Goal: Task Accomplishment & Management: Manage account settings

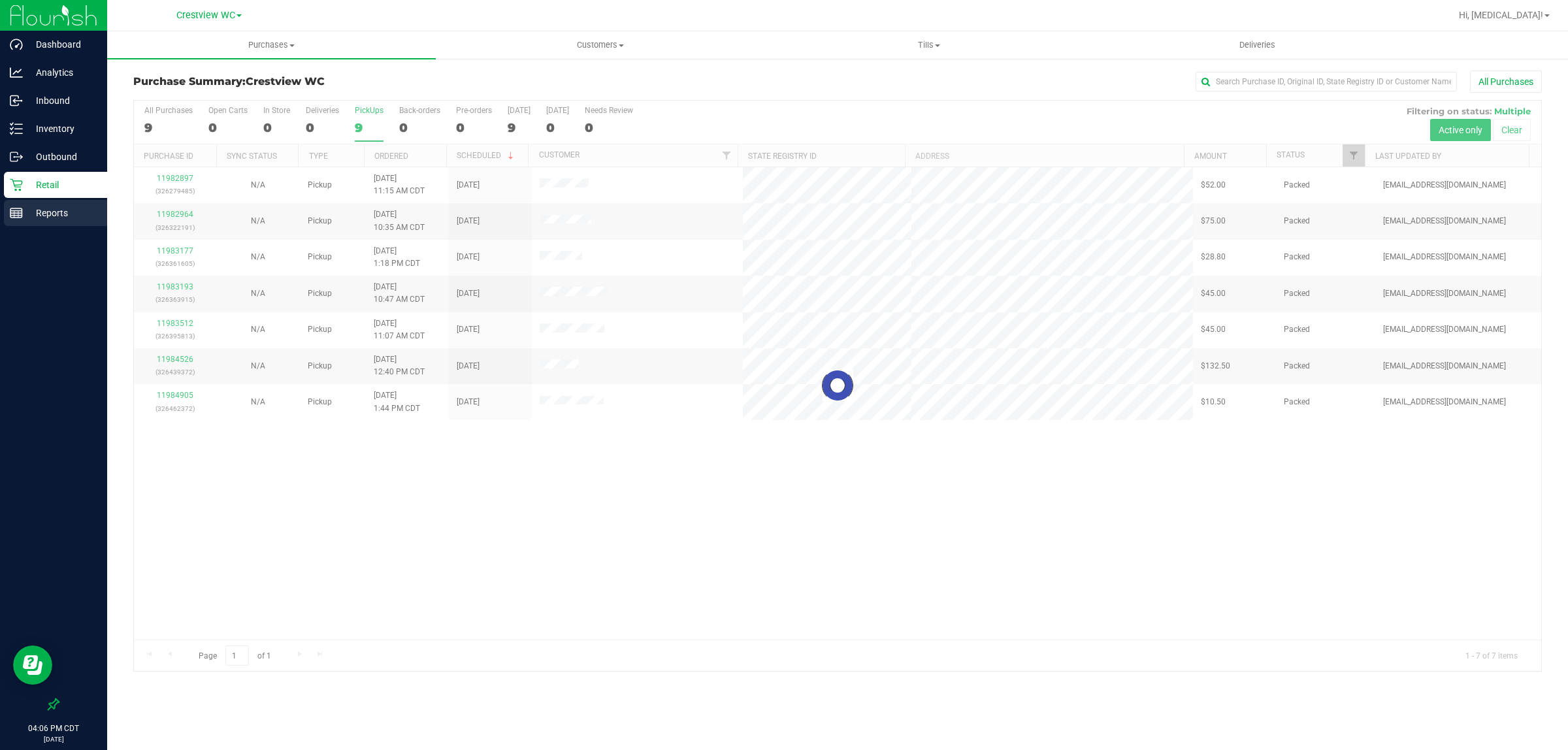
click at [61, 214] on p "Reports" at bounding box center [62, 213] width 78 height 16
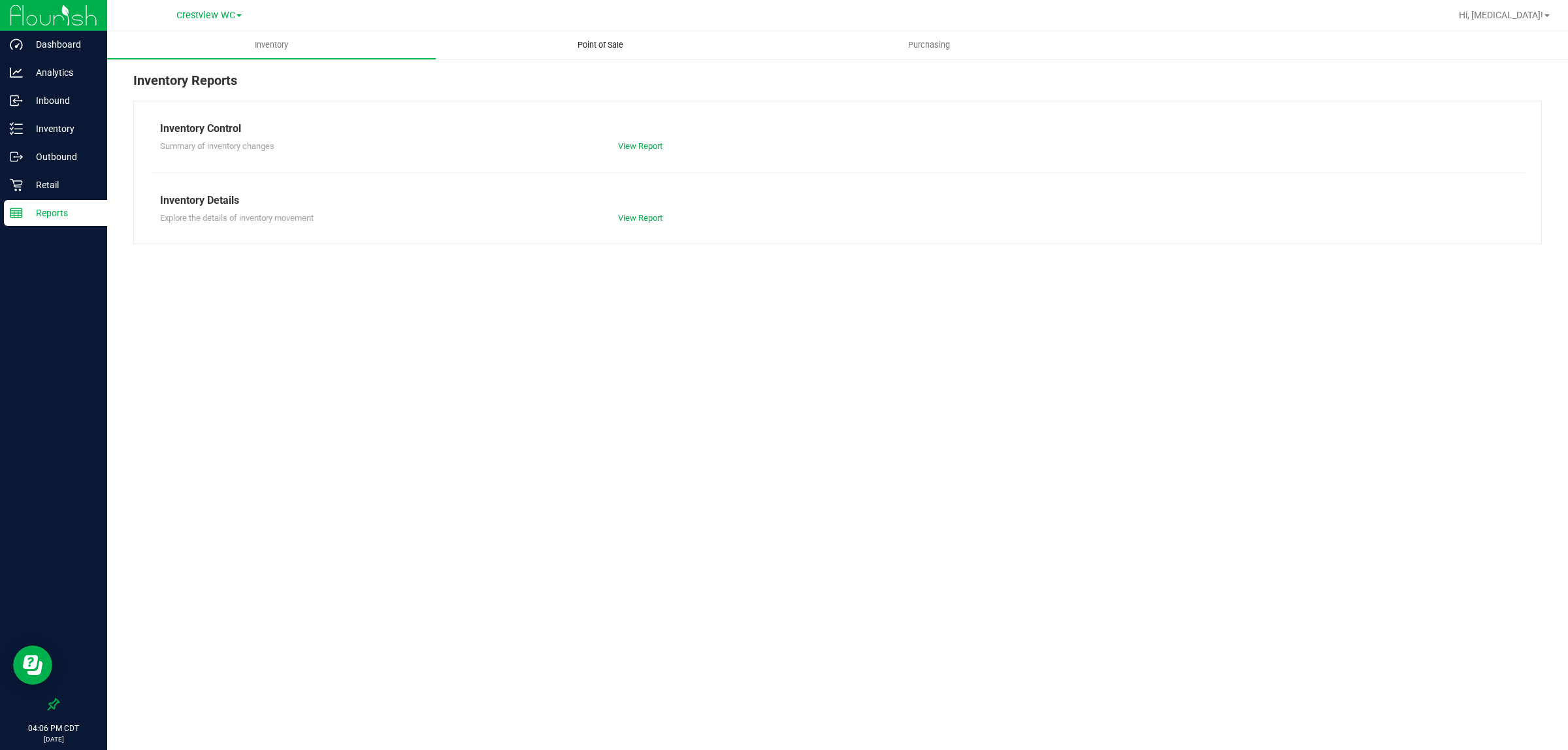
click at [606, 37] on uib-tab-heading "Point of Sale" at bounding box center [600, 45] width 327 height 26
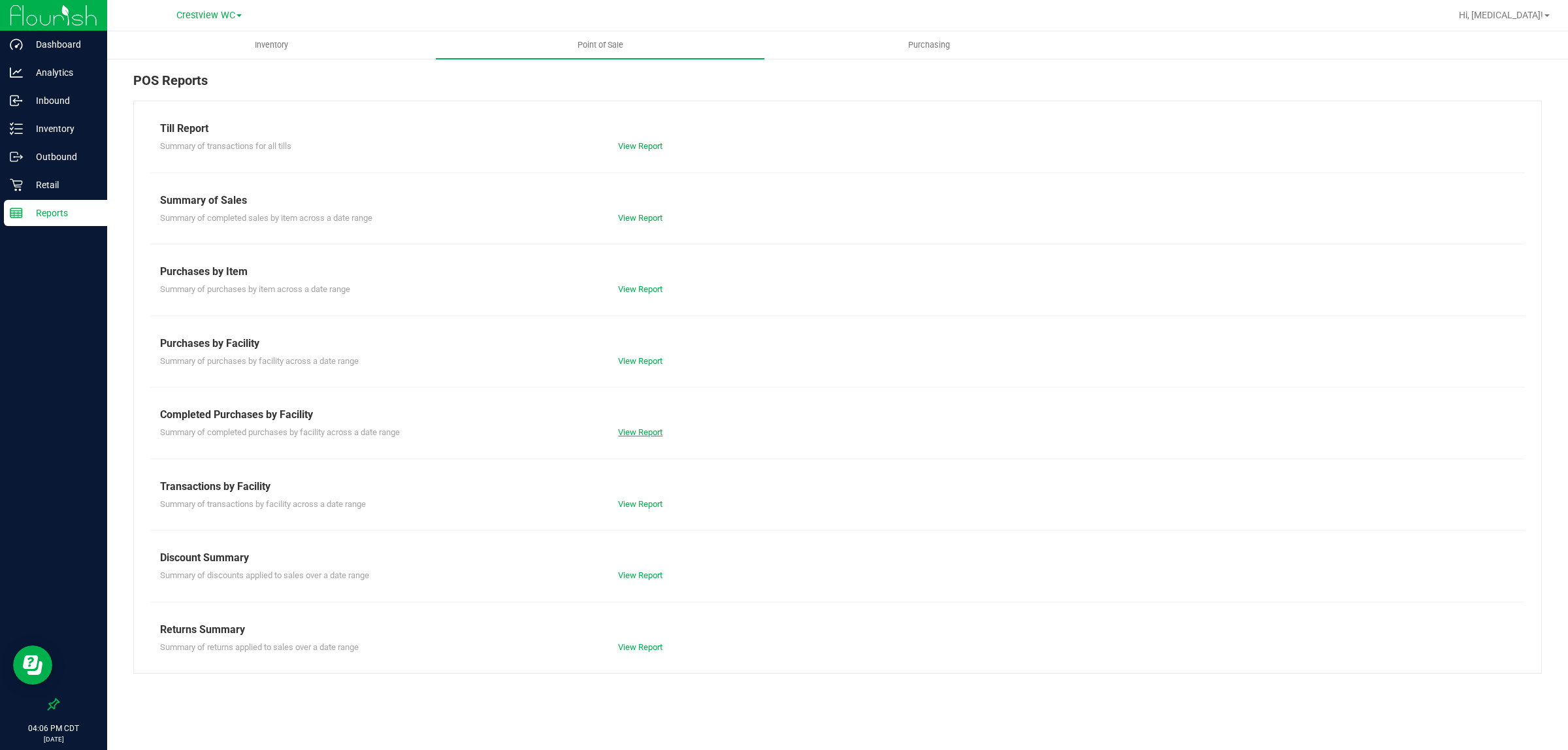
click at [637, 438] on link "View Report" at bounding box center [640, 432] width 44 height 10
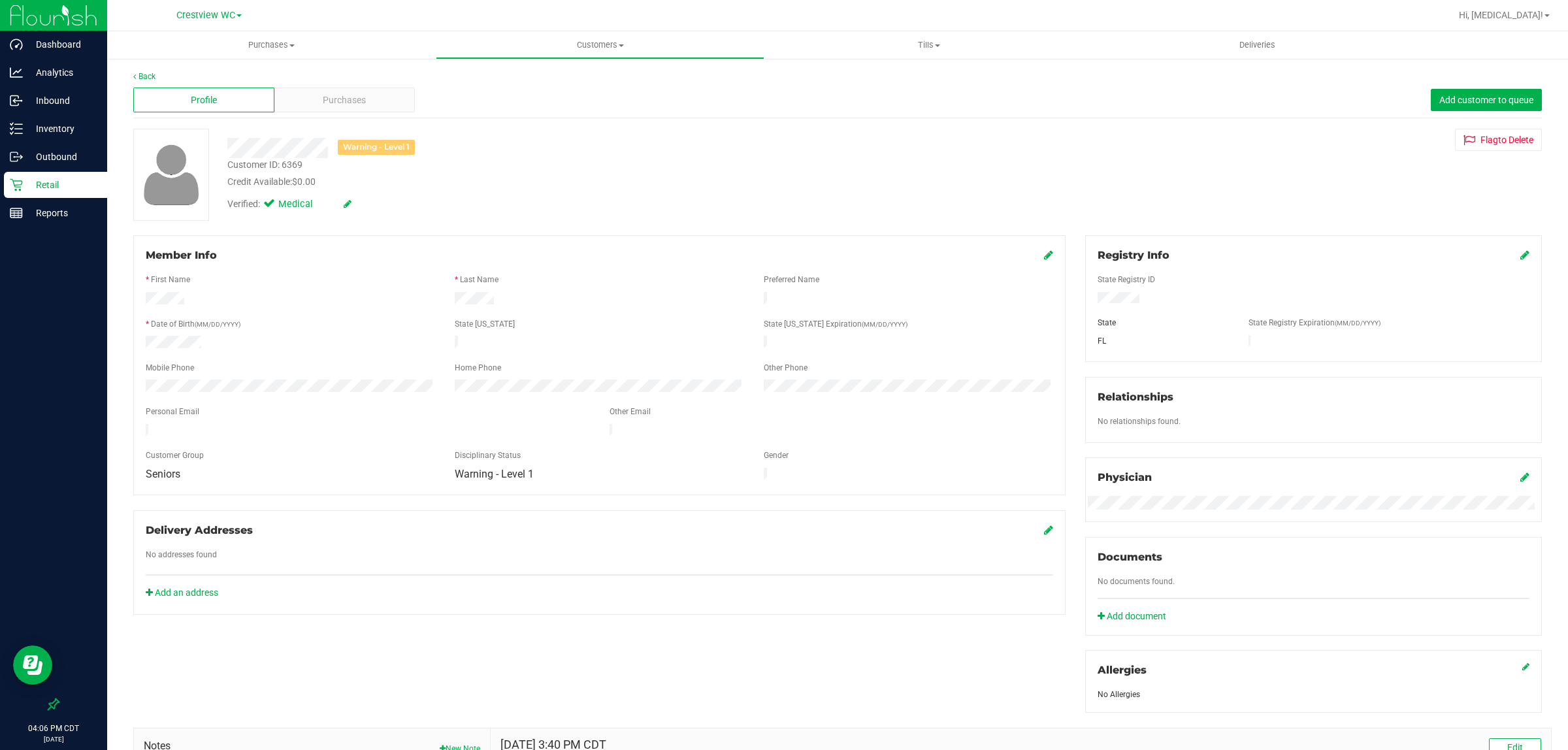
click at [1046, 227] on div "Back Profile Purchases Add customer to queue Warning - Level 1 Customer ID: 636…" at bounding box center [838, 487] width 1409 height 834
click at [1045, 253] on div "Member Info * First Name * Last Name Preferred Name * Date of Birth (MM/DD/YYYY…" at bounding box center [600, 365] width 932 height 260
click at [1044, 257] on icon at bounding box center [1048, 255] width 9 height 11
click at [564, 492] on span "Warning - Level 1" at bounding box center [591, 487] width 272 height 18
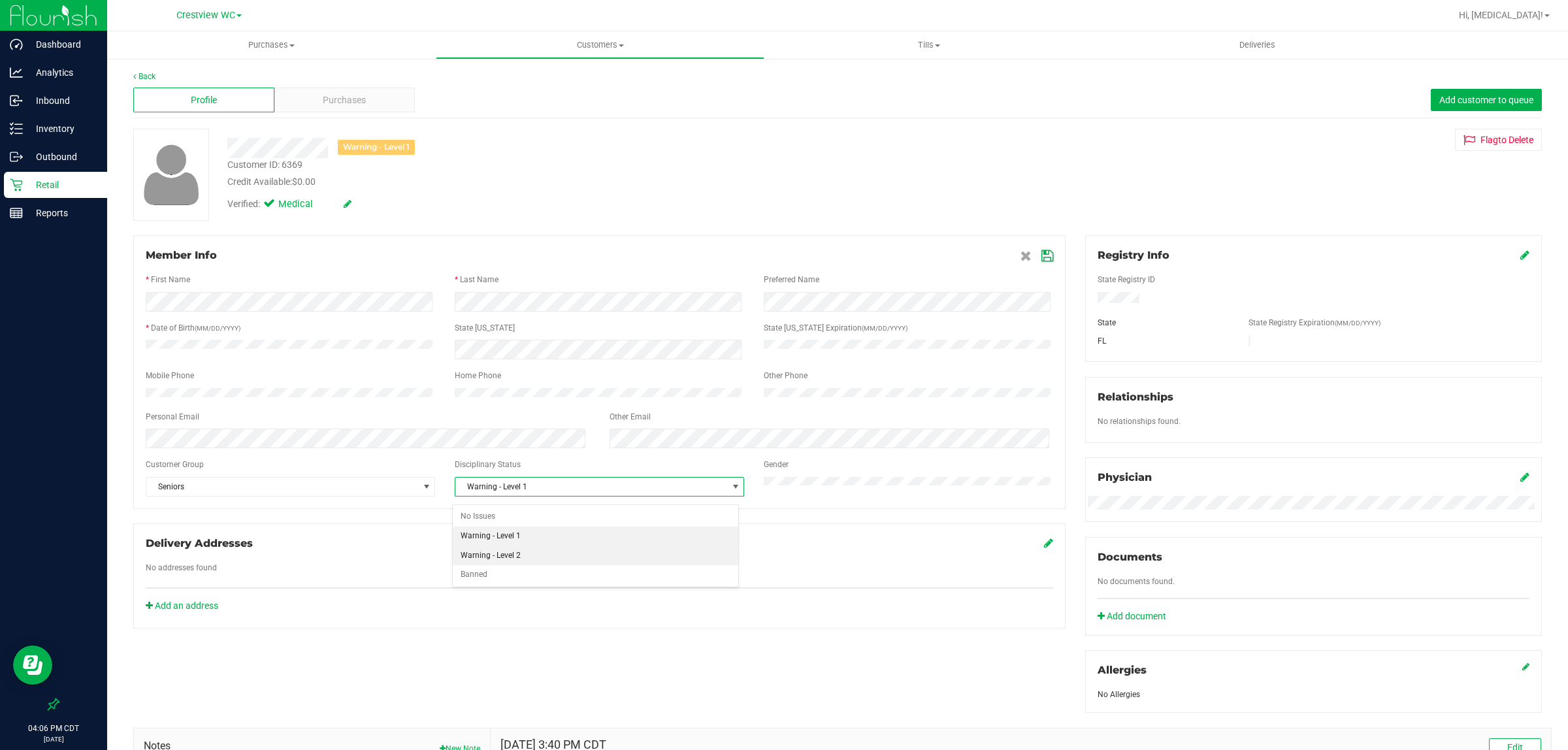
click at [529, 552] on li "Warning - Level 2" at bounding box center [595, 556] width 286 height 20
click at [590, 474] on div "Disciplinary Status" at bounding box center [600, 466] width 309 height 15
drag, startPoint x: 1039, startPoint y: 257, endPoint x: 1040, endPoint y: 251, distance: 6.1
click at [1042, 257] on icon at bounding box center [1048, 257] width 12 height 11
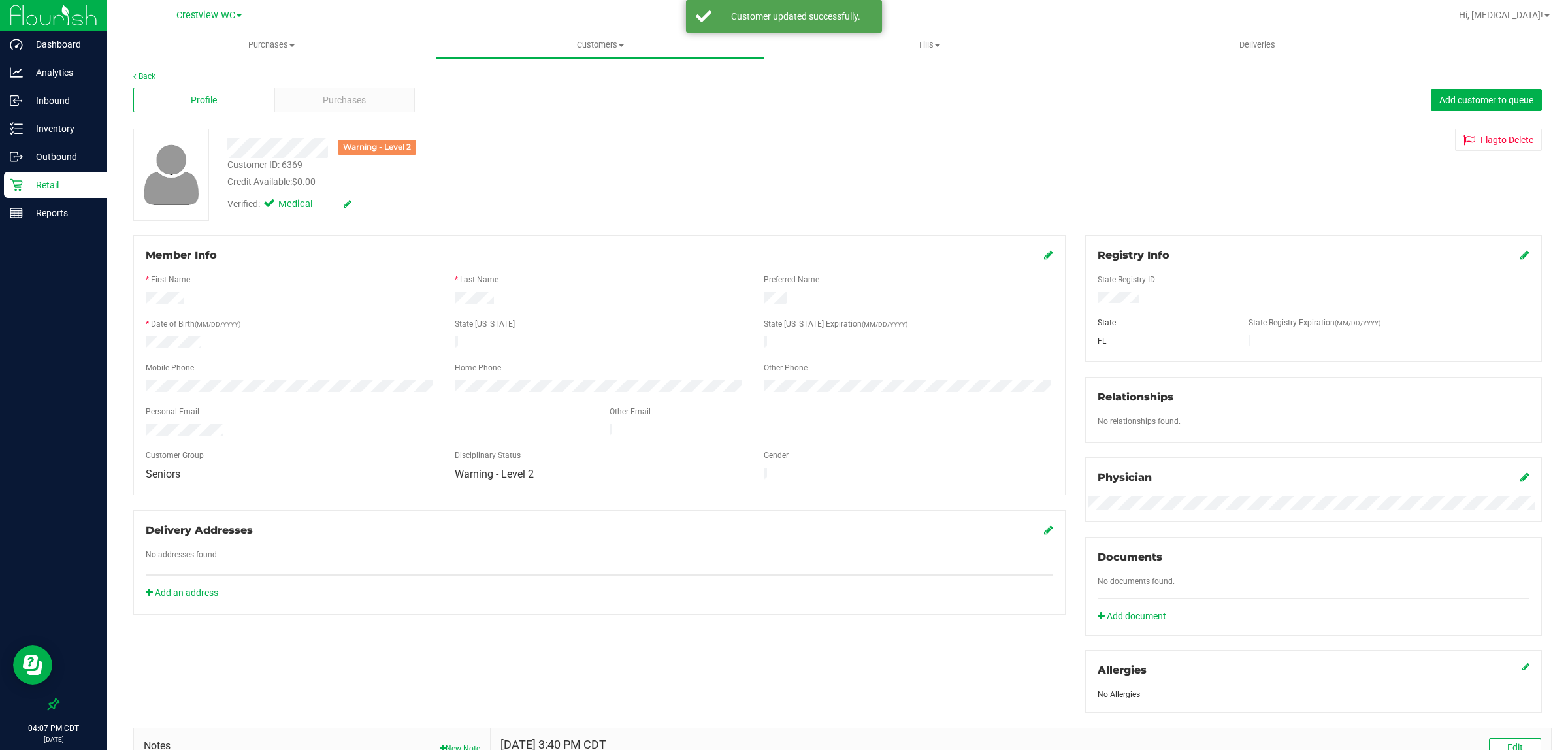
click at [998, 184] on div "Warning - Level 2 Customer ID: 6369 Credit Available: $0.00 Verified: Medical F…" at bounding box center [838, 175] width 1428 height 92
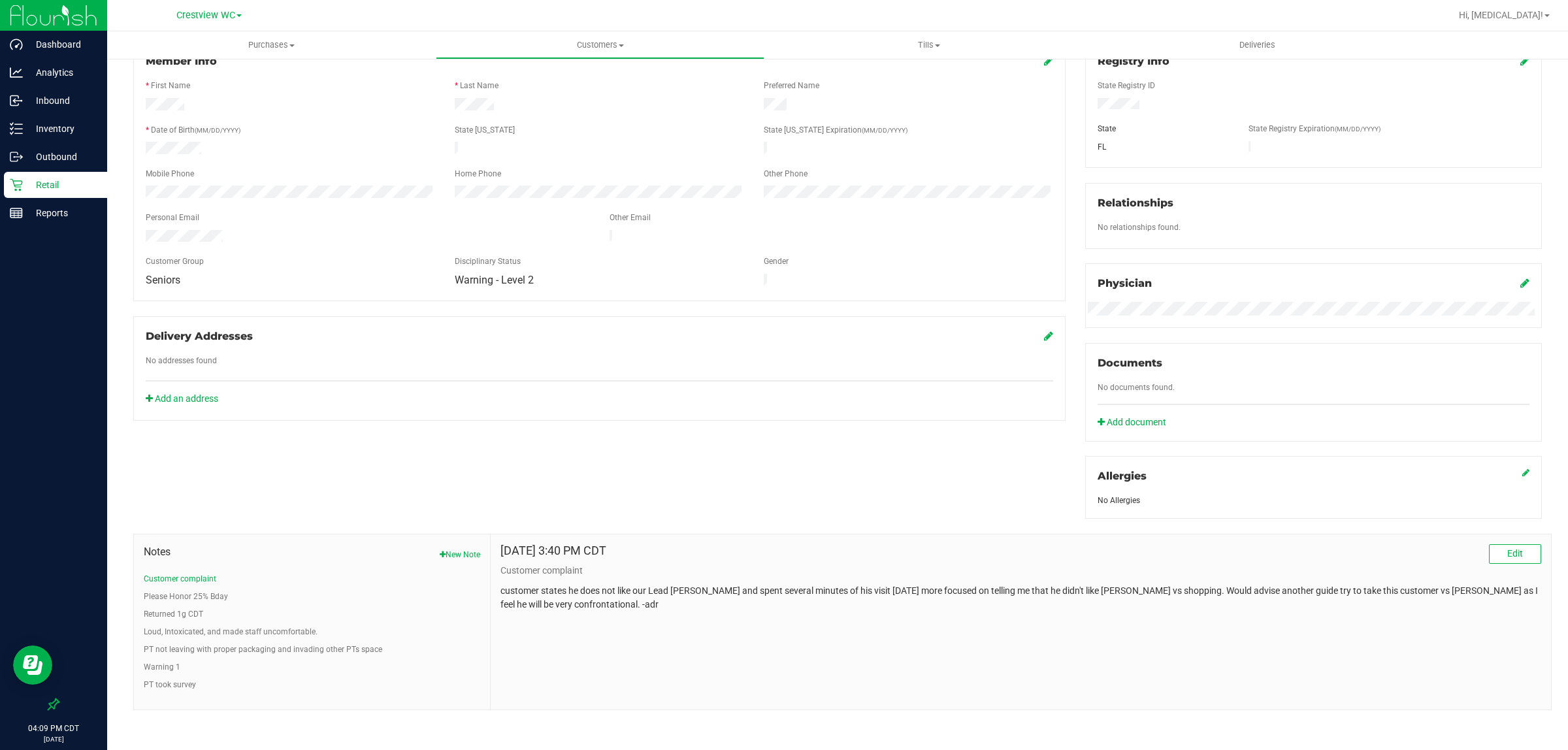
scroll to position [196, 0]
click at [457, 555] on button "New Note" at bounding box center [460, 553] width 41 height 12
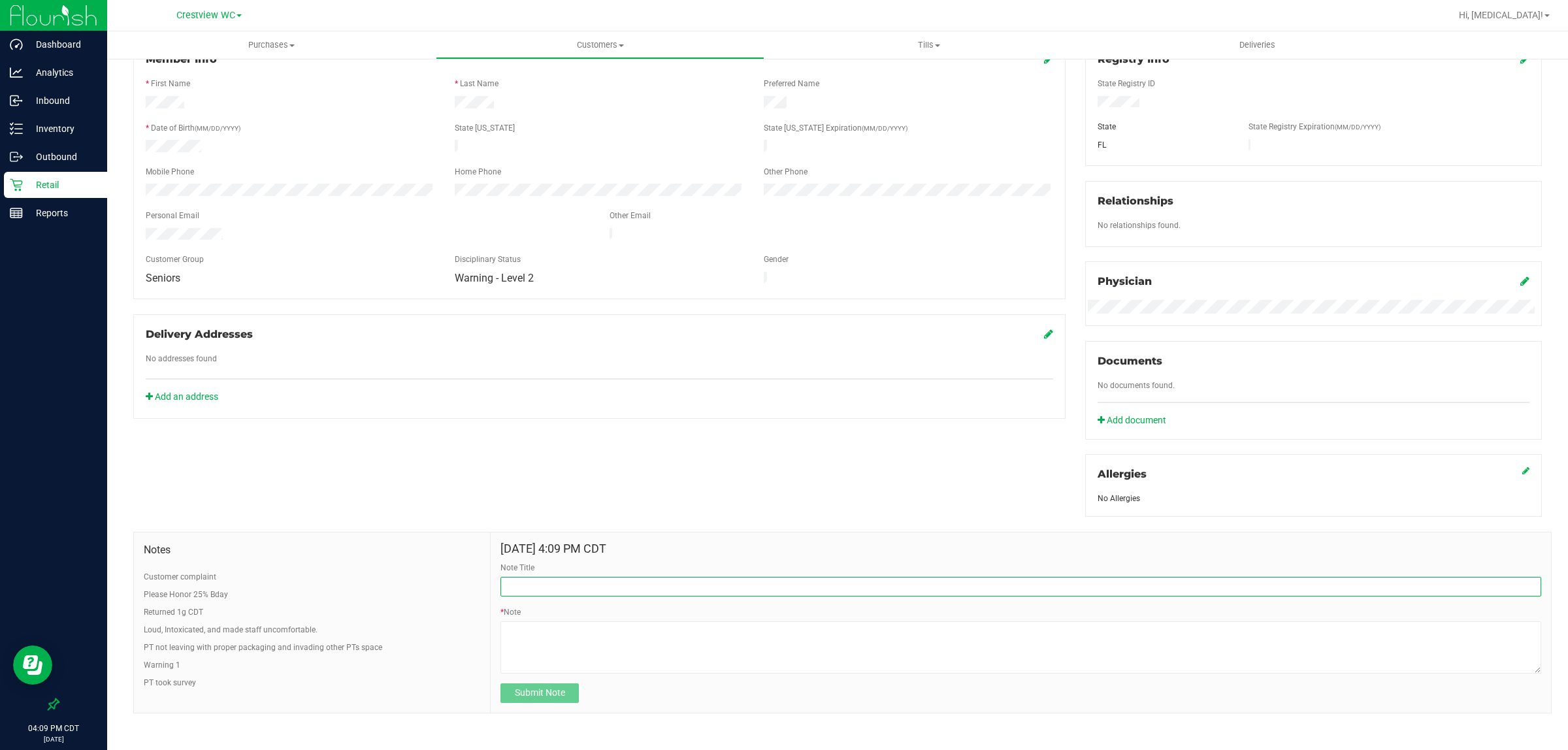
click at [559, 589] on input "Note Title" at bounding box center [1021, 587] width 1041 height 20
type input "customer interaction with another customer"
type textarea "customer was exiting the building and apologized to a customer waiting in line …"
drag, startPoint x: 969, startPoint y: 647, endPoint x: 391, endPoint y: 614, distance: 578.9
click at [391, 614] on div "Notes Customer complaint Please Honor 25% Bday Returned 1g CDT Loud, Intoxicate…" at bounding box center [842, 622] width 1419 height 182
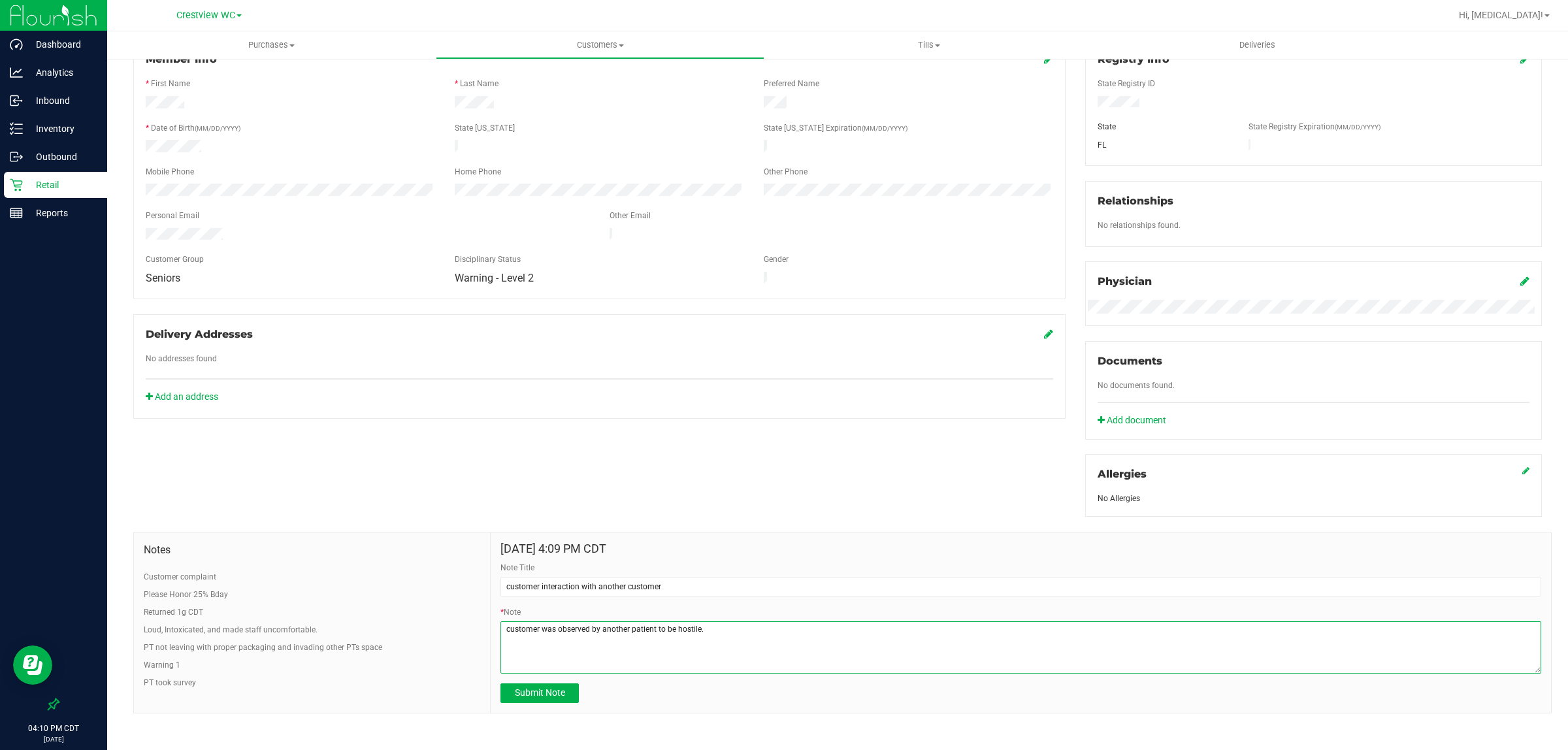
click at [832, 663] on textarea "* Note" at bounding box center [1021, 647] width 1041 height 52
click at [762, 649] on textarea "* Note" at bounding box center [1021, 647] width 1041 height 52
drag, startPoint x: 847, startPoint y: 662, endPoint x: 1240, endPoint y: 629, distance: 394.4
click at [1240, 629] on textarea "* Note" at bounding box center [1021, 647] width 1041 height 52
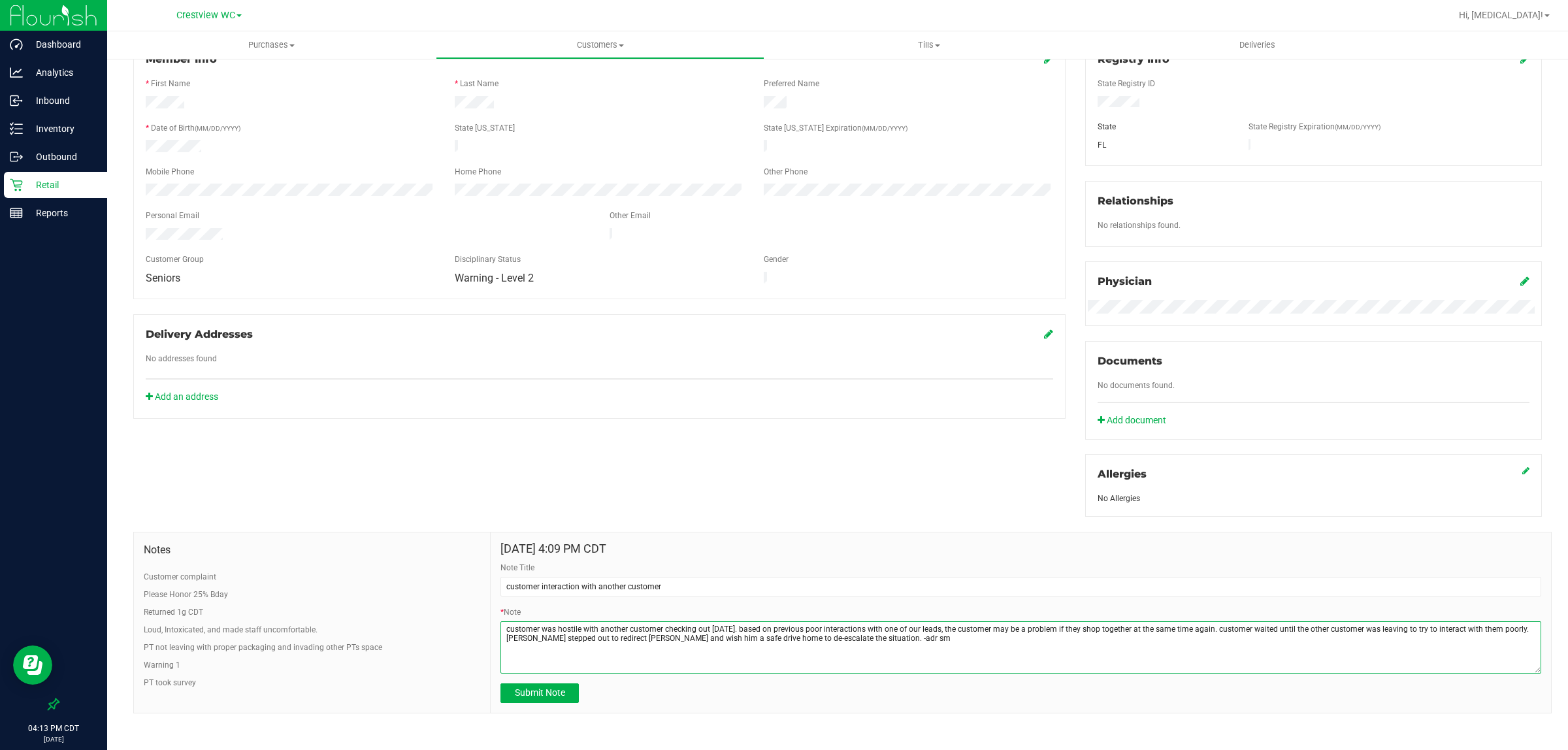
type textarea "customer was hostile with another customer checking out today. based on previou…"
click at [540, 687] on span "Submit Note" at bounding box center [540, 693] width 51 height 11
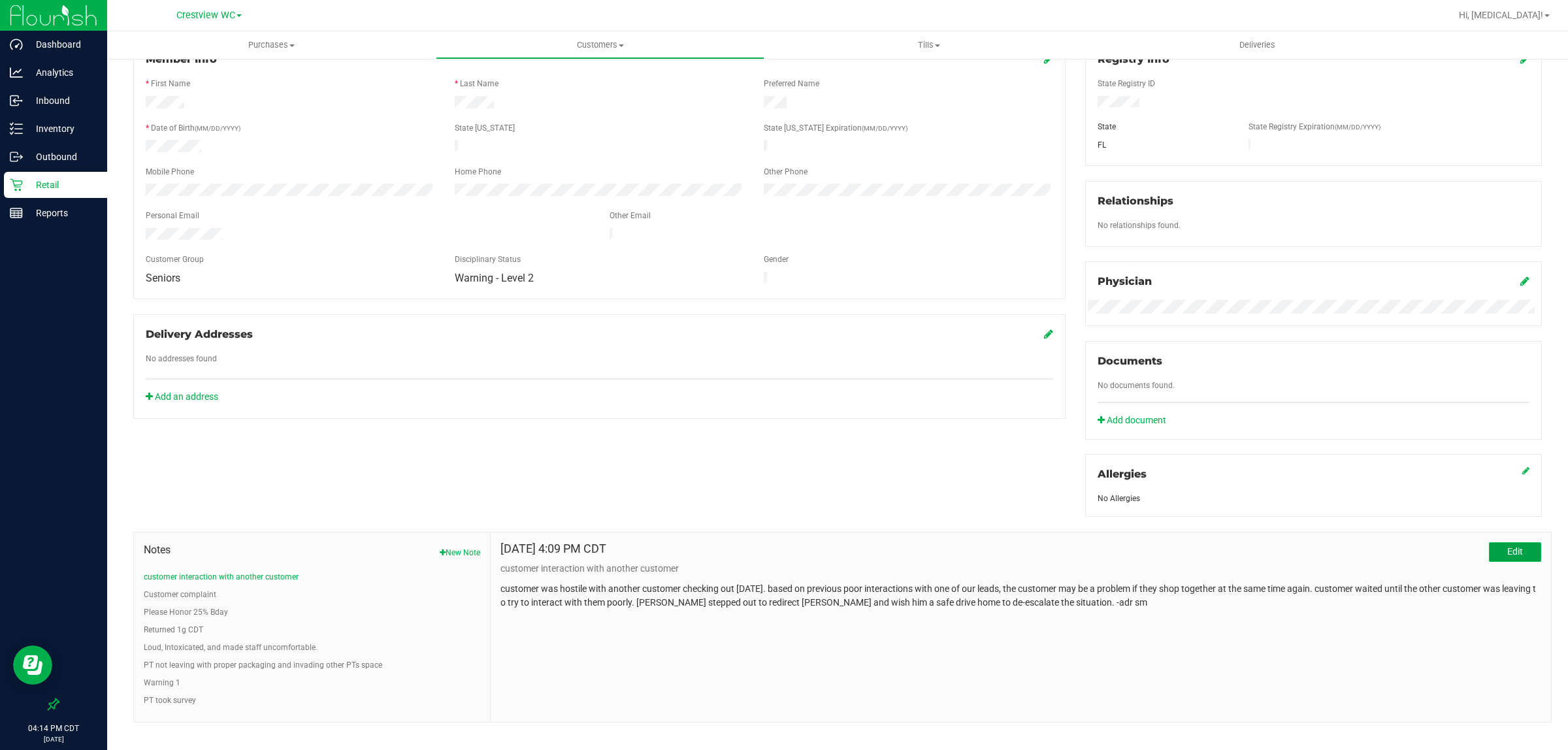
click at [1489, 549] on button "Edit" at bounding box center [1514, 552] width 52 height 20
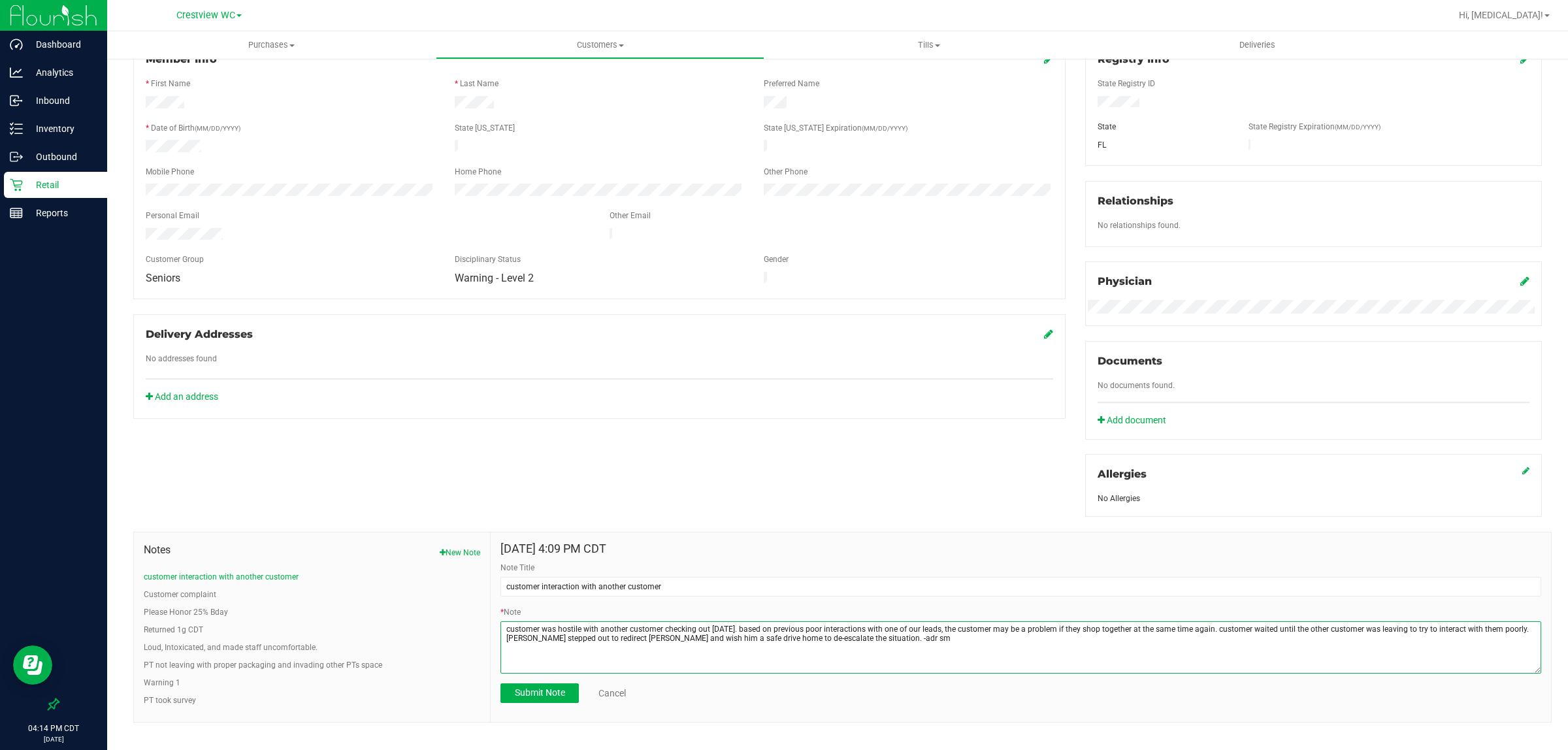
drag, startPoint x: 1504, startPoint y: 634, endPoint x: 1419, endPoint y: 626, distance: 85.4
click at [1419, 626] on textarea "* Note" at bounding box center [1021, 647] width 1041 height 52
click at [1459, 648] on textarea "* Note" at bounding box center [1021, 647] width 1041 height 52
click at [1507, 628] on textarea "* Note" at bounding box center [1021, 647] width 1041 height 52
type textarea "customer was hostile with another customer checking out today. based on previou…"
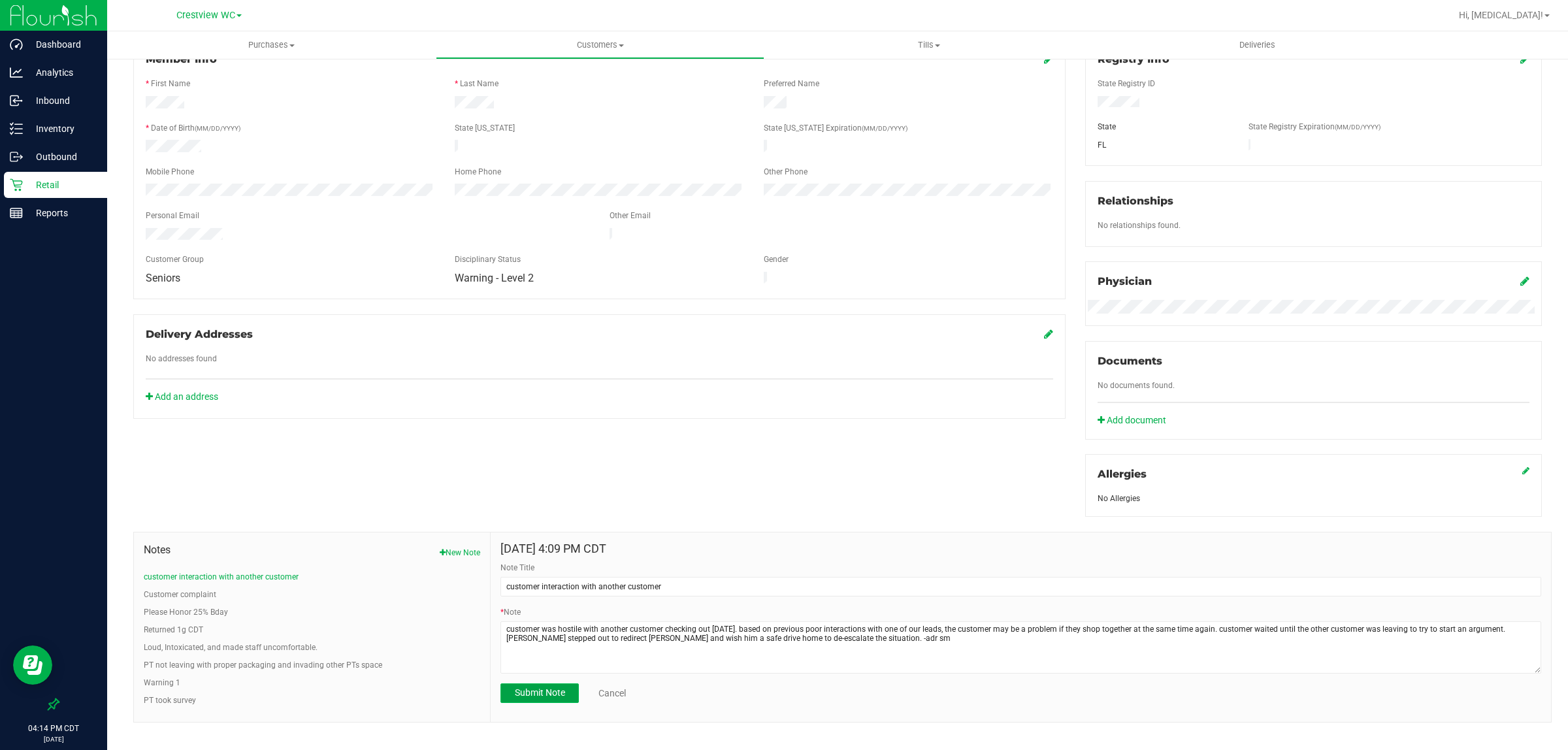
click at [540, 697] on span "Submit Note" at bounding box center [540, 693] width 51 height 11
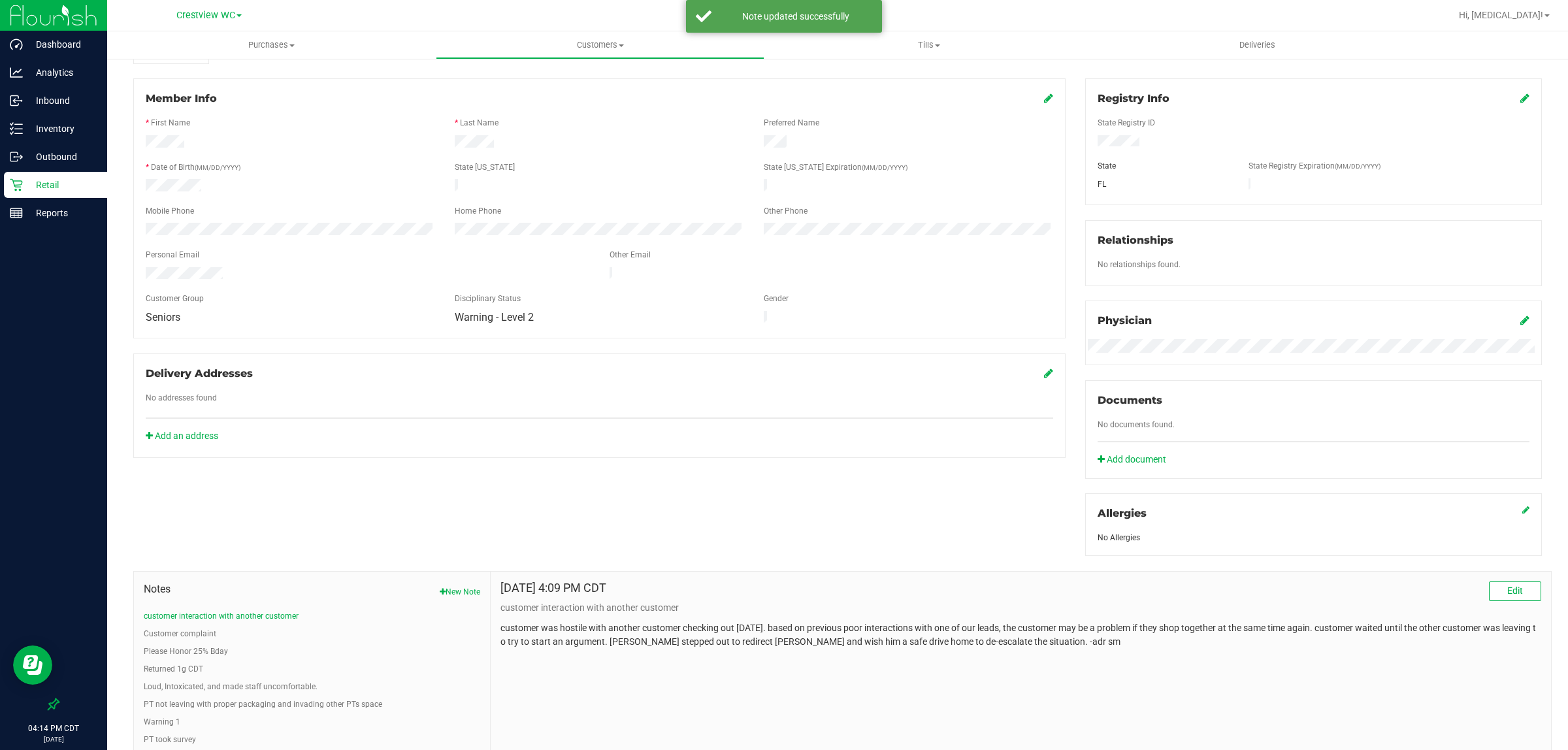
scroll to position [164, 0]
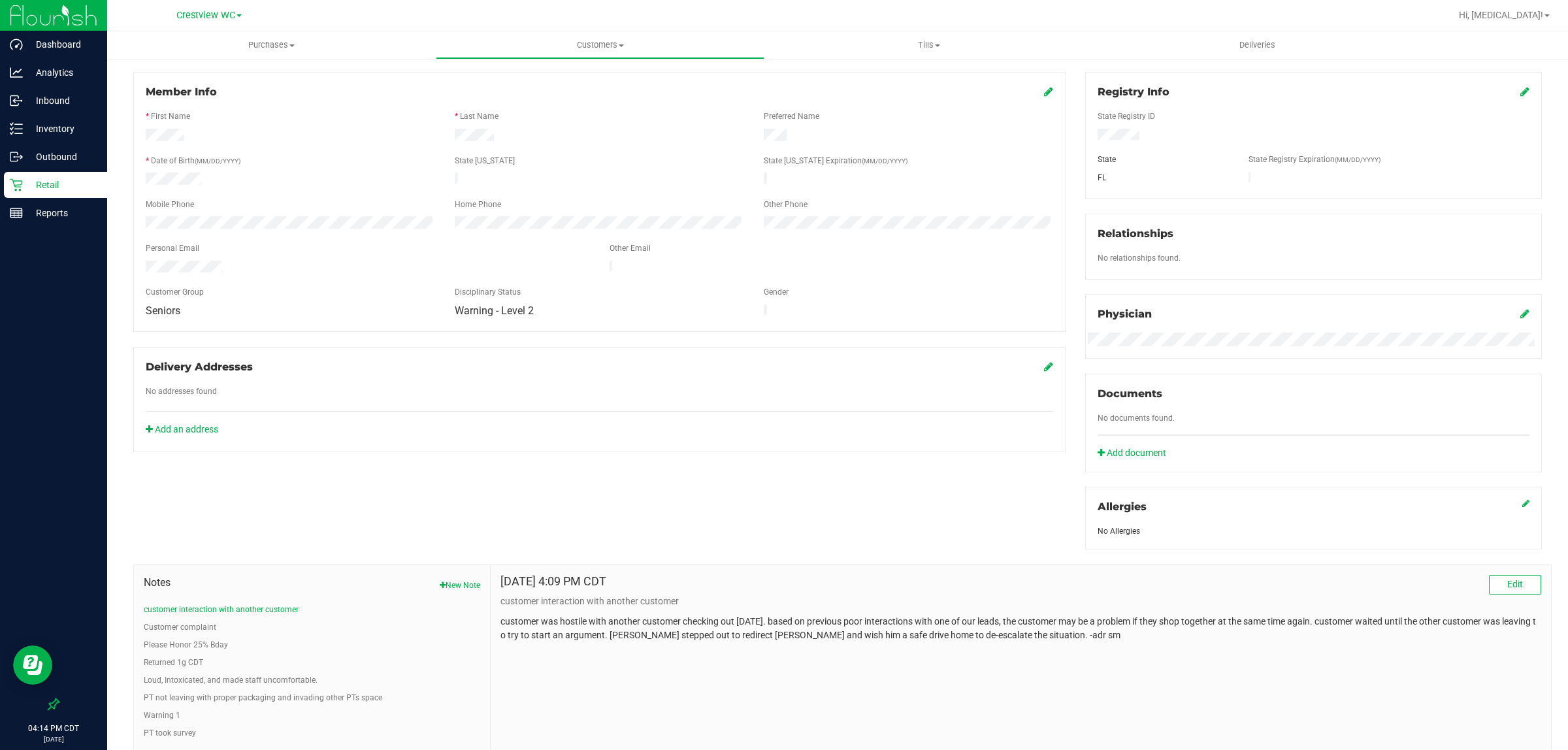
click at [1046, 657] on div "Sep 21, 2025 4:09 PM CDT Edit customer interaction with another customer custom…" at bounding box center [1021, 659] width 1060 height 189
click at [77, 192] on p "Retail" at bounding box center [62, 185] width 78 height 16
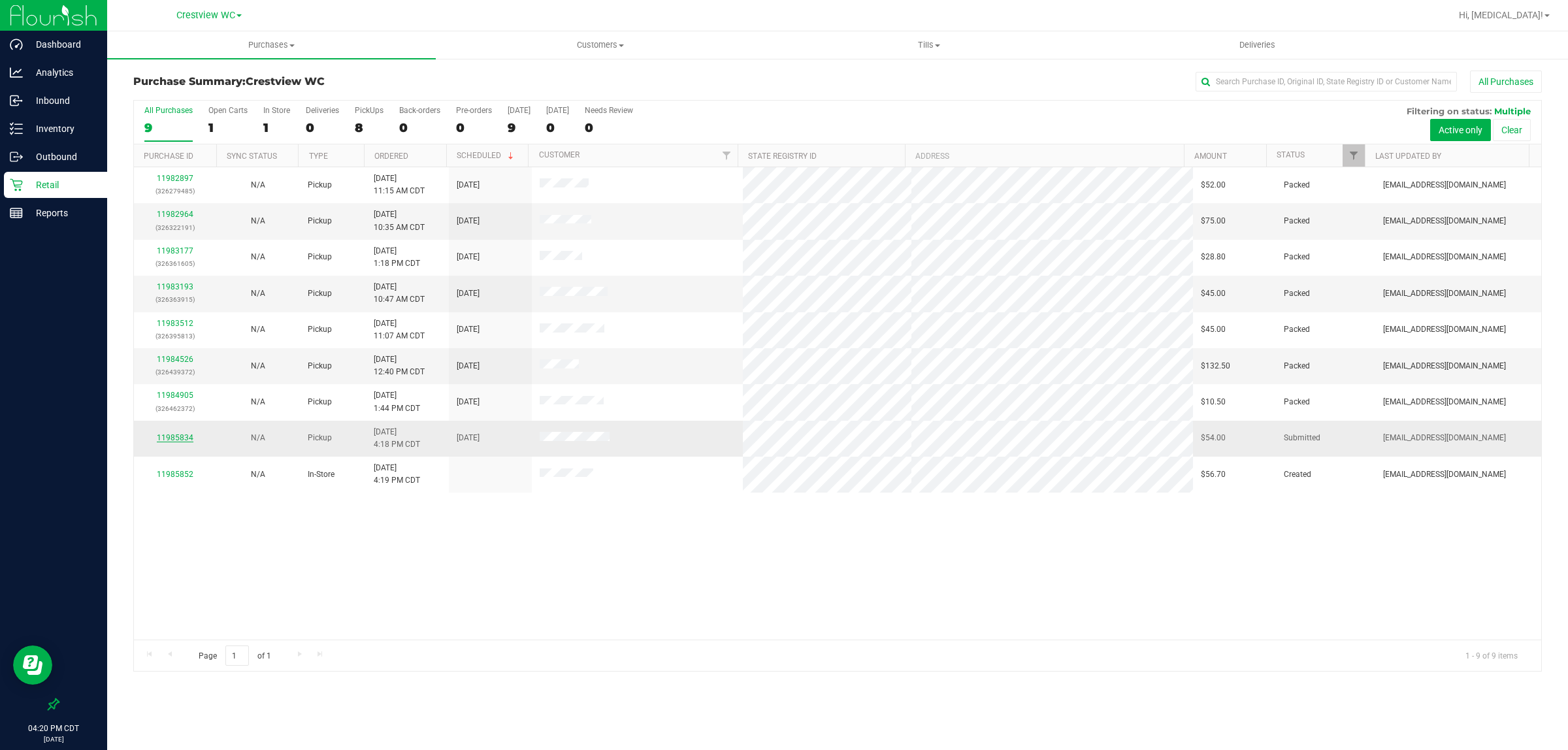
click at [178, 438] on link "11985834" at bounding box center [175, 438] width 37 height 9
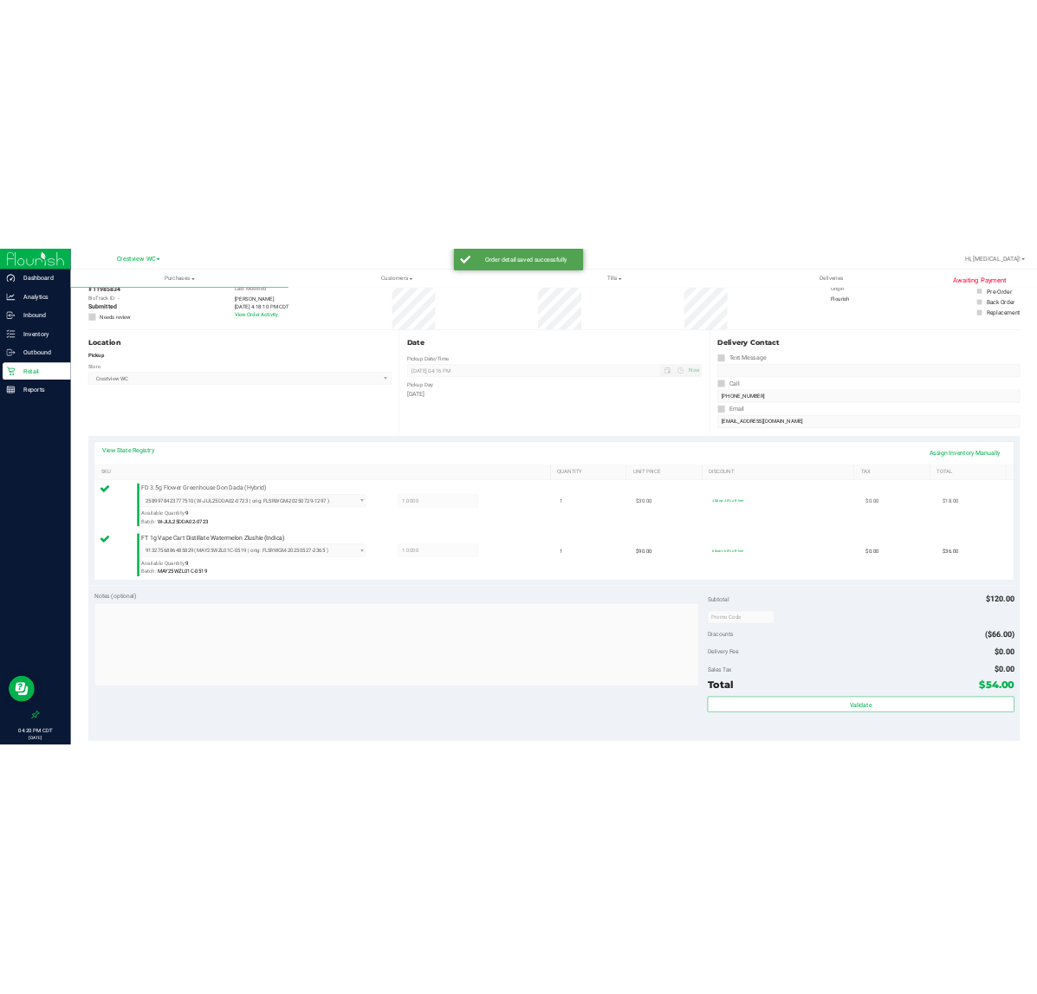
scroll to position [217, 0]
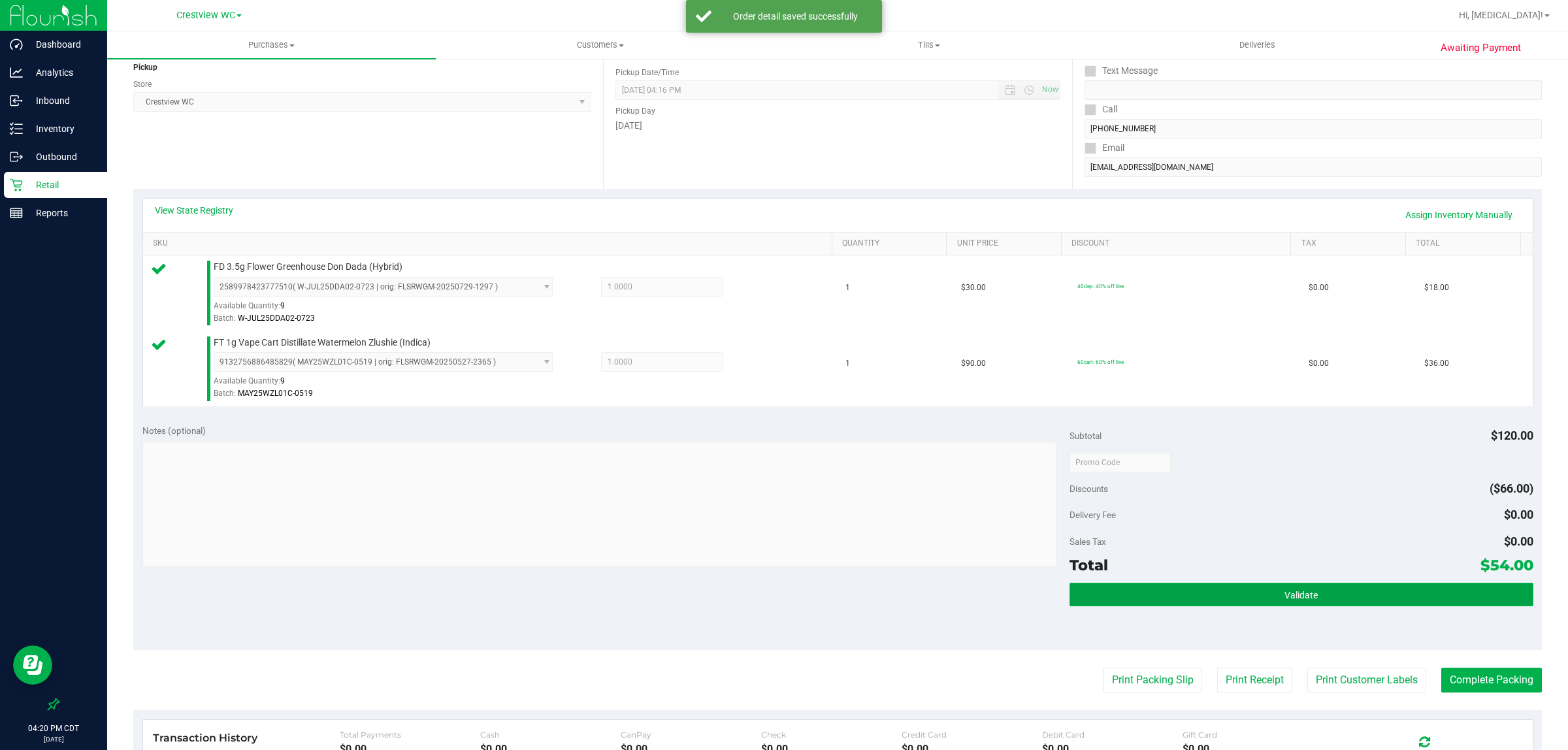
click at [1355, 604] on button "Validate" at bounding box center [1301, 595] width 464 height 23
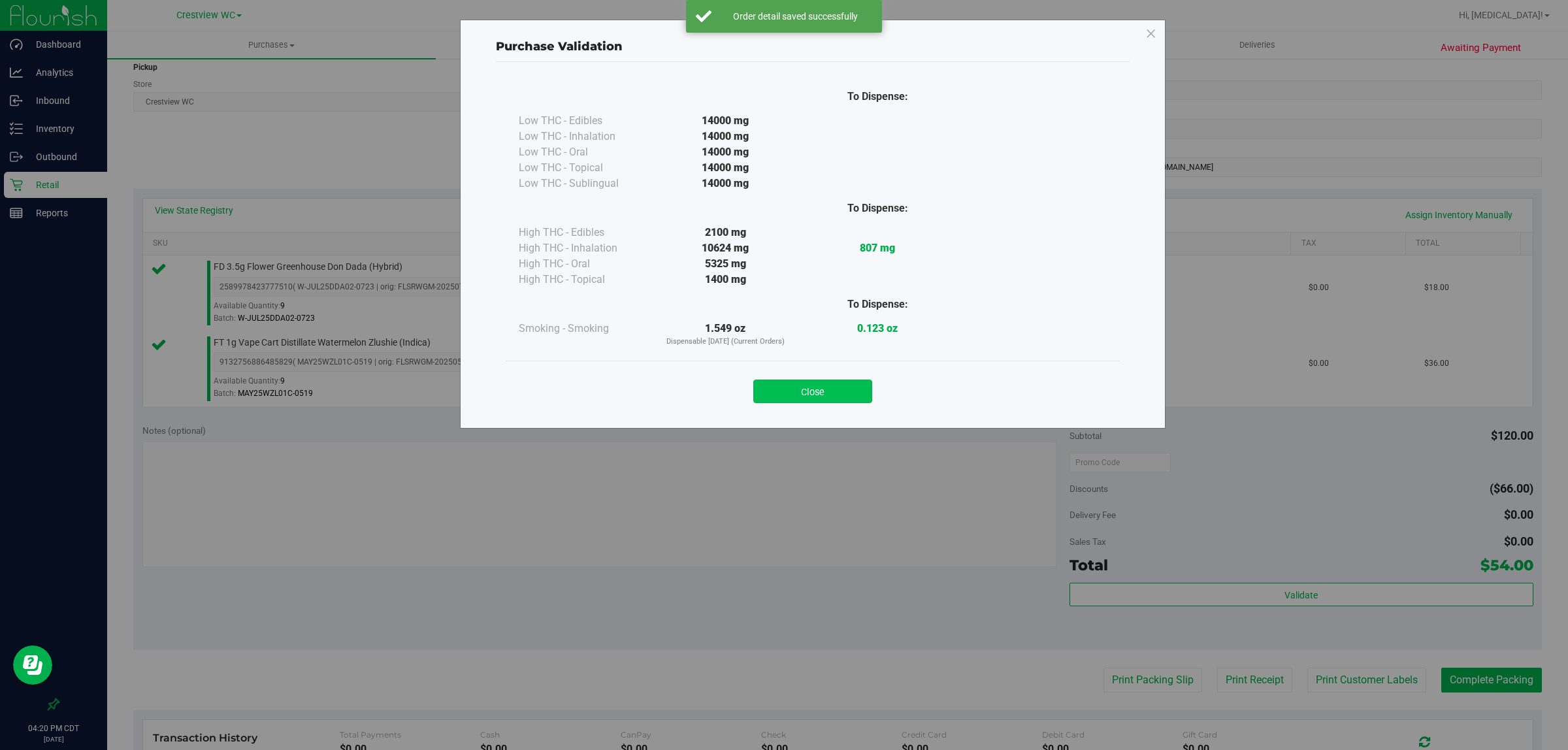
click at [842, 395] on button "Close" at bounding box center [813, 391] width 119 height 23
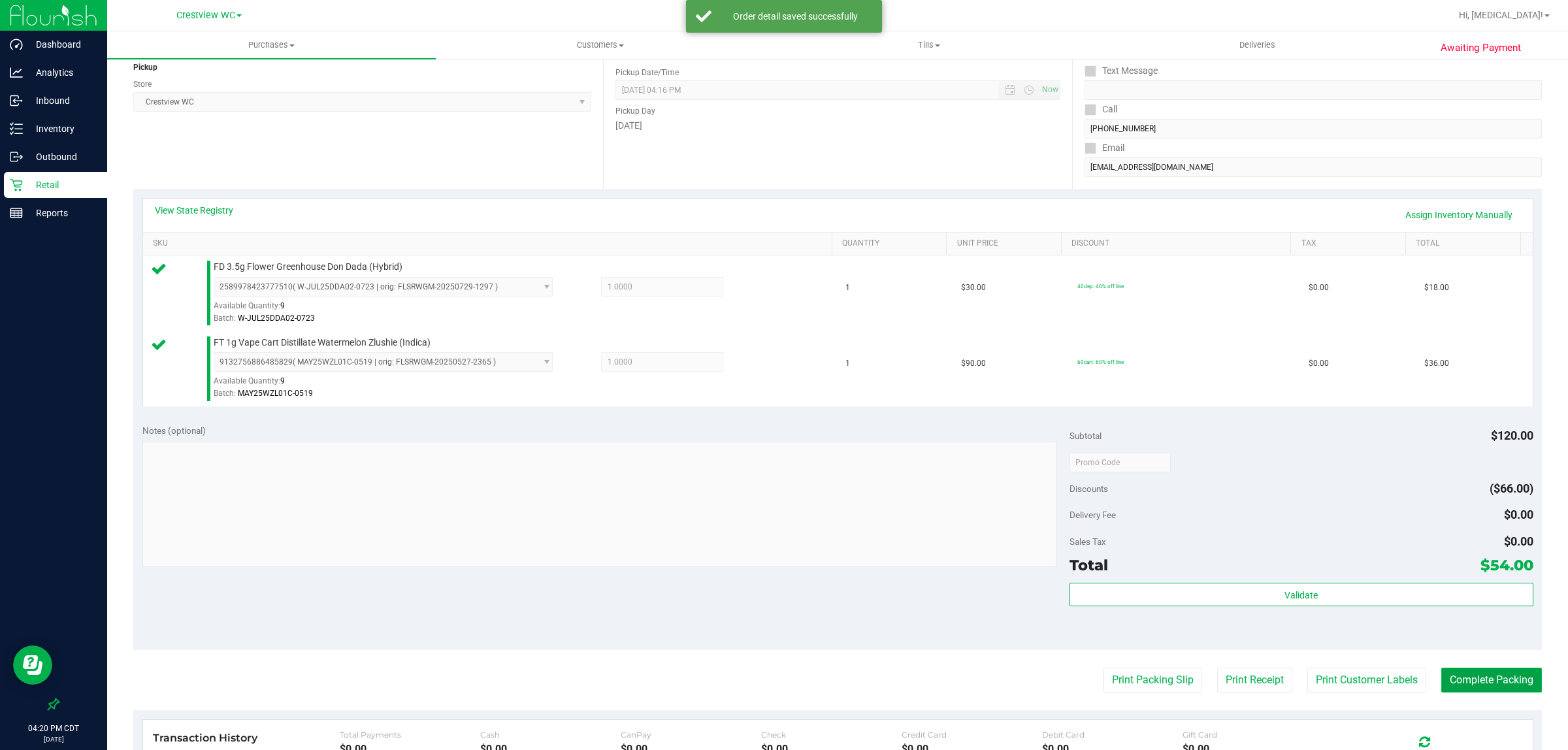
click at [1487, 681] on button "Complete Packing" at bounding box center [1491, 680] width 100 height 25
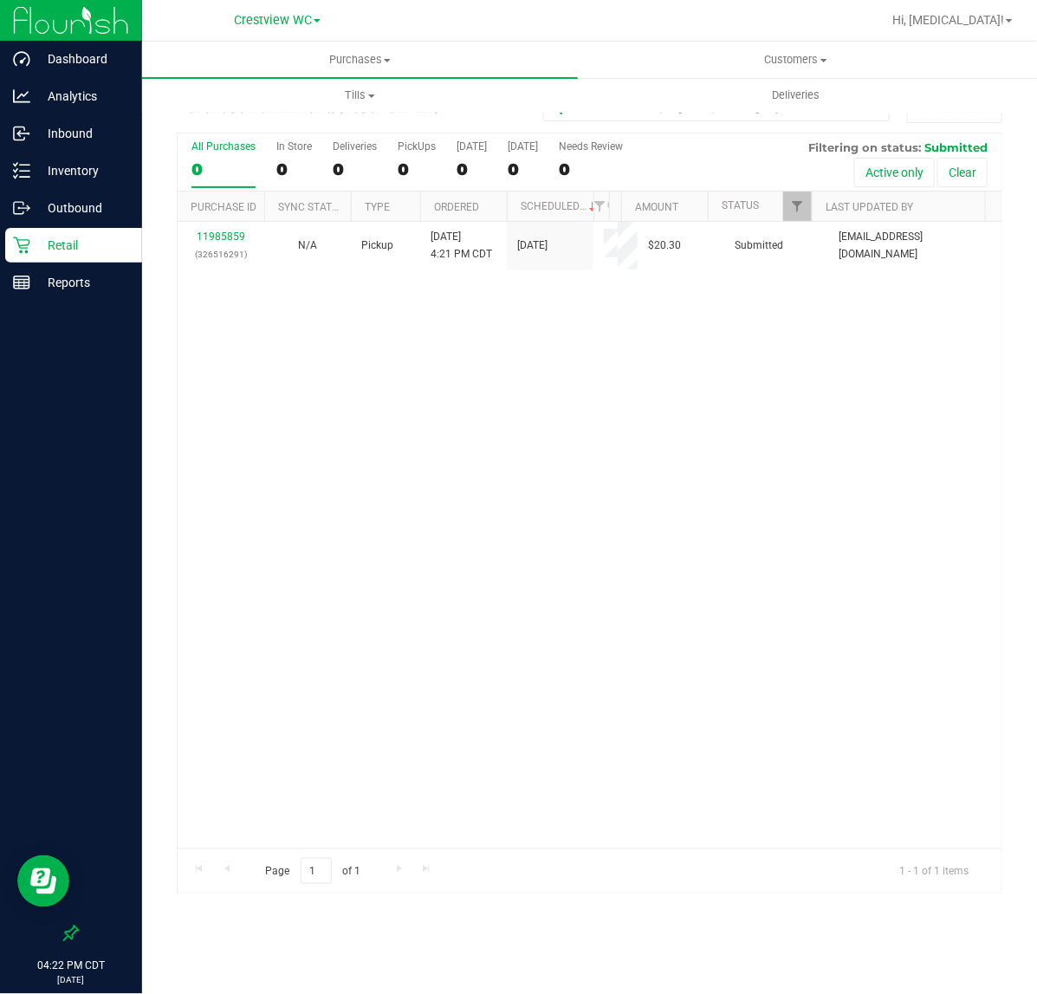
click at [91, 249] on p "Retail" at bounding box center [82, 245] width 104 height 21
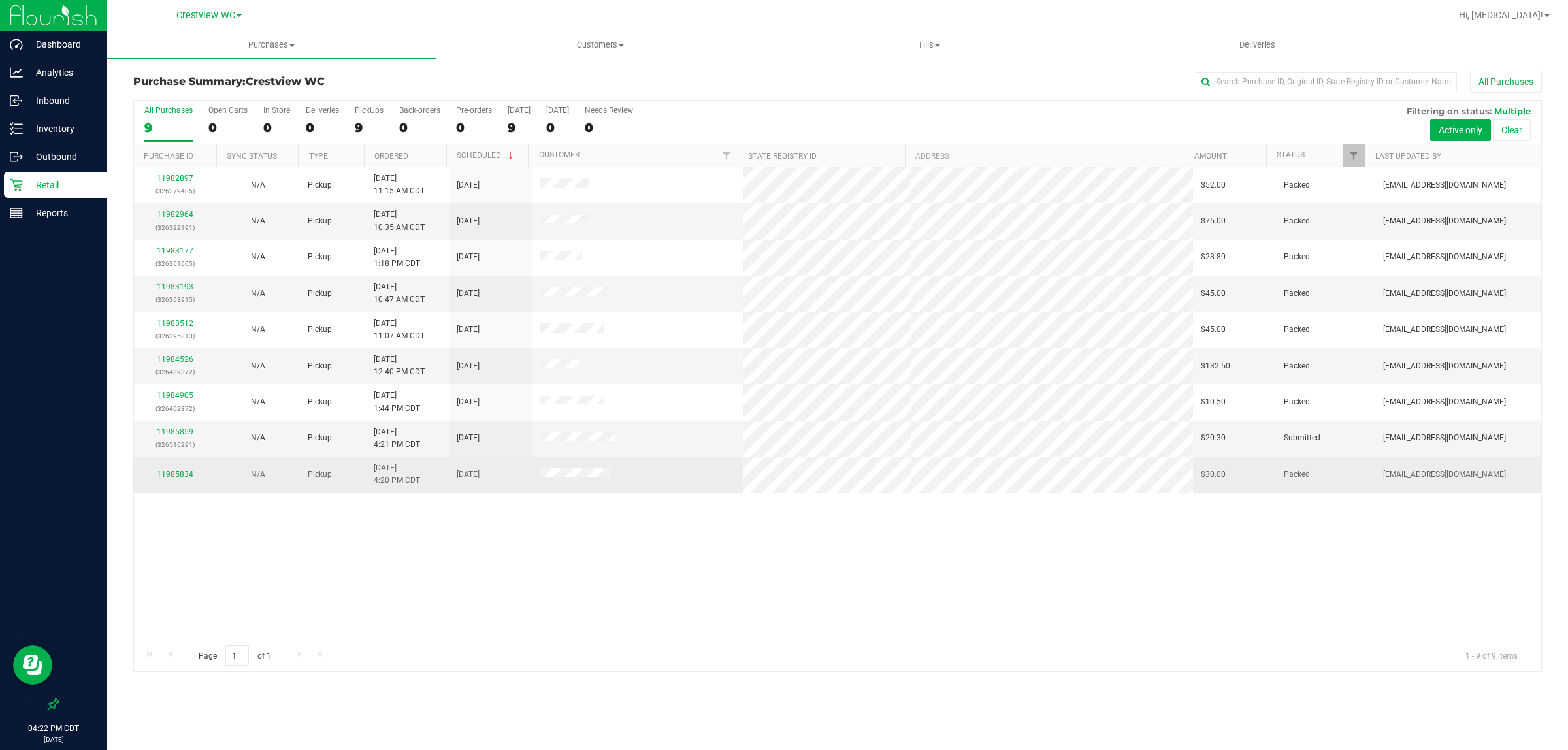
click at [176, 481] on div "11985834" at bounding box center [175, 475] width 67 height 12
click at [175, 479] on link "11985834" at bounding box center [175, 475] width 37 height 9
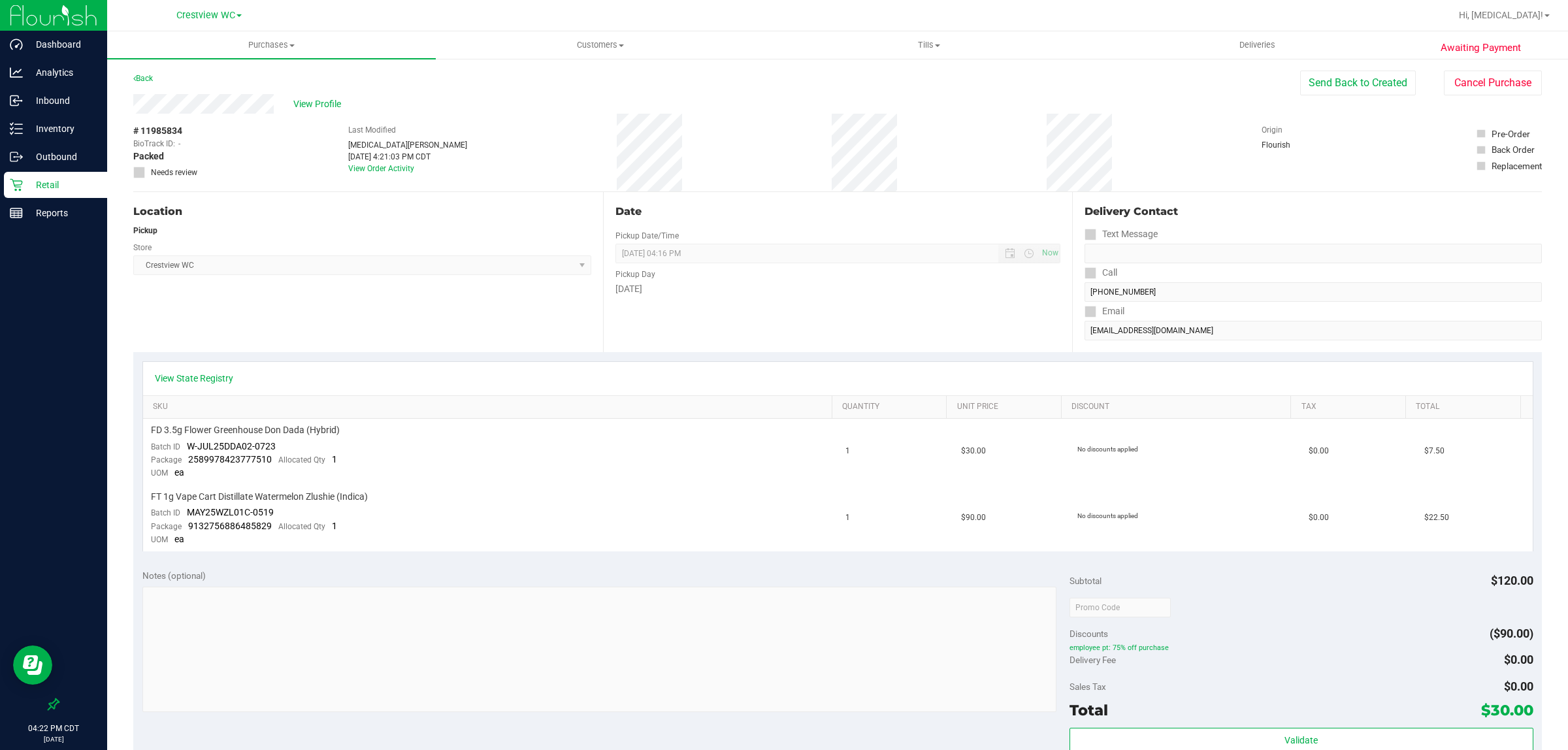
scroll to position [327, 0]
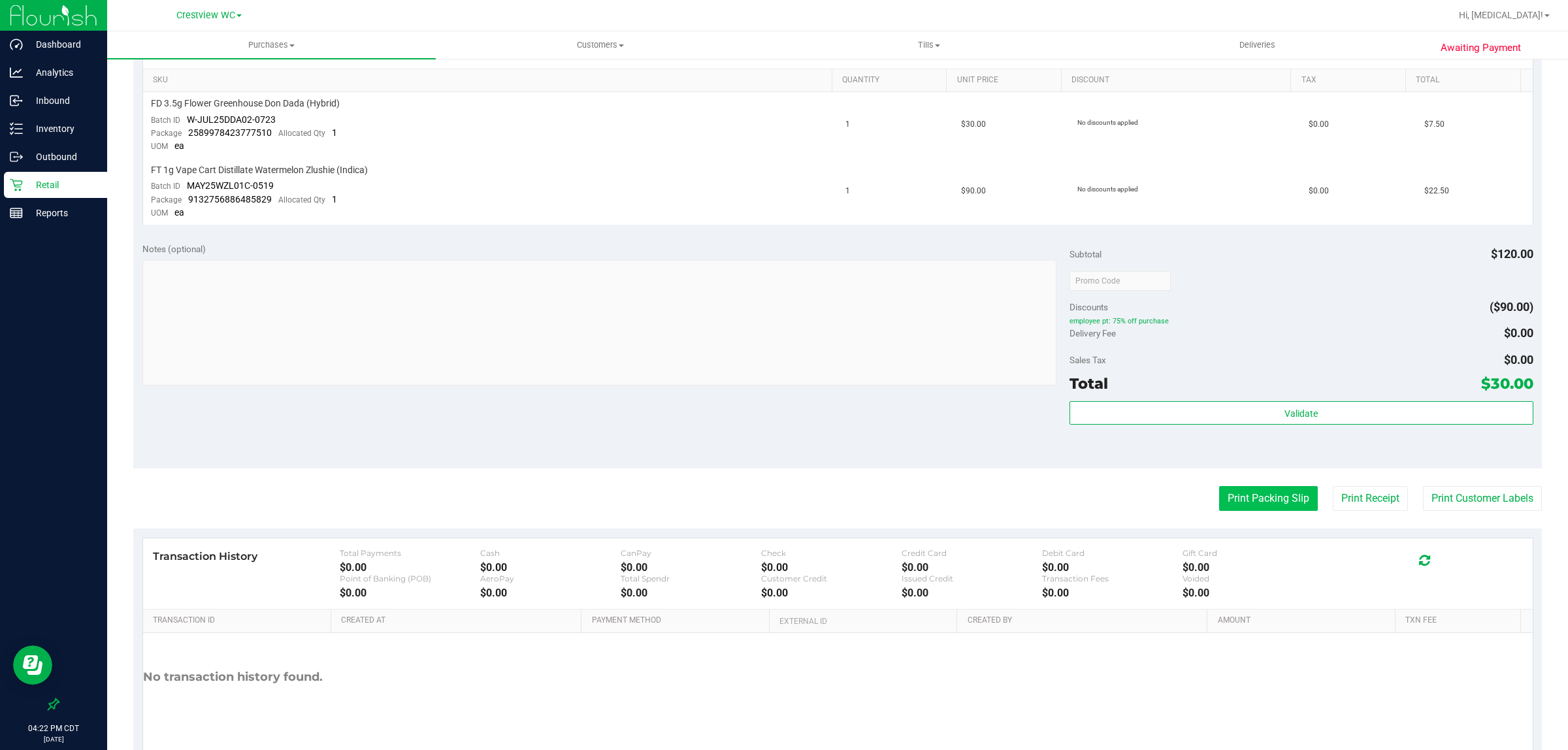
click at [1261, 491] on button "Print Packing Slip" at bounding box center [1268, 498] width 99 height 25
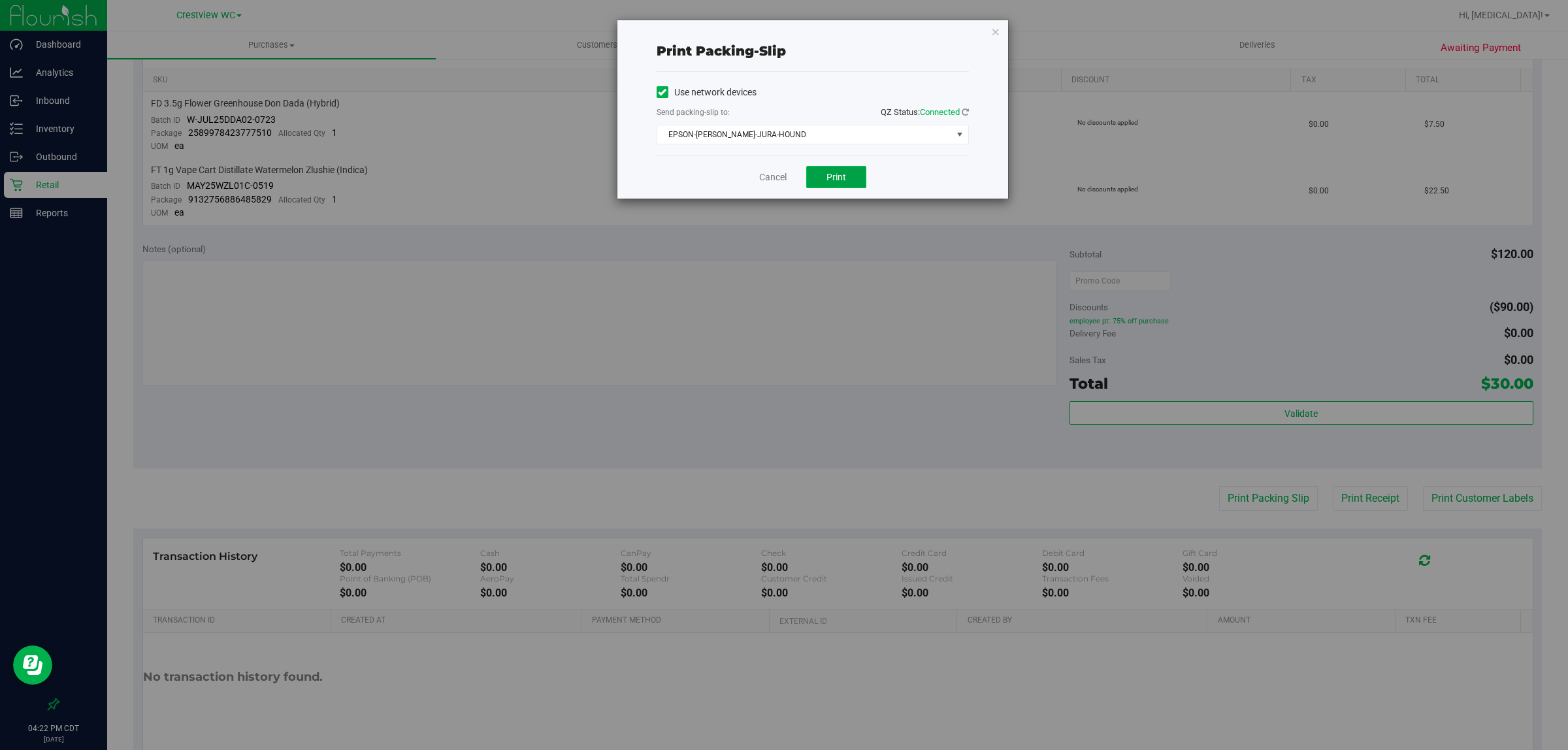
click at [838, 177] on span "Print" at bounding box center [836, 177] width 20 height 11
click at [766, 172] on link "Cancel" at bounding box center [773, 177] width 27 height 14
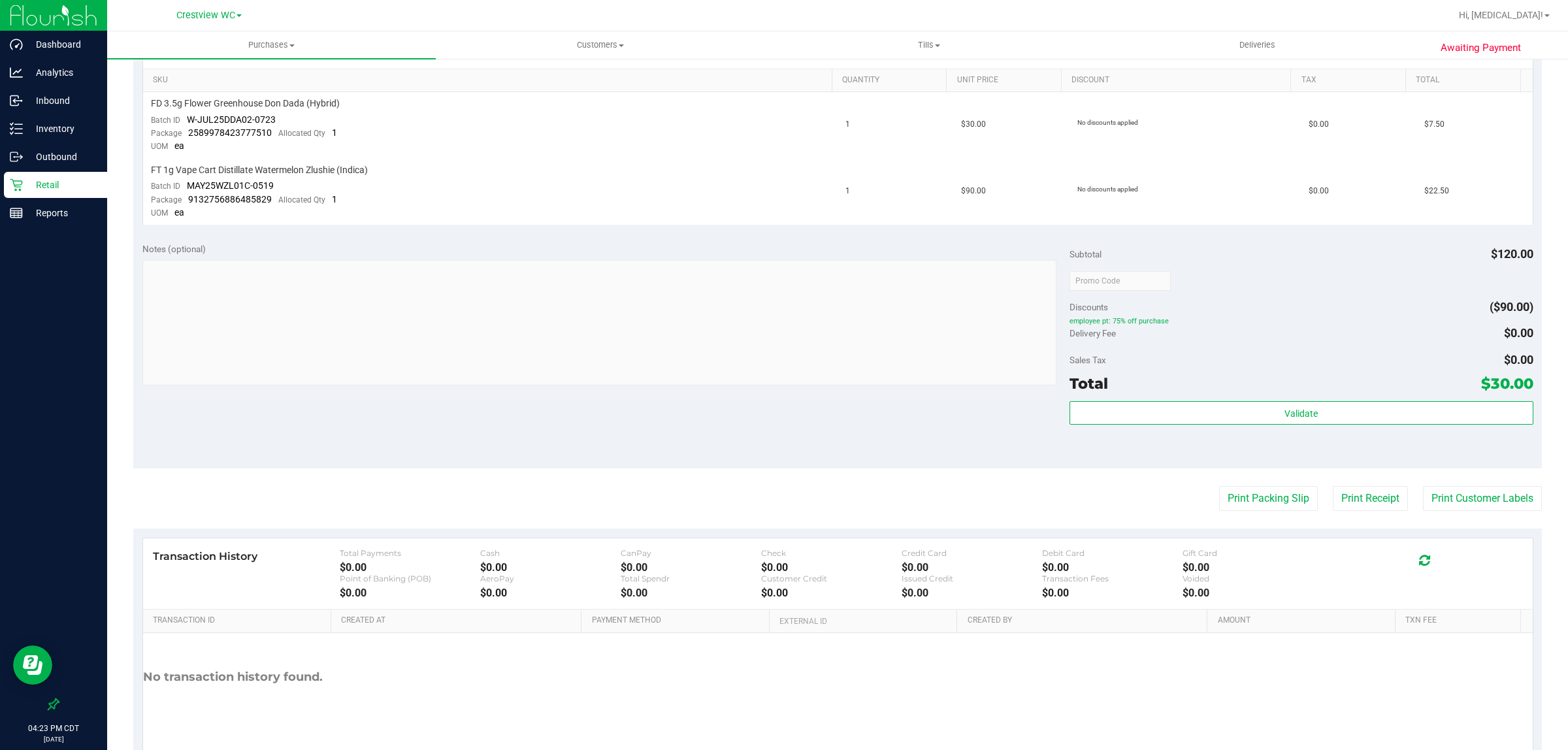
scroll to position [370, 0]
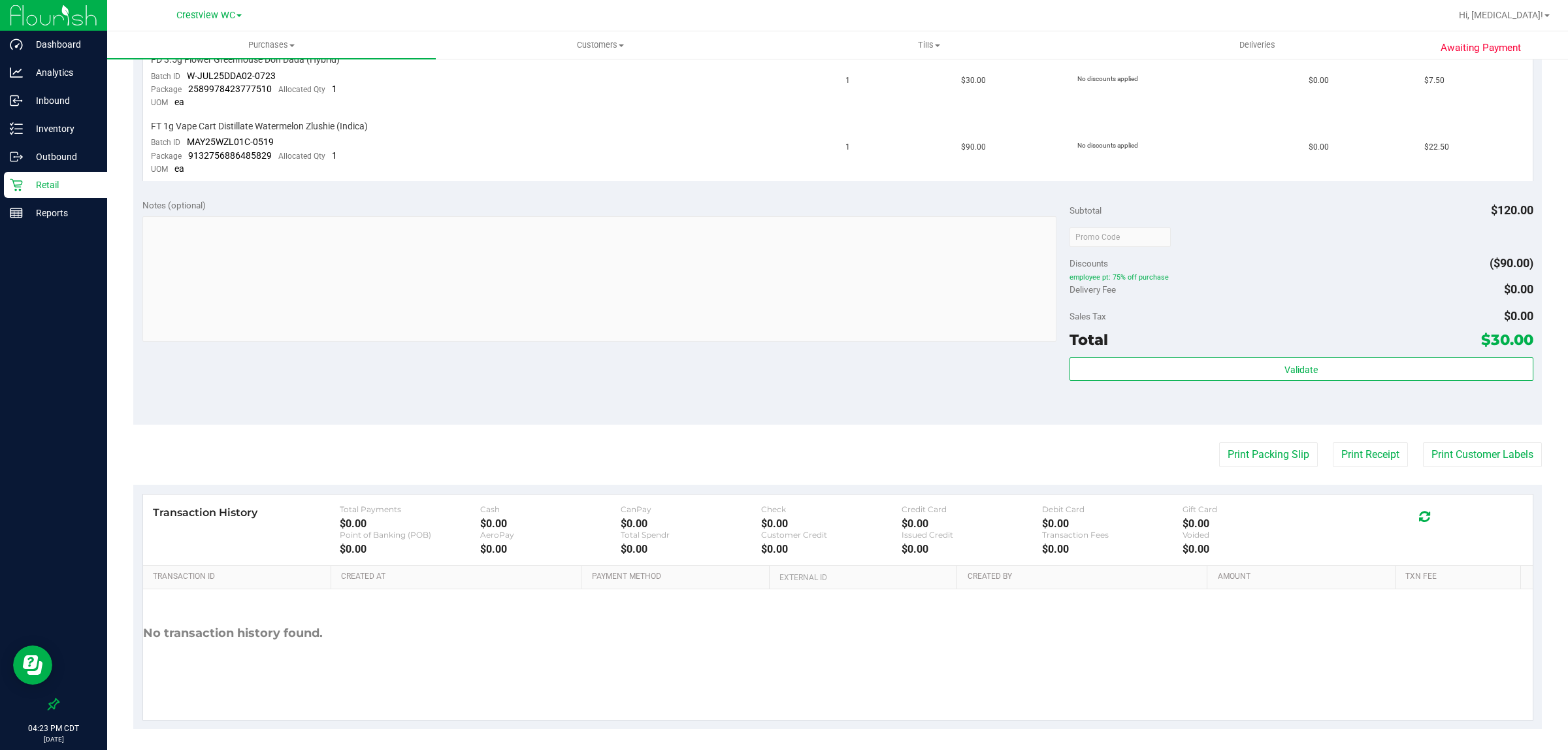
click at [29, 183] on p "Retail" at bounding box center [62, 185] width 78 height 16
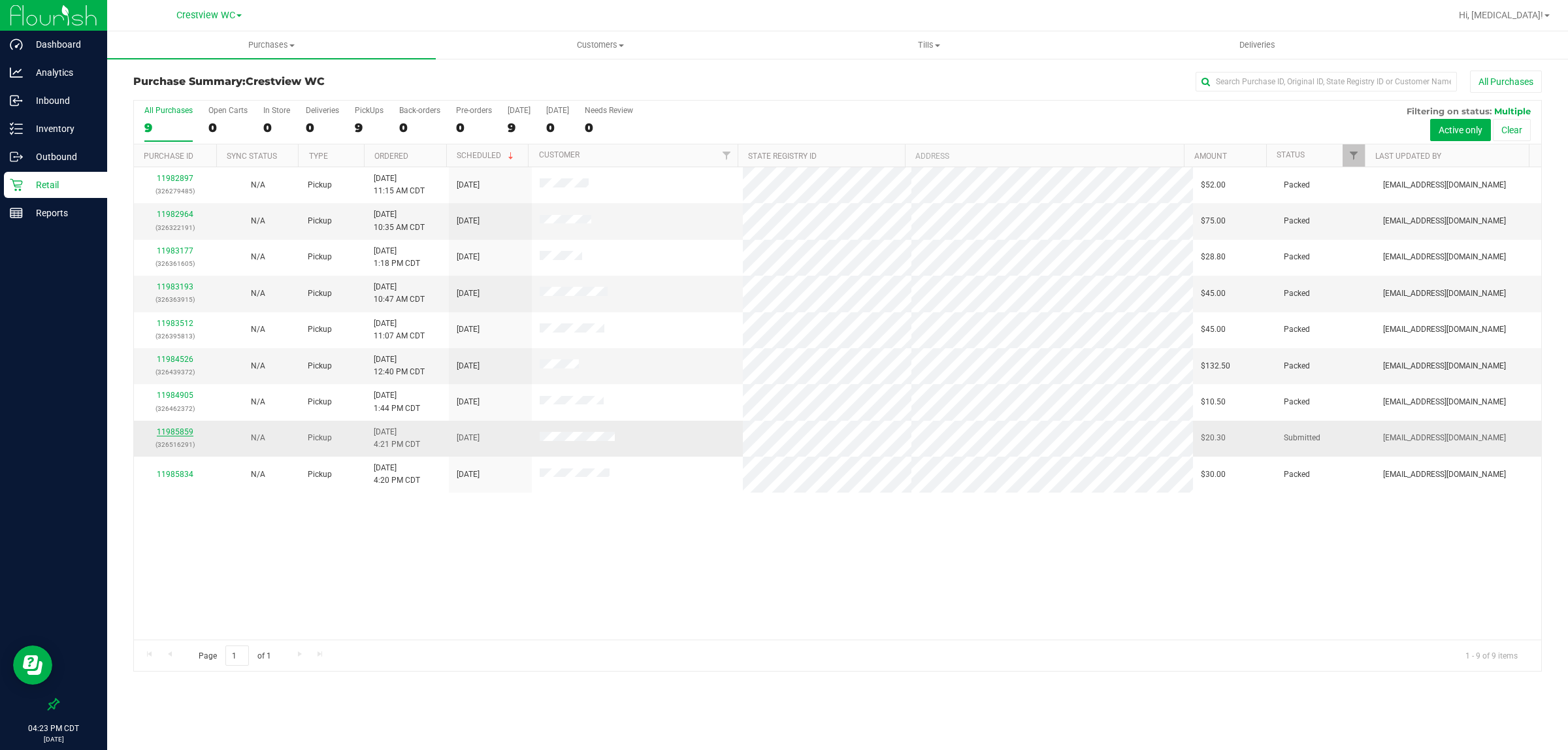
click at [165, 435] on link "11985859" at bounding box center [175, 432] width 37 height 9
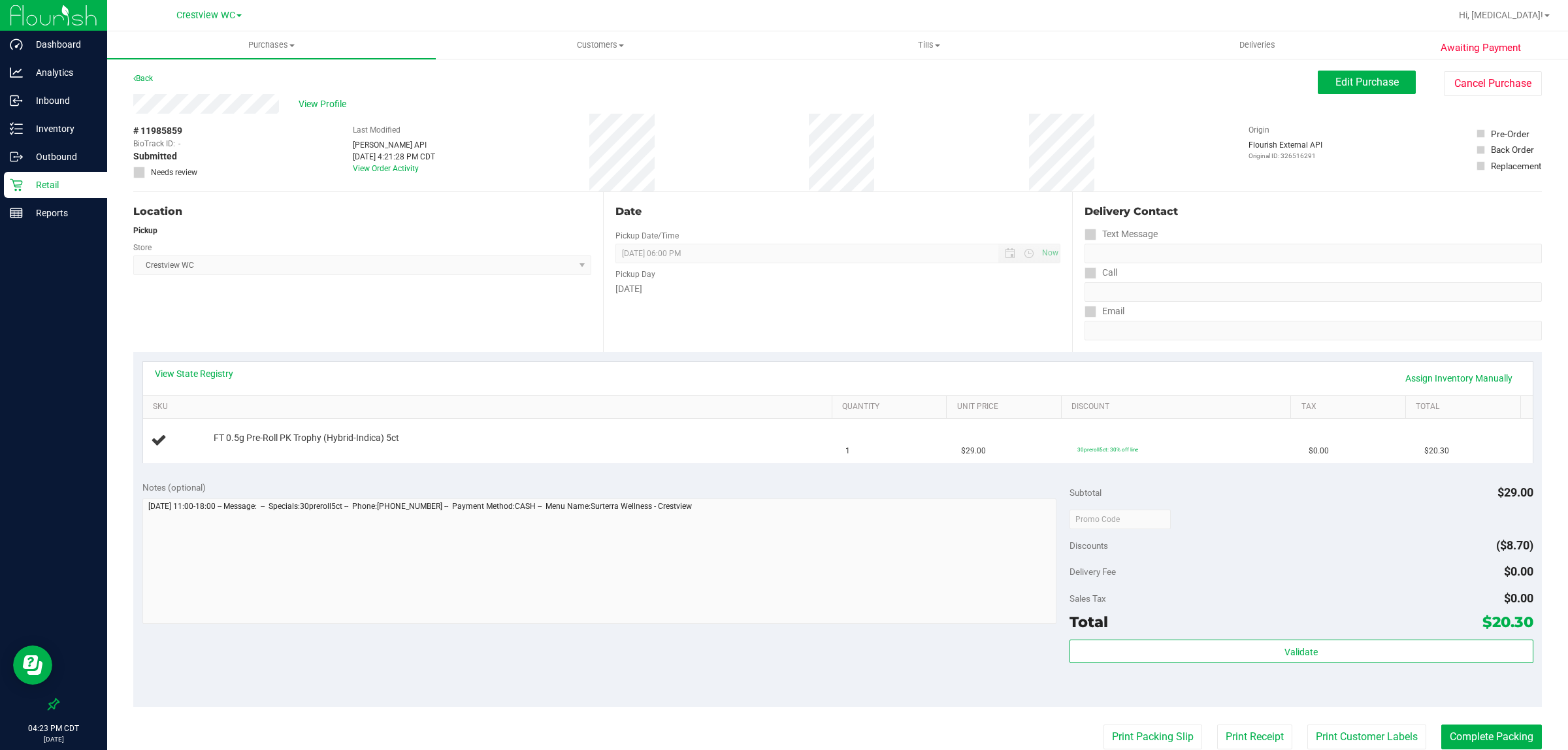
click at [188, 366] on div "View State Registry Assign Inventory Manually" at bounding box center [838, 379] width 1389 height 33
click at [229, 379] on link "View State Registry" at bounding box center [194, 373] width 78 height 13
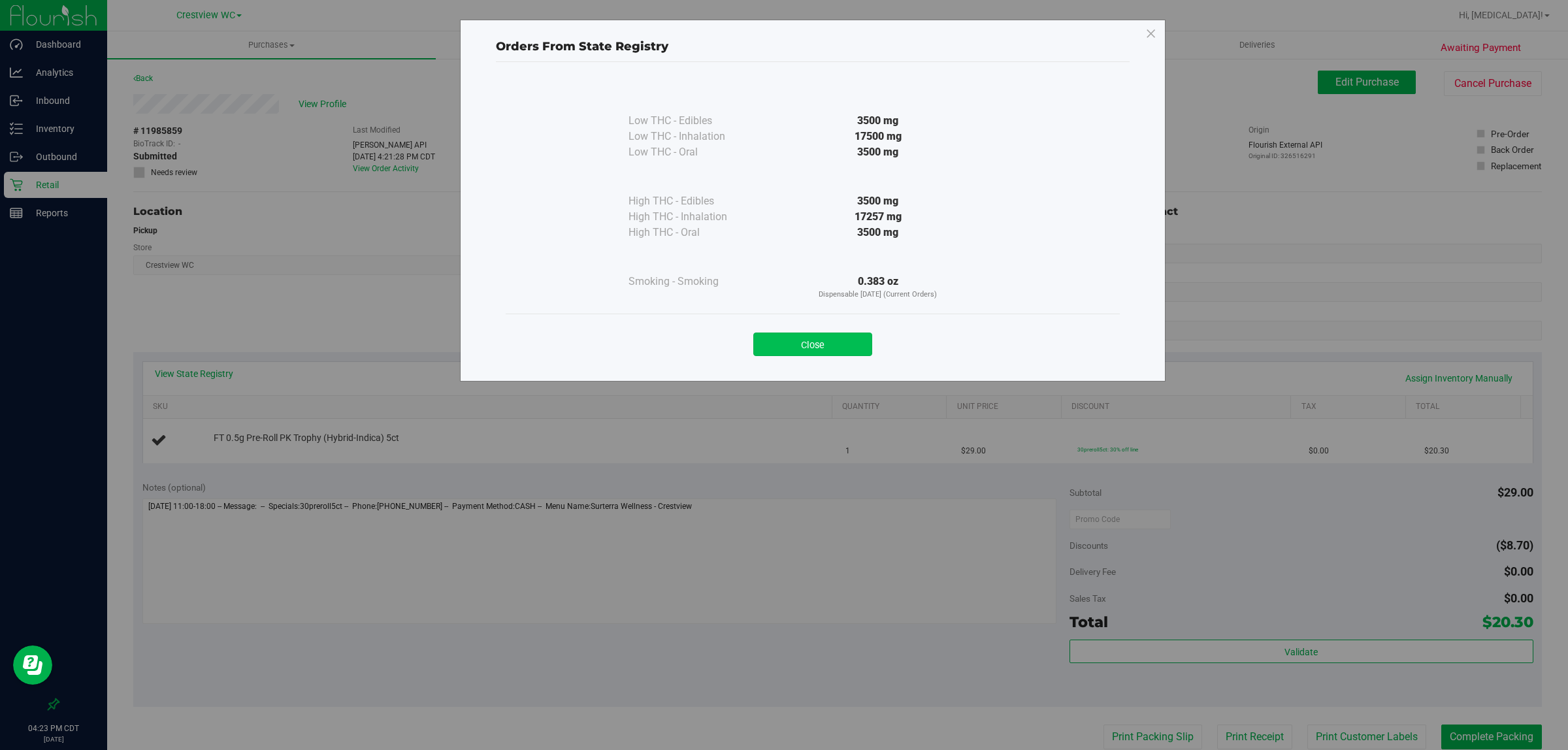
click at [811, 345] on button "Close" at bounding box center [813, 344] width 119 height 23
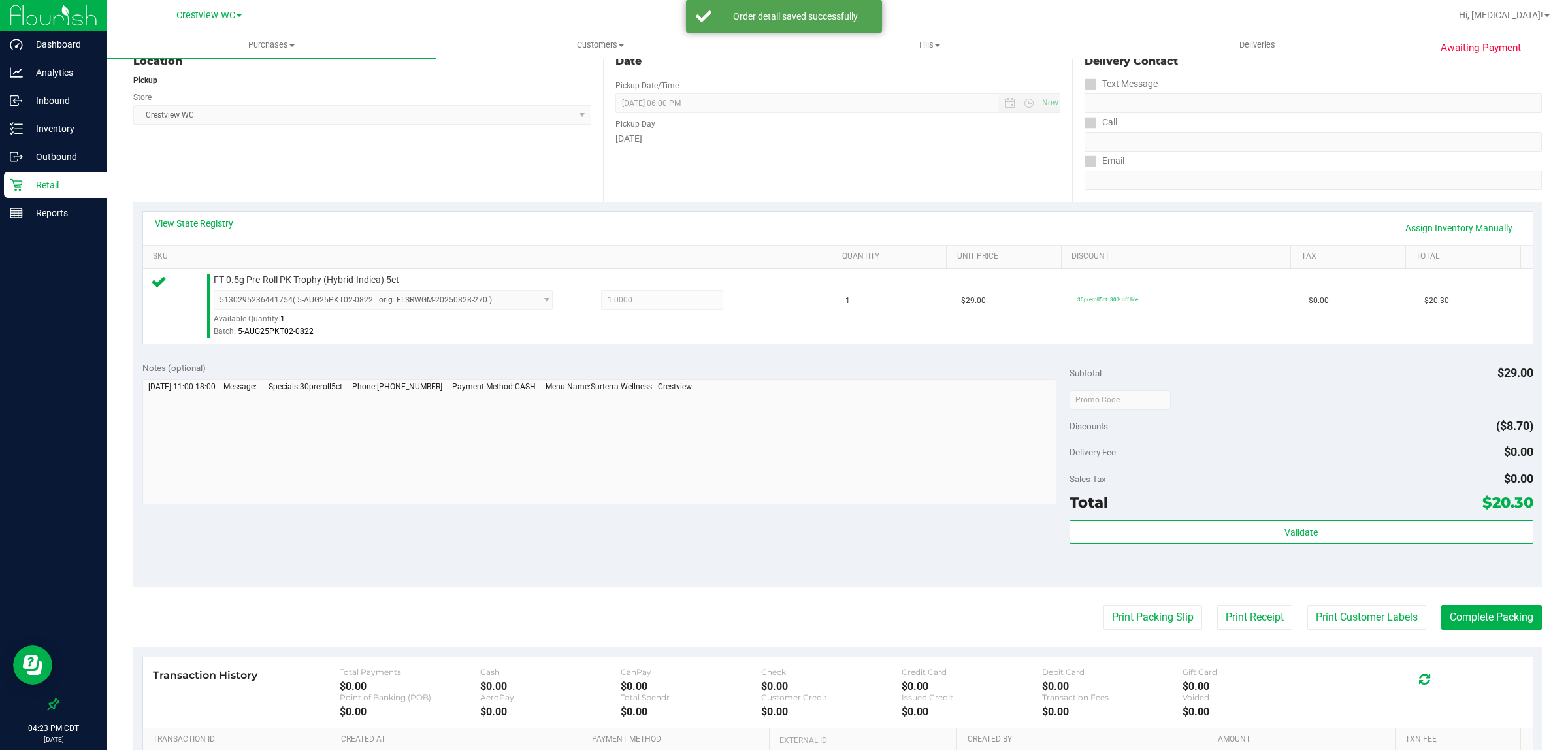
scroll to position [245, 0]
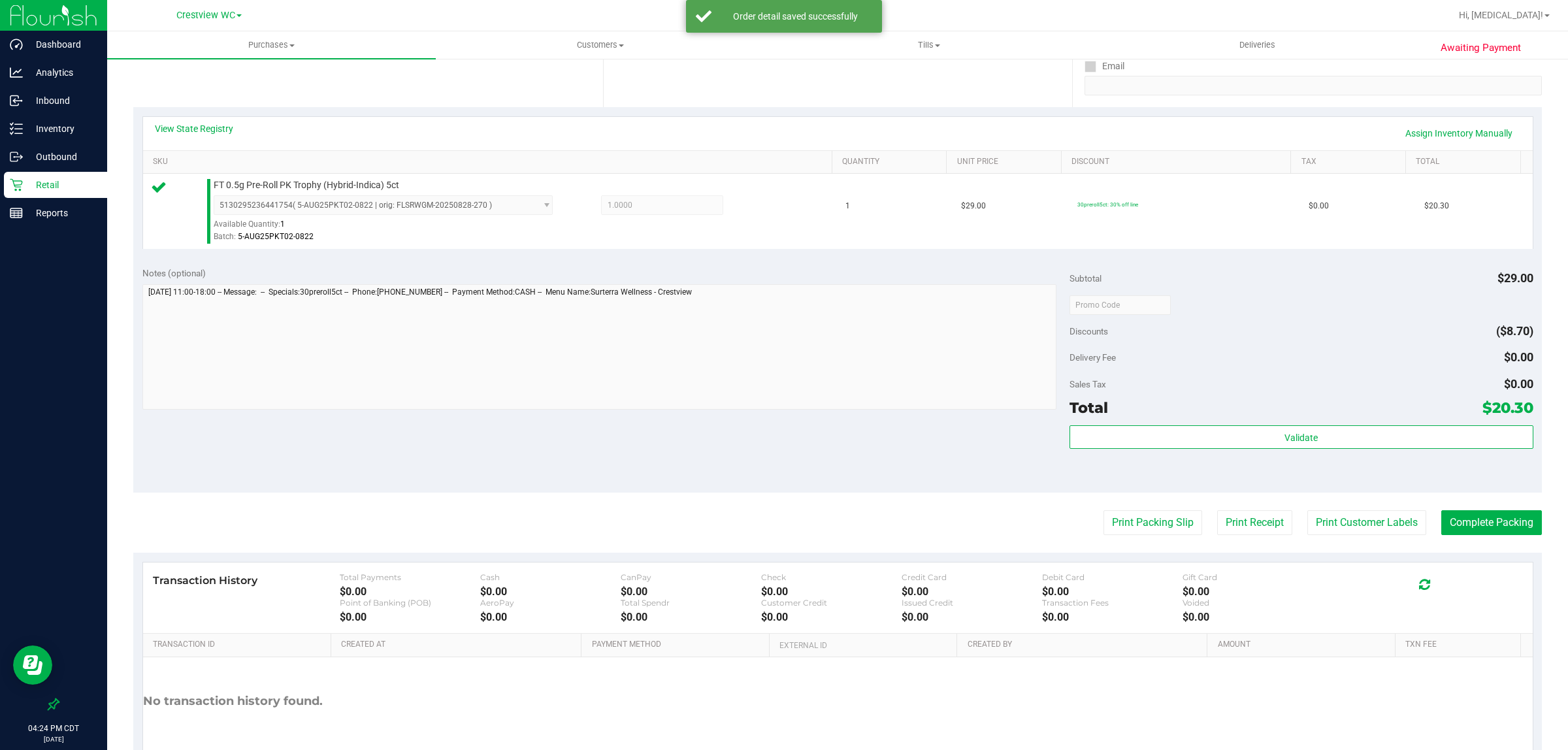
click at [1308, 420] on div "Total $20.30" at bounding box center [1301, 407] width 464 height 23
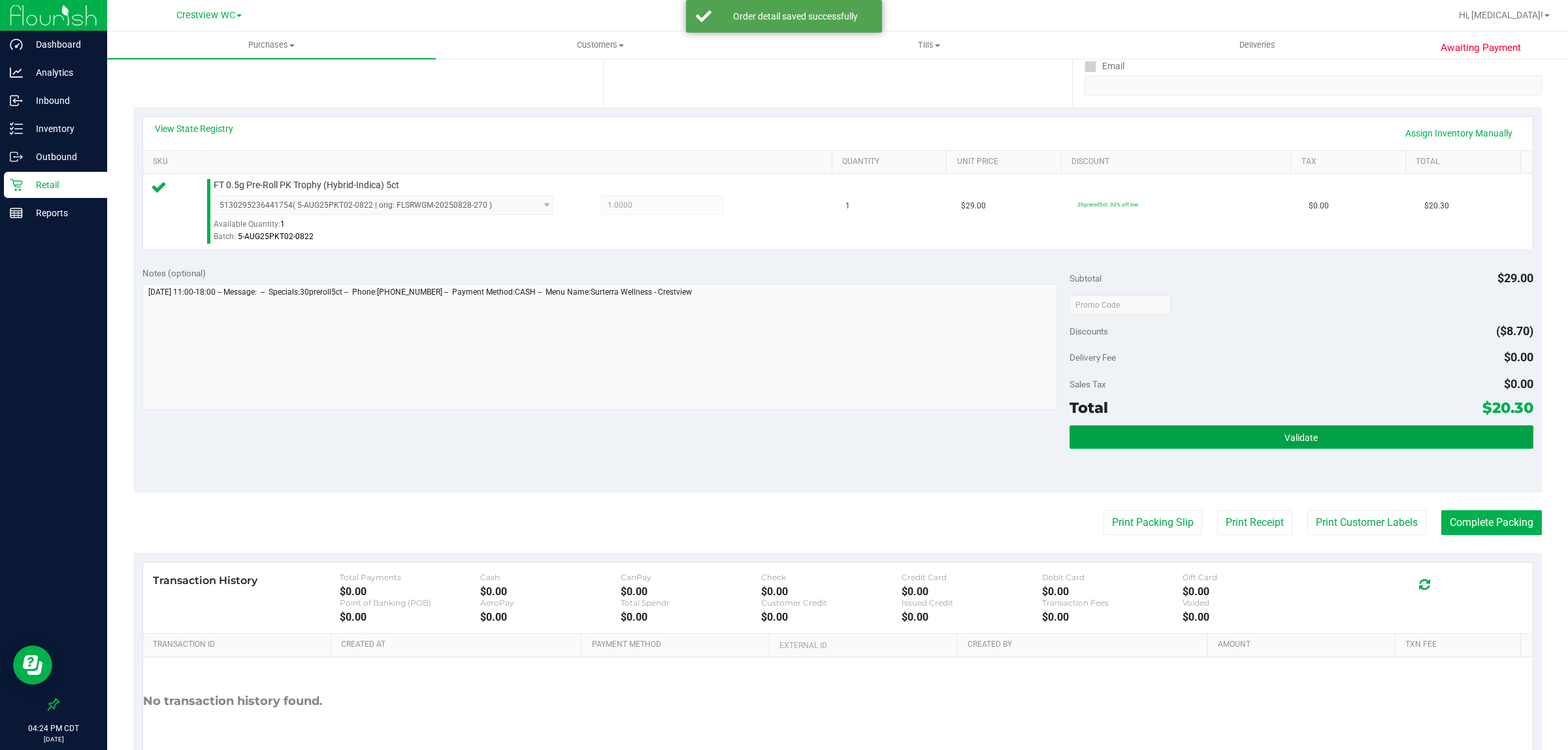
click at [1303, 433] on span "Validate" at bounding box center [1301, 438] width 33 height 11
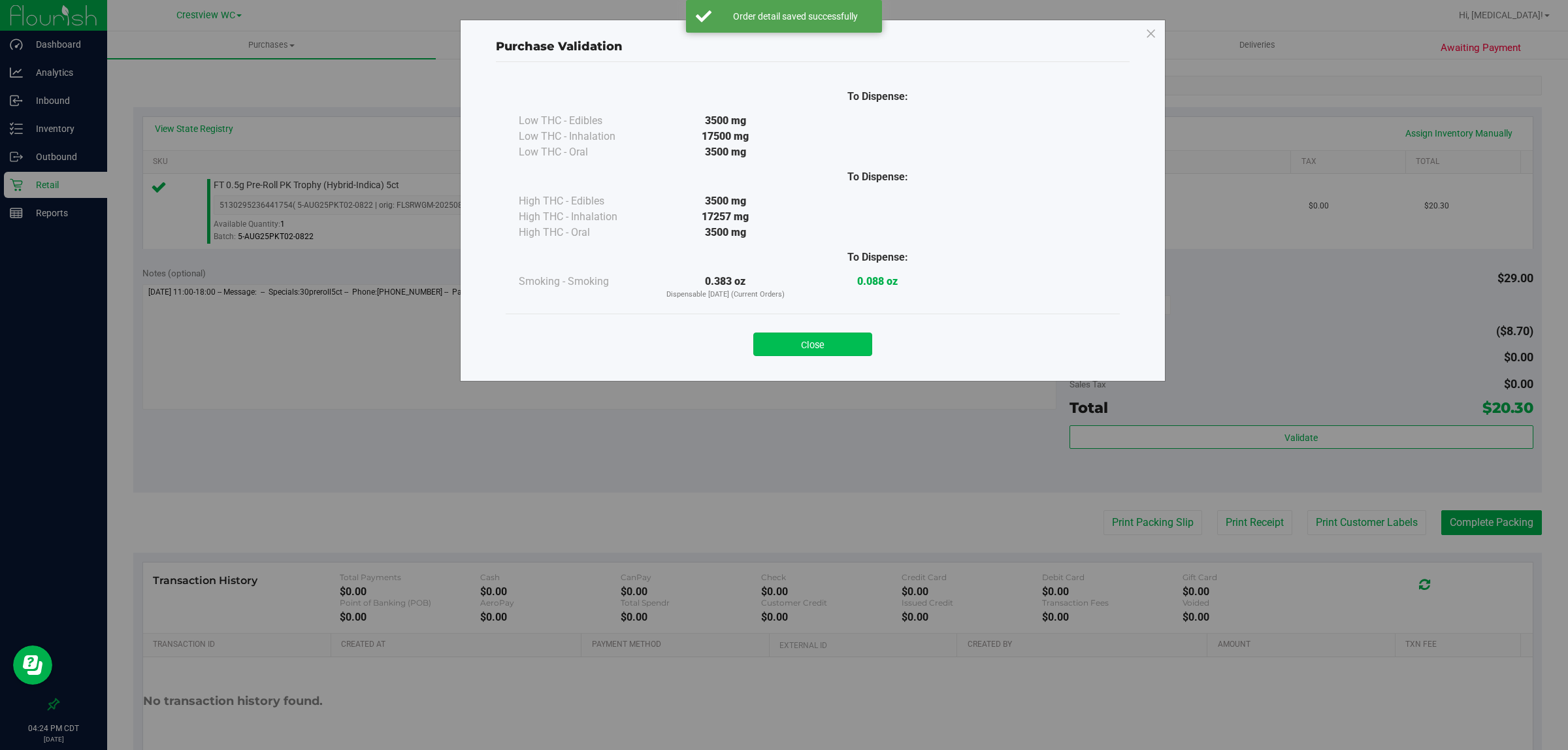
click at [815, 334] on button "Close" at bounding box center [813, 344] width 119 height 23
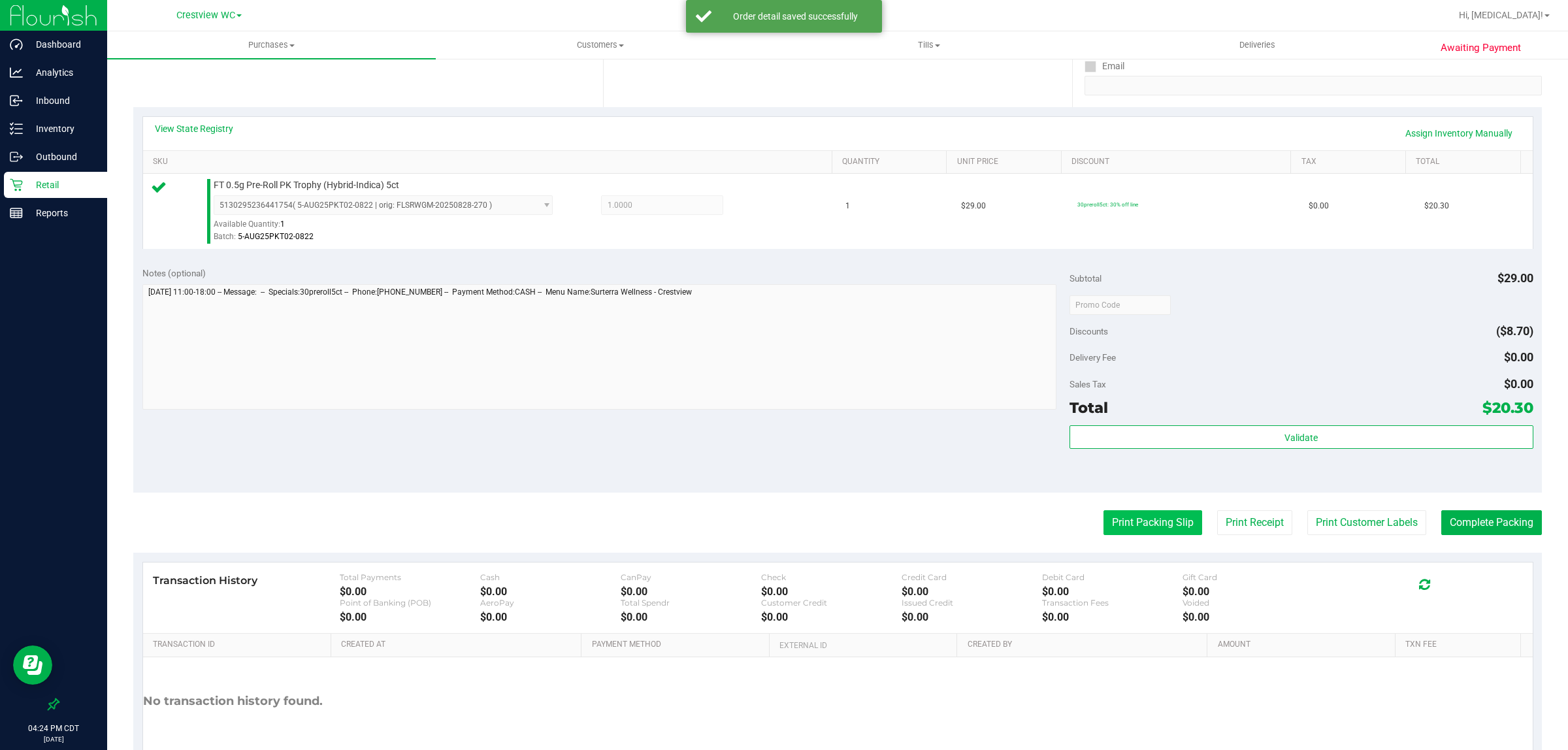
click at [1115, 530] on button "Print Packing Slip" at bounding box center [1152, 523] width 99 height 25
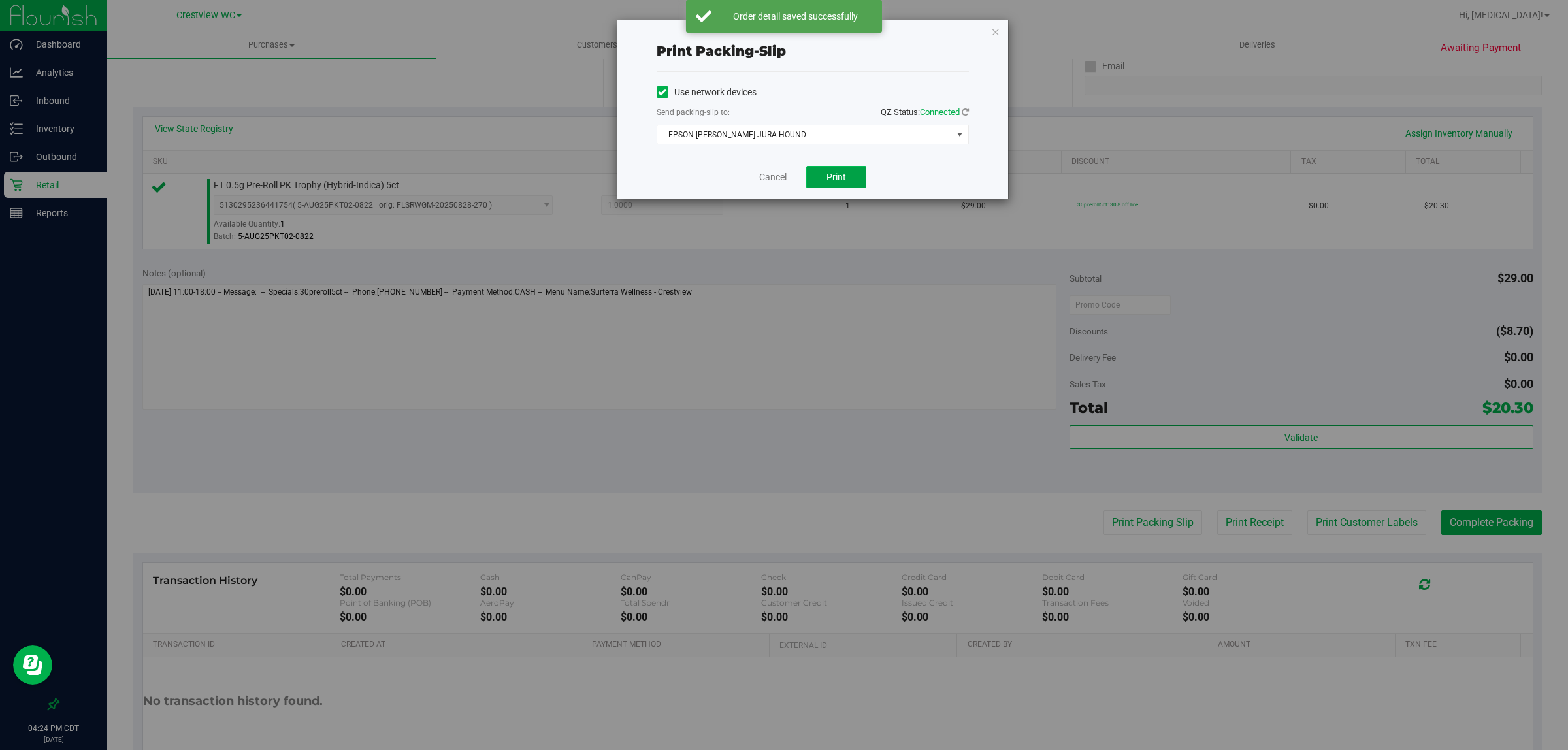
click at [842, 184] on button "Print" at bounding box center [836, 177] width 60 height 22
click at [779, 182] on link "Cancel" at bounding box center [773, 177] width 27 height 14
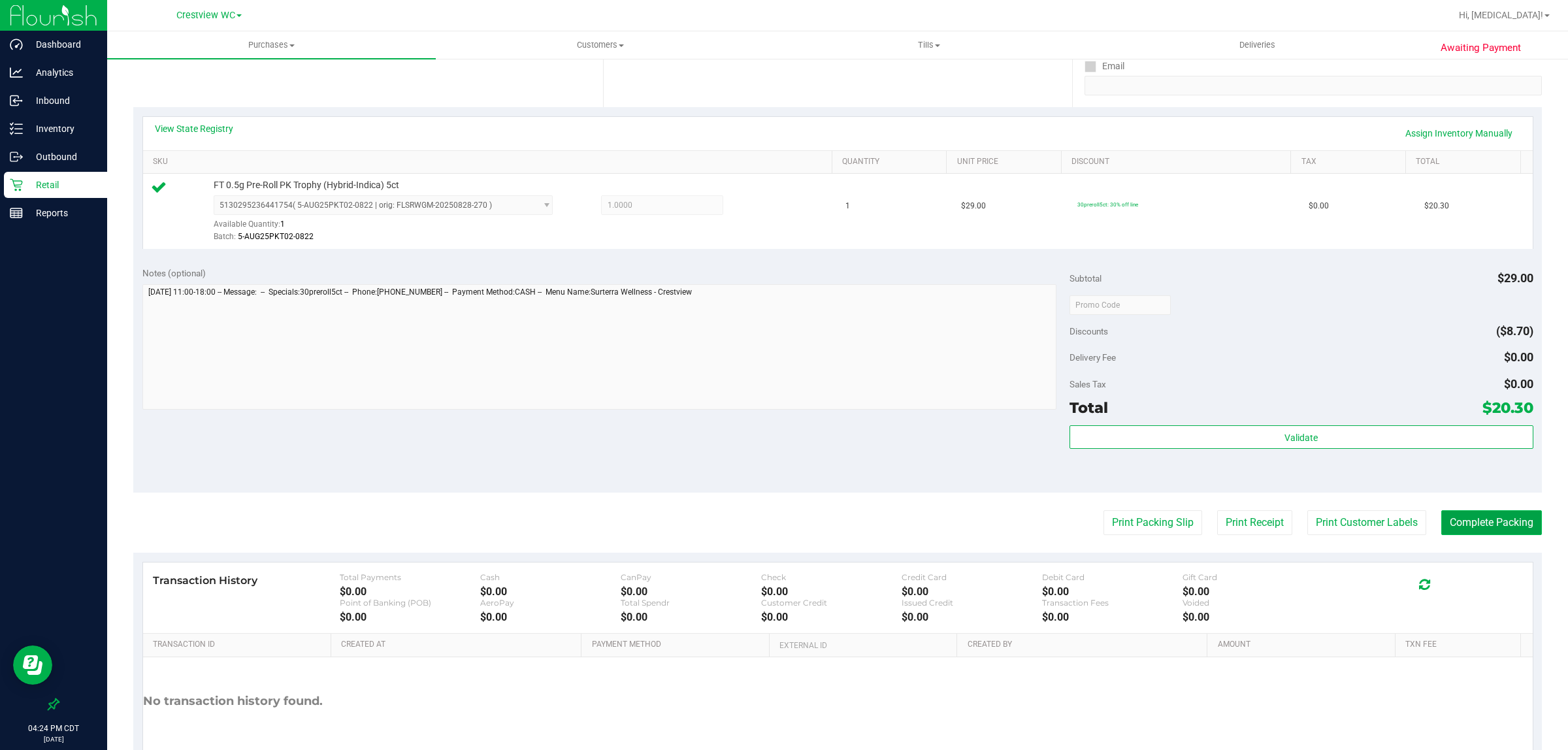
click at [1470, 526] on button "Complete Packing" at bounding box center [1491, 523] width 100 height 25
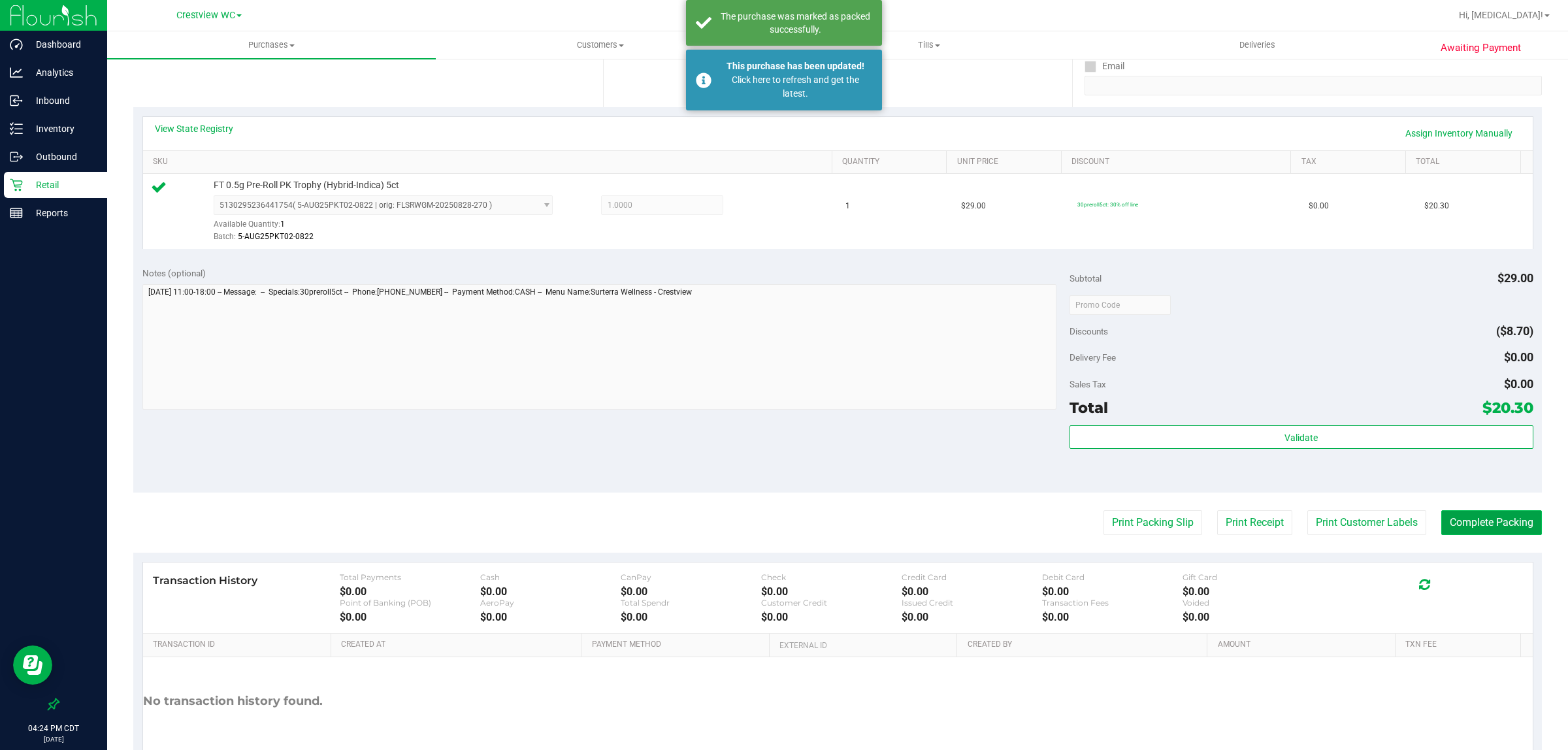
click at [1475, 526] on button "Complete Packing" at bounding box center [1491, 523] width 100 height 25
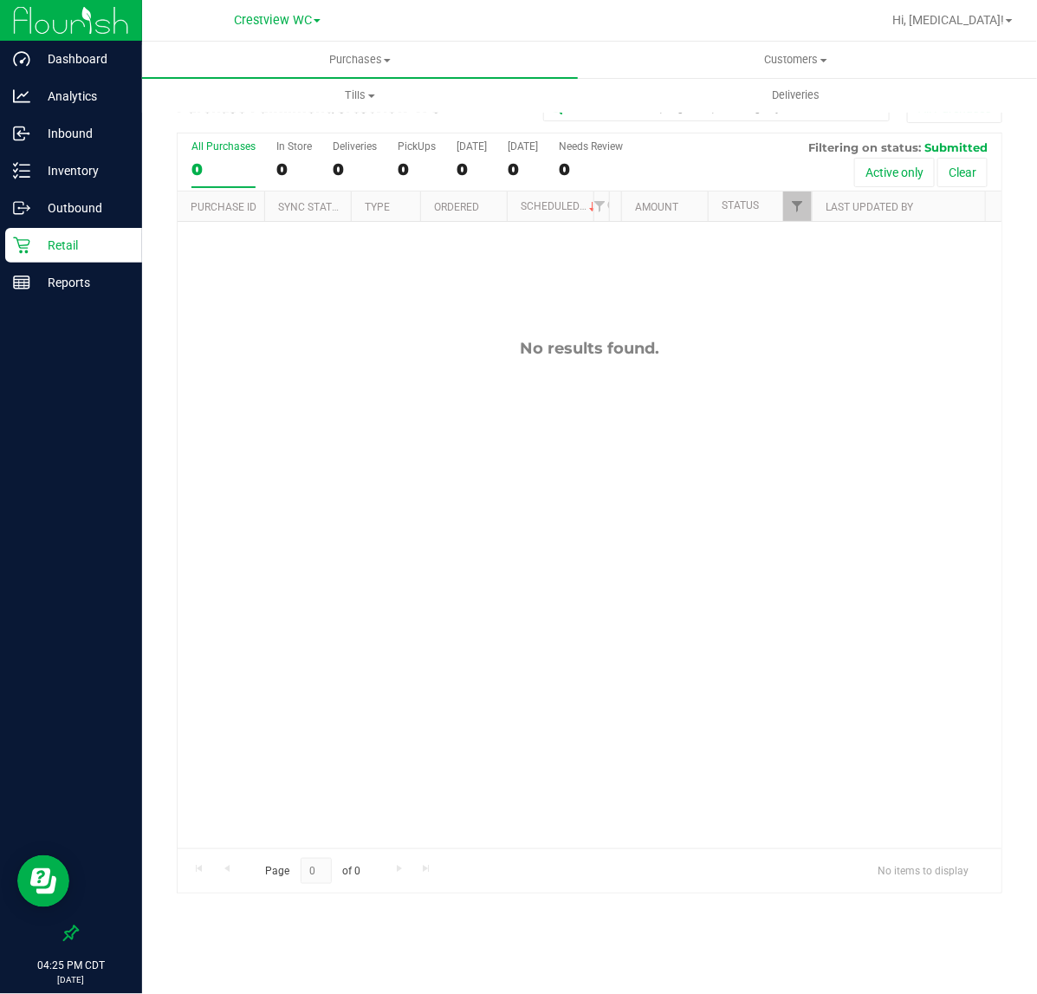
click at [61, 244] on p "Retail" at bounding box center [82, 245] width 104 height 21
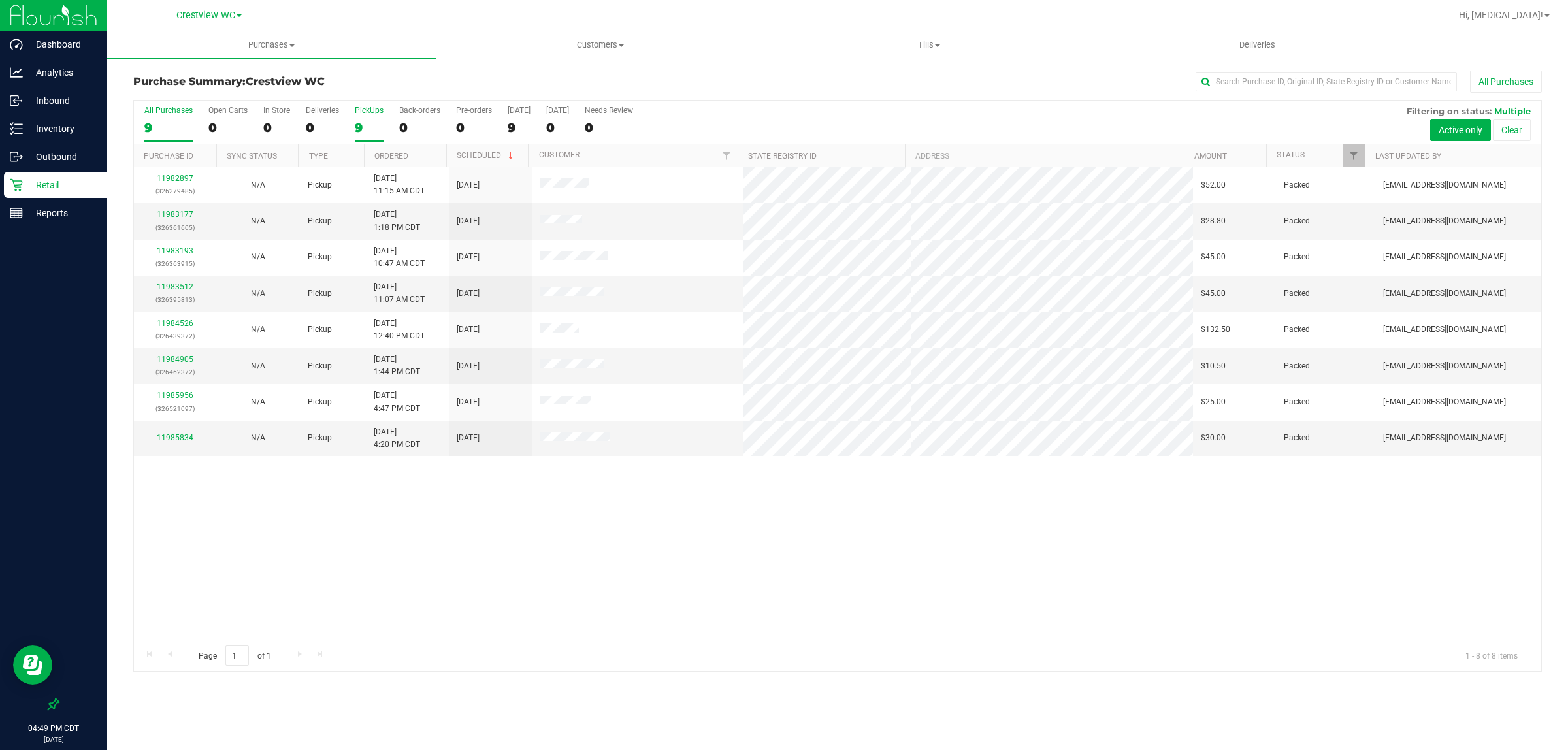
click at [357, 123] on div "9" at bounding box center [369, 128] width 29 height 15
click at [0, 0] on input "PickUps 9" at bounding box center [0, 0] width 0 height 0
click at [69, 118] on div "Inventory" at bounding box center [55, 128] width 103 height 26
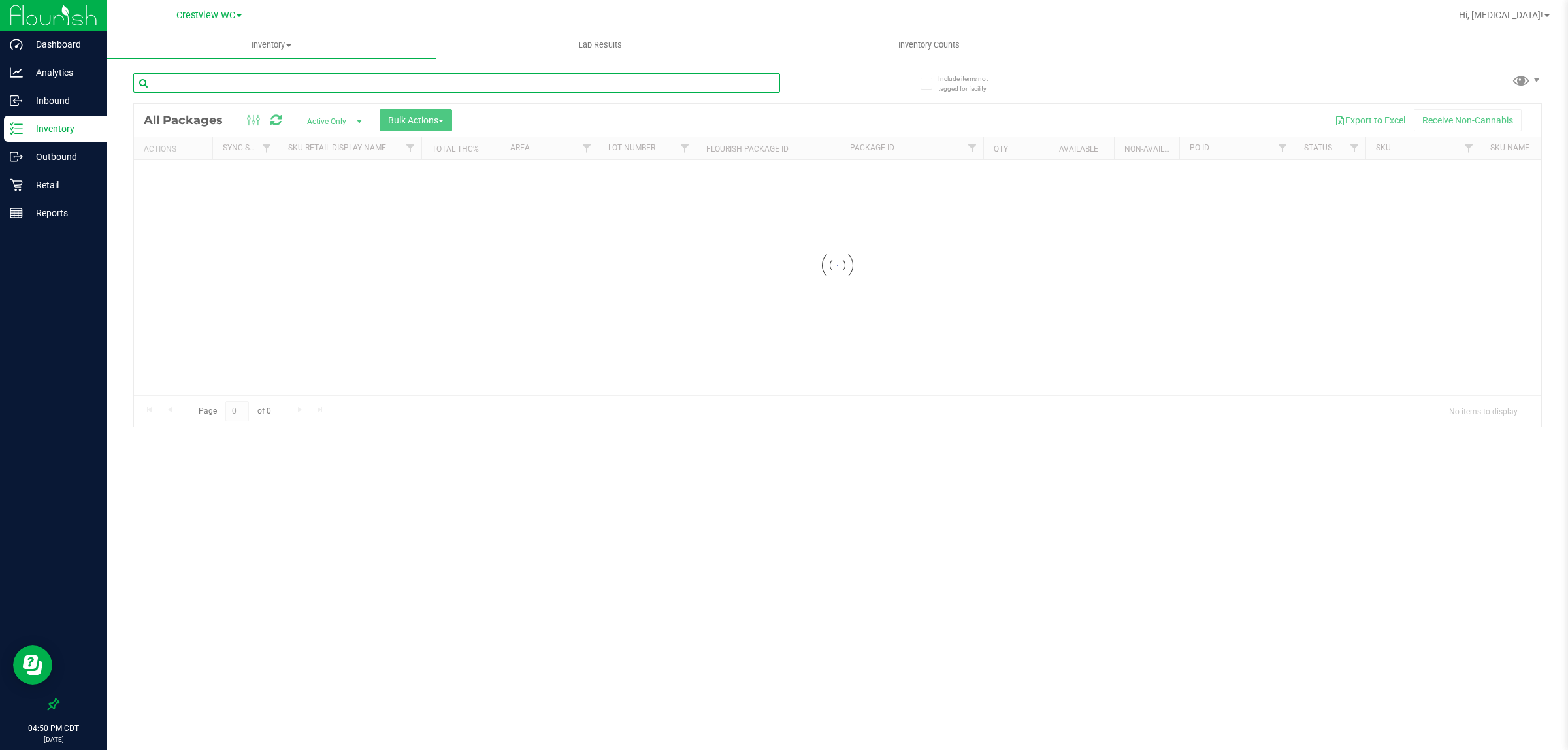
click at [177, 84] on input "text" at bounding box center [457, 83] width 647 height 20
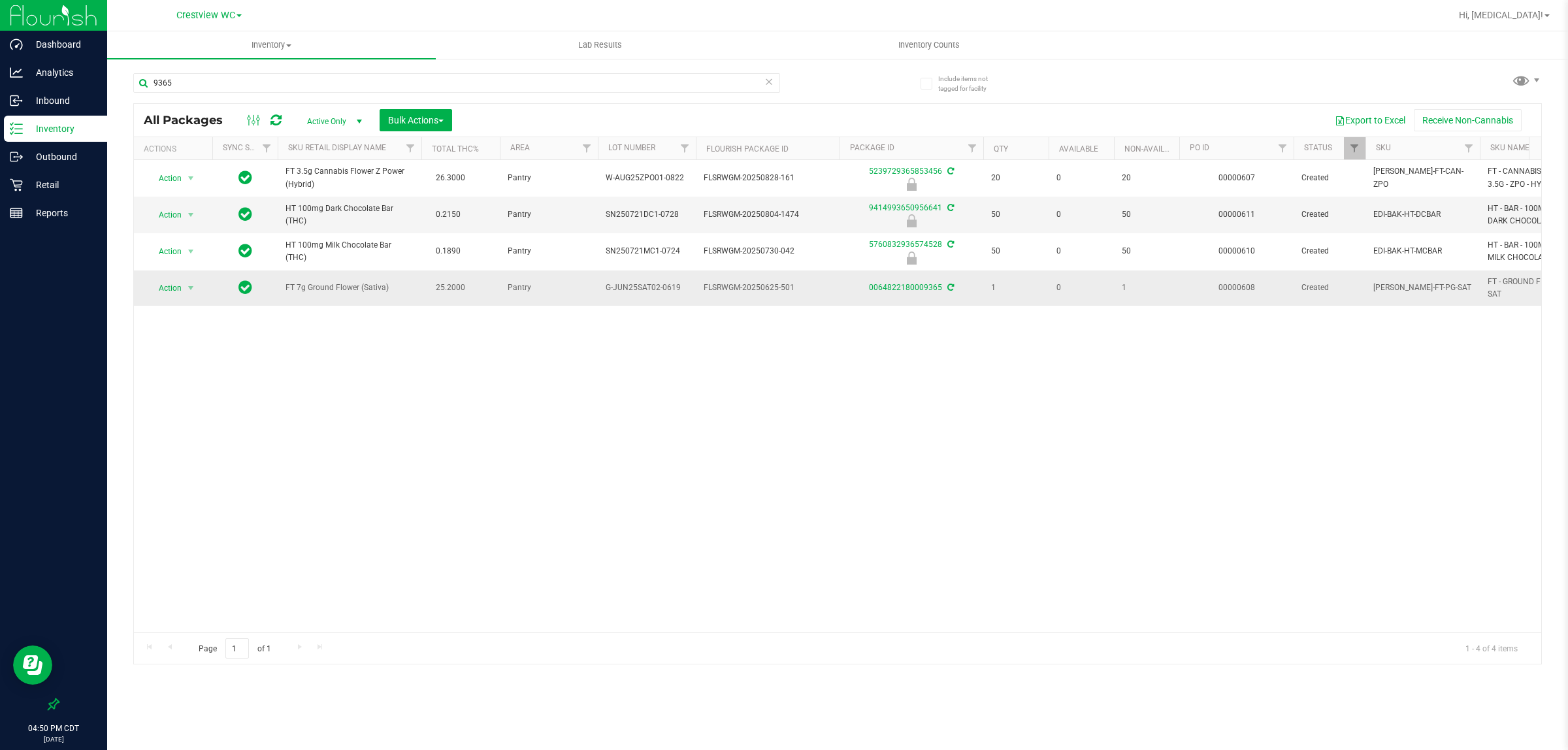
click at [178, 287] on span "Action" at bounding box center [164, 288] width 35 height 18
click at [210, 455] on li "Print package label" at bounding box center [198, 447] width 101 height 20
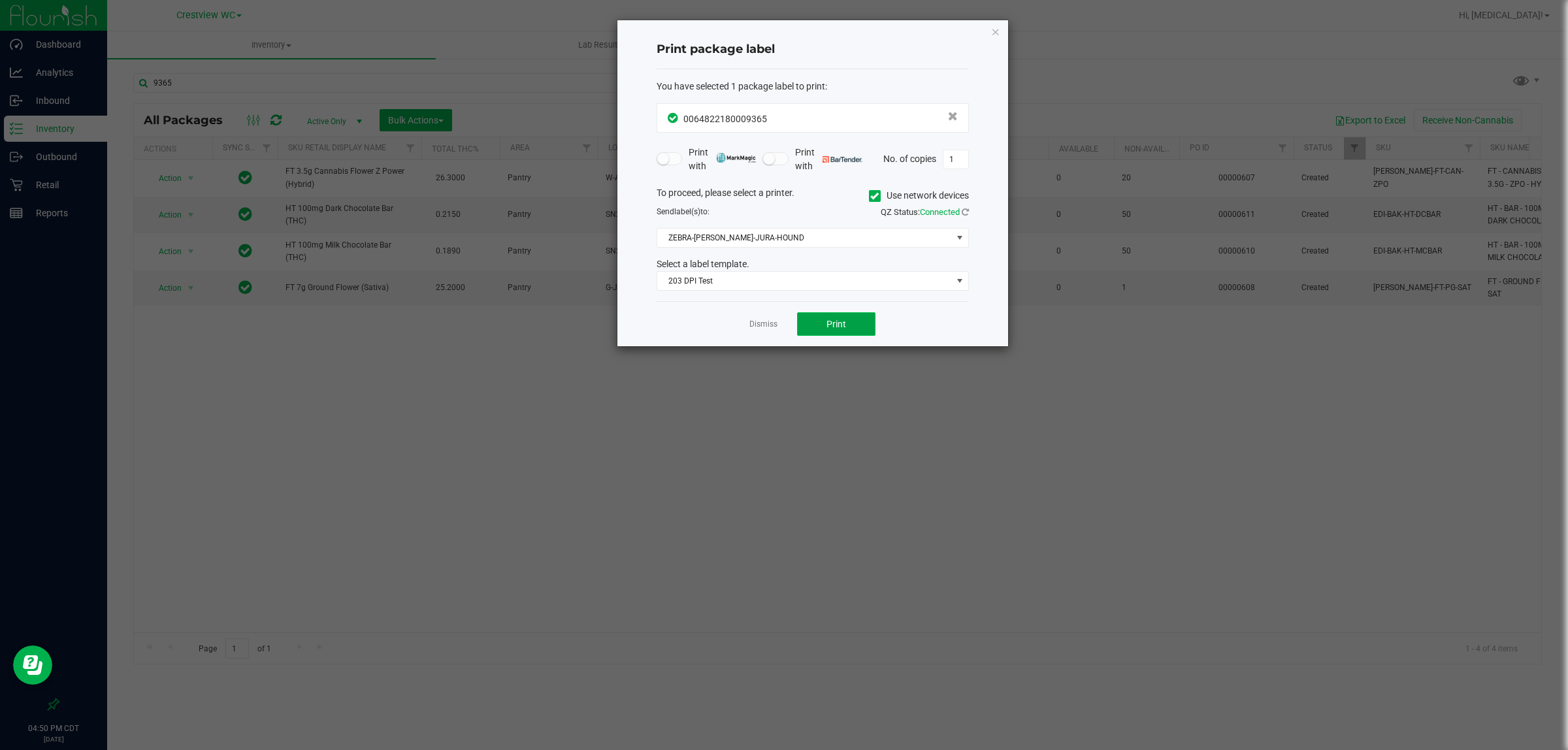
click at [828, 315] on button "Print" at bounding box center [836, 324] width 78 height 23
click at [753, 325] on link "Dismiss" at bounding box center [763, 324] width 28 height 11
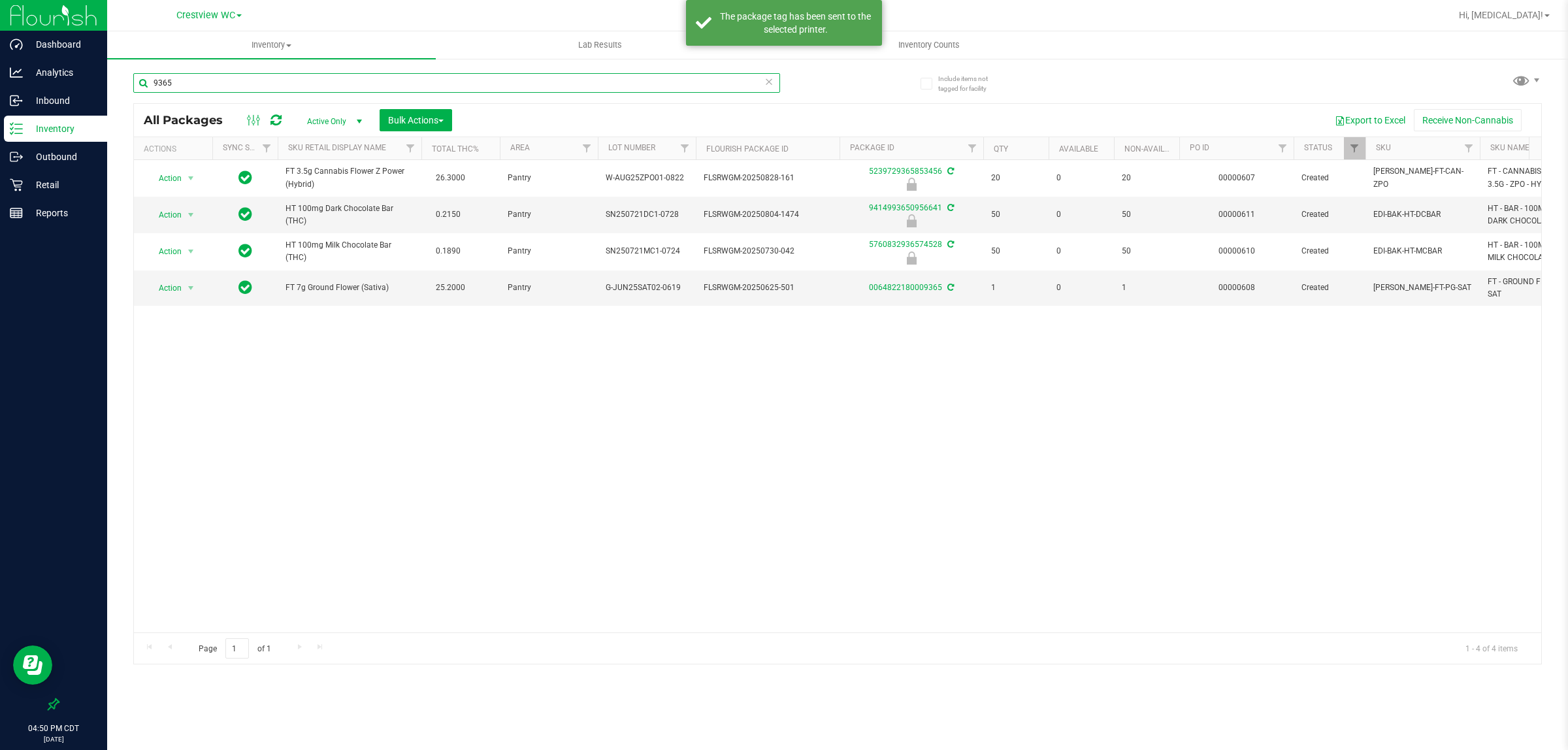
click at [289, 84] on input "9365" at bounding box center [457, 83] width 647 height 20
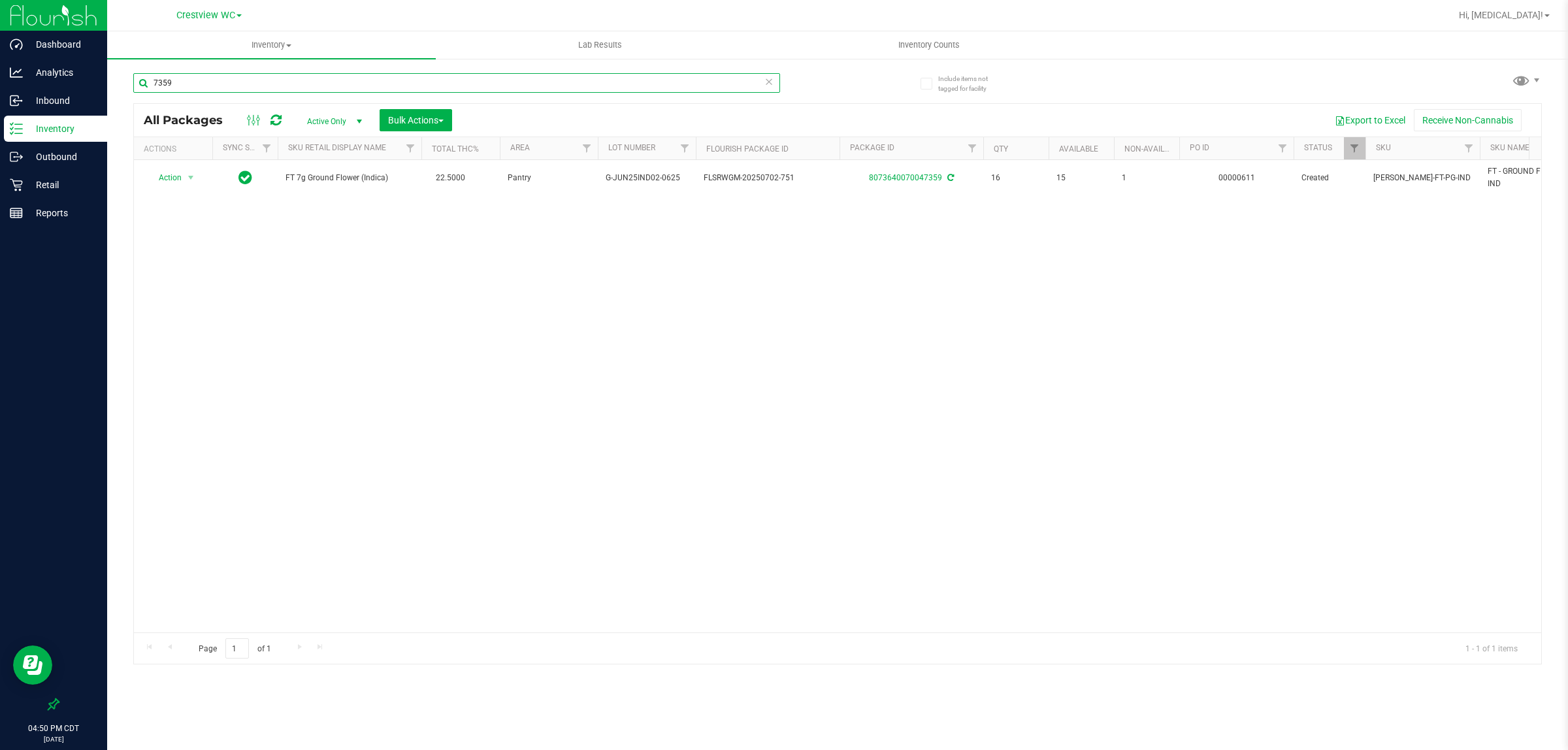
click at [308, 77] on input "7359" at bounding box center [457, 83] width 647 height 20
click at [308, 77] on input "7359" at bounding box center [457, 83] width 647 height 20
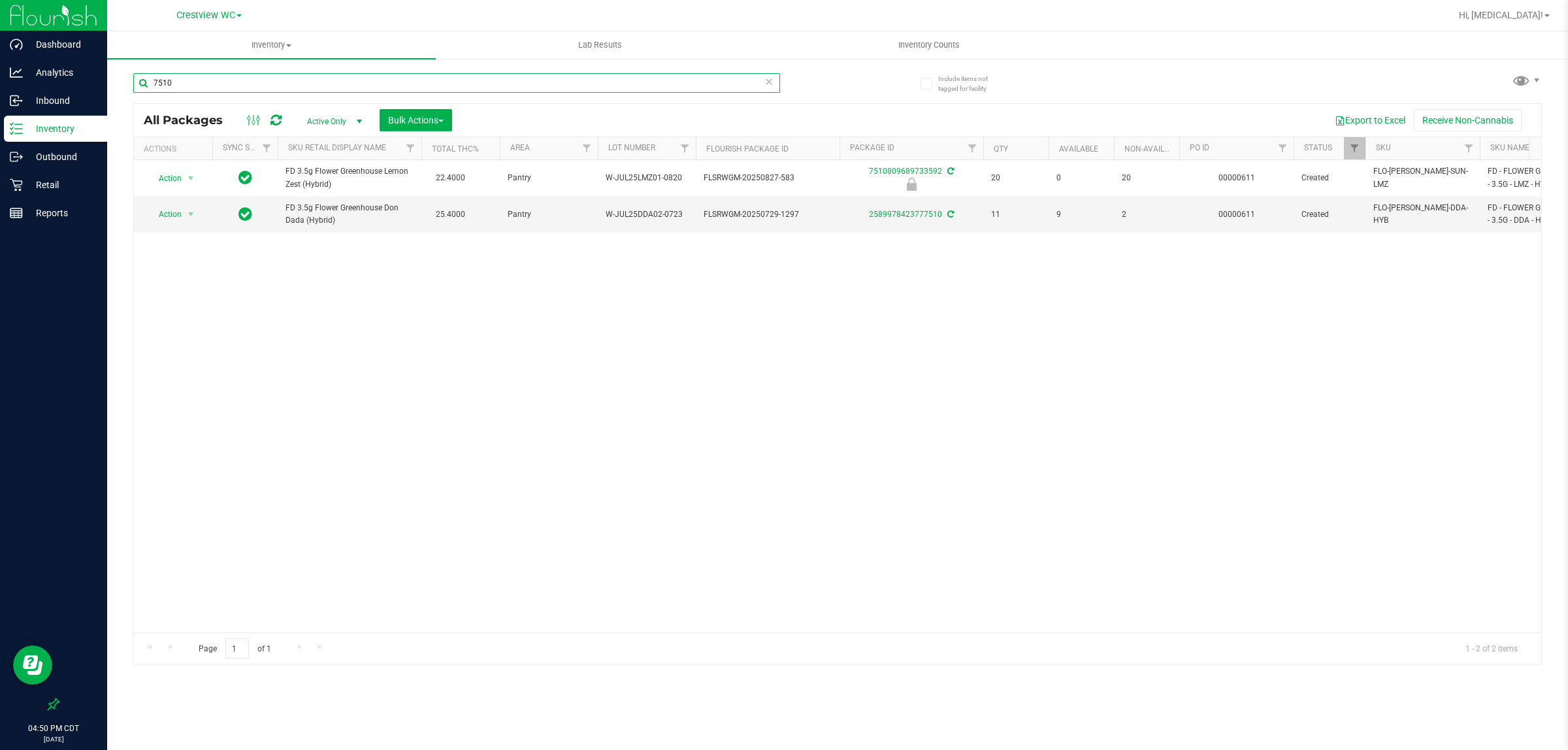
click at [255, 86] on input "7510" at bounding box center [457, 83] width 647 height 20
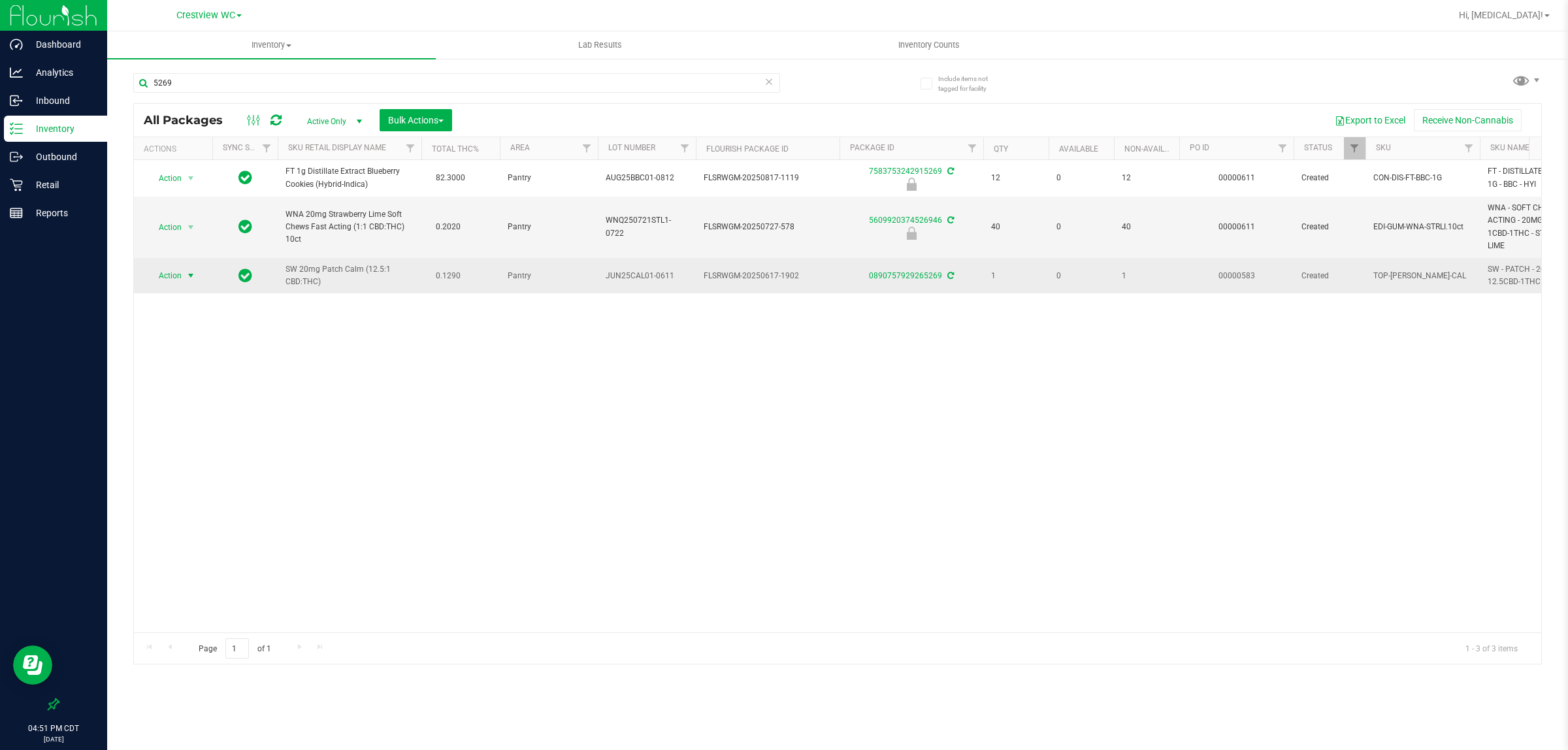
click at [170, 272] on span "Action" at bounding box center [164, 275] width 35 height 18
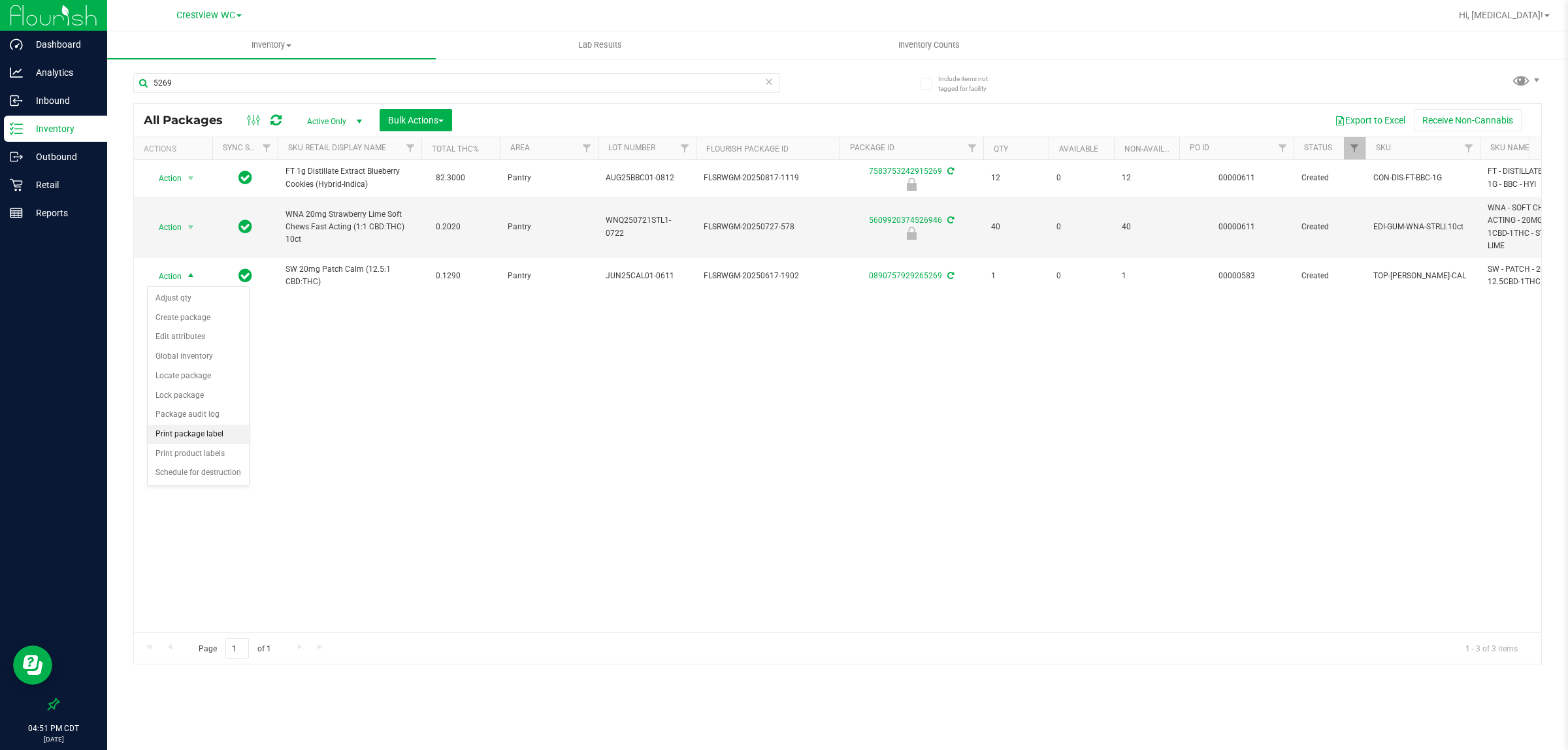
click at [203, 442] on li "Print package label" at bounding box center [198, 435] width 101 height 20
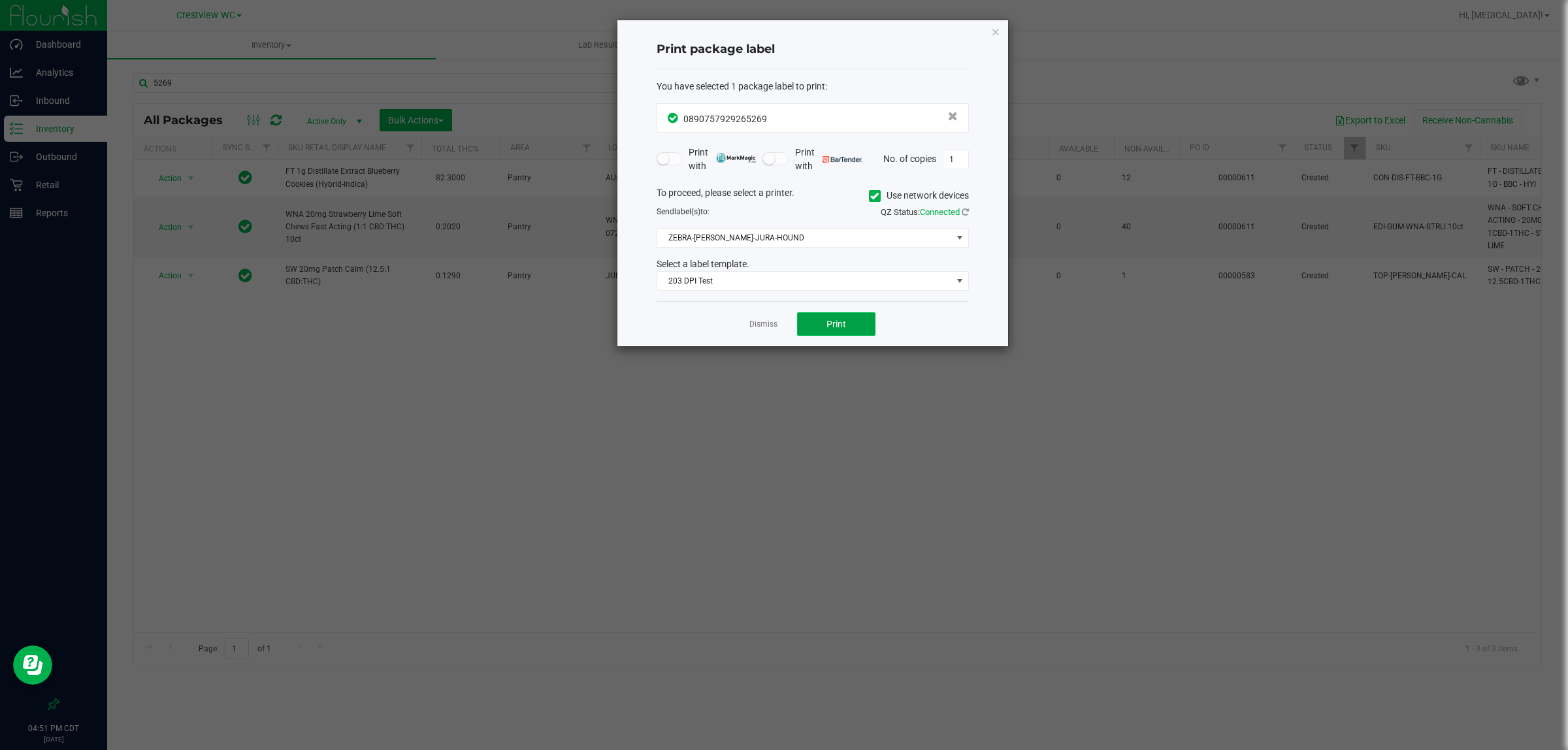
click at [866, 327] on button "Print" at bounding box center [836, 324] width 78 height 23
click at [764, 327] on link "Dismiss" at bounding box center [763, 324] width 28 height 11
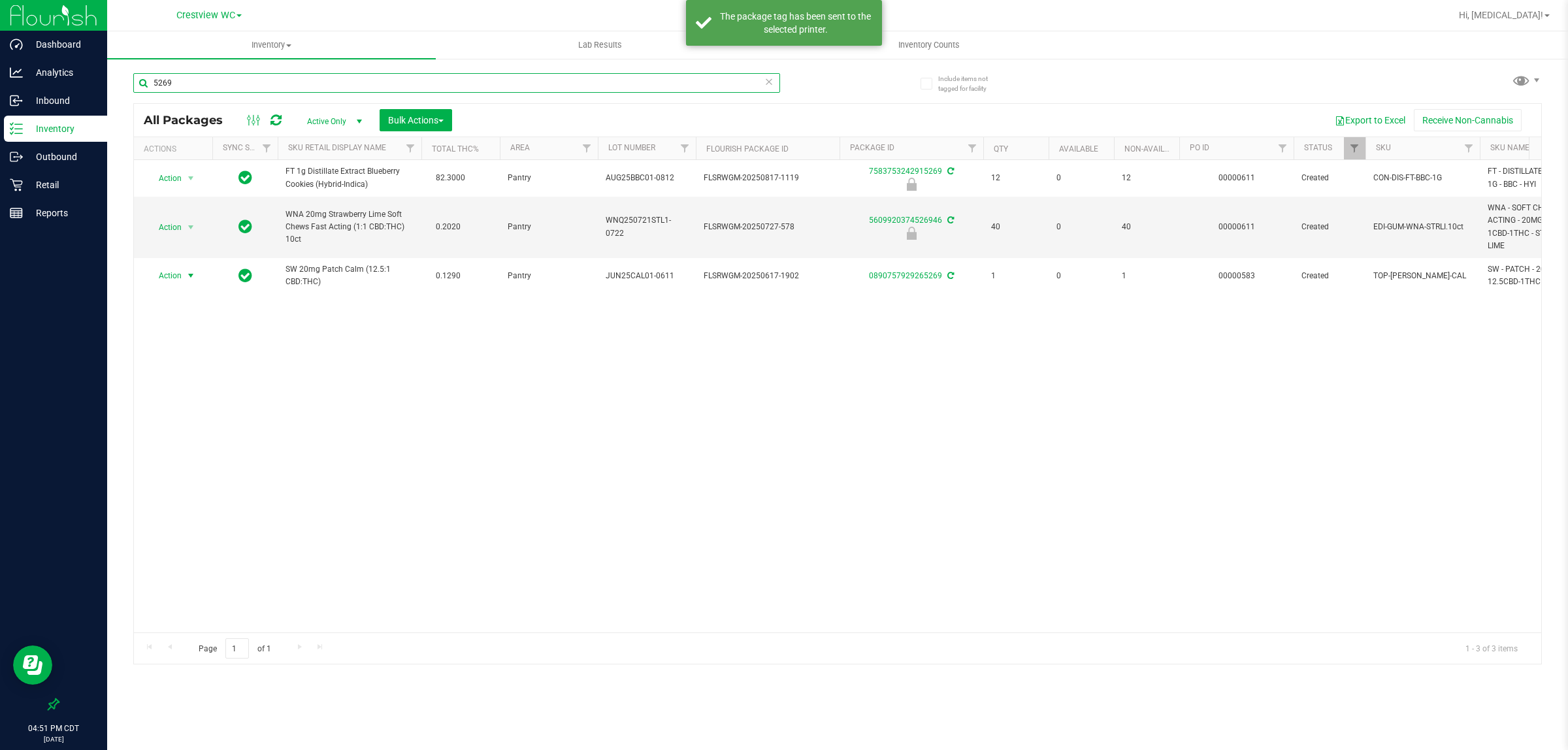
click at [196, 75] on input "5269" at bounding box center [457, 83] width 647 height 20
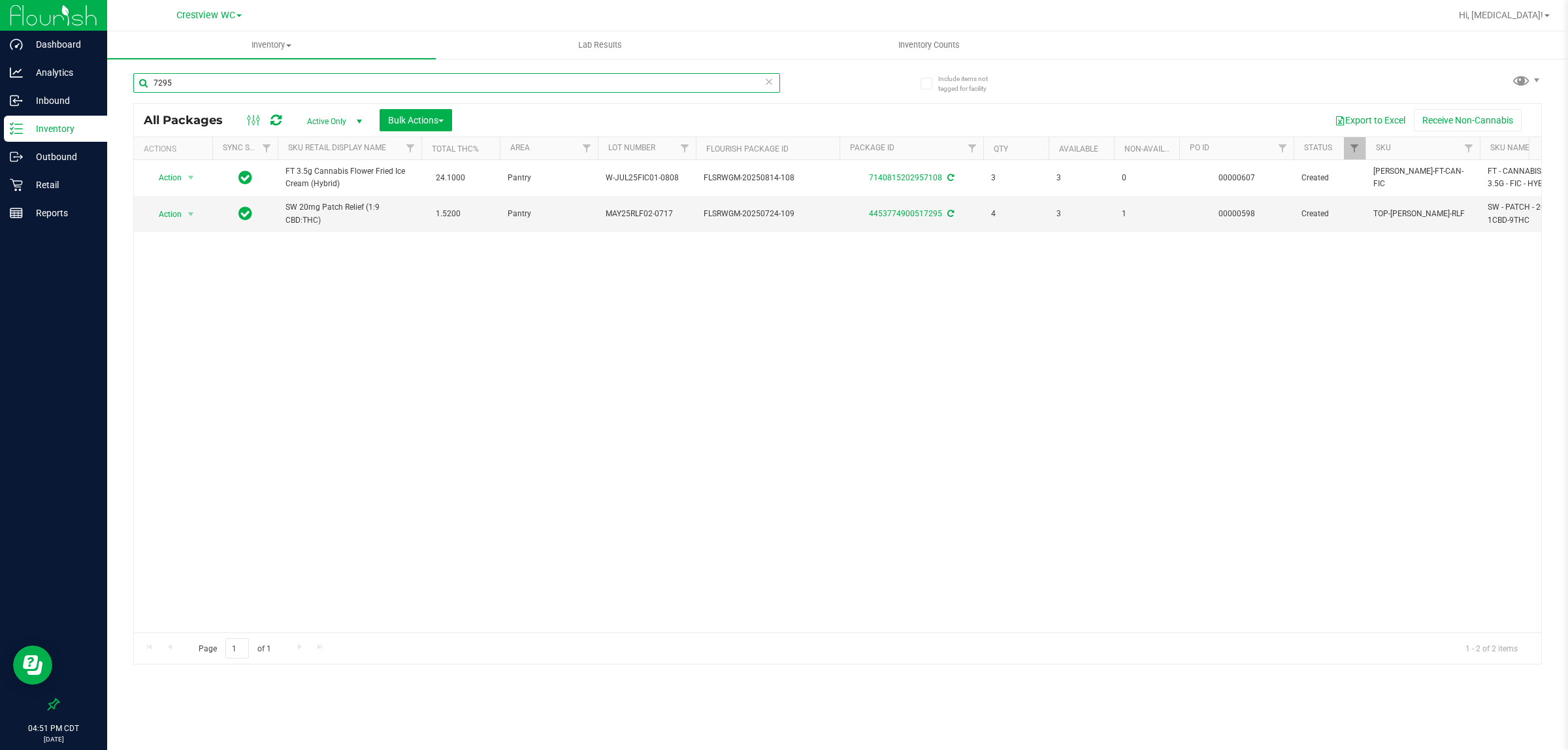
click at [227, 87] on input "7295" at bounding box center [457, 83] width 647 height 20
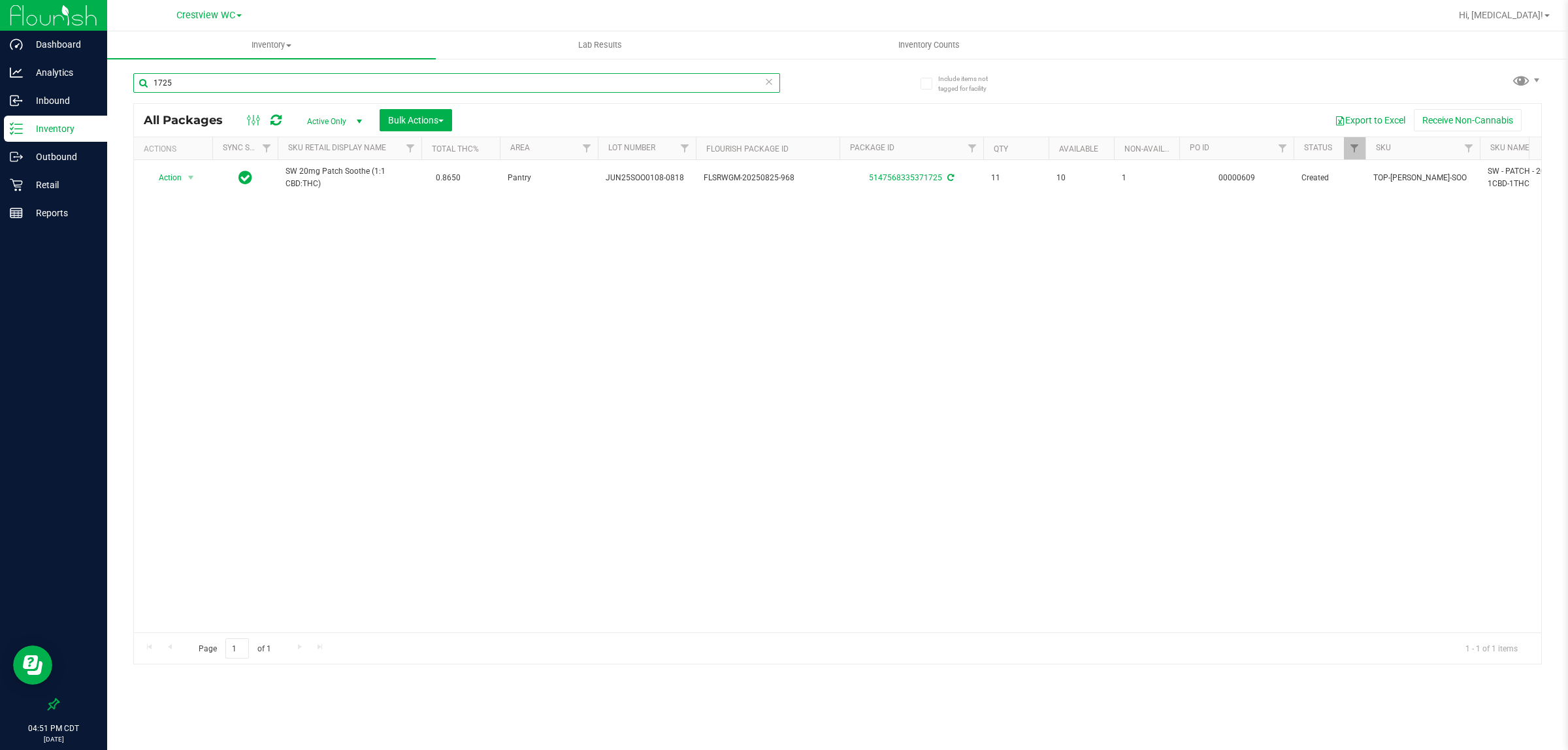
type input "1725"
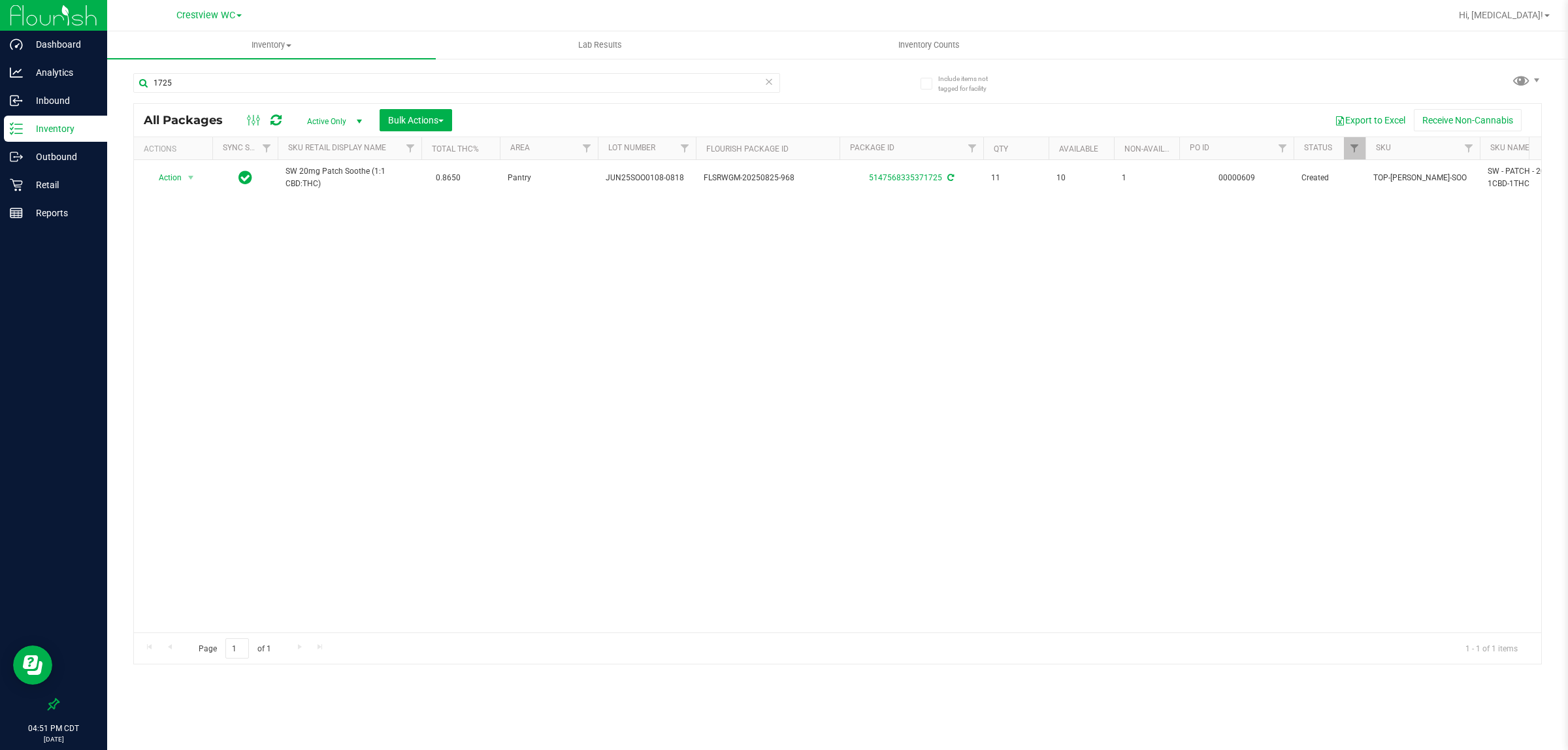
click at [219, 260] on div "Action Action Adjust qty Create package Edit attributes Global inventory Locate…" at bounding box center [838, 396] width 1407 height 472
click at [43, 183] on p "Retail" at bounding box center [62, 185] width 78 height 16
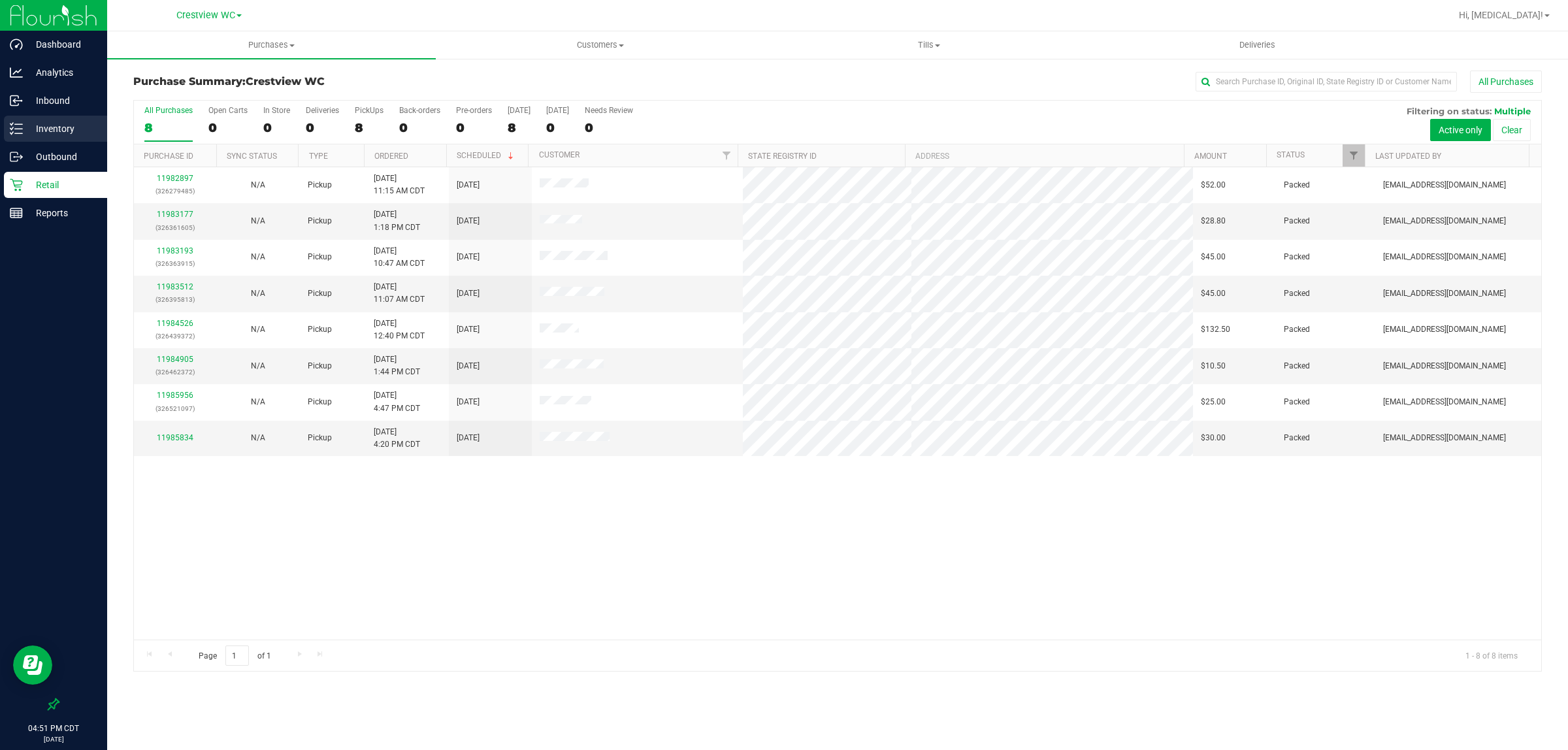
click at [52, 125] on p "Inventory" at bounding box center [62, 128] width 78 height 16
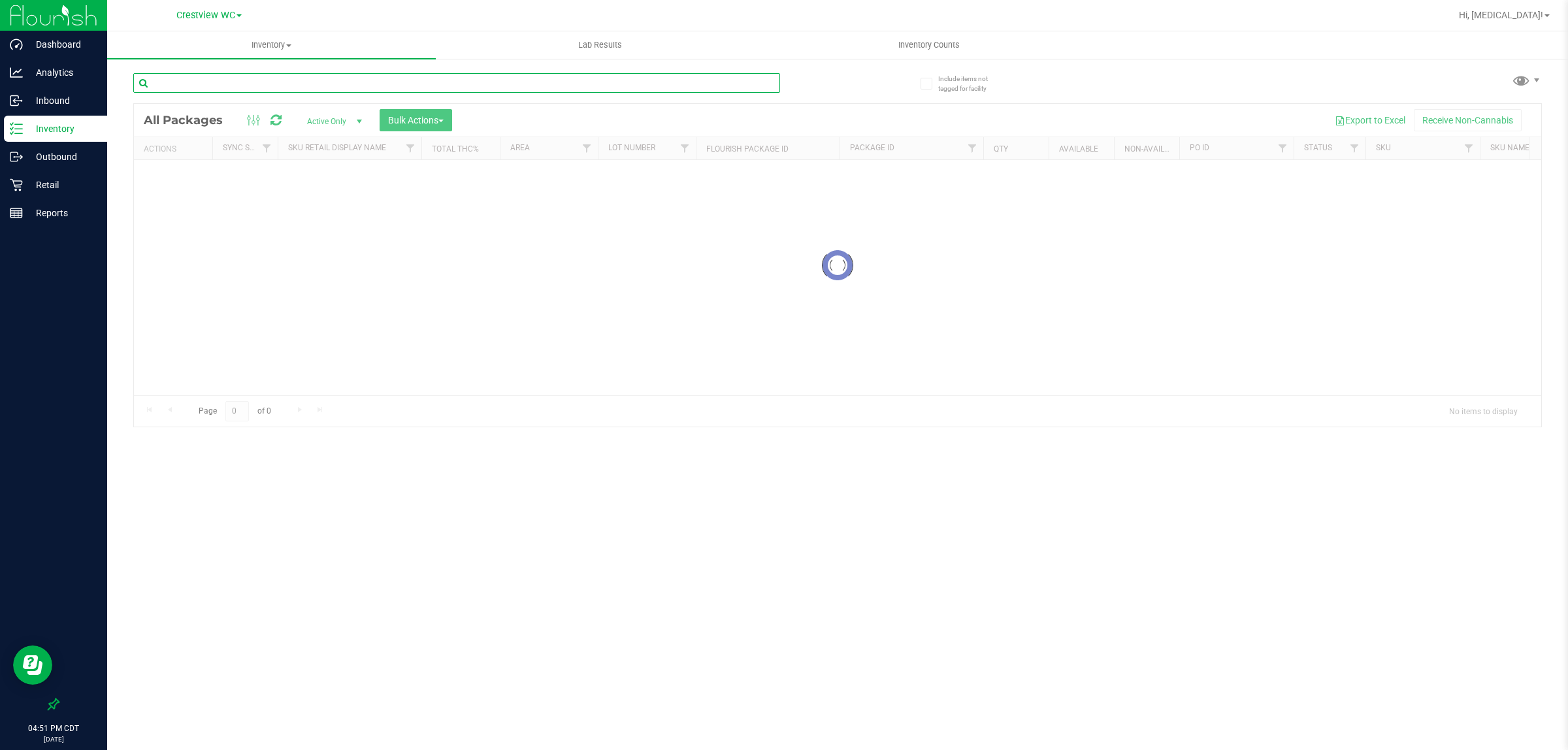
click at [261, 82] on div "Inventory All packages All inventory Waste log Create inventory Lab Results Inv…" at bounding box center [837, 391] width 1461 height 719
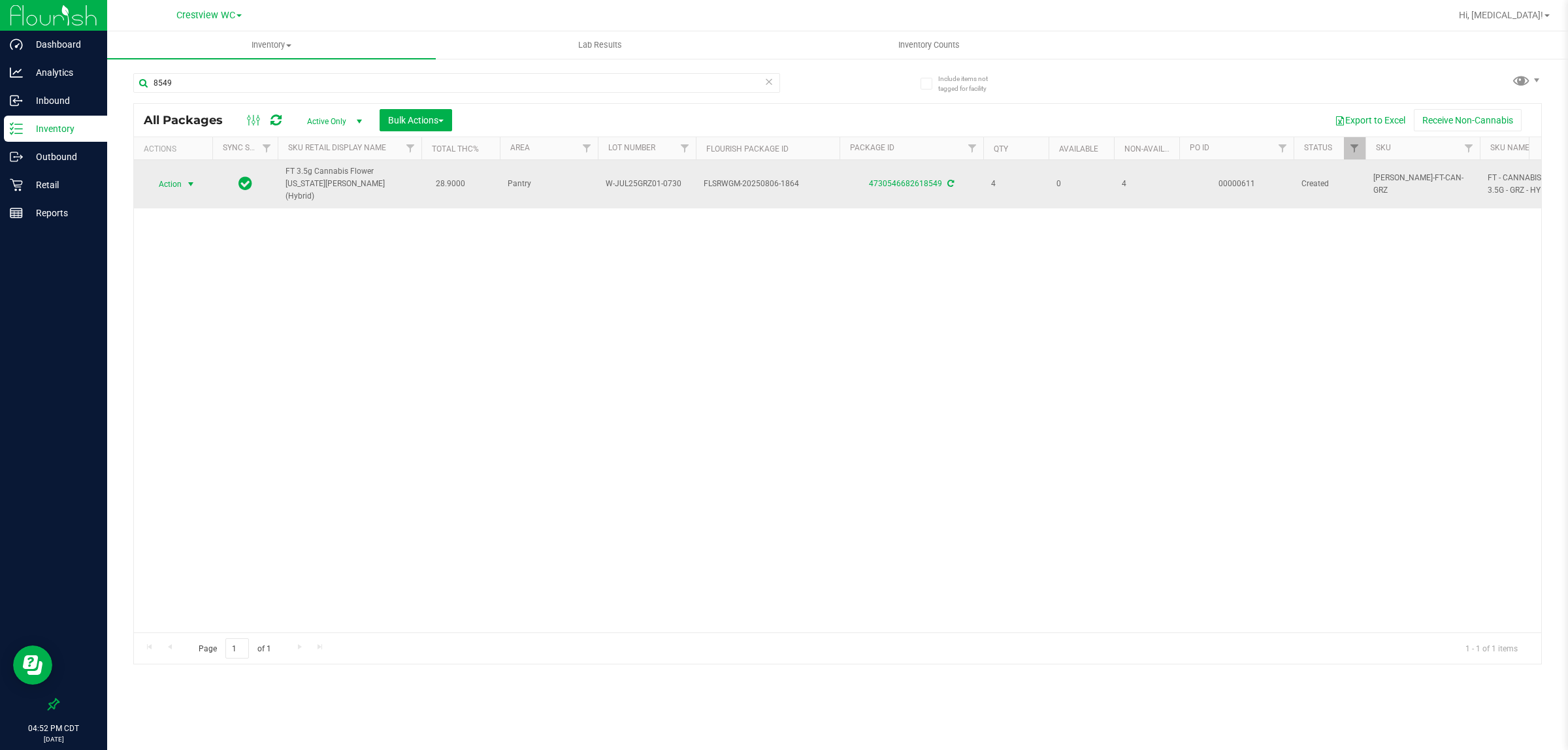
click at [189, 179] on span "select" at bounding box center [191, 184] width 11 height 11
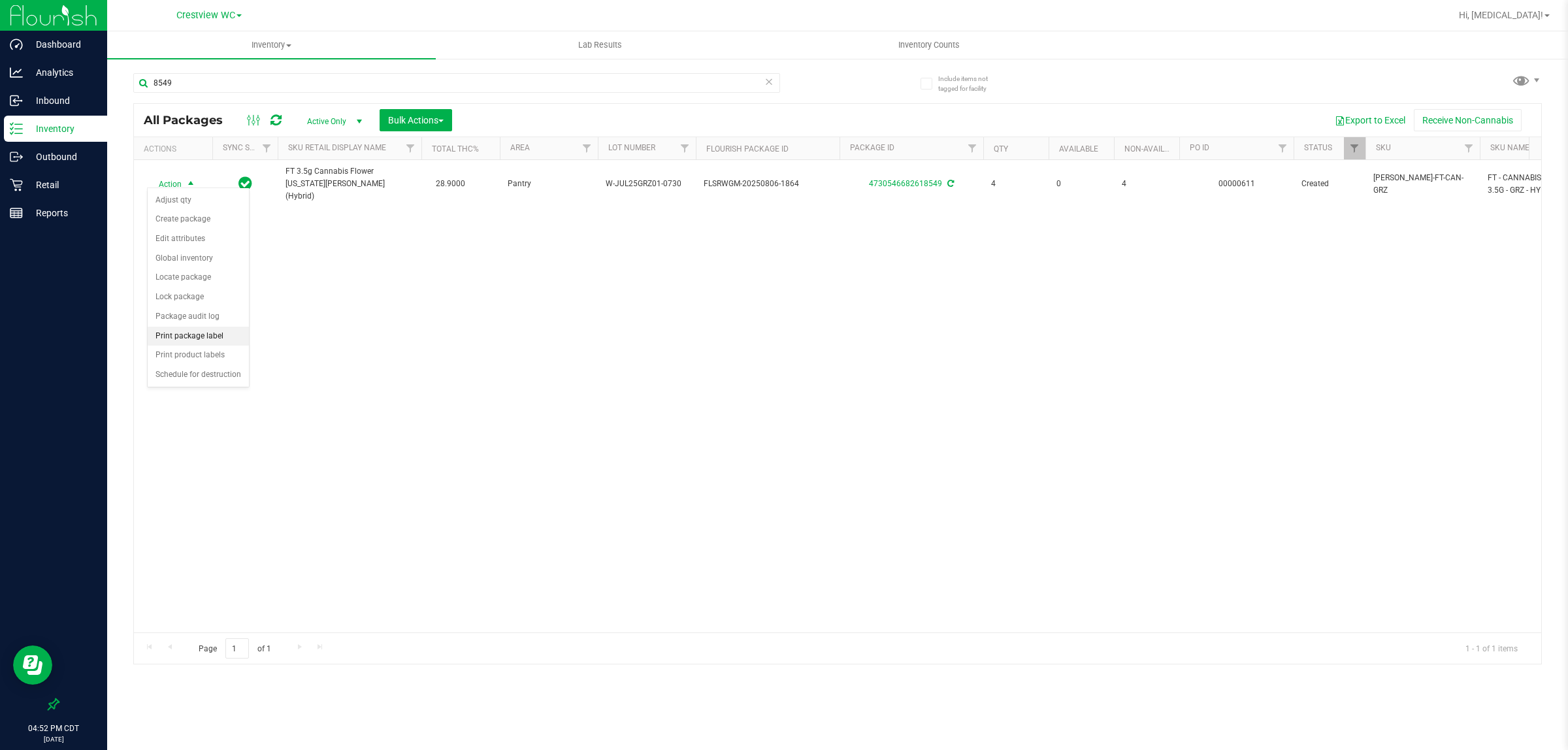
click at [203, 337] on li "Print package label" at bounding box center [198, 337] width 101 height 20
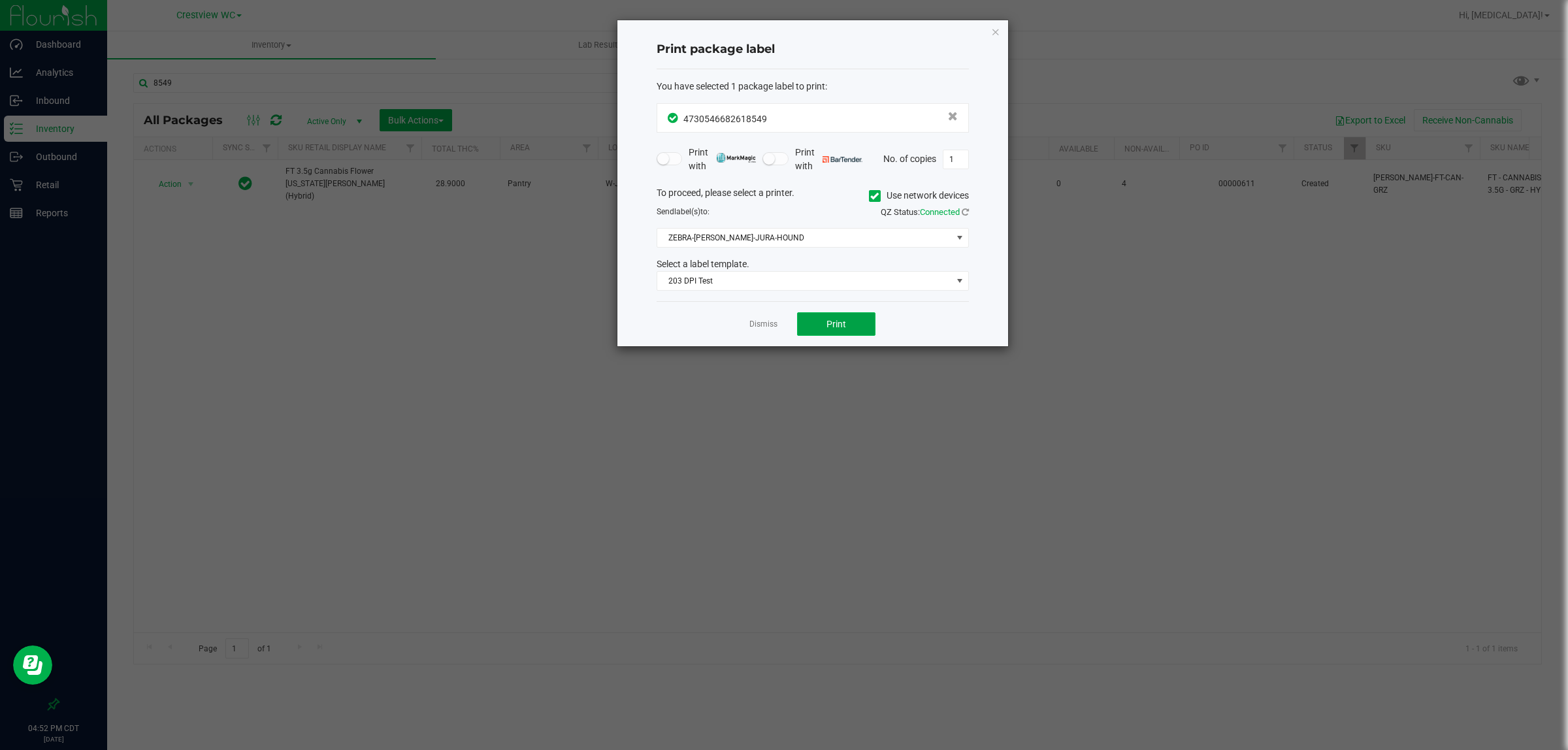
click at [818, 328] on button "Print" at bounding box center [836, 324] width 78 height 23
click at [753, 321] on link "Dismiss" at bounding box center [763, 324] width 28 height 11
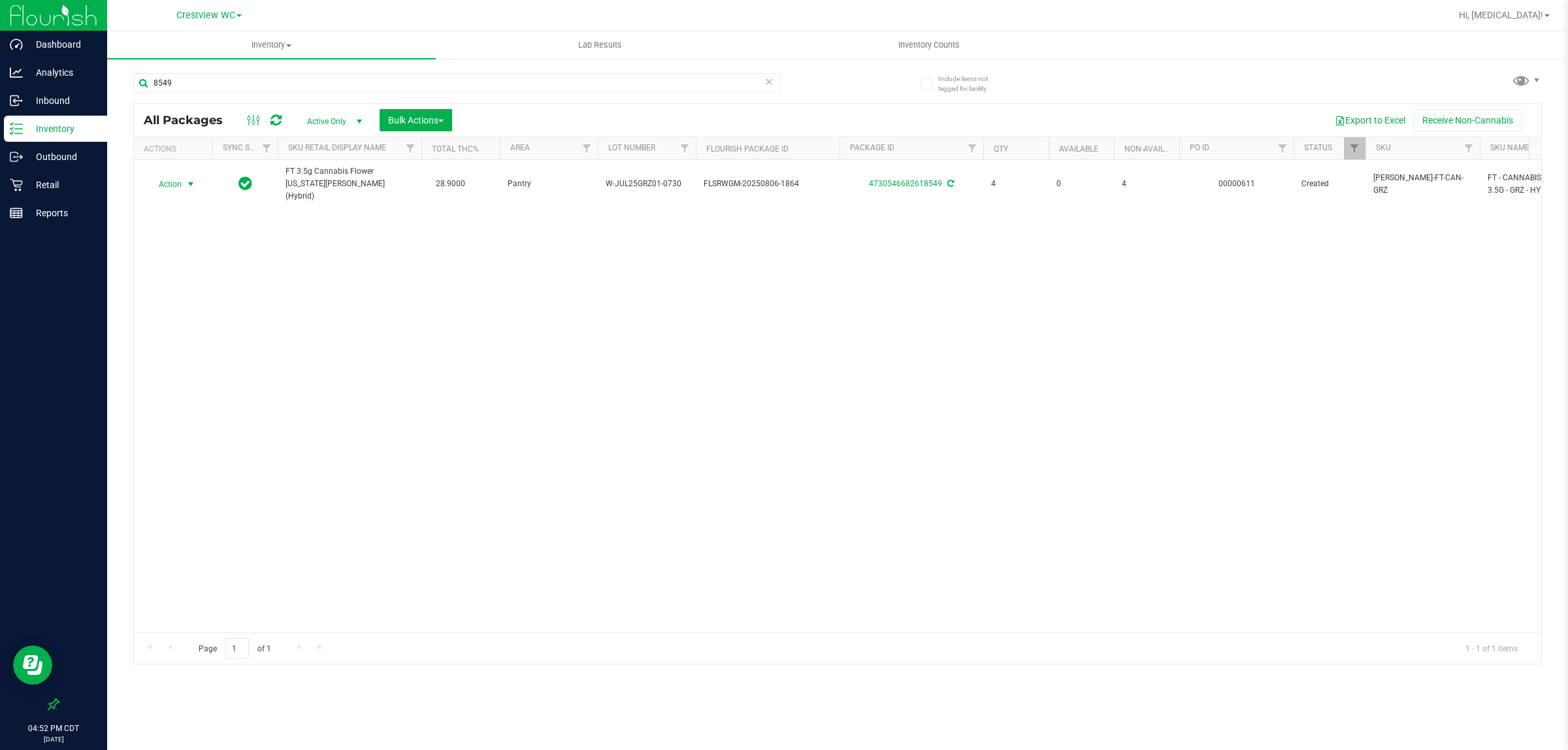
click at [727, 423] on div "Action Action Adjust qty Create package Edit attributes Global inventory Locate…" at bounding box center [838, 396] width 1407 height 472
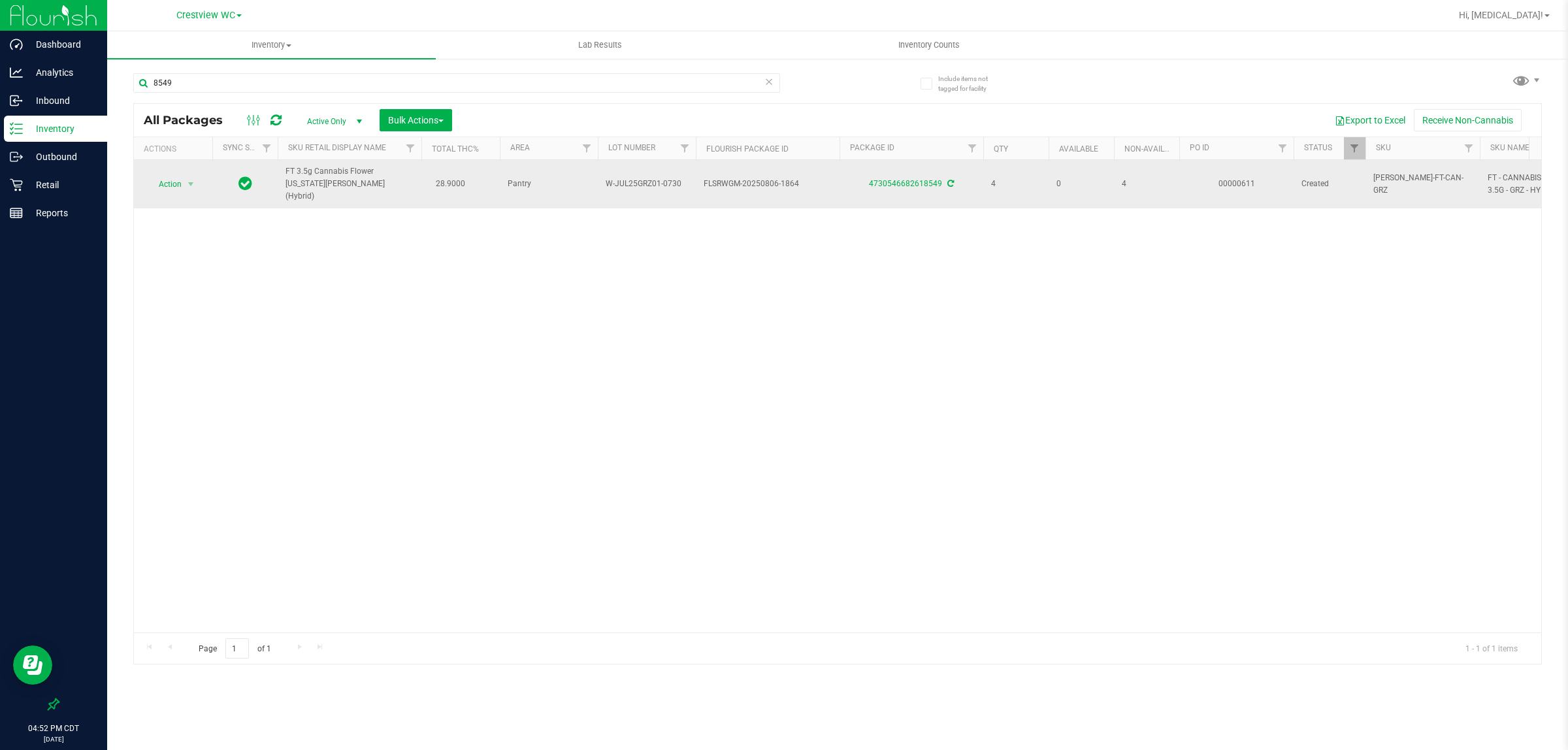
click at [158, 181] on span "Action" at bounding box center [164, 184] width 35 height 18
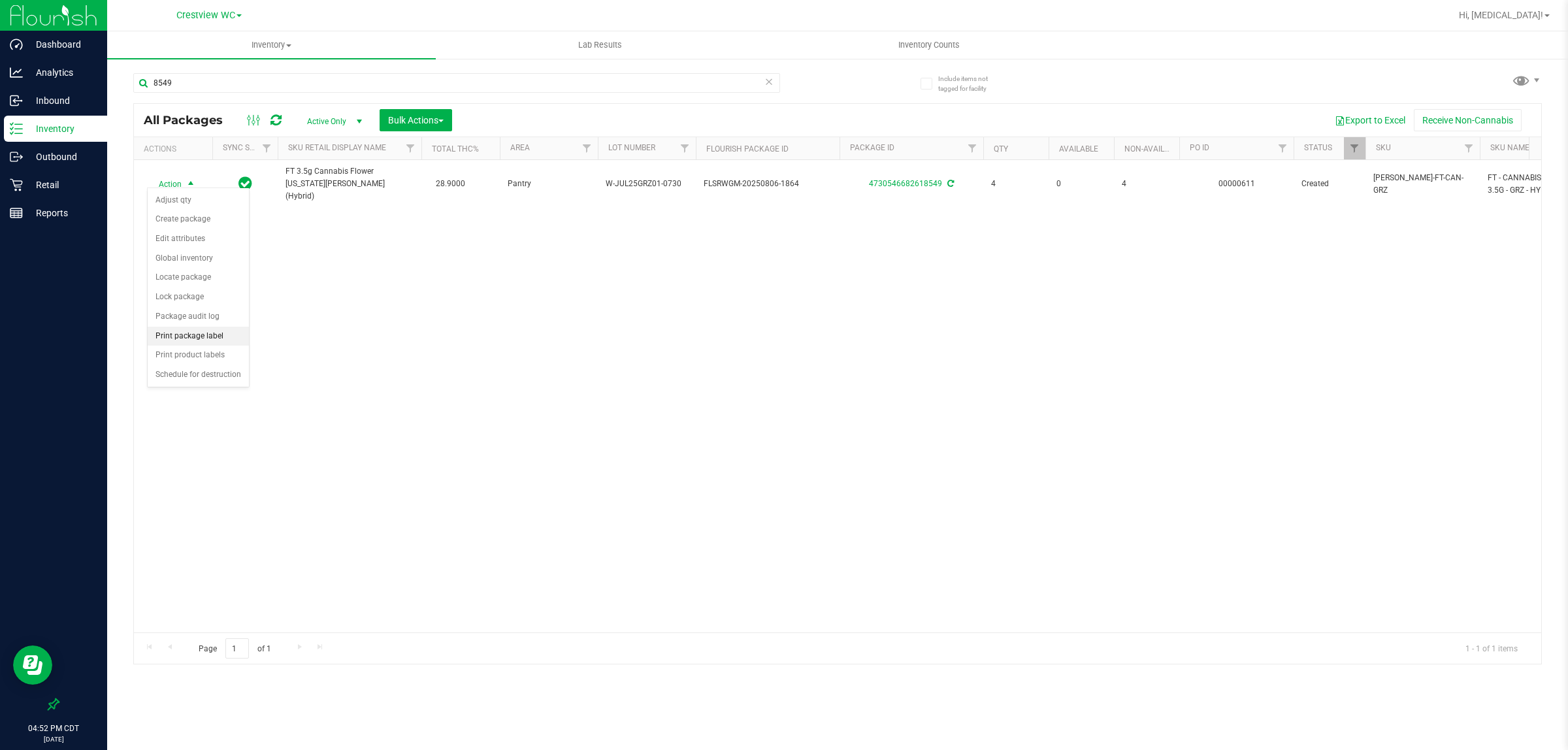
click at [207, 338] on li "Print package label" at bounding box center [198, 337] width 101 height 20
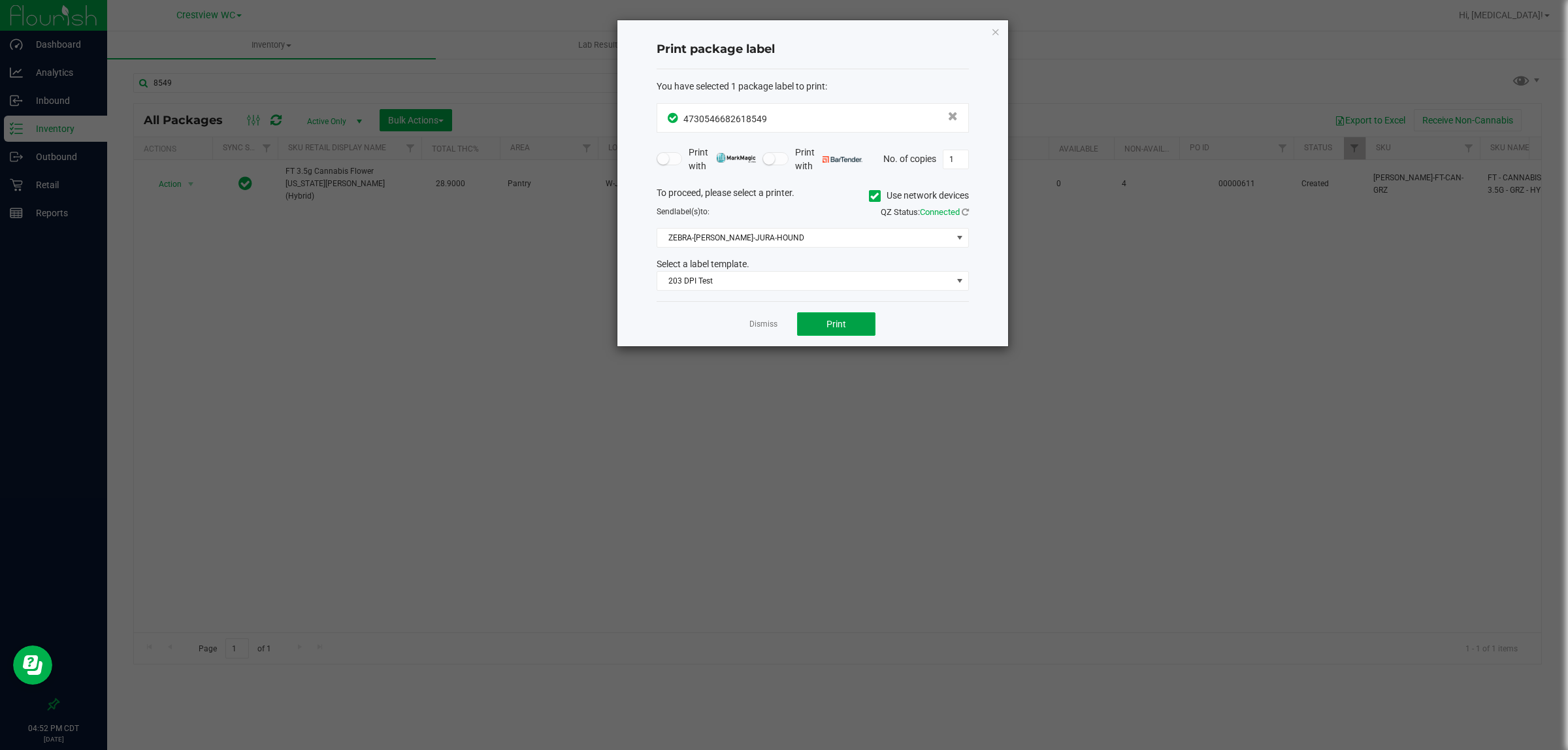
click at [857, 330] on button "Print" at bounding box center [836, 324] width 78 height 23
click at [847, 324] on button "Print" at bounding box center [836, 324] width 78 height 23
click at [765, 320] on link "Dismiss" at bounding box center [763, 324] width 28 height 11
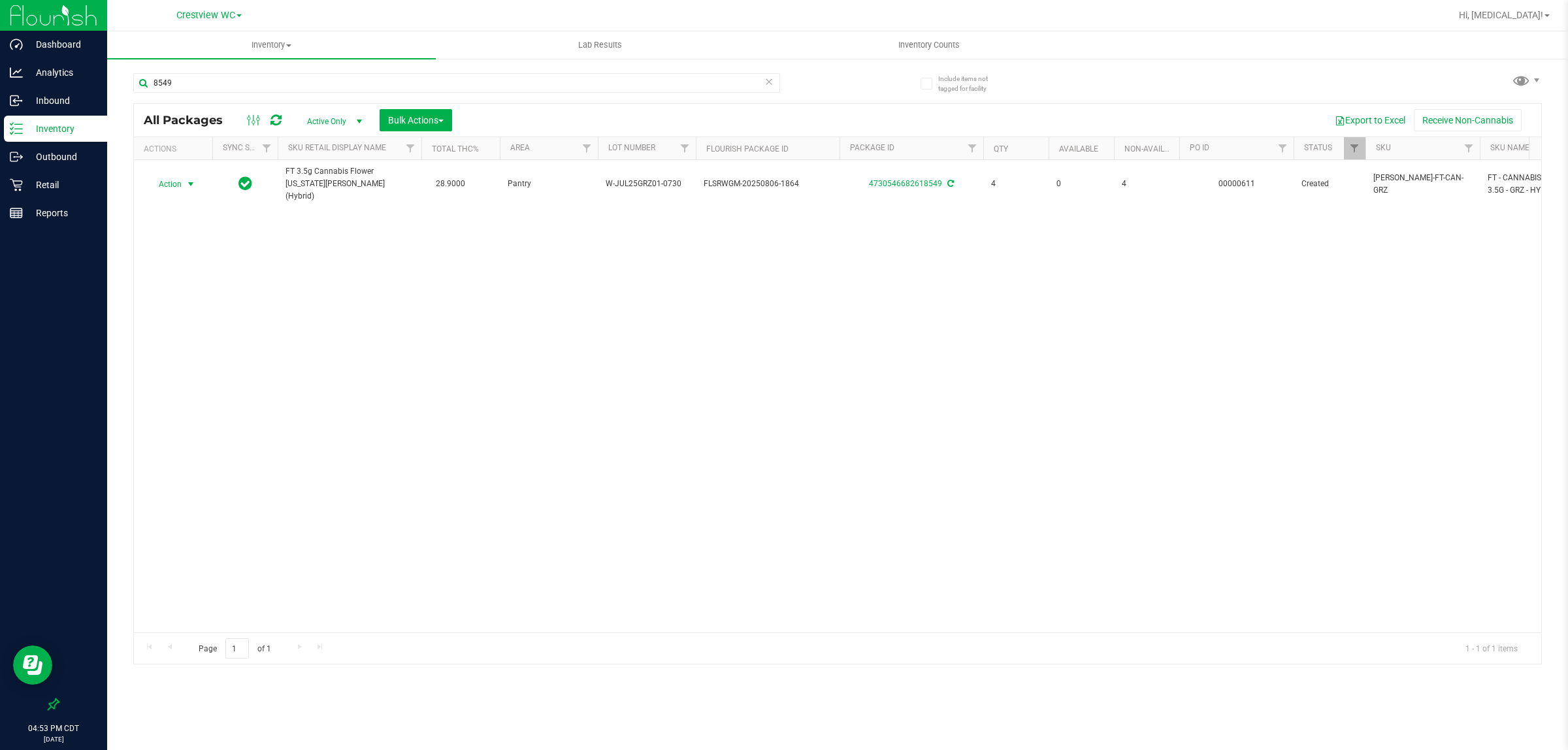
click at [720, 412] on div "Action Action Adjust qty Create package Edit attributes Global inventory Locate…" at bounding box center [838, 396] width 1407 height 472
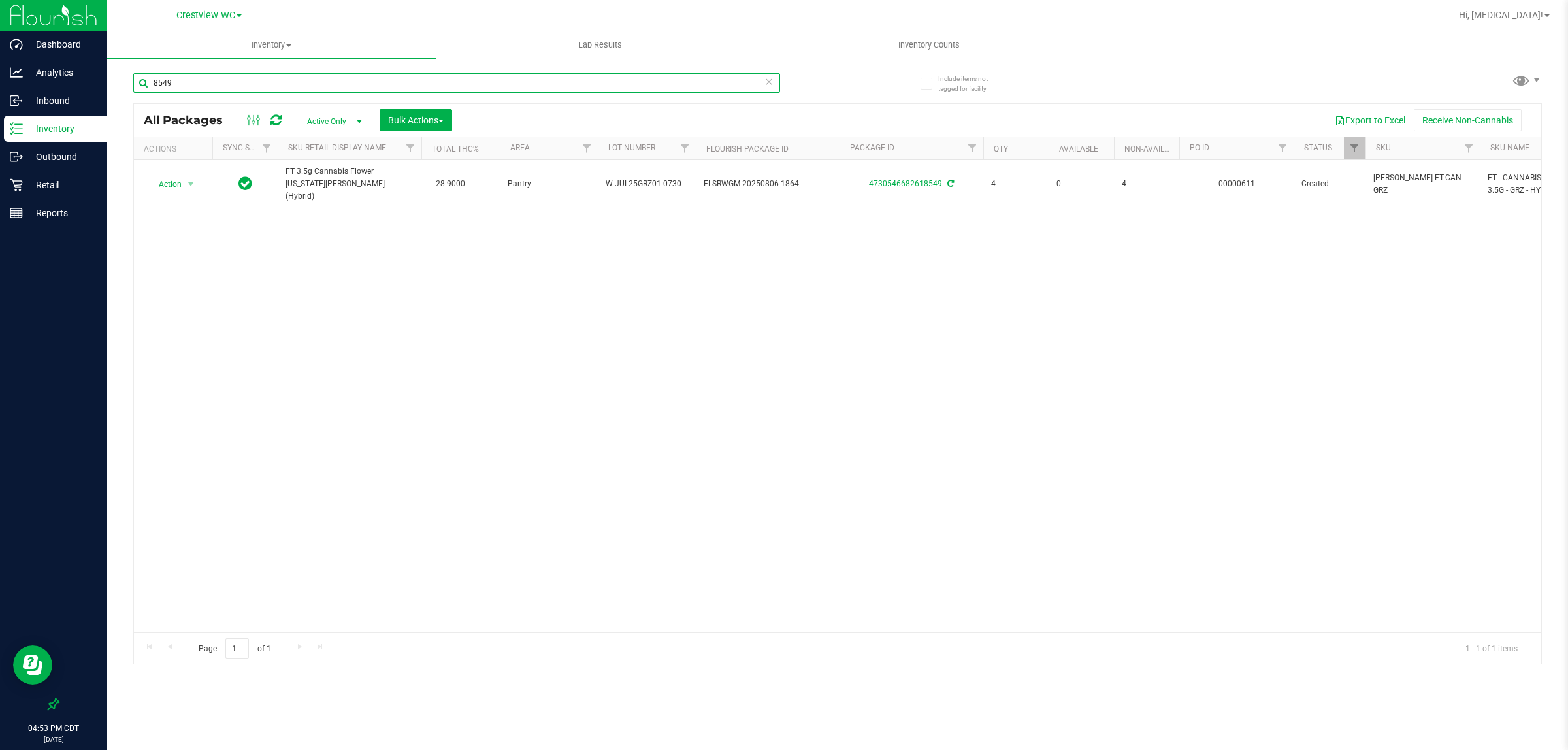
click at [410, 86] on input "8549" at bounding box center [457, 83] width 647 height 20
click at [422, 82] on input "8549" at bounding box center [457, 83] width 647 height 20
click at [420, 81] on input "8549" at bounding box center [457, 83] width 647 height 20
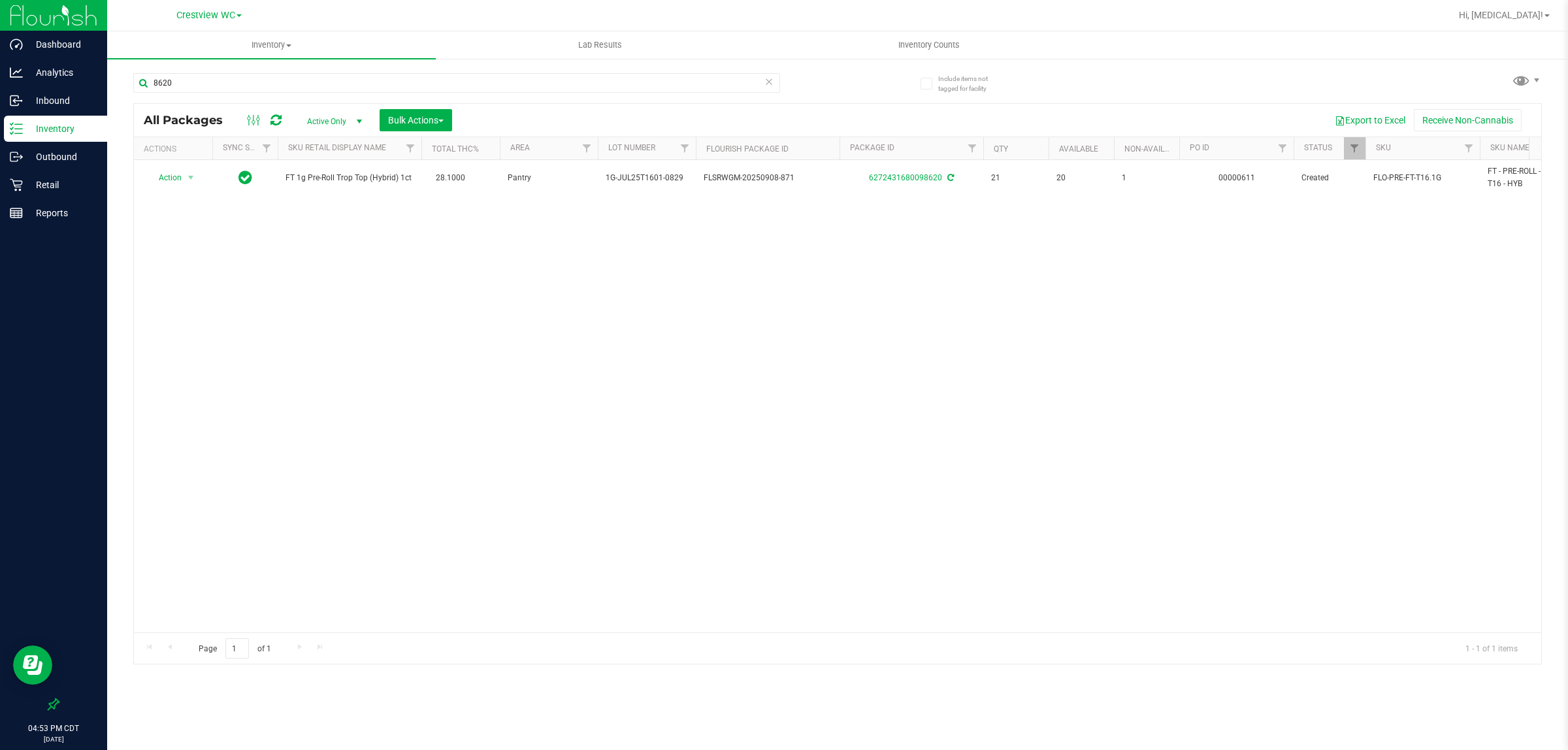
click at [769, 109] on div "Export to Excel Receive Non-Cannabis" at bounding box center [996, 120] width 1069 height 22
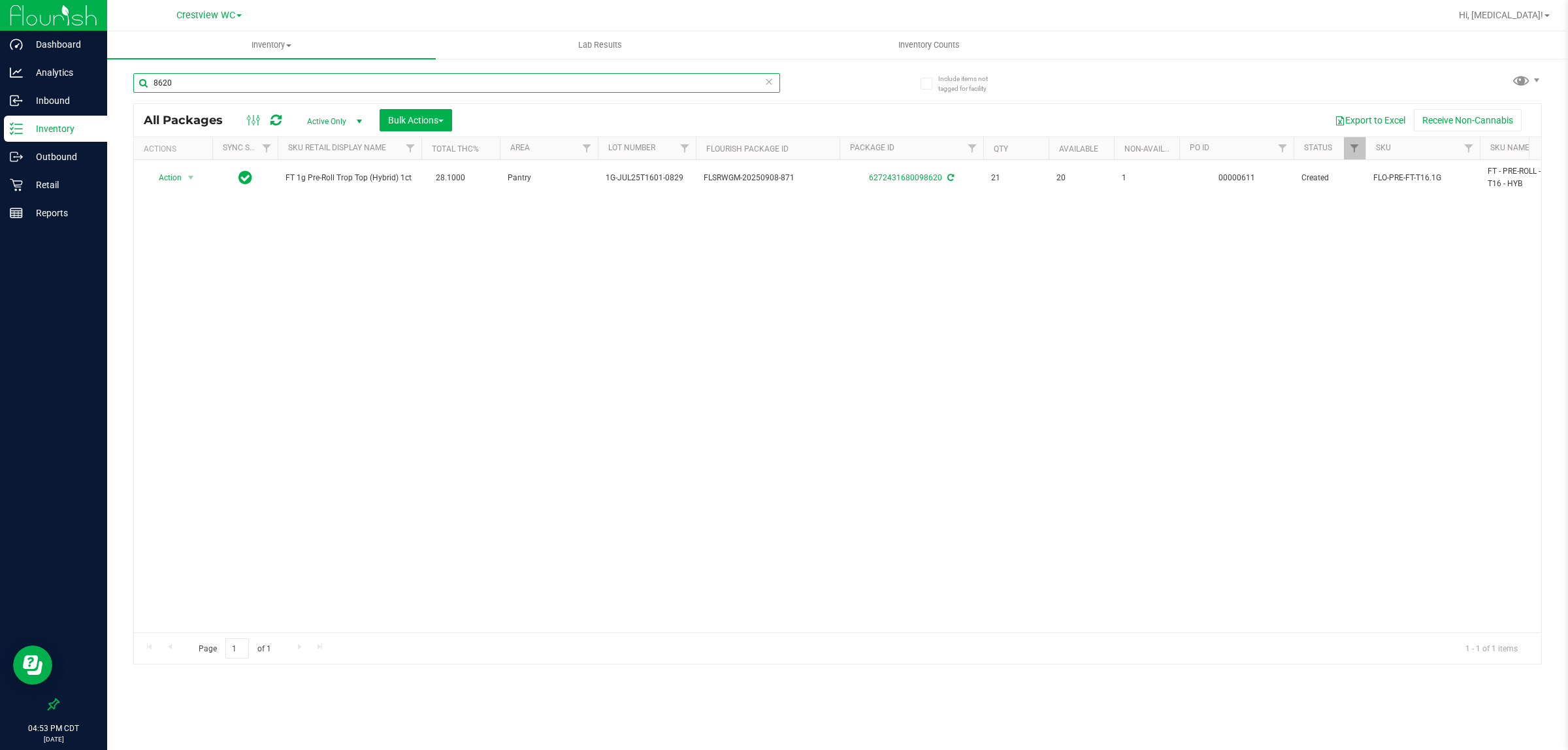
click at [637, 82] on input "8620" at bounding box center [457, 83] width 647 height 20
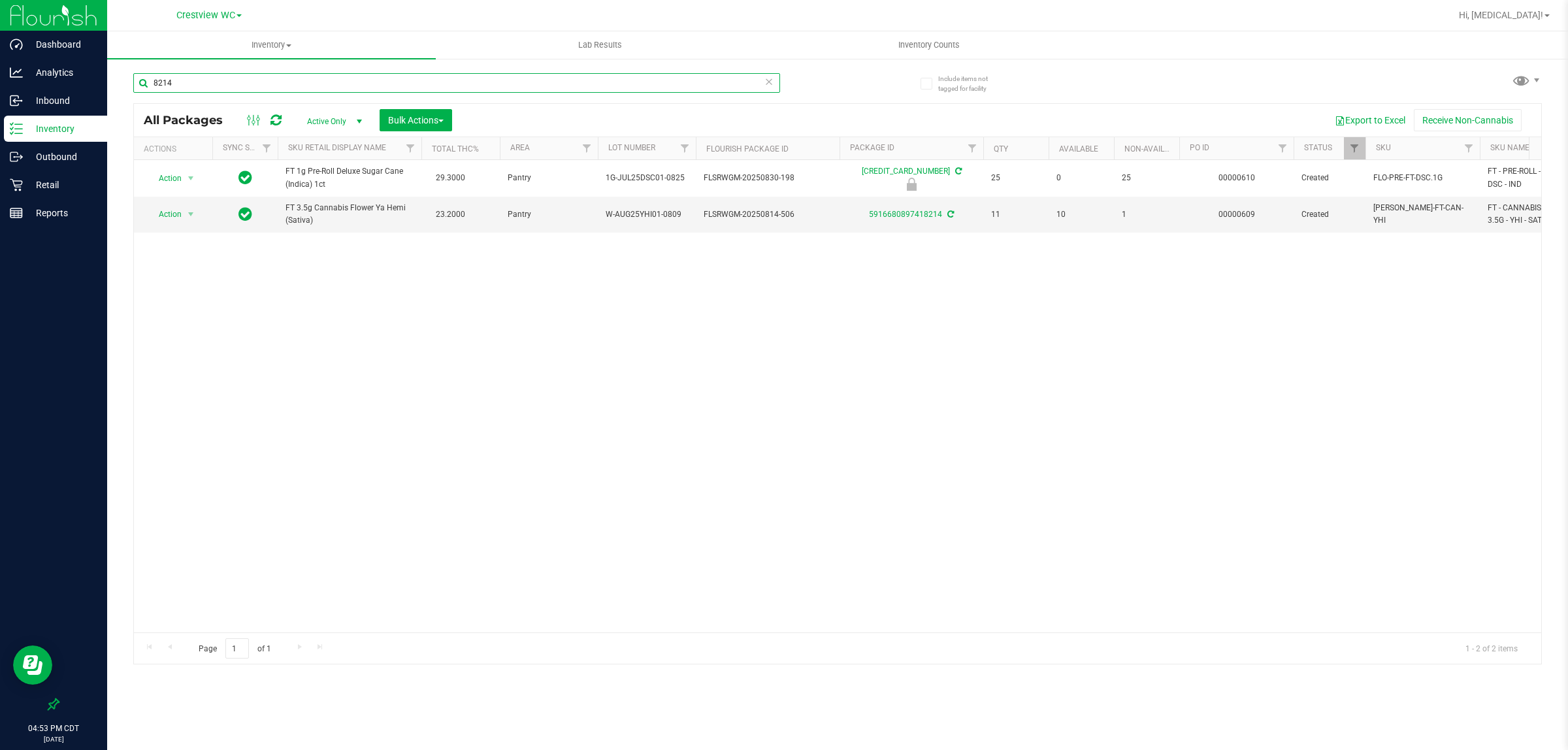
click at [321, 82] on input "8214" at bounding box center [457, 83] width 647 height 20
type input "8"
click at [294, 83] on input "4138" at bounding box center [457, 83] width 647 height 20
click at [299, 82] on input "4138" at bounding box center [457, 83] width 647 height 20
click at [305, 85] on input "4138" at bounding box center [457, 83] width 647 height 20
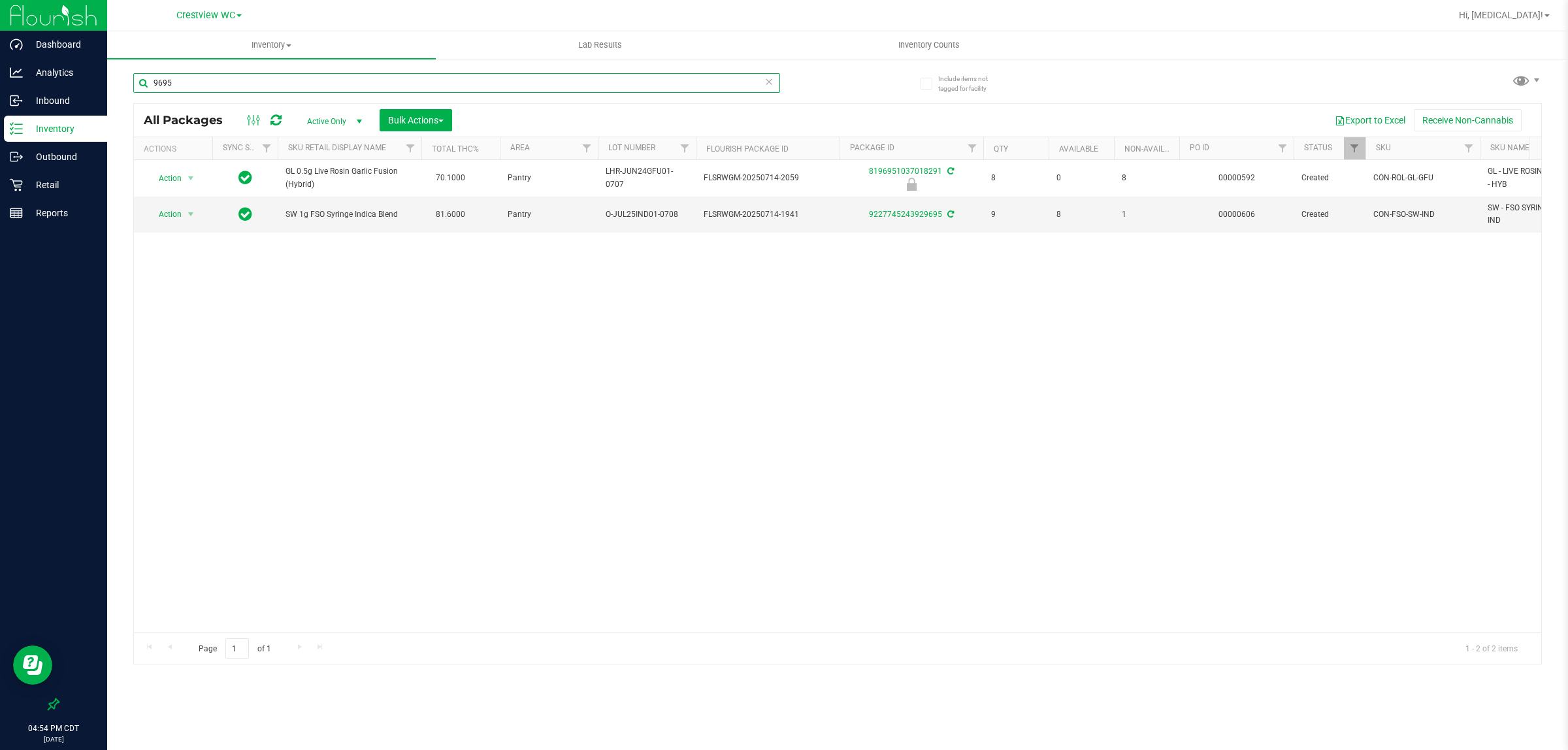
click at [546, 89] on input "9695" at bounding box center [457, 83] width 647 height 20
type input "6"
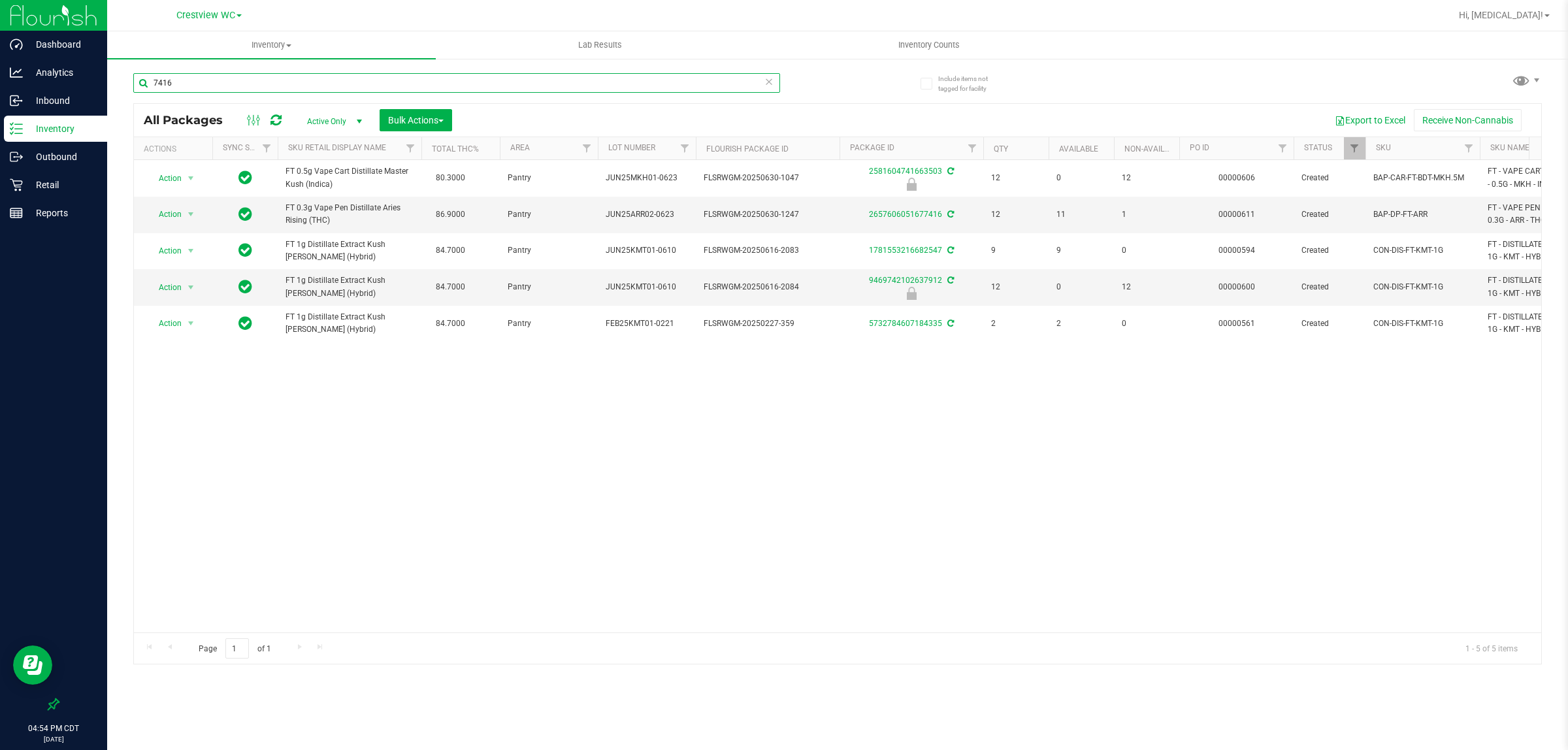
click at [321, 73] on input "7416" at bounding box center [457, 83] width 647 height 20
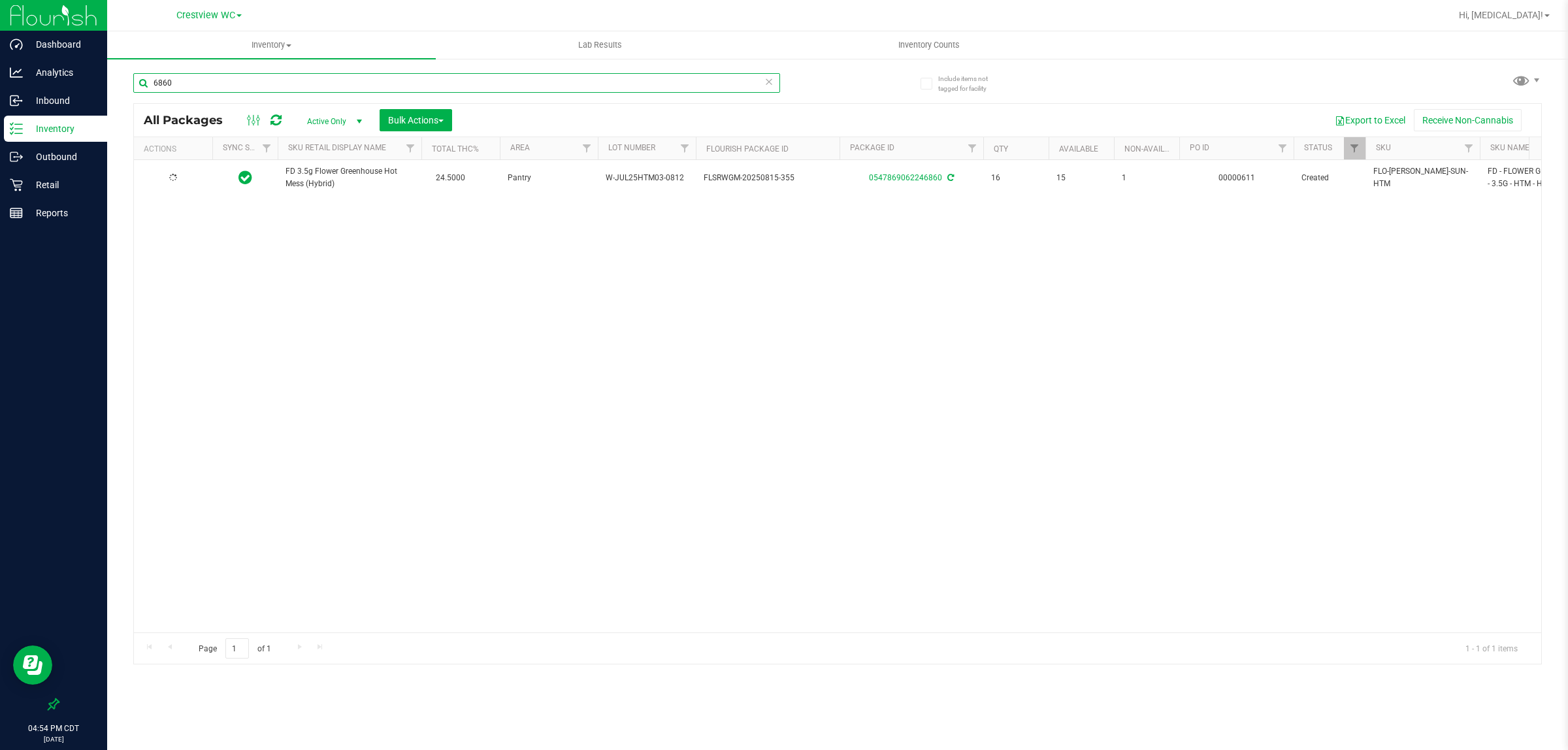
click at [214, 83] on input "6860" at bounding box center [457, 83] width 647 height 20
click at [229, 81] on div "Inventory All packages All inventory Waste log Create inventory Lab Results Inv…" at bounding box center [837, 391] width 1461 height 719
click at [229, 81] on input "6036701010" at bounding box center [457, 83] width 647 height 20
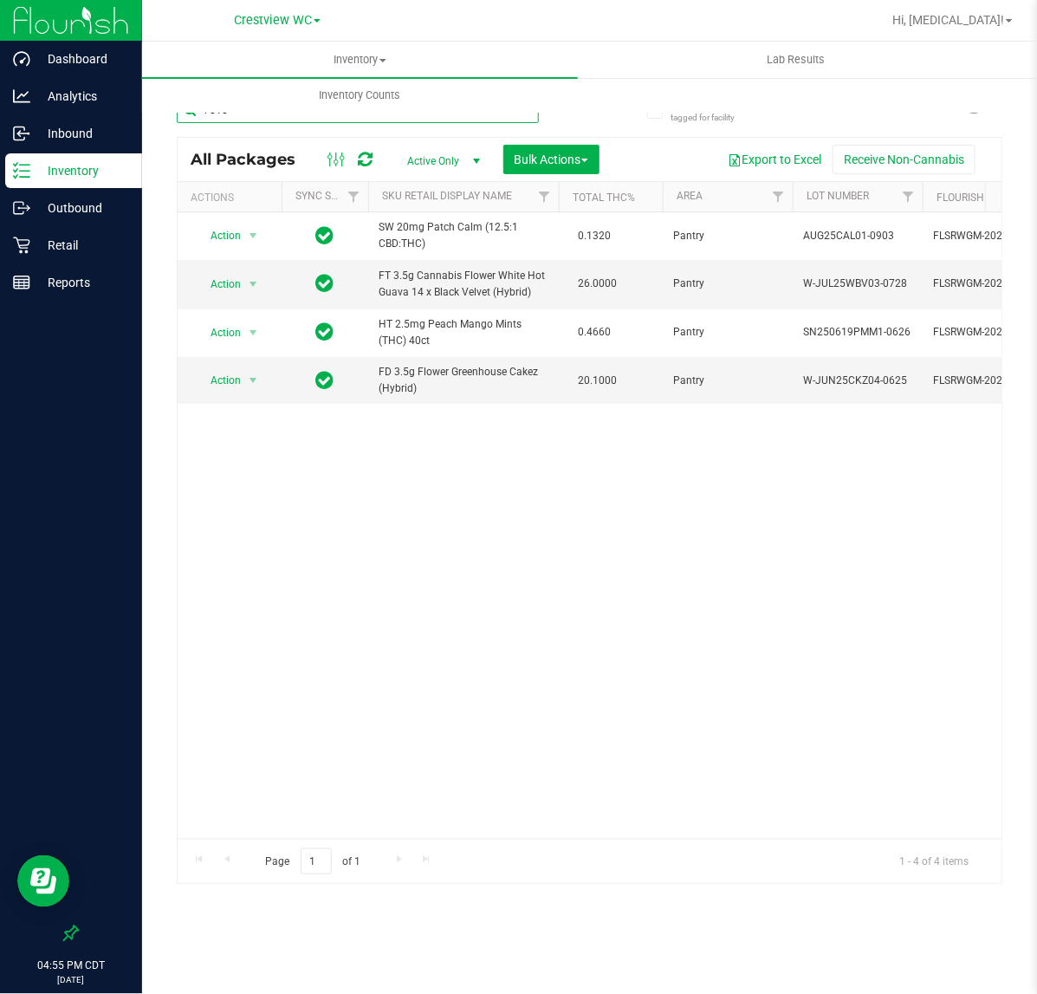
type input "7010"
click at [61, 277] on p "Reports" at bounding box center [82, 282] width 104 height 21
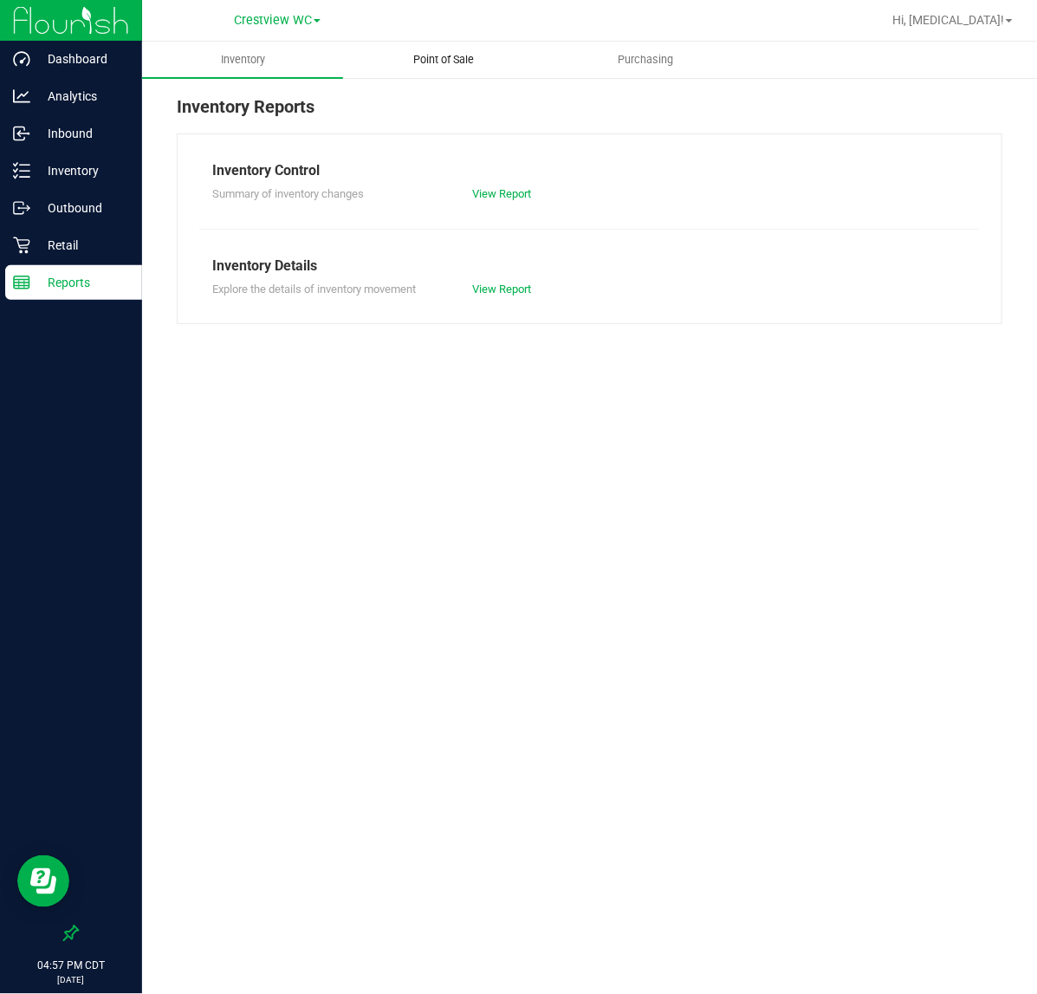
click at [470, 52] on span "Point of Sale" at bounding box center [444, 60] width 107 height 16
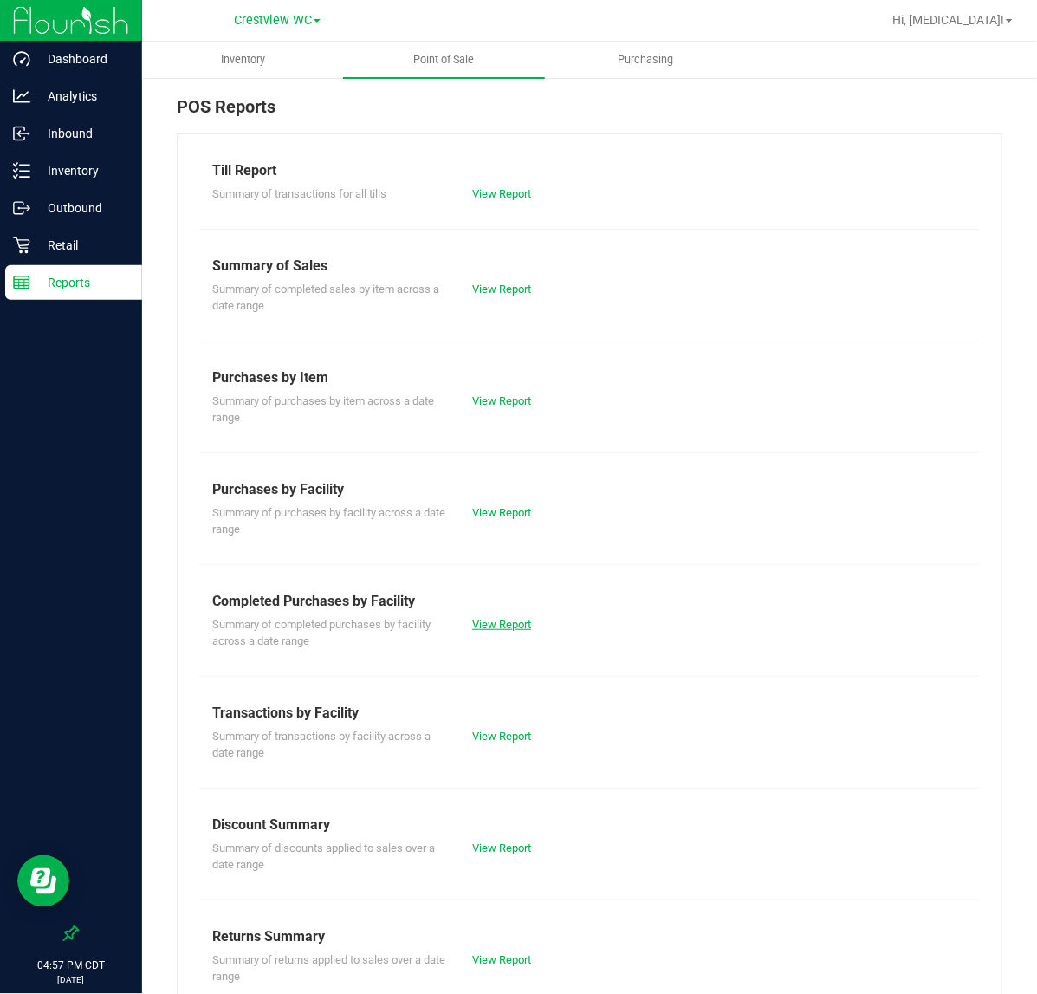
click at [490, 620] on link "View Report" at bounding box center [501, 624] width 59 height 13
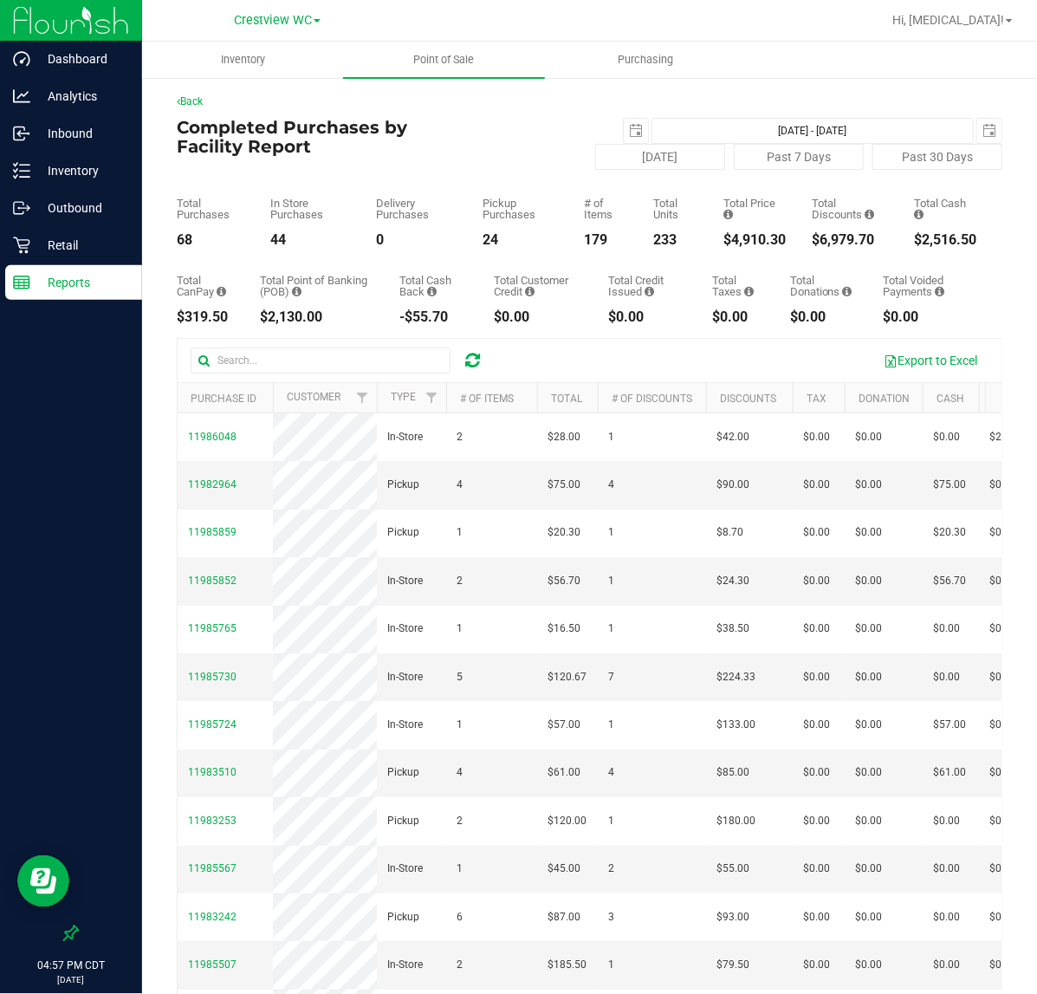
click at [70, 287] on p "Reports" at bounding box center [82, 282] width 104 height 21
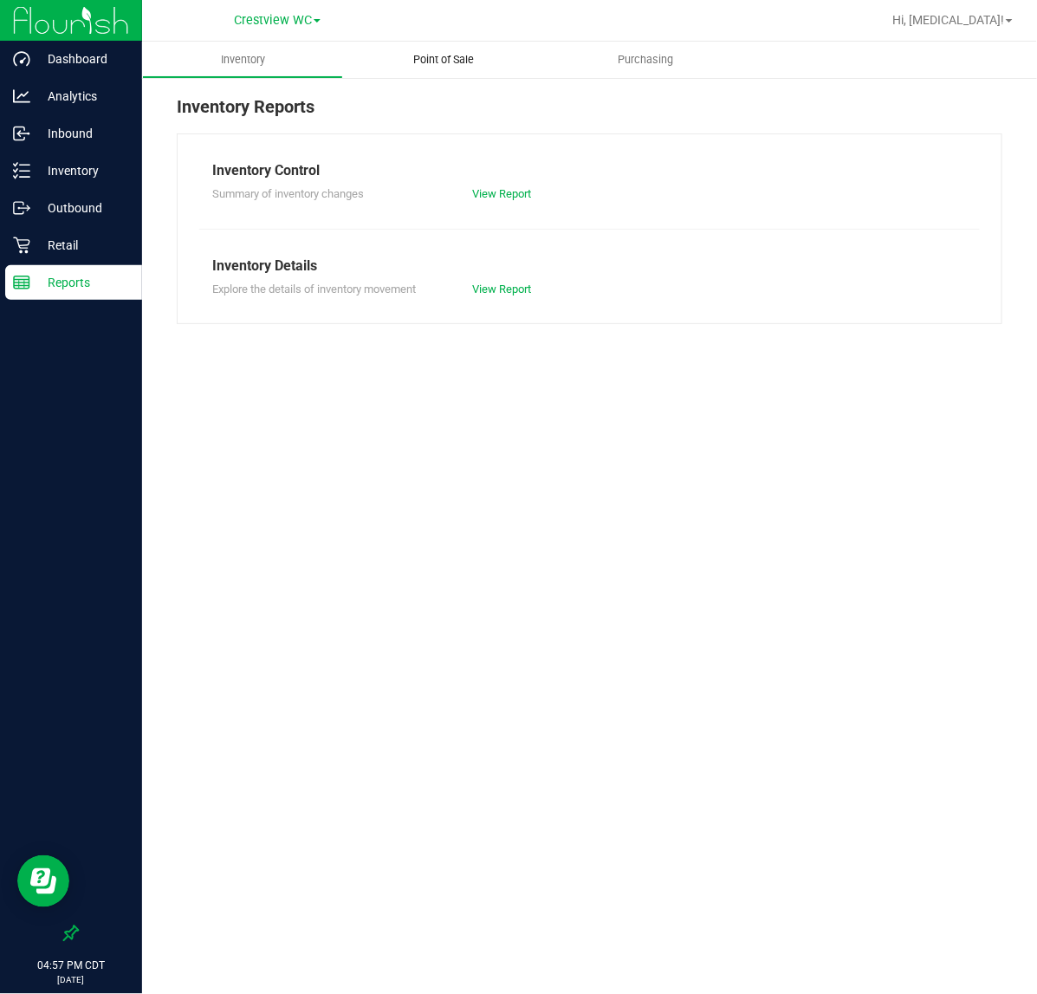
click at [450, 65] on span "Point of Sale" at bounding box center [444, 60] width 107 height 16
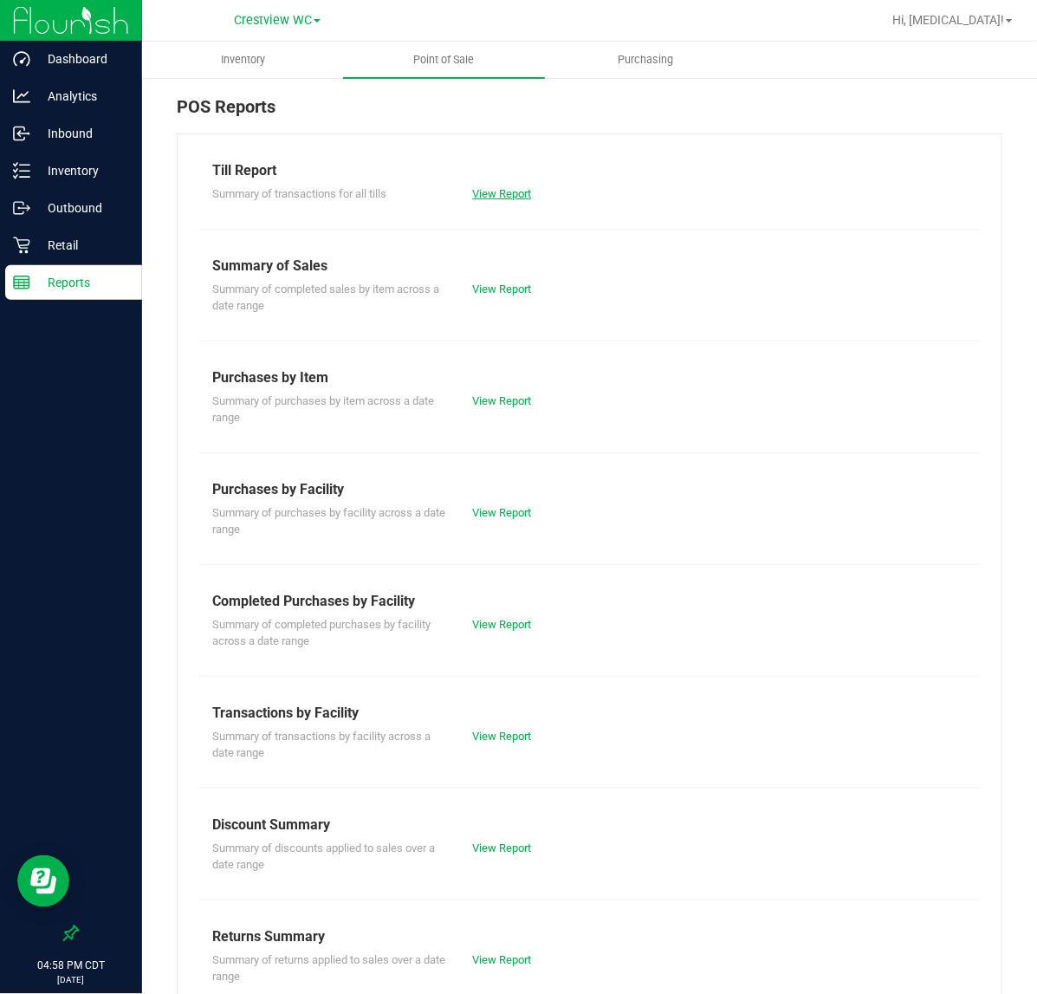
click at [482, 191] on link "View Report" at bounding box center [501, 193] width 59 height 13
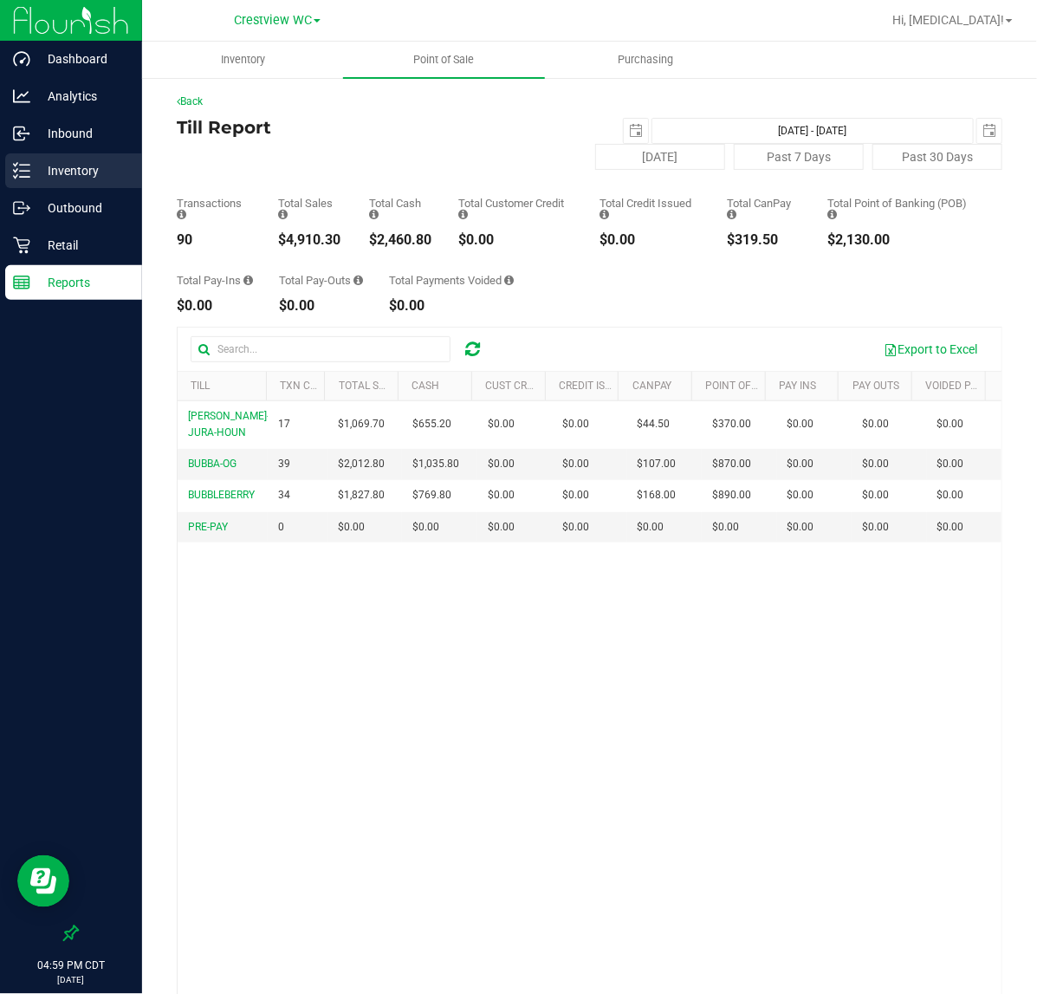
click at [48, 162] on p "Inventory" at bounding box center [82, 170] width 104 height 21
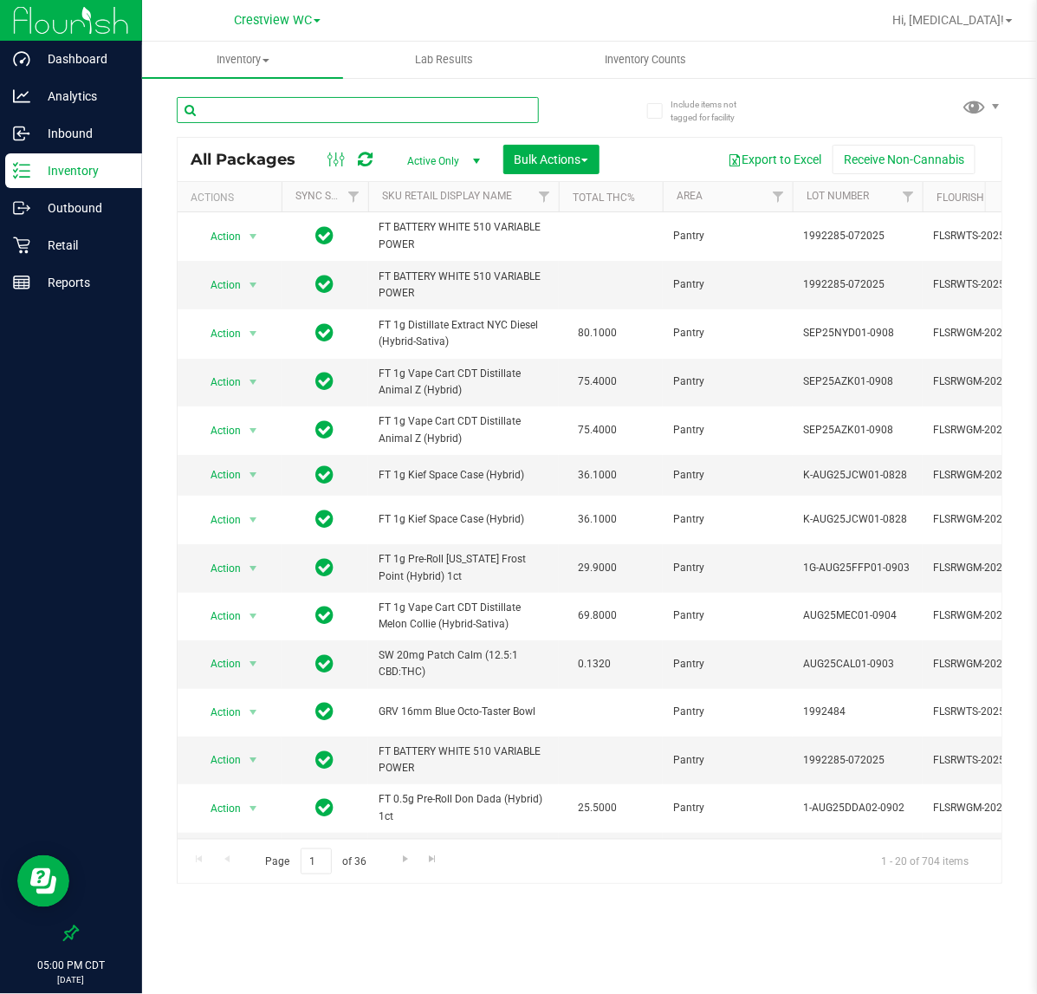
click at [365, 111] on input "text" at bounding box center [358, 110] width 362 height 26
type input "v"
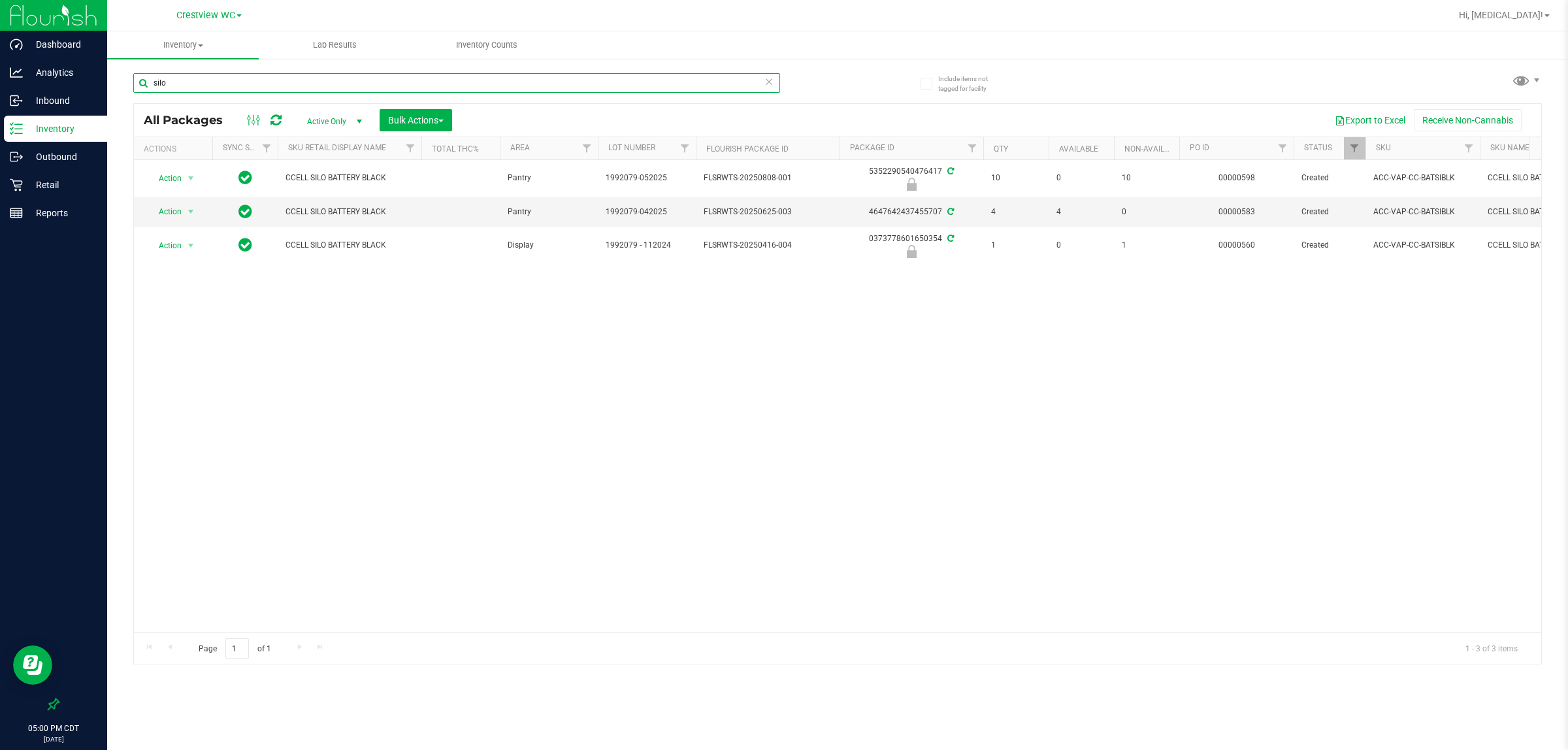
click at [461, 83] on input "silo" at bounding box center [457, 83] width 647 height 20
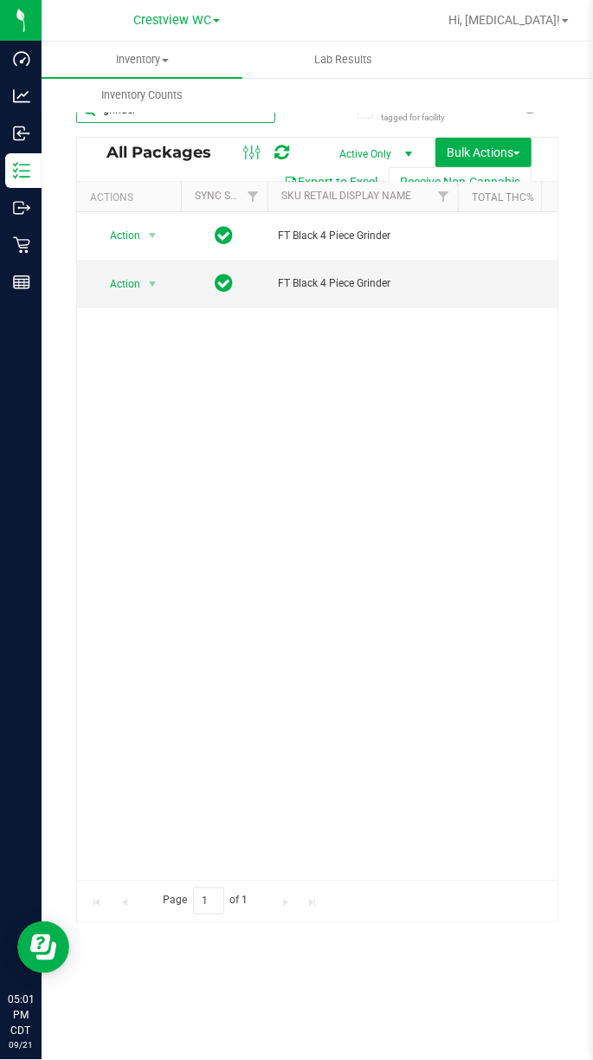
click at [225, 116] on input "grinder" at bounding box center [175, 110] width 199 height 26
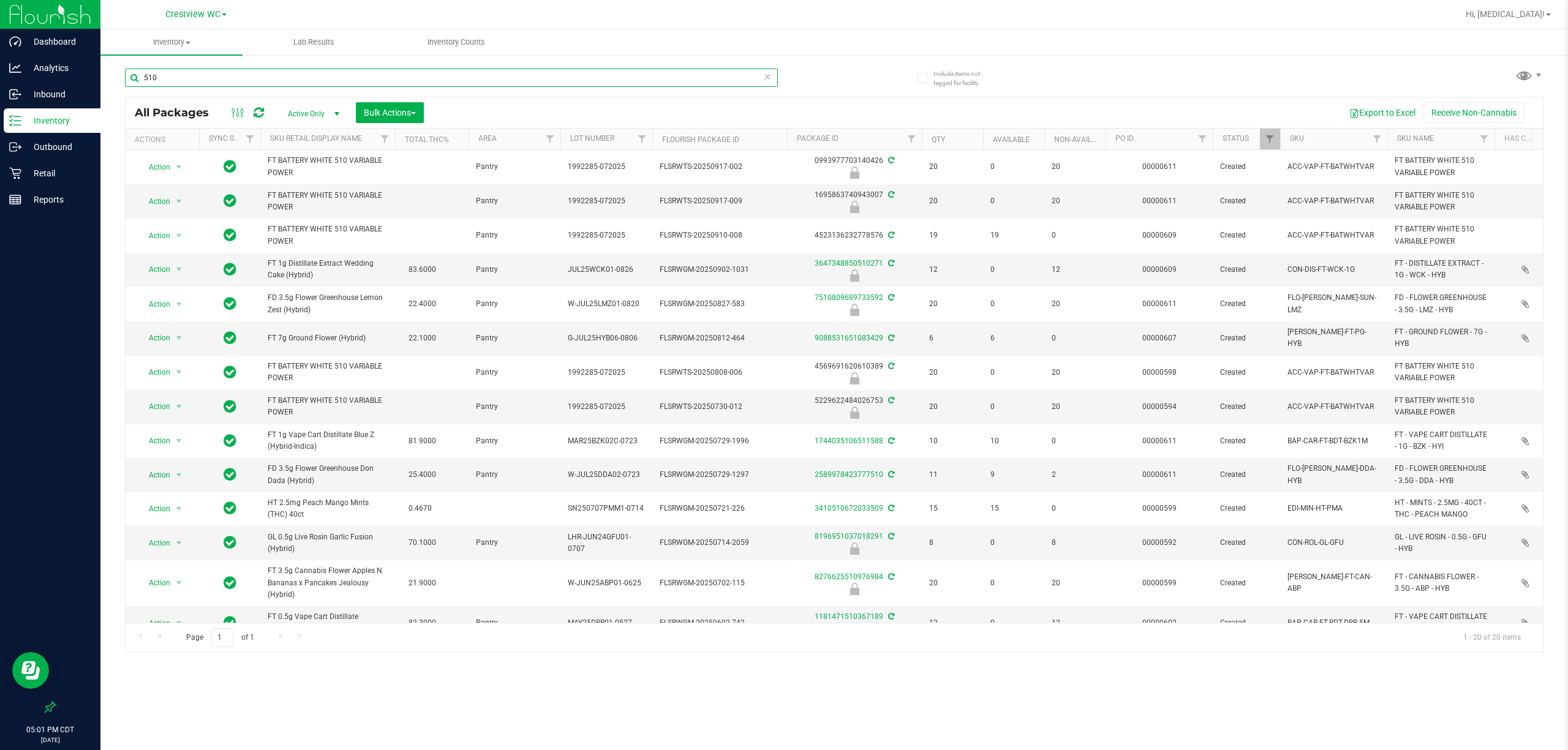
click at [231, 72] on input "510" at bounding box center [451, 78] width 653 height 18
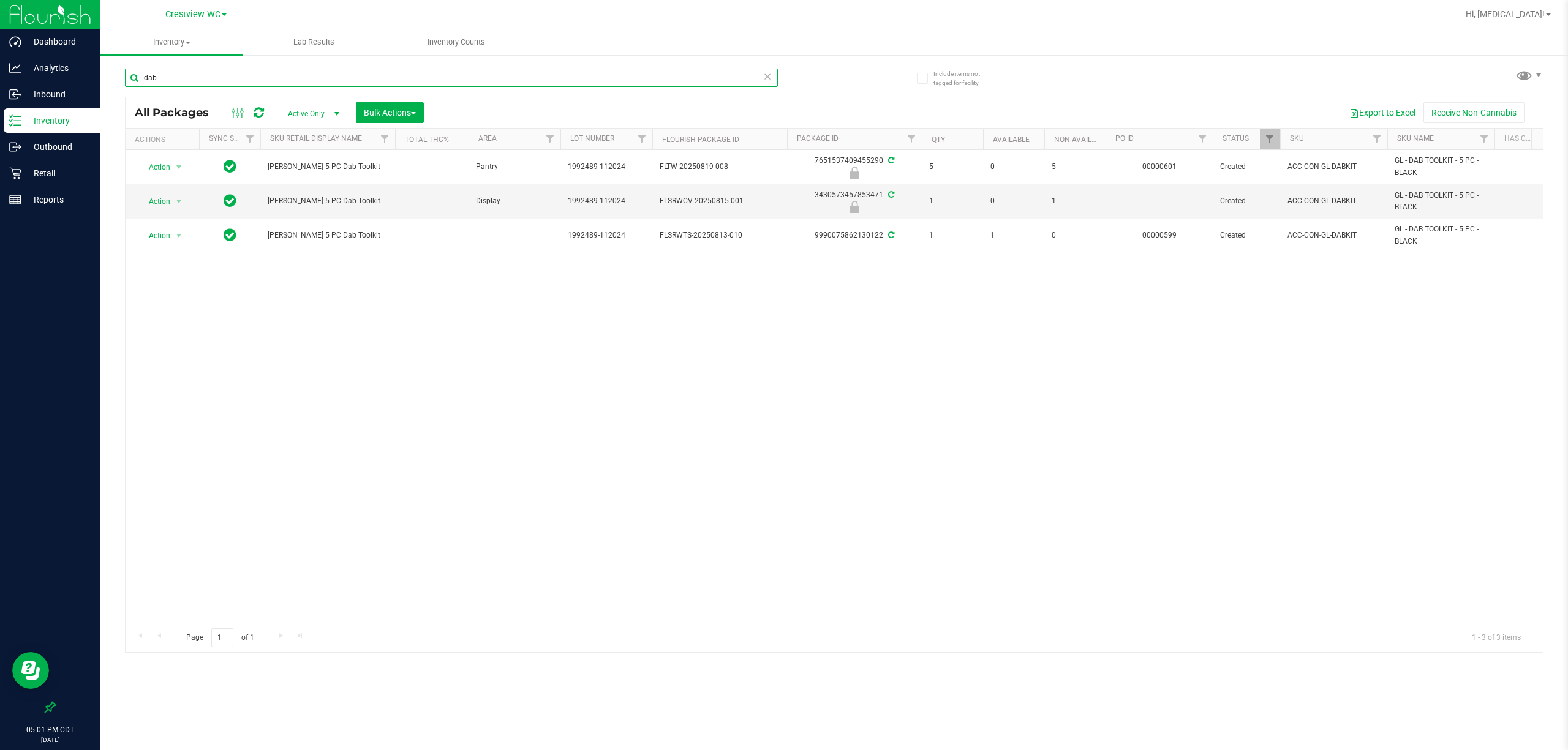
click at [300, 81] on input "dab" at bounding box center [451, 78] width 653 height 18
type input "gpen"
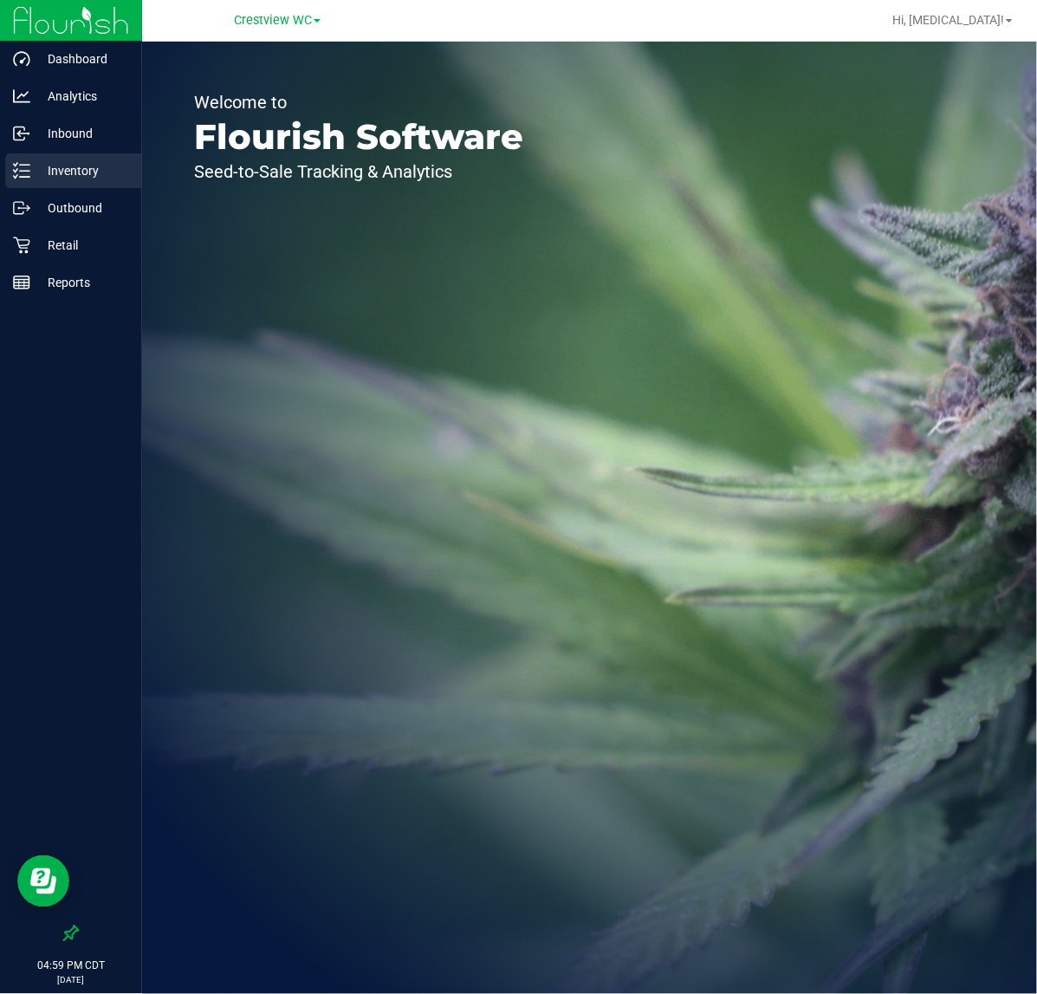
click at [93, 178] on p "Inventory" at bounding box center [82, 170] width 104 height 21
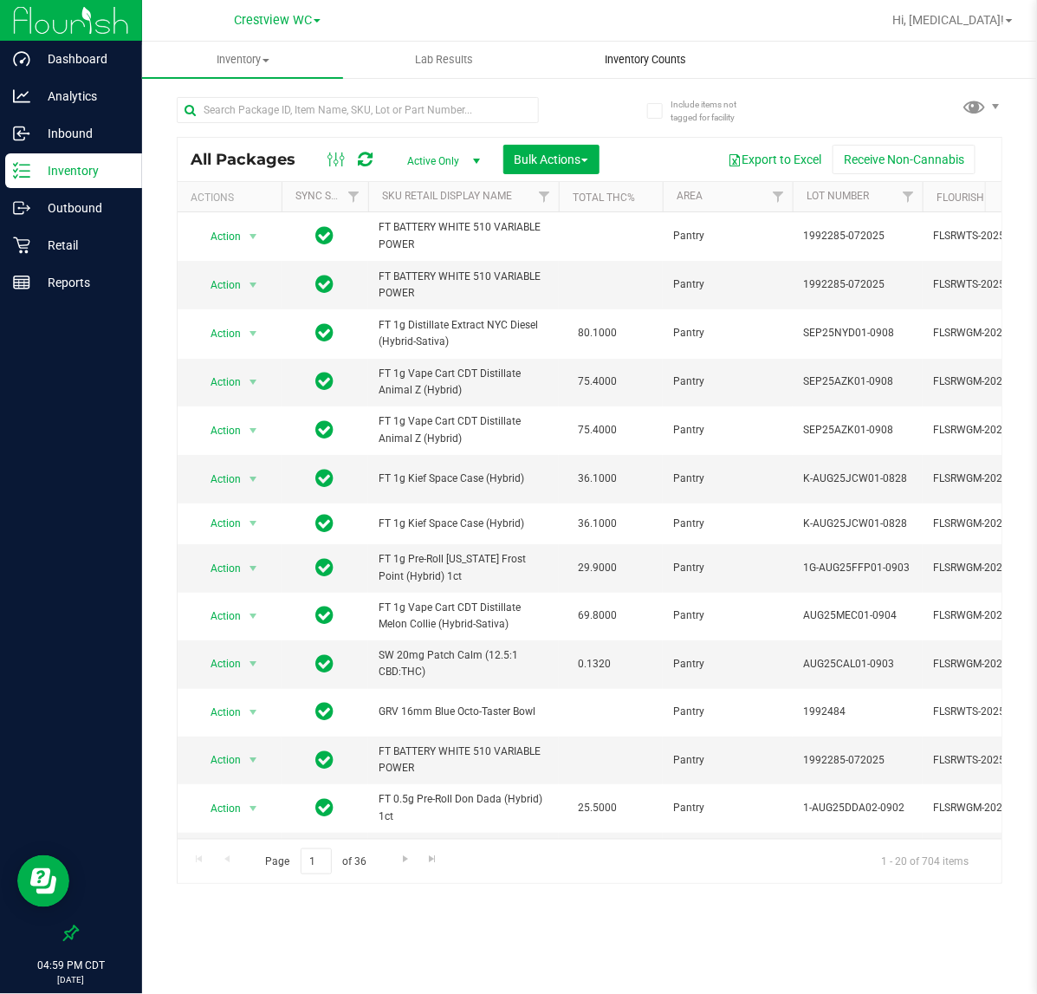
click at [644, 58] on span "Inventory Counts" at bounding box center [645, 60] width 128 height 16
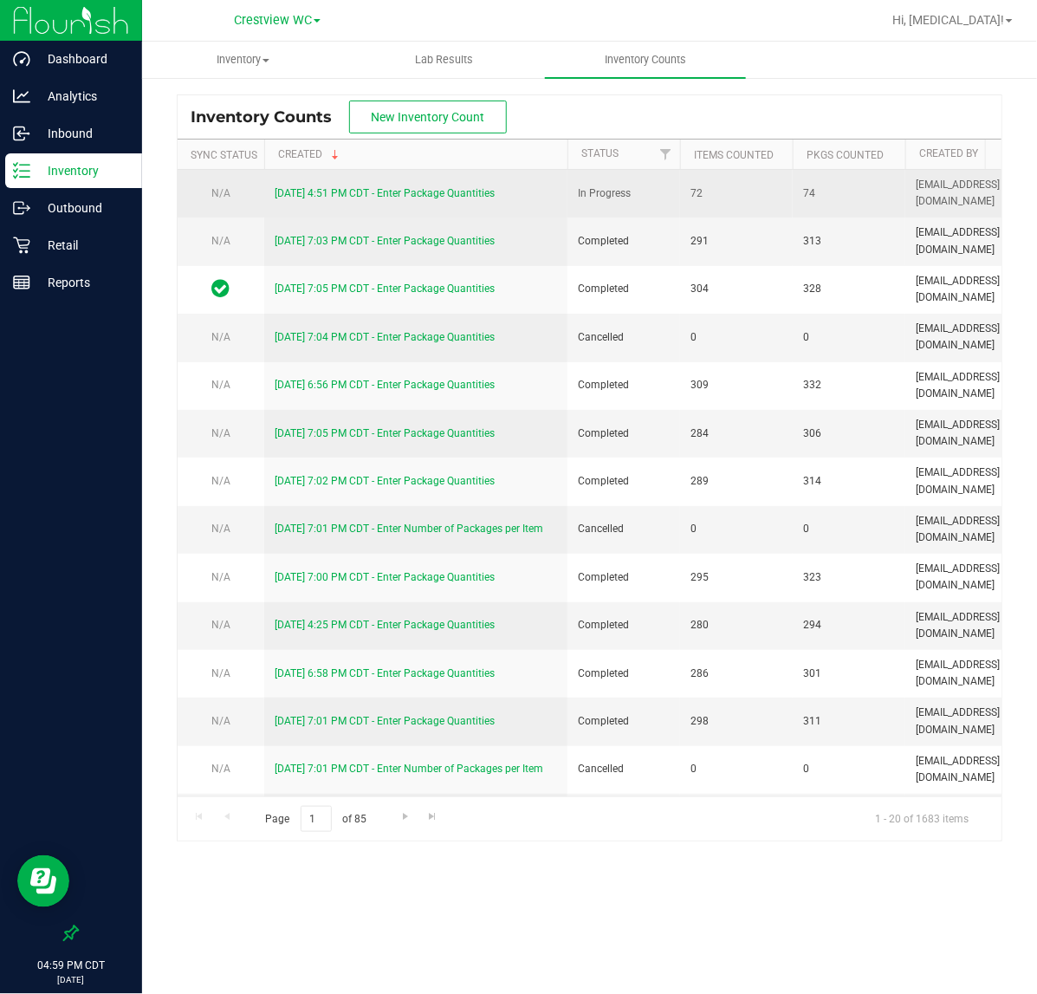
click at [306, 193] on link "[DATE] 4:51 PM CDT - Enter Package Quantities" at bounding box center [385, 193] width 220 height 12
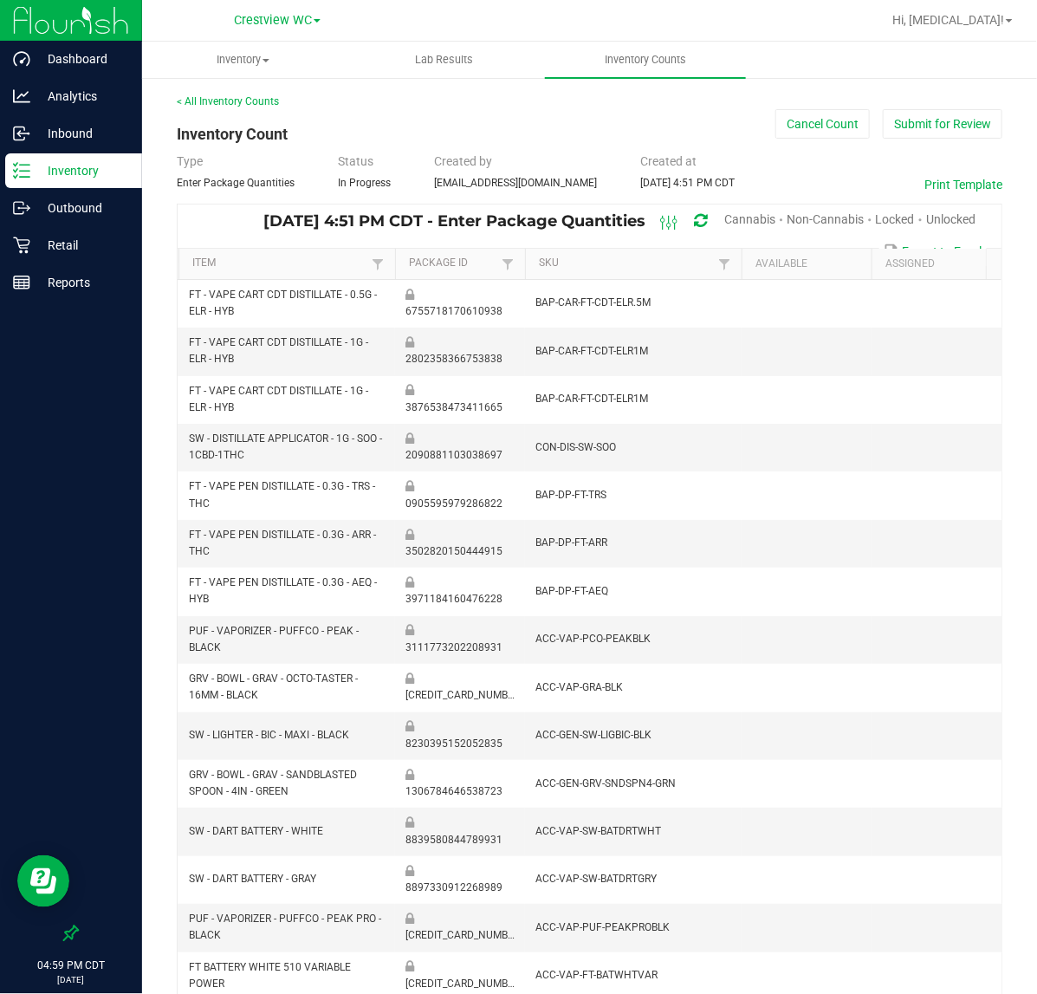
click at [789, 219] on span "Non-Cannabis" at bounding box center [825, 219] width 77 height 14
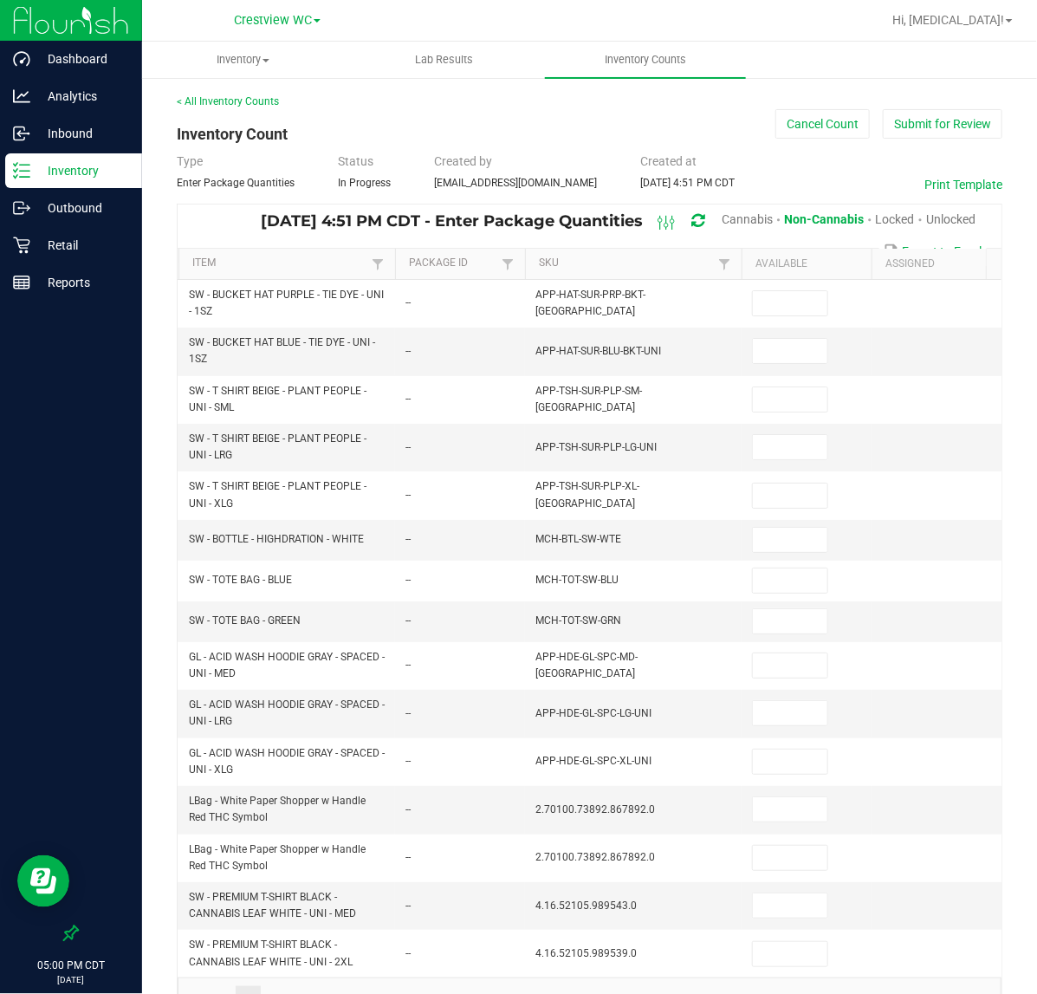
click at [728, 218] on span "Cannabis" at bounding box center [747, 219] width 51 height 14
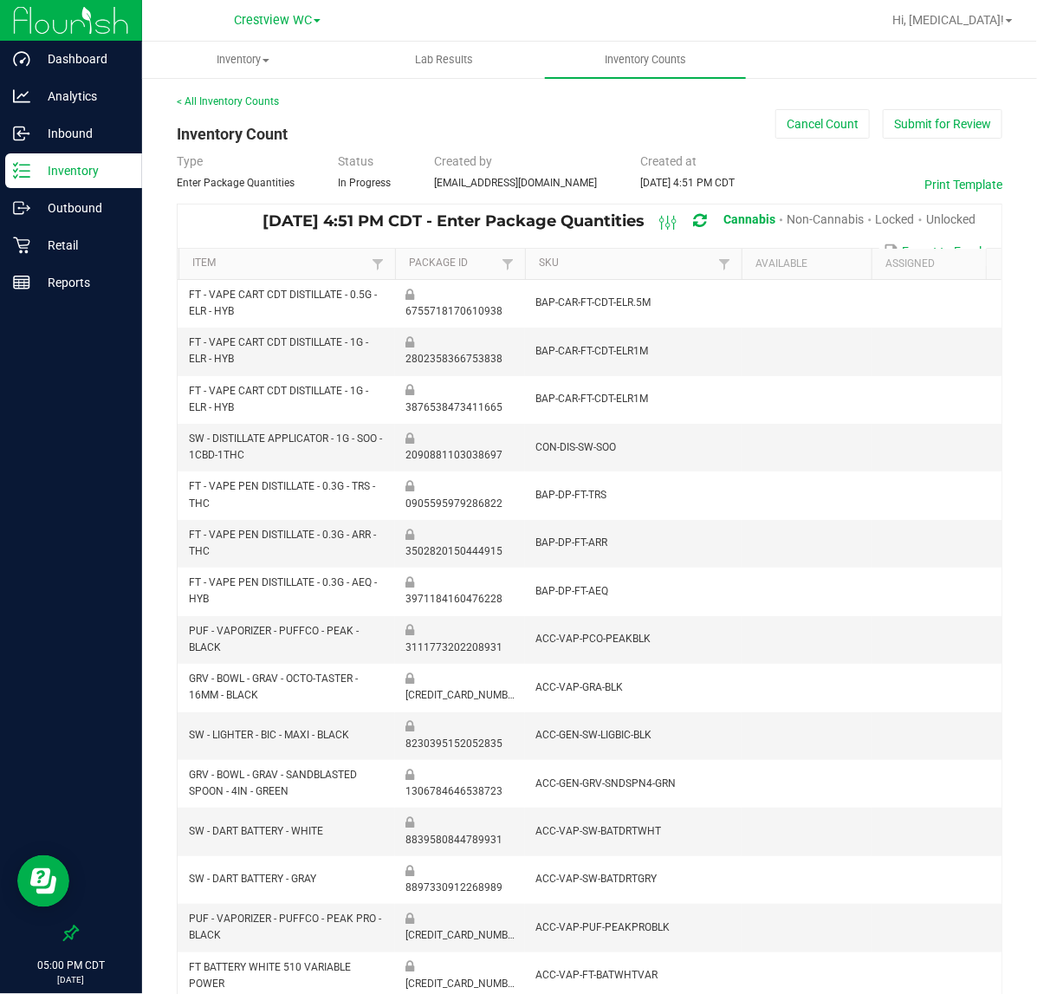
click at [936, 218] on span "Unlocked" at bounding box center [950, 219] width 49 height 14
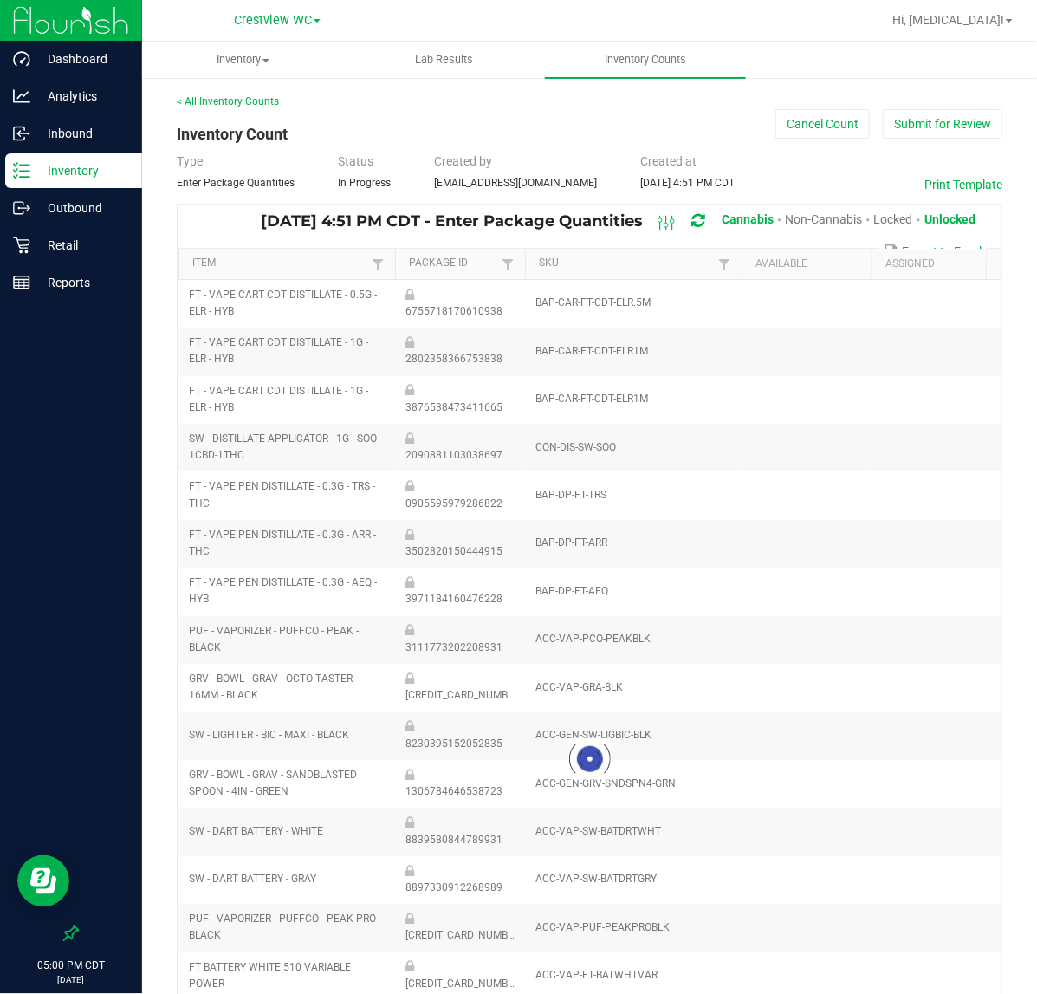
type input "2"
type input "0"
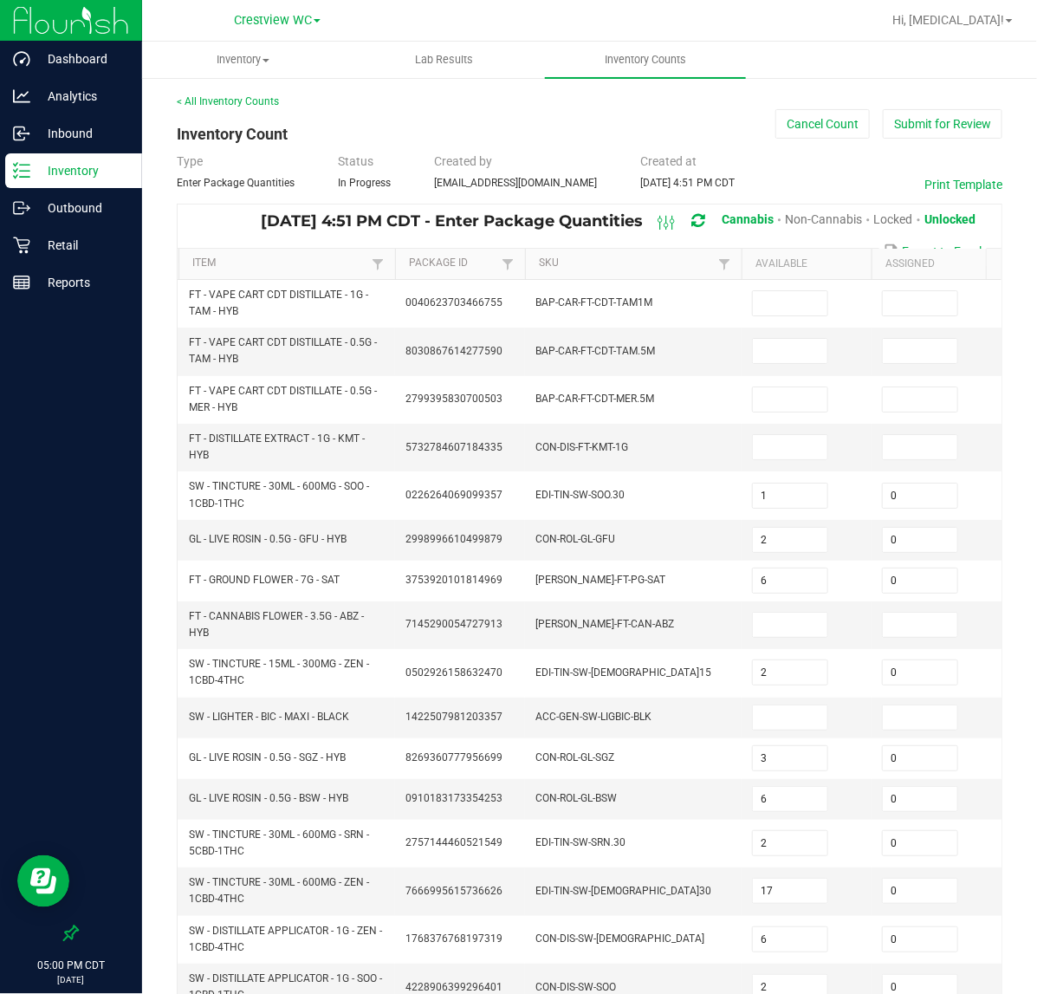
click at [326, 277] on th "Item" at bounding box center [286, 264] width 217 height 31
click at [323, 262] on link "Item" at bounding box center [279, 263] width 174 height 14
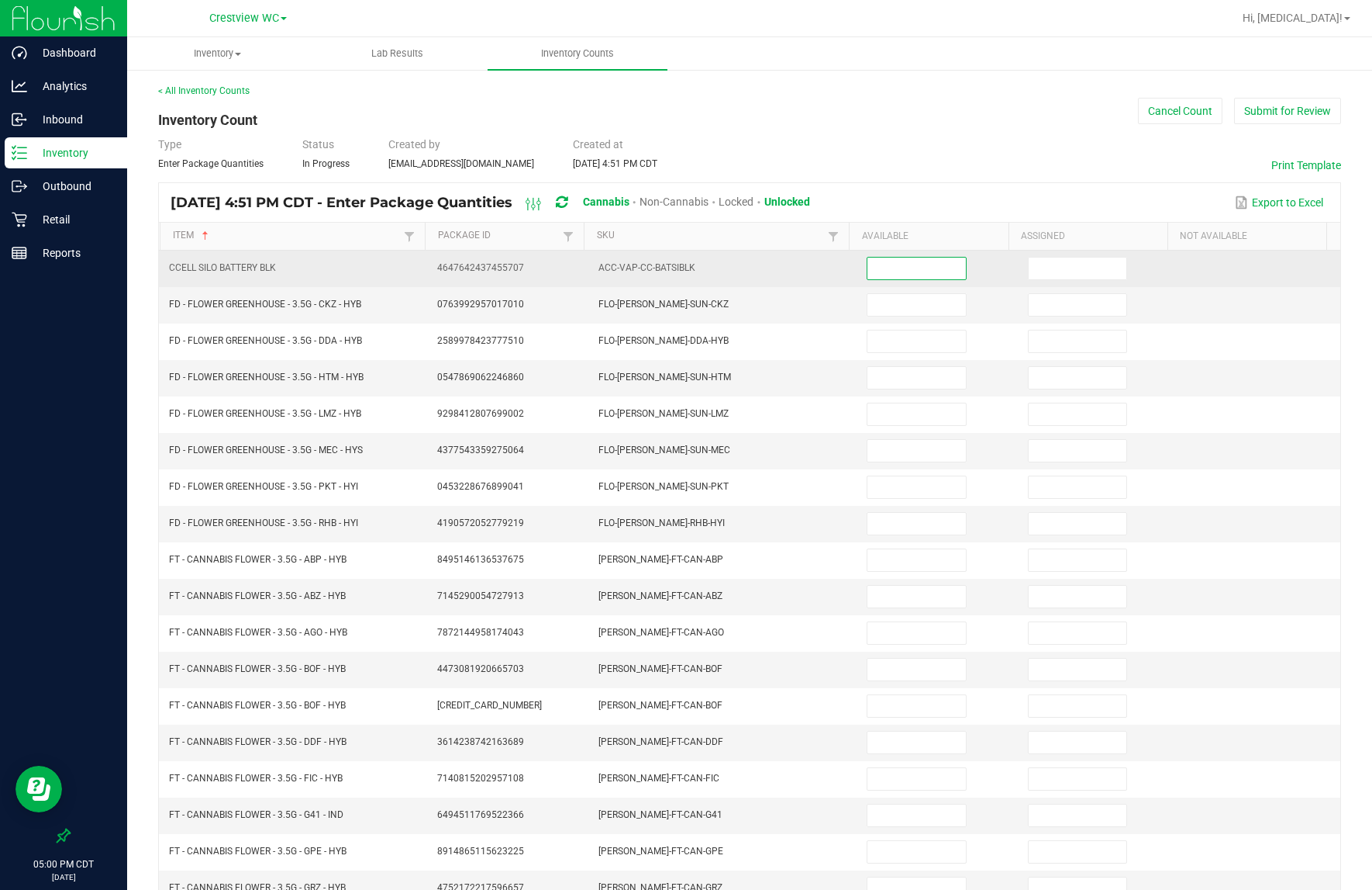
click at [886, 264] on input at bounding box center [916, 269] width 98 height 21
type input "4"
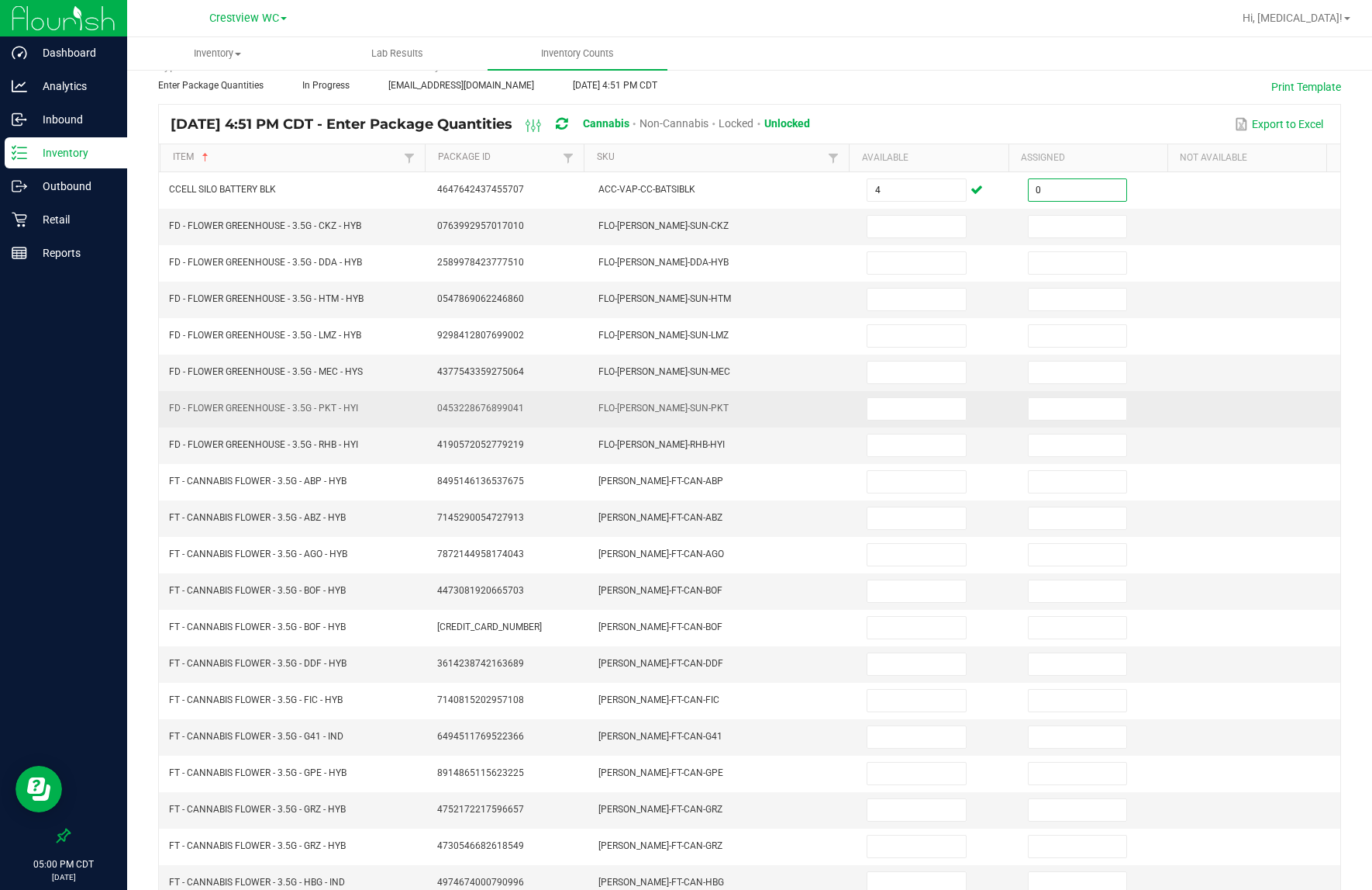
scroll to position [157, 0]
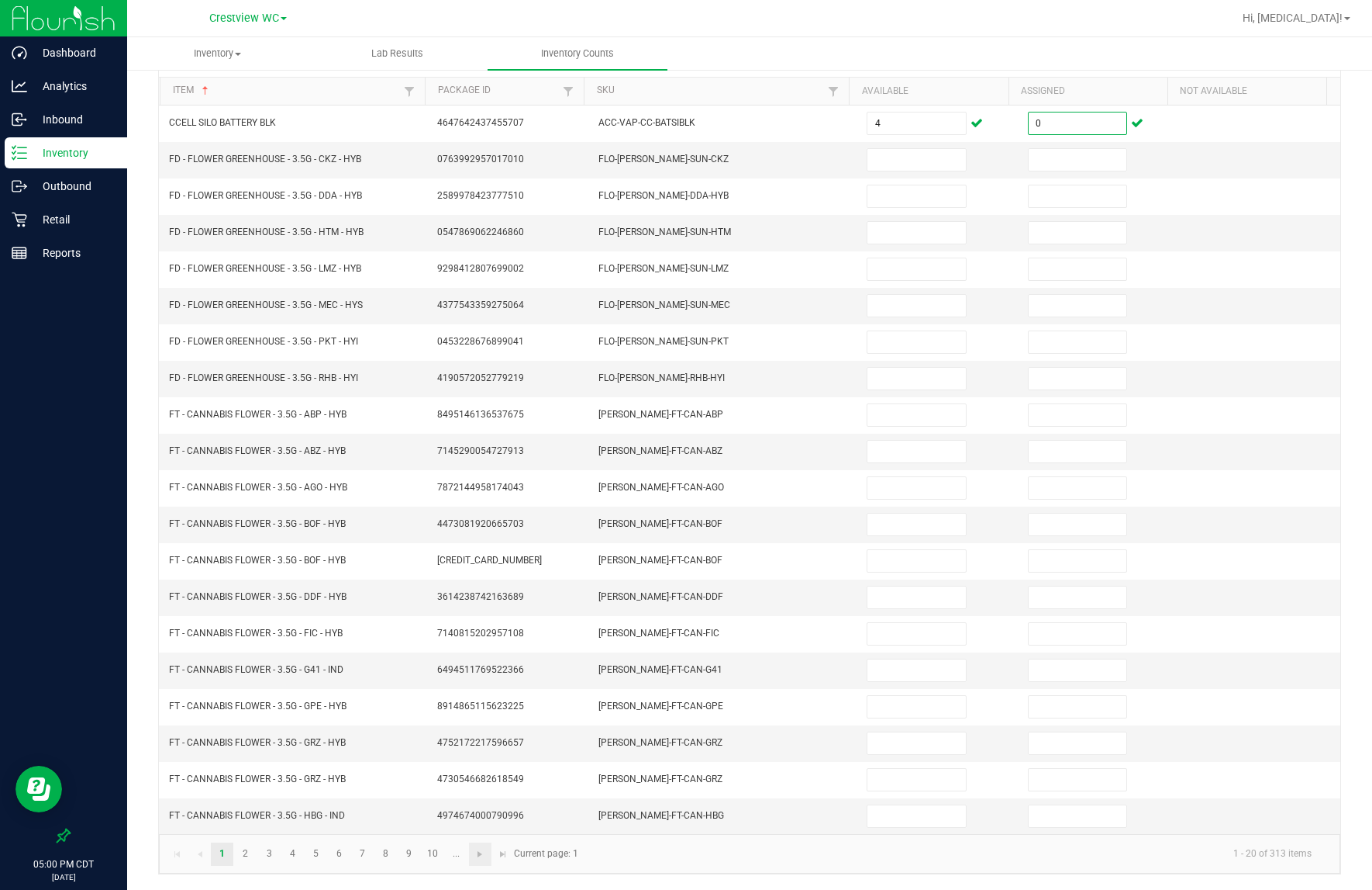
type input "0"
click at [473, 854] on link at bounding box center [480, 854] width 22 height 23
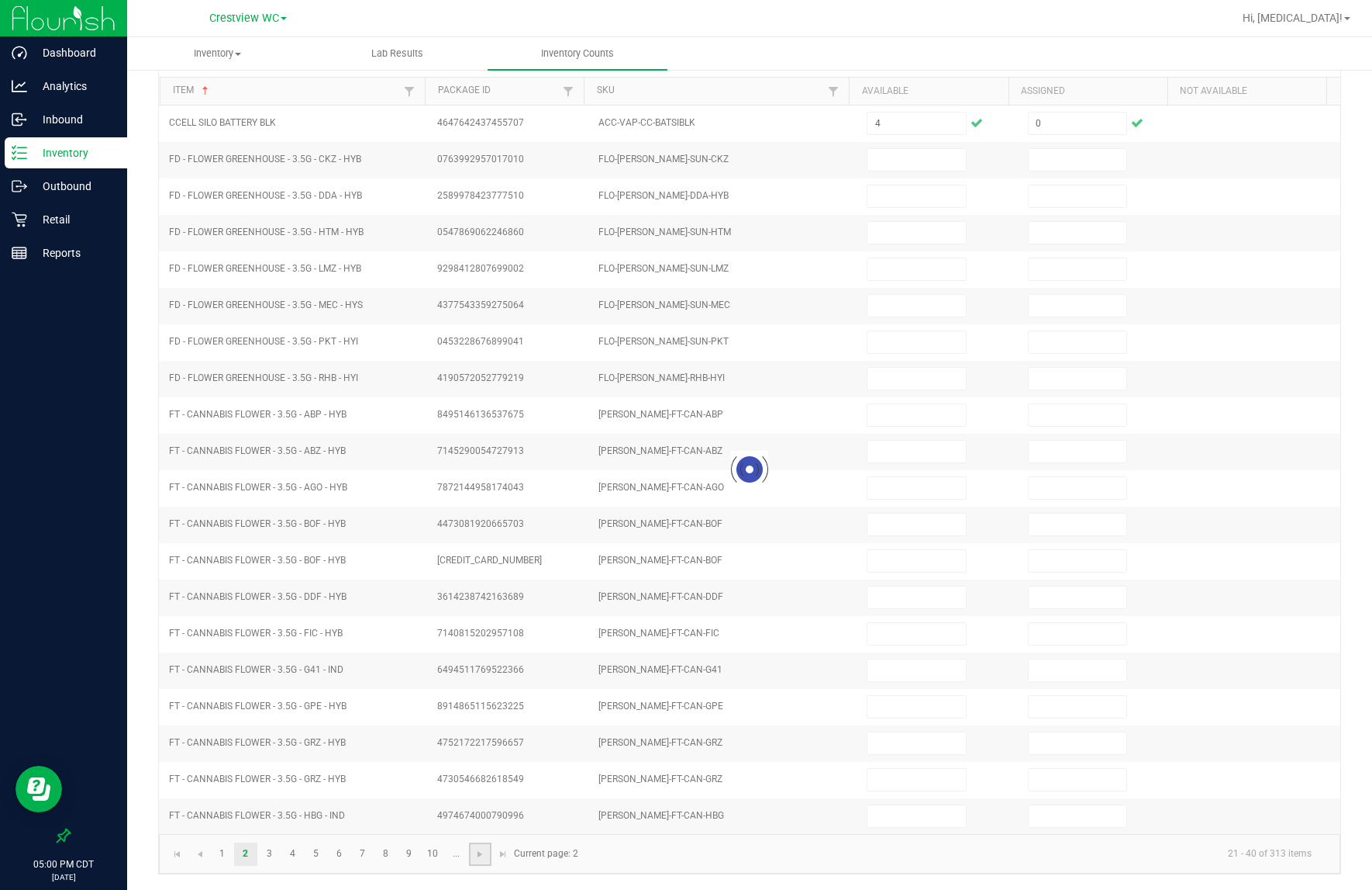
type input "5"
type input "0"
type input "2"
type input "0"
type input "5"
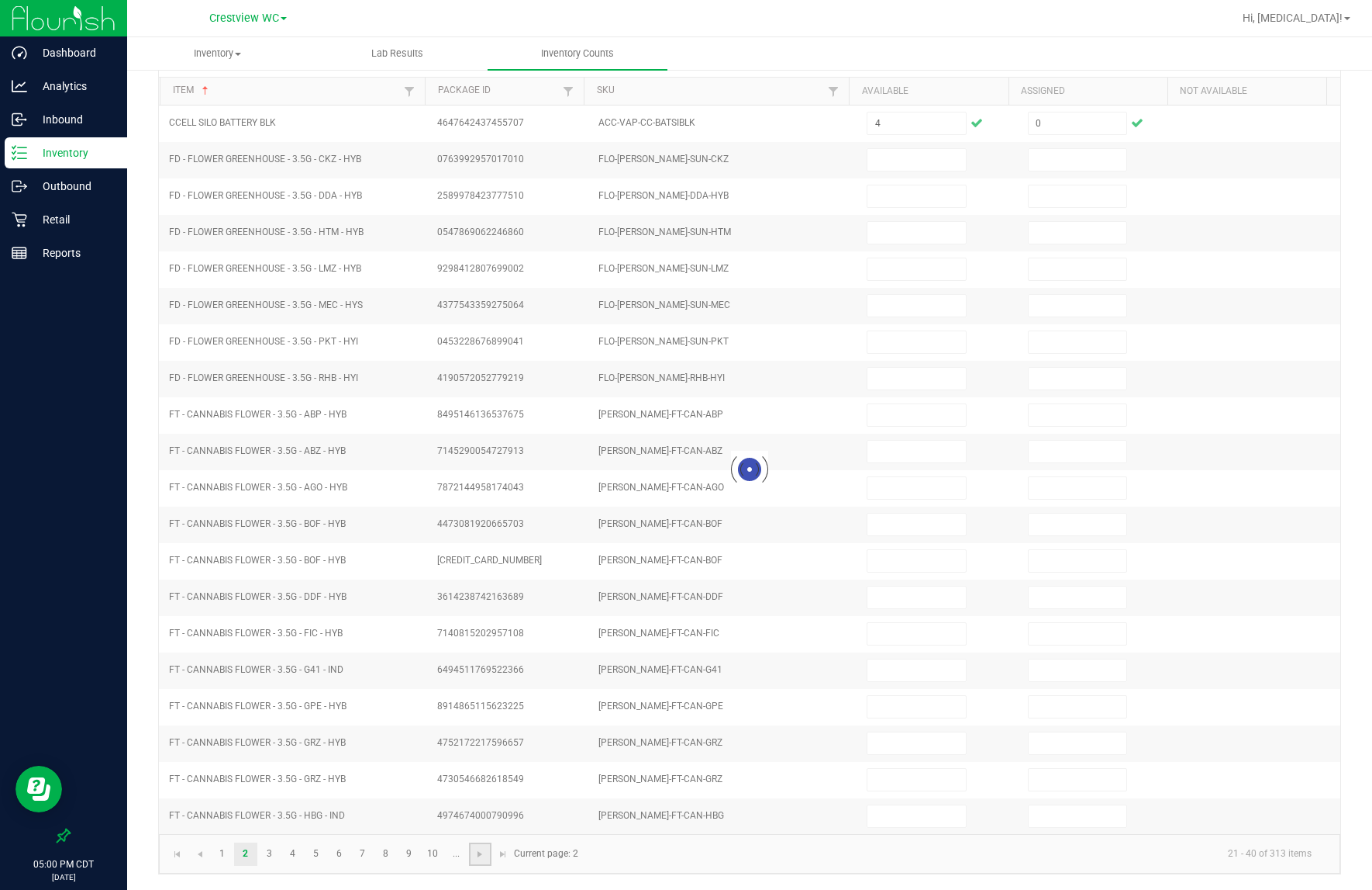
type input "0"
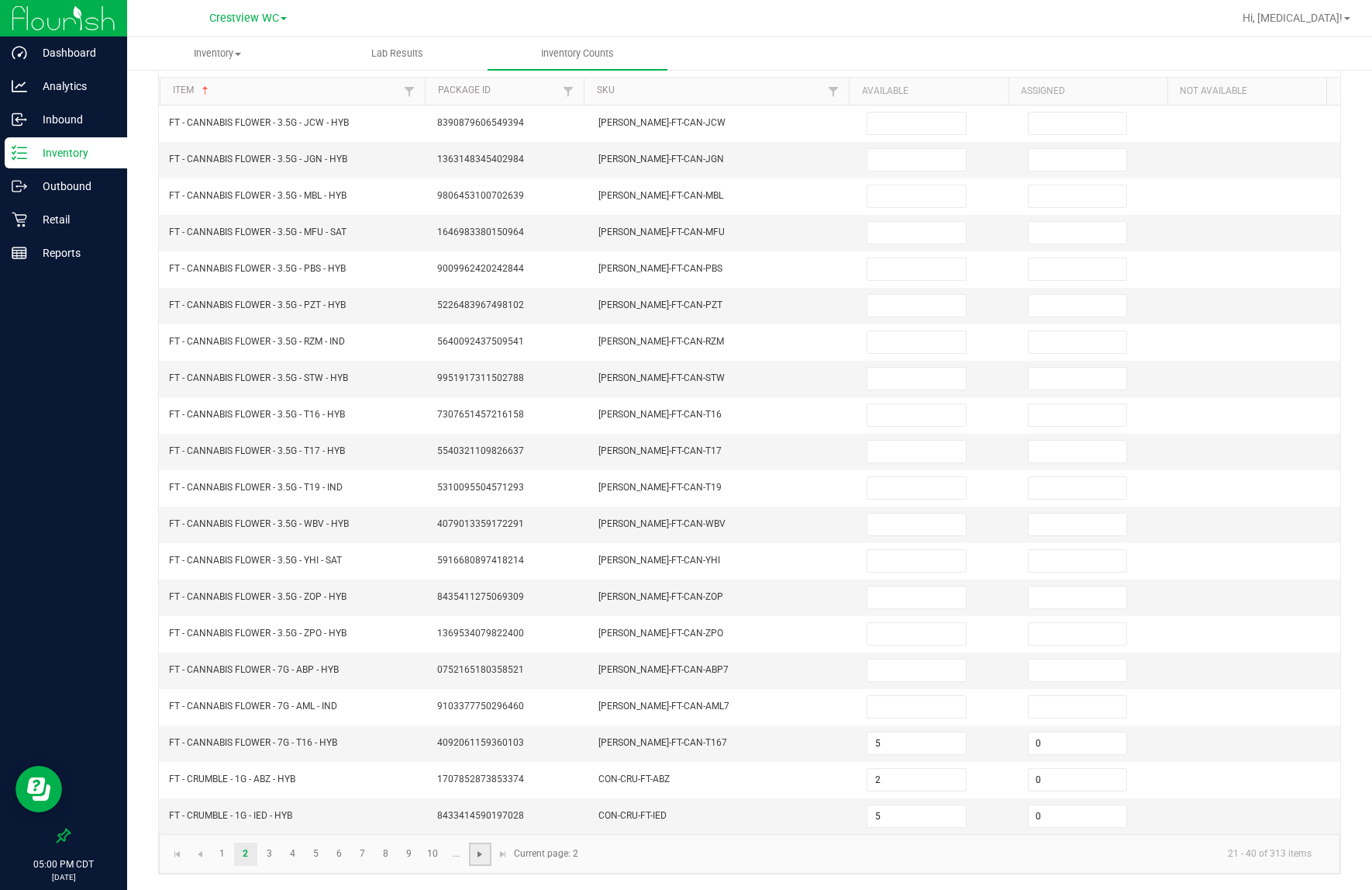
click at [479, 855] on span "Go to the next page" at bounding box center [480, 854] width 13 height 13
type input "3"
type input "0"
type input "3"
type input "0"
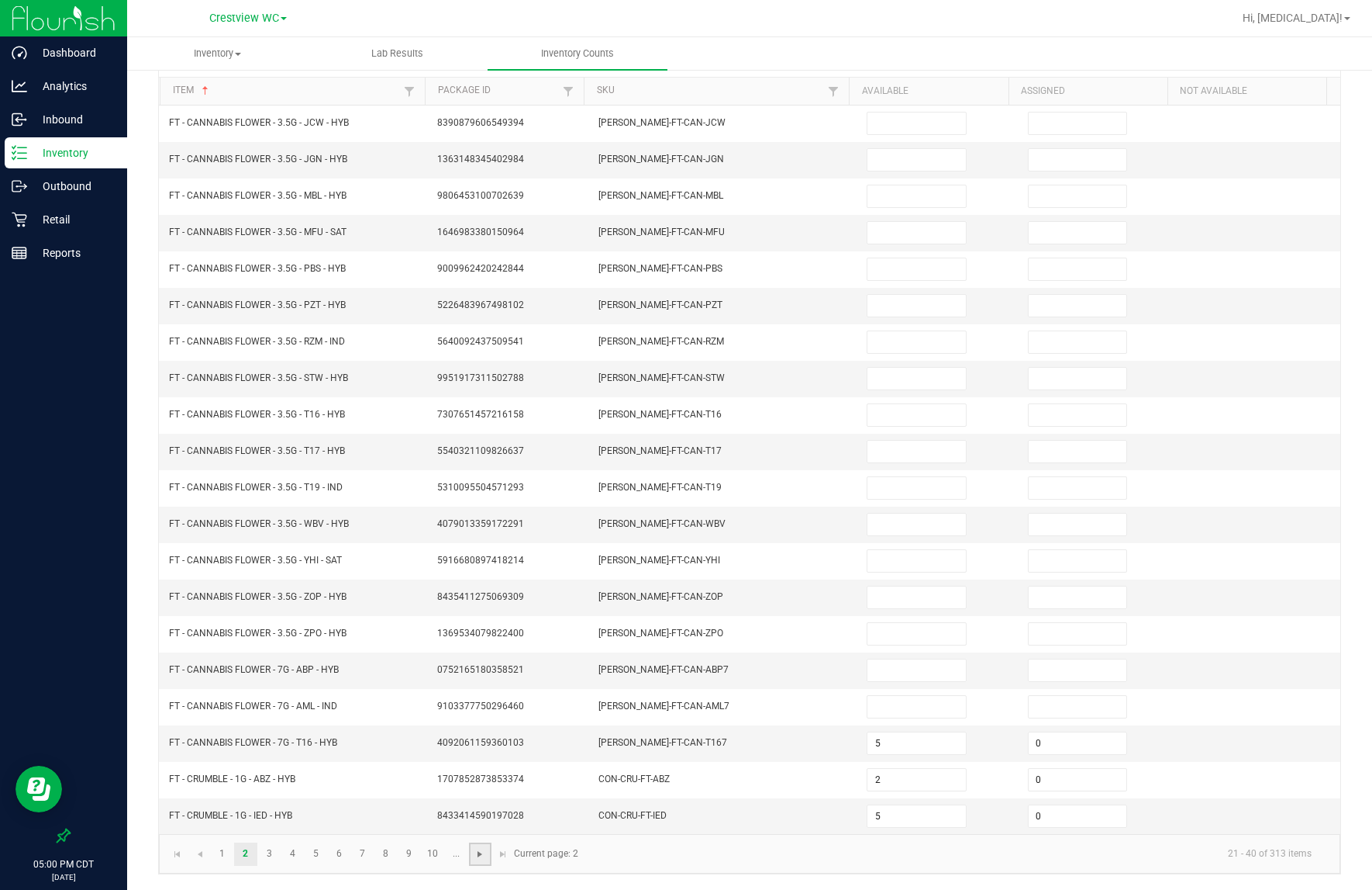
type input "5"
type input "0"
type input "7"
type input "0"
type input "6"
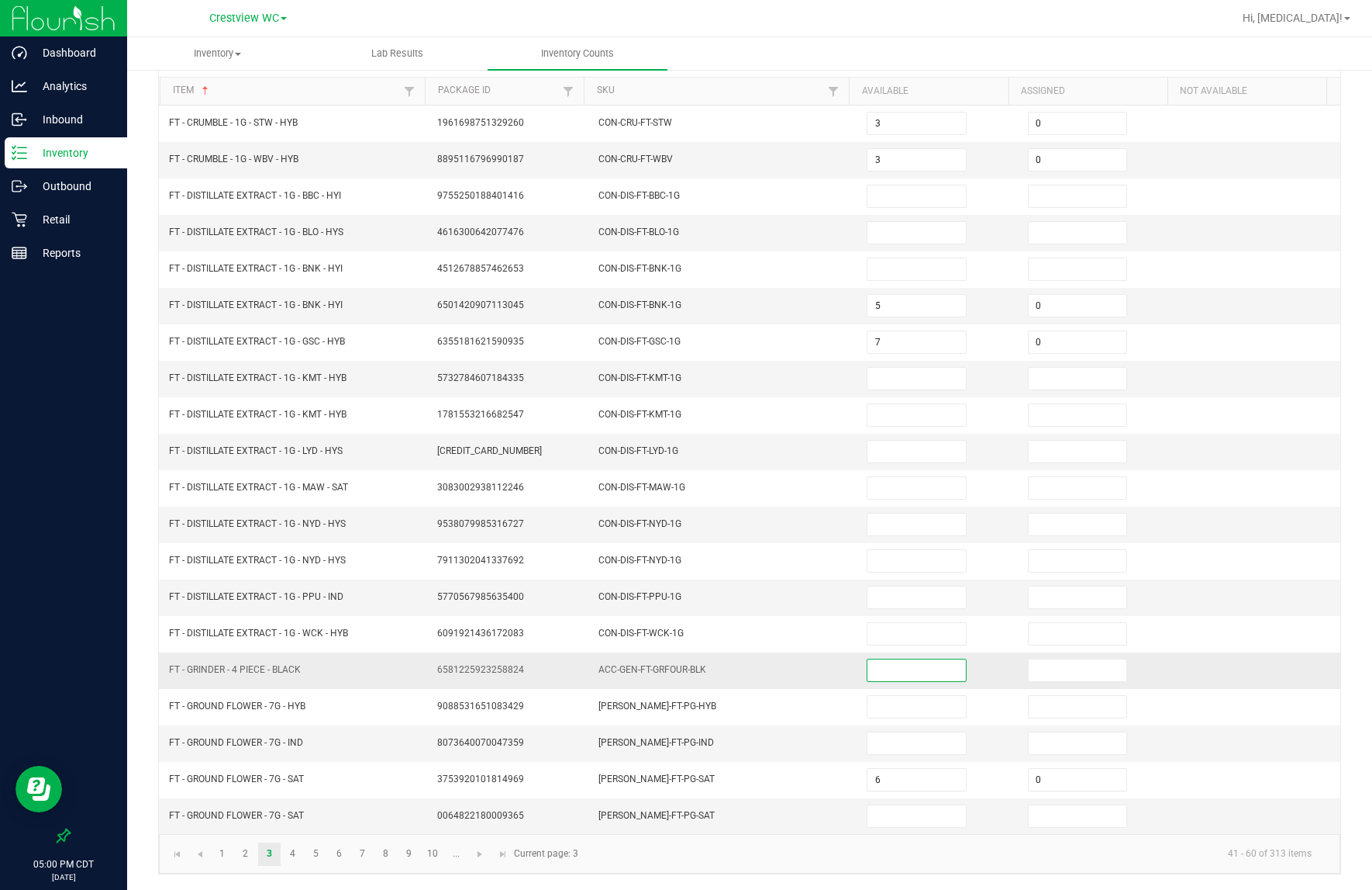
click at [907, 664] on input at bounding box center [916, 670] width 98 height 21
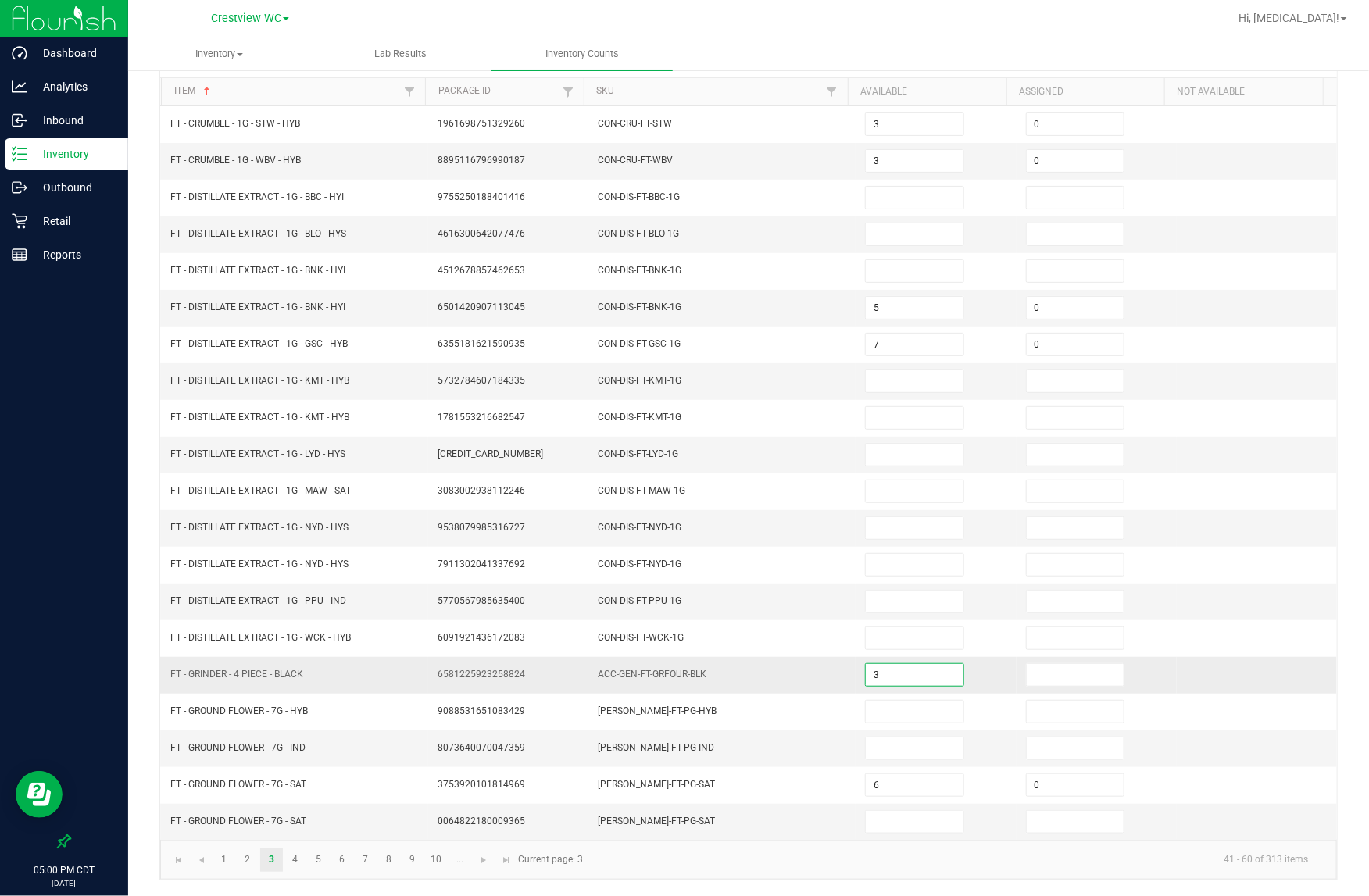
type input "3"
type input "0"
click at [469, 856] on link "..." at bounding box center [459, 860] width 23 height 23
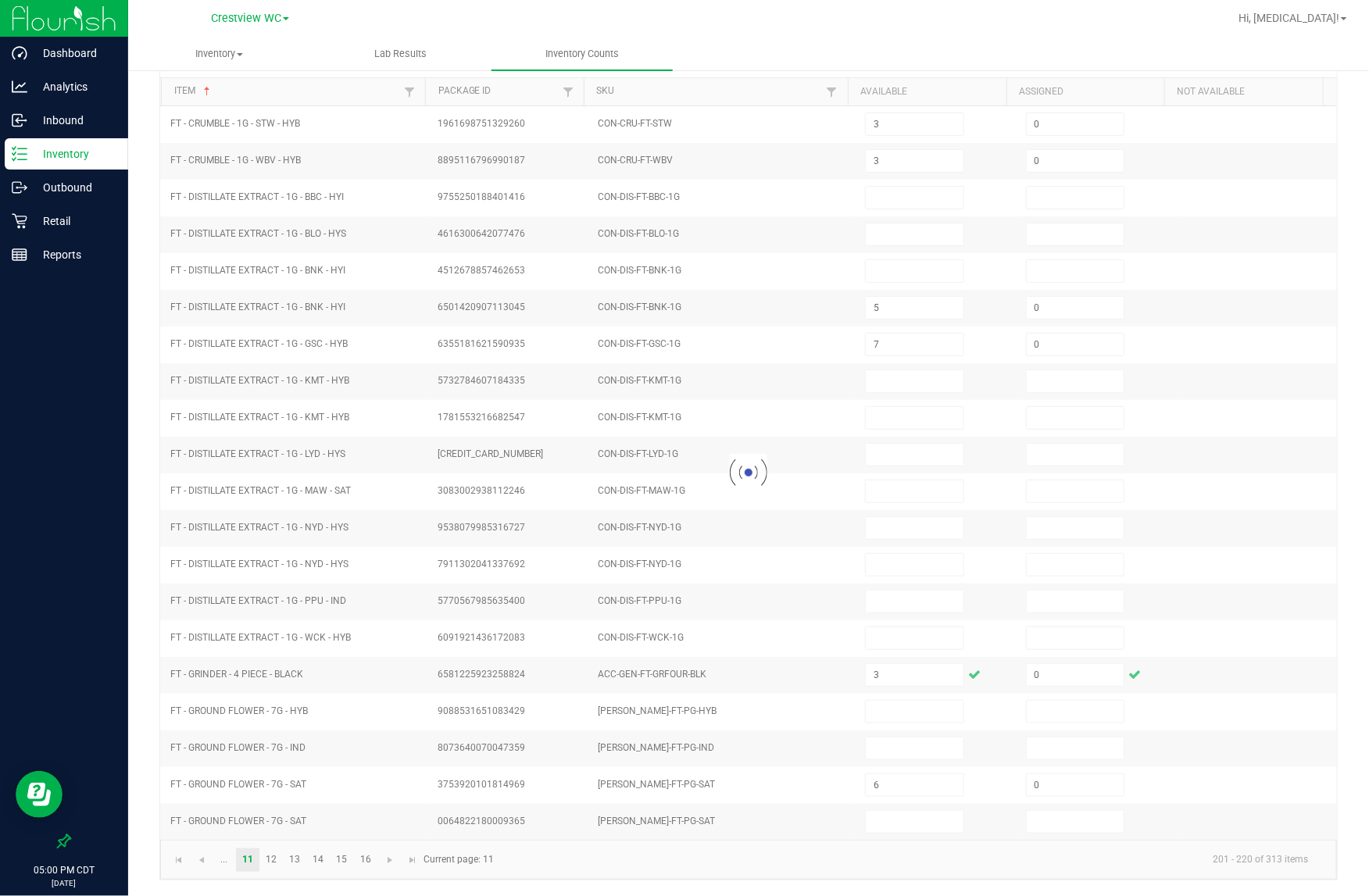
type input "2"
type input "0"
type input "7"
type input "6"
type input "0"
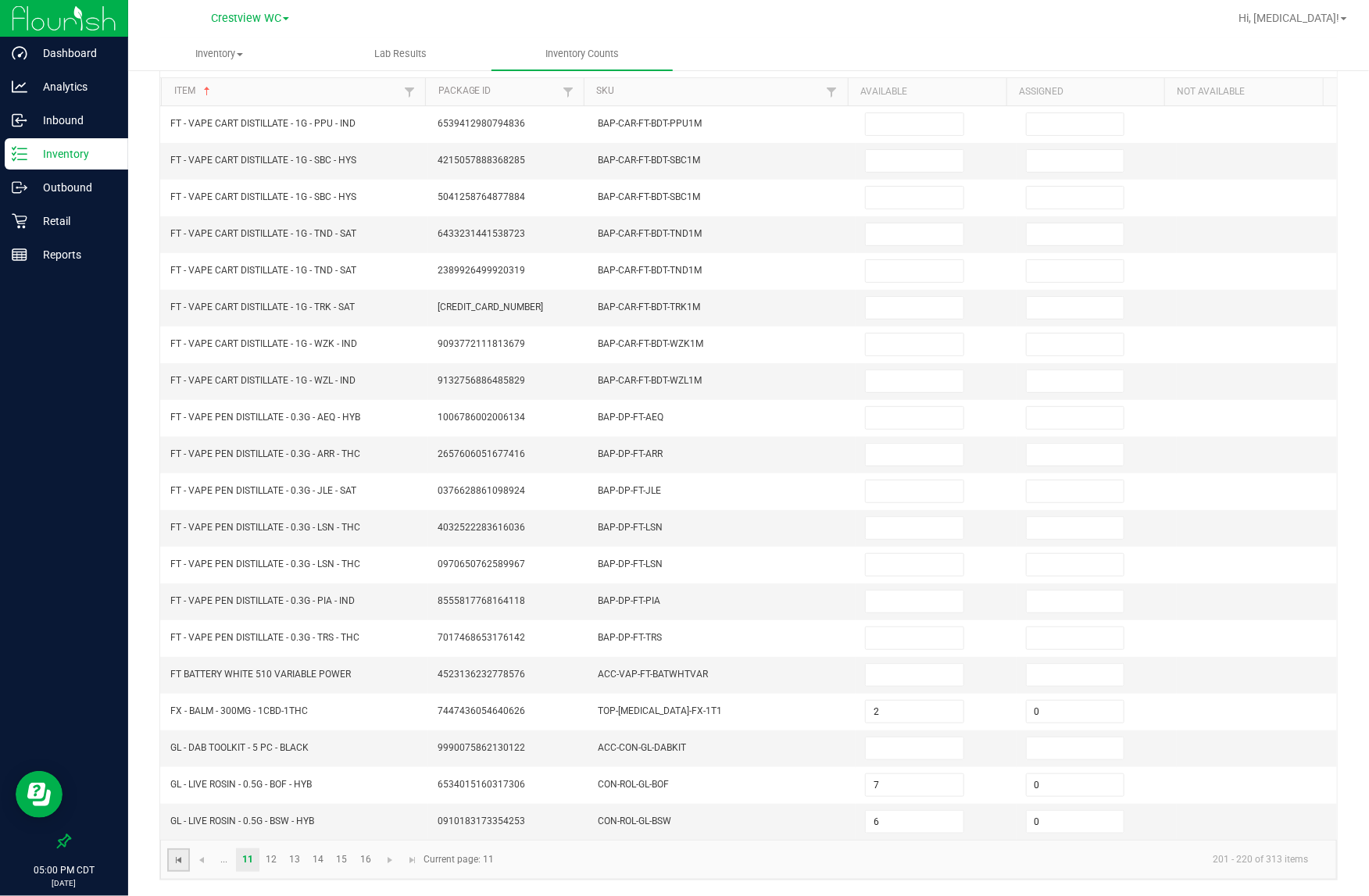
click at [184, 855] on span "Go to the first page" at bounding box center [179, 860] width 13 height 13
type input "4"
type input "0"
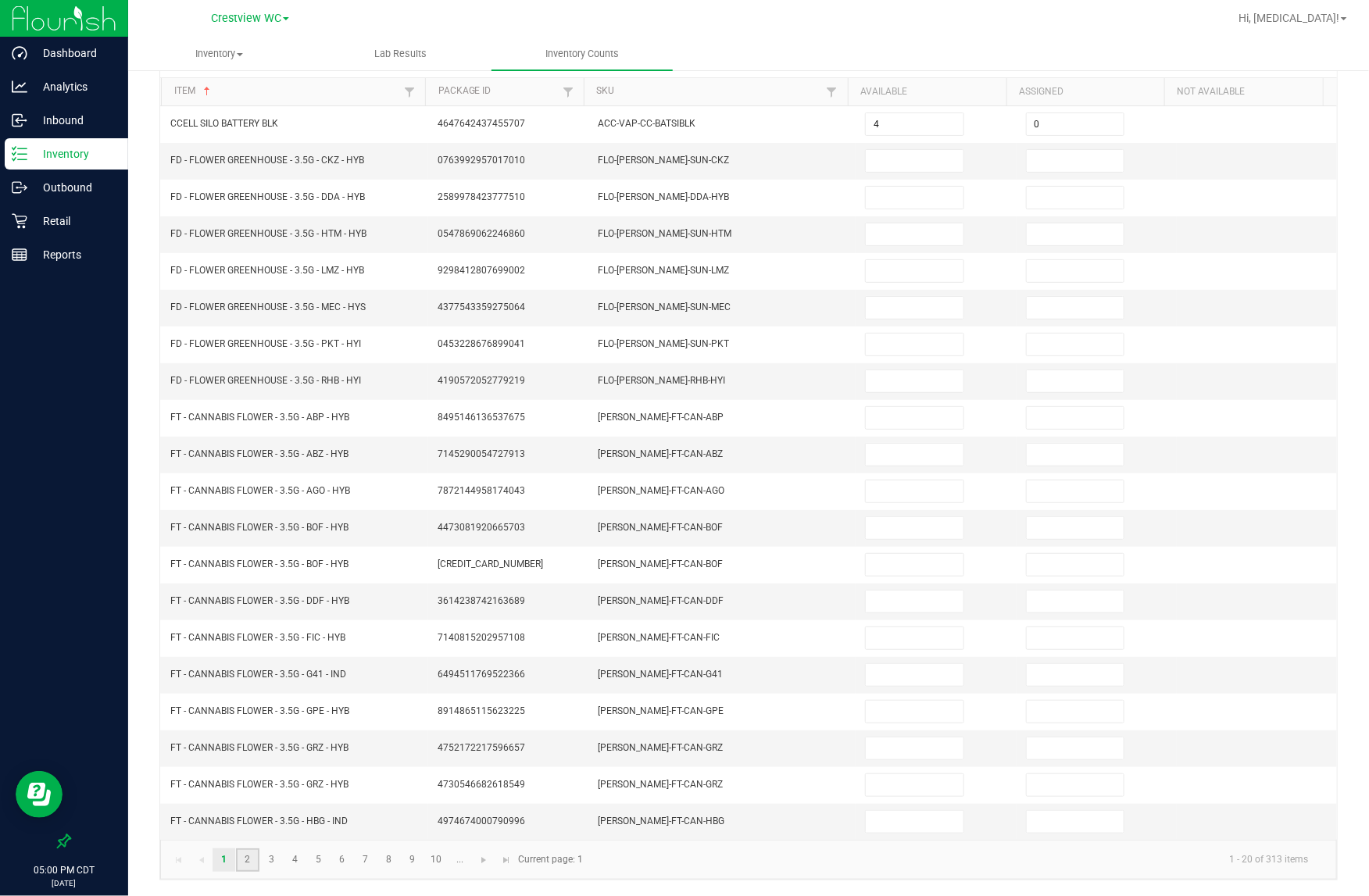
click at [252, 856] on link "2" at bounding box center [247, 860] width 23 height 23
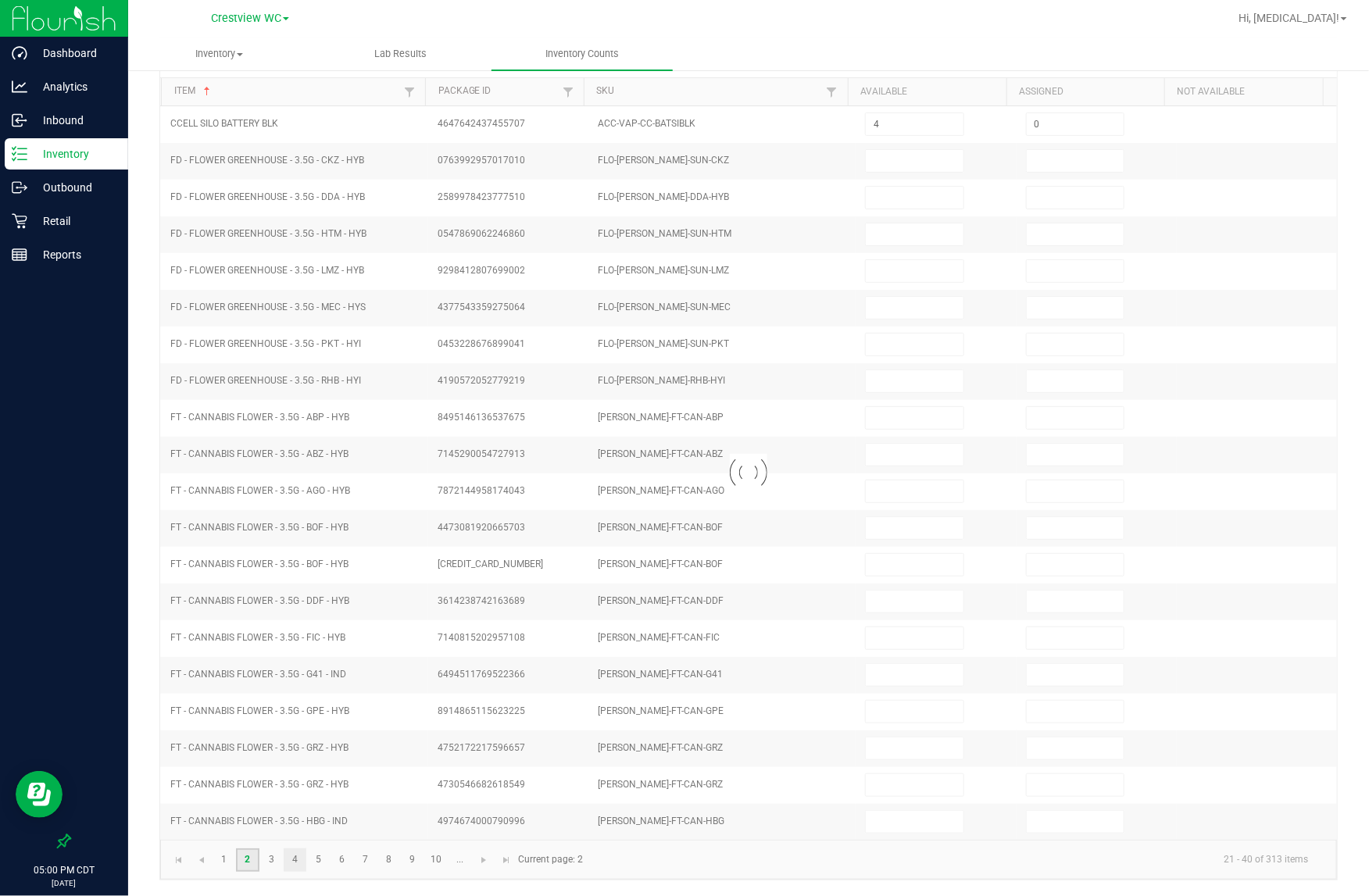
type input "5"
type input "0"
type input "2"
type input "0"
type input "5"
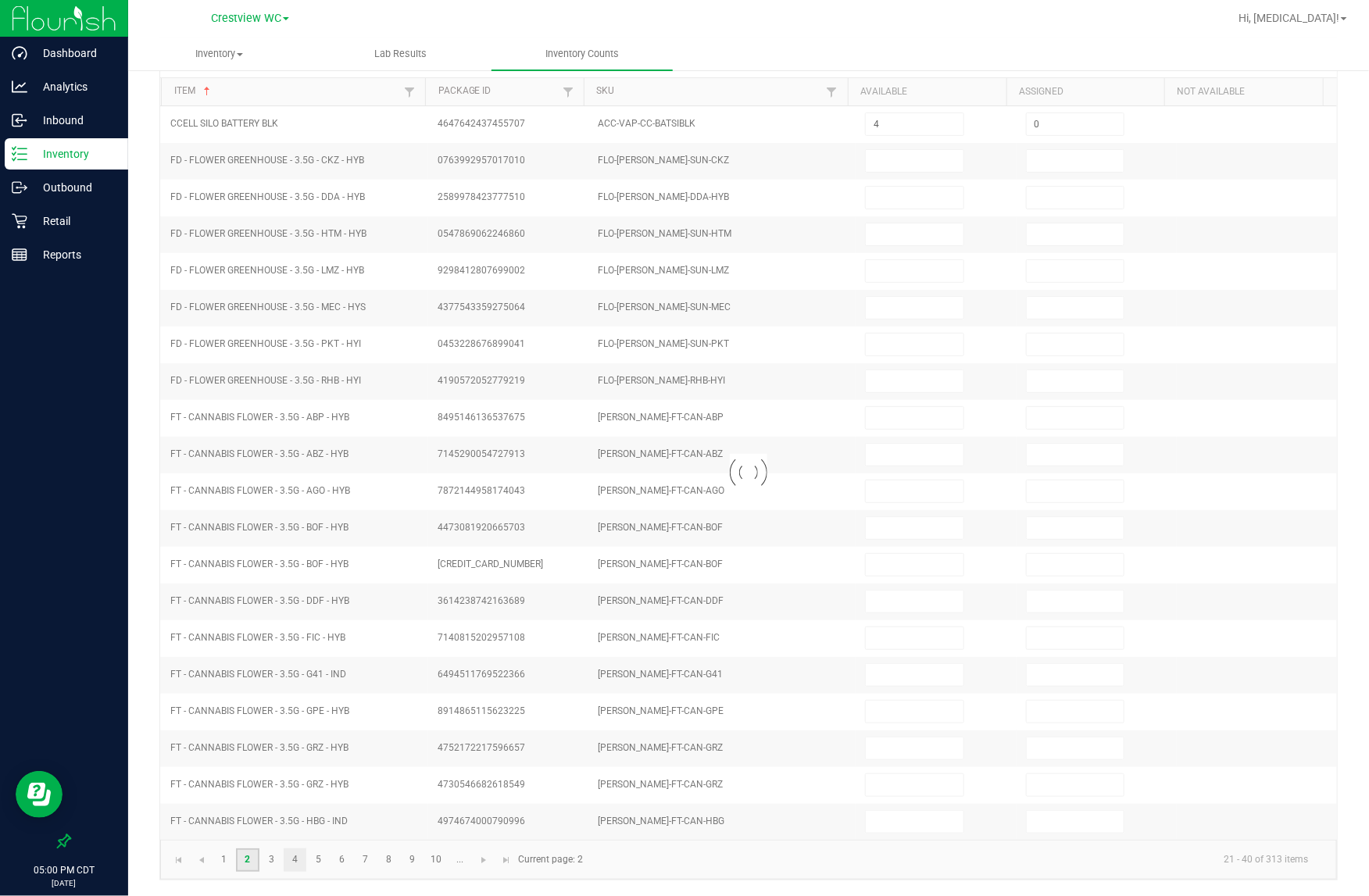
type input "0"
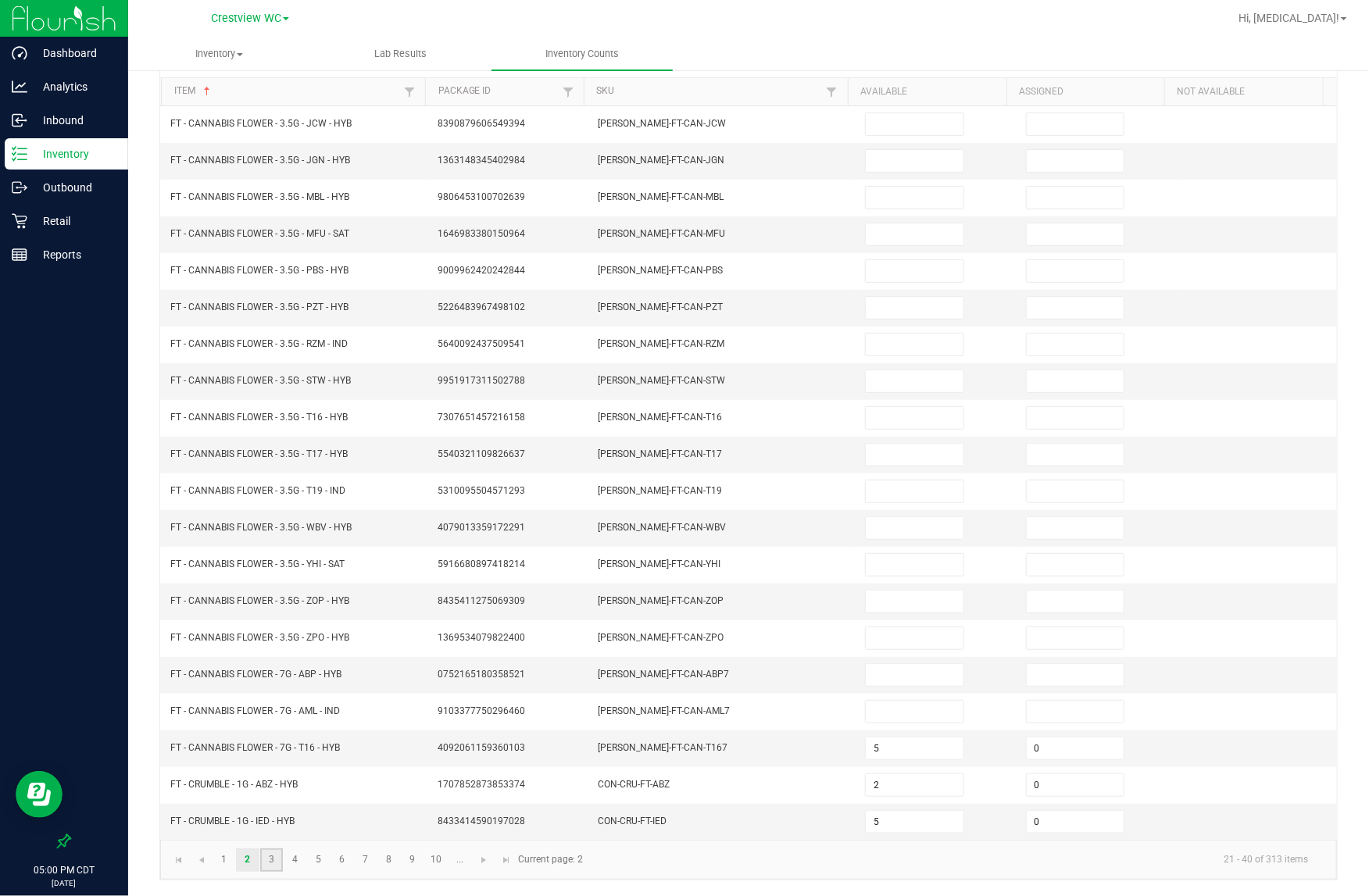
click at [273, 861] on link "3" at bounding box center [271, 860] width 23 height 23
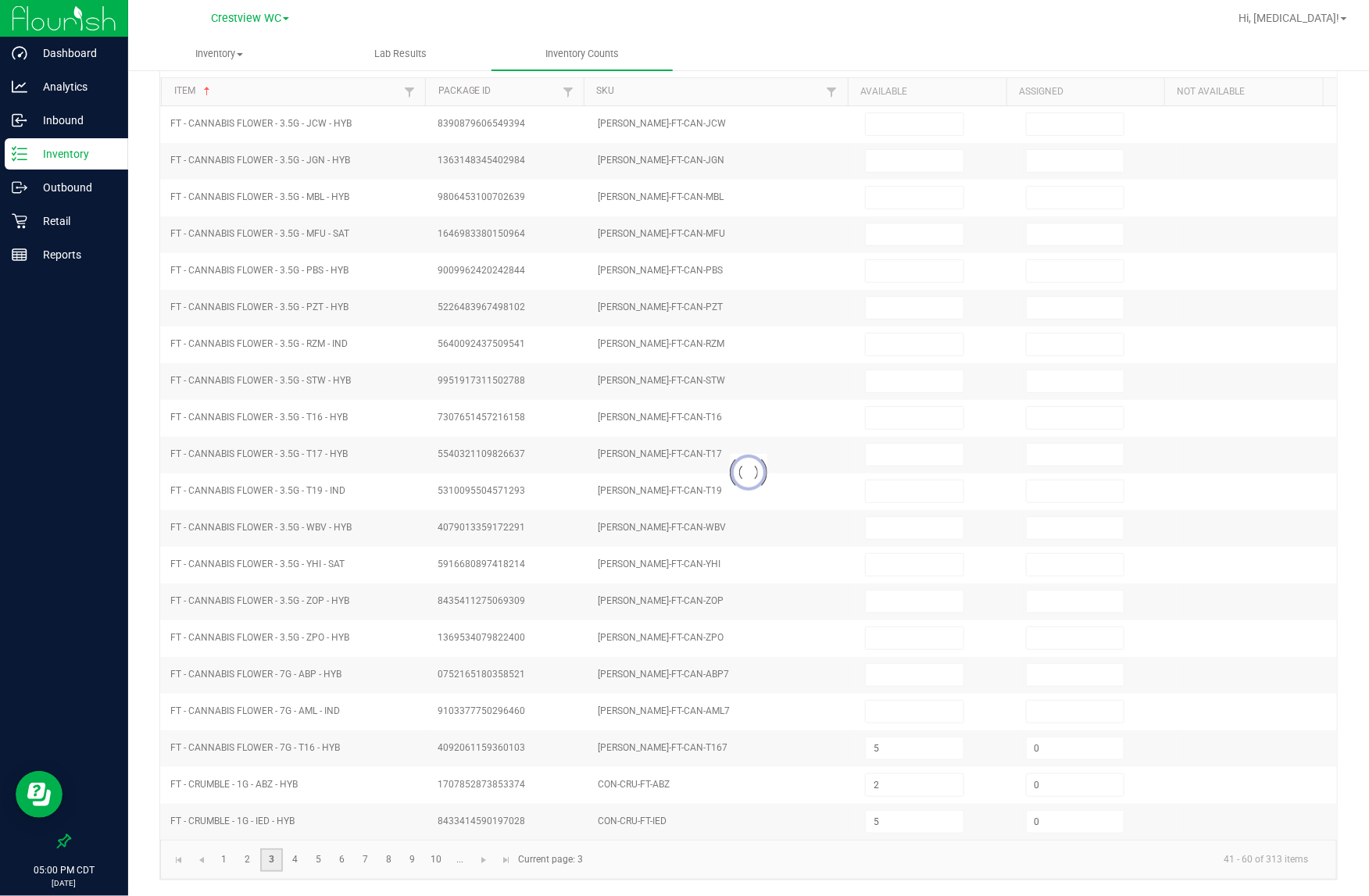
type input "3"
type input "0"
type input "3"
type input "0"
type input "3"
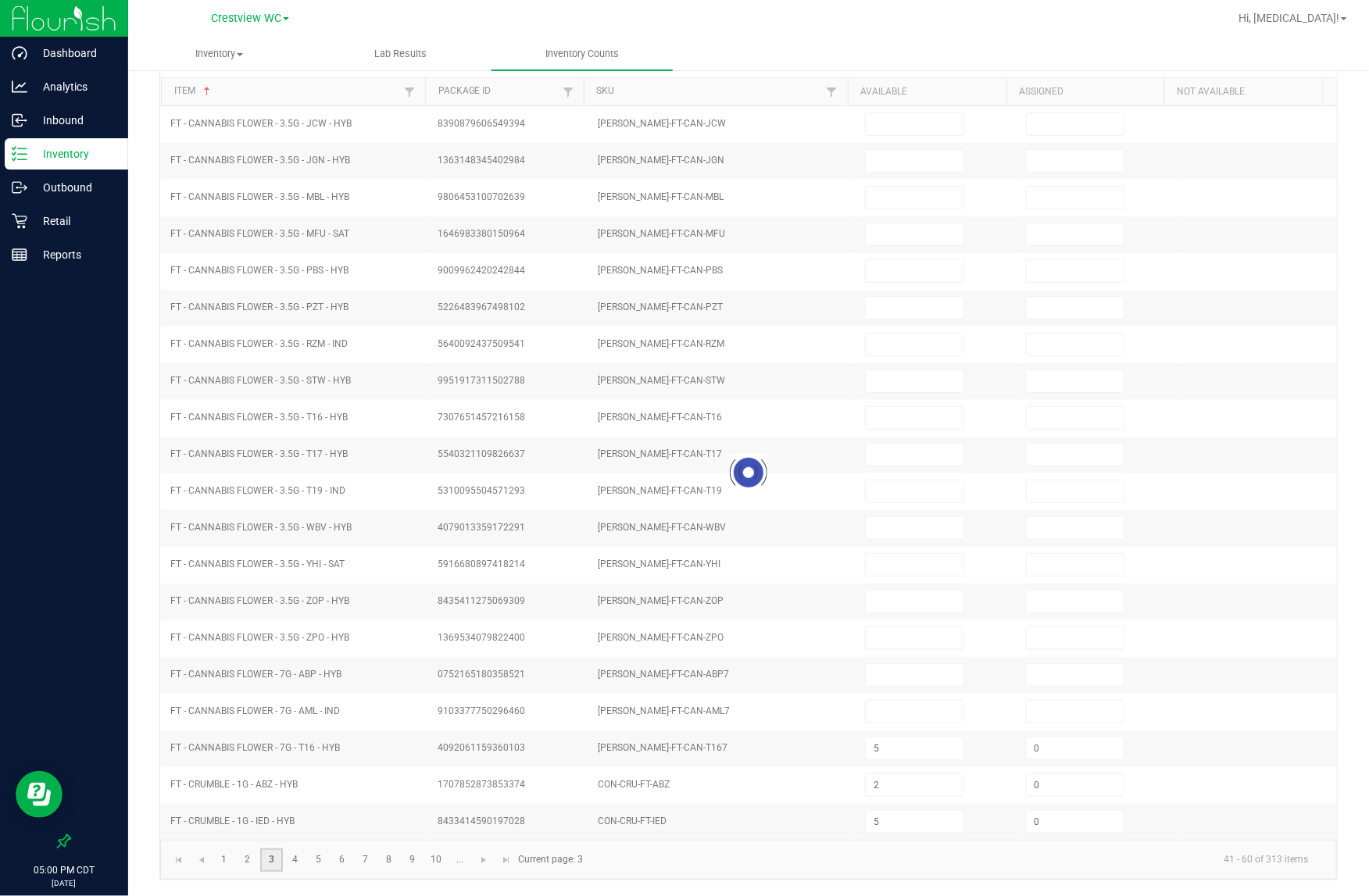
type input "0"
type input "5"
type input "0"
type input "7"
type input "0"
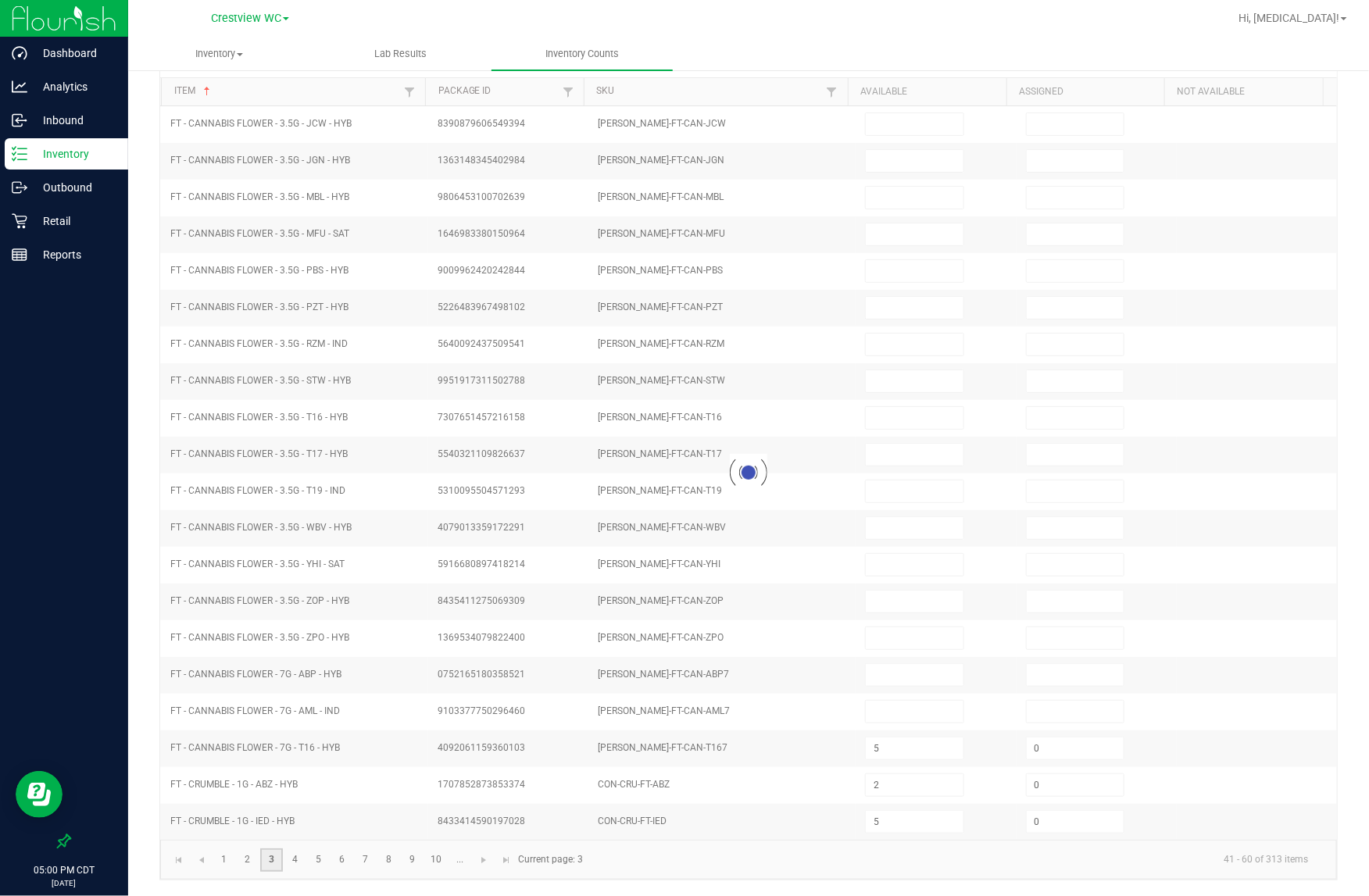
type input "6"
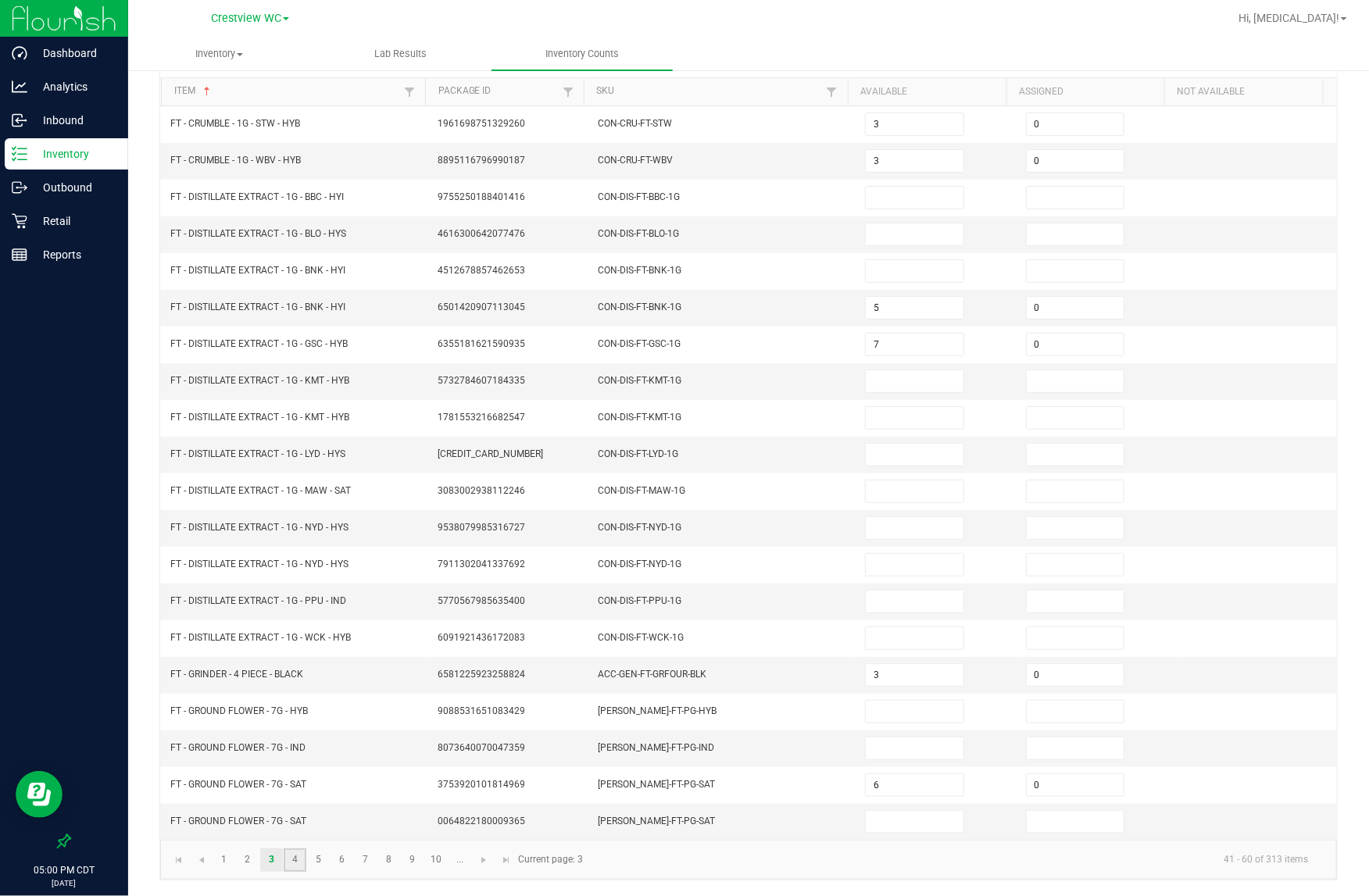
click at [295, 864] on link "4" at bounding box center [294, 860] width 23 height 23
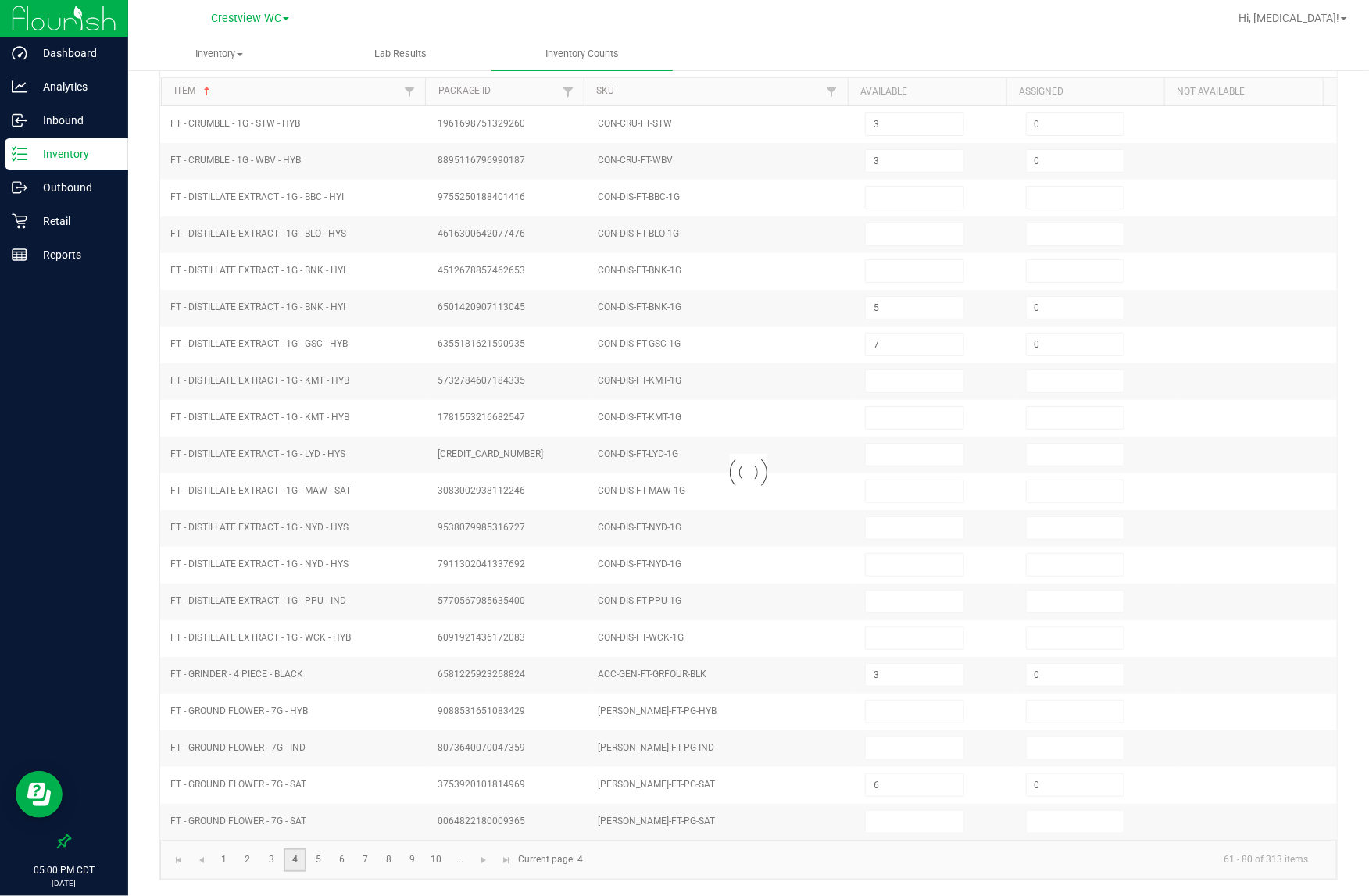
type input "9"
type input "0"
type input "20"
type input "0"
type input "12"
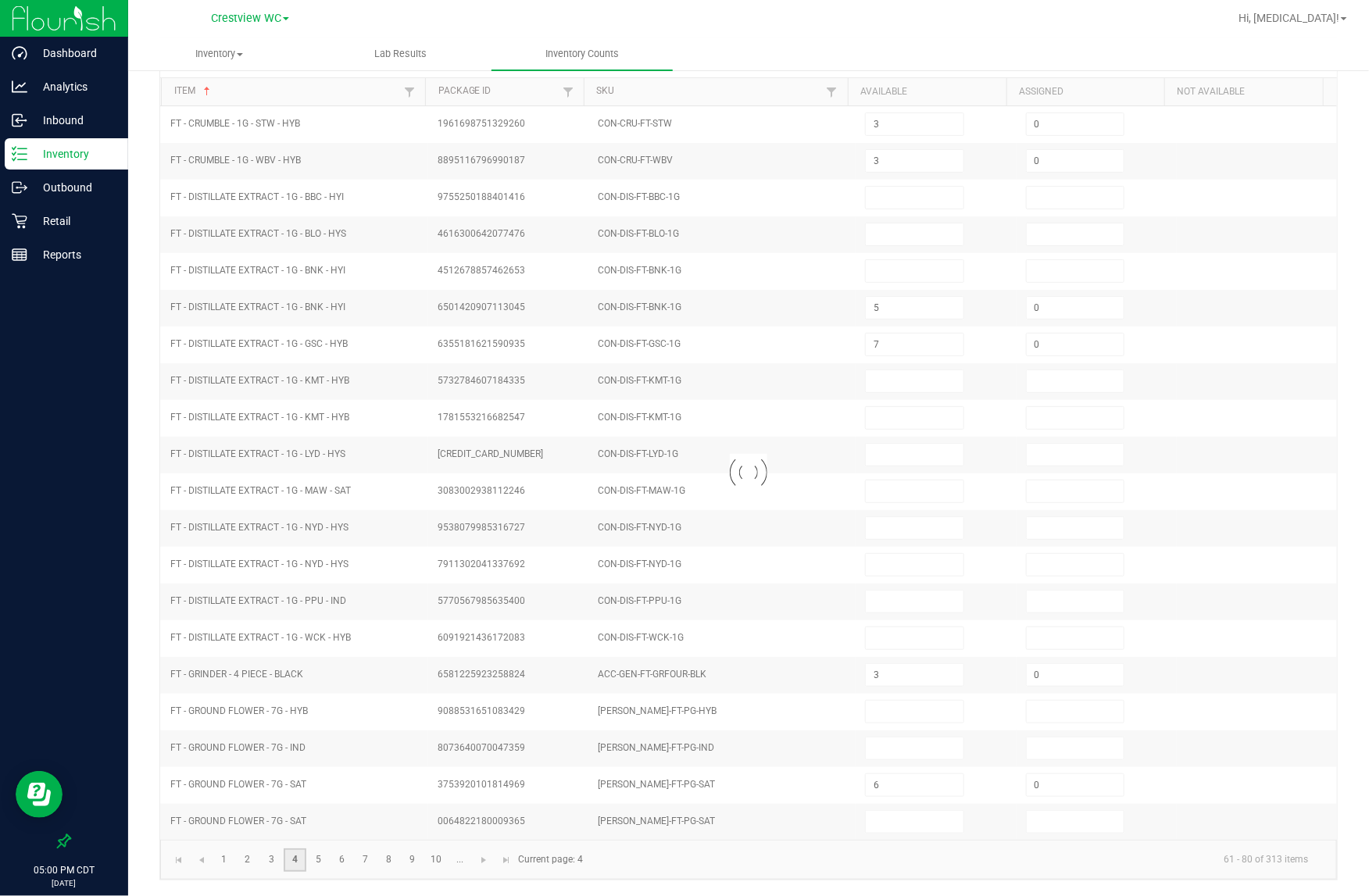
type input "0"
type input "16"
type input "0"
type input "8"
type input "0"
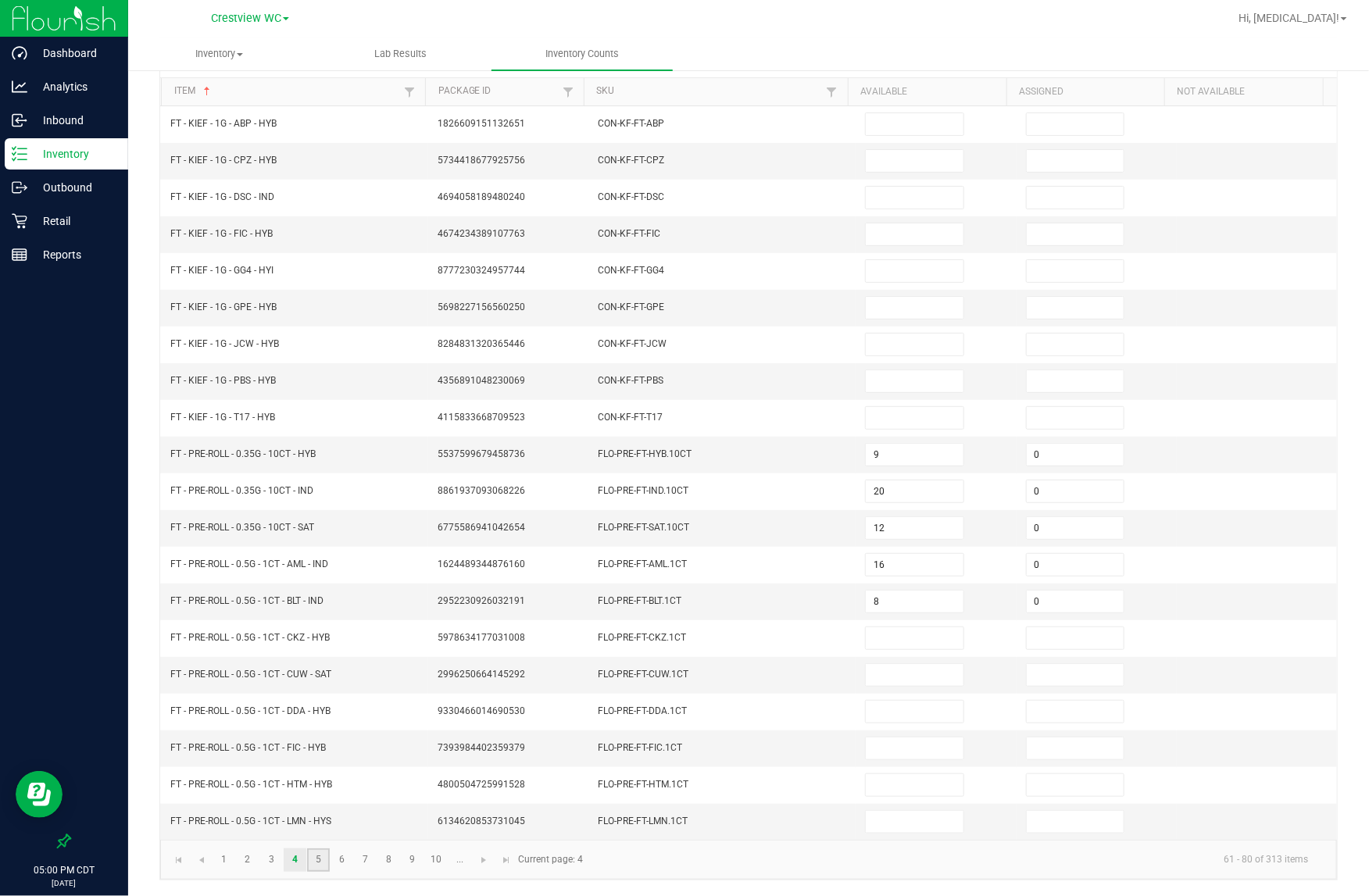
click at [325, 854] on link "5" at bounding box center [317, 860] width 23 height 23
click at [349, 863] on link "6" at bounding box center [341, 860] width 23 height 23
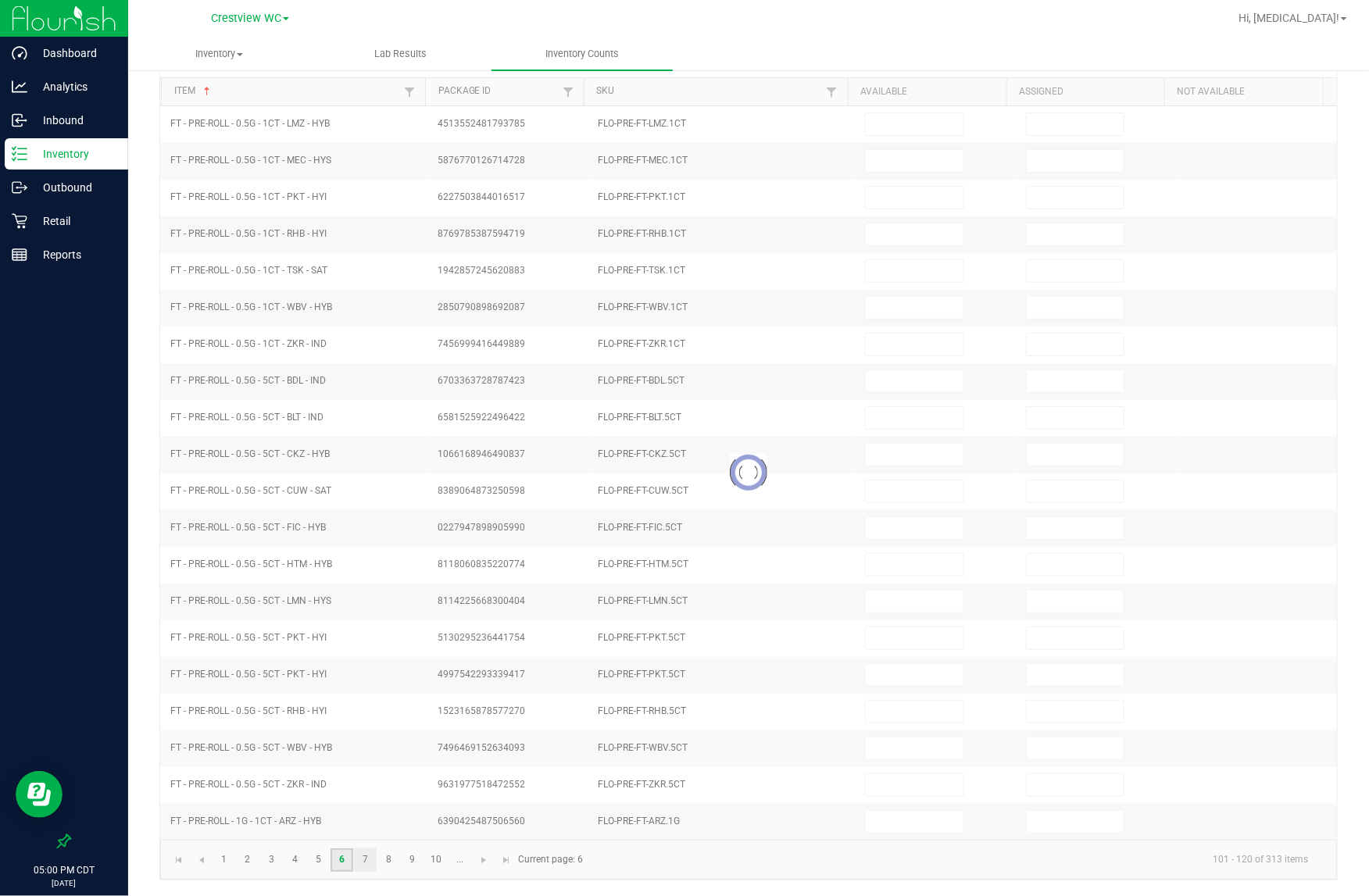
type input "8"
type input "0"
type input "6"
type input "0"
type input "3"
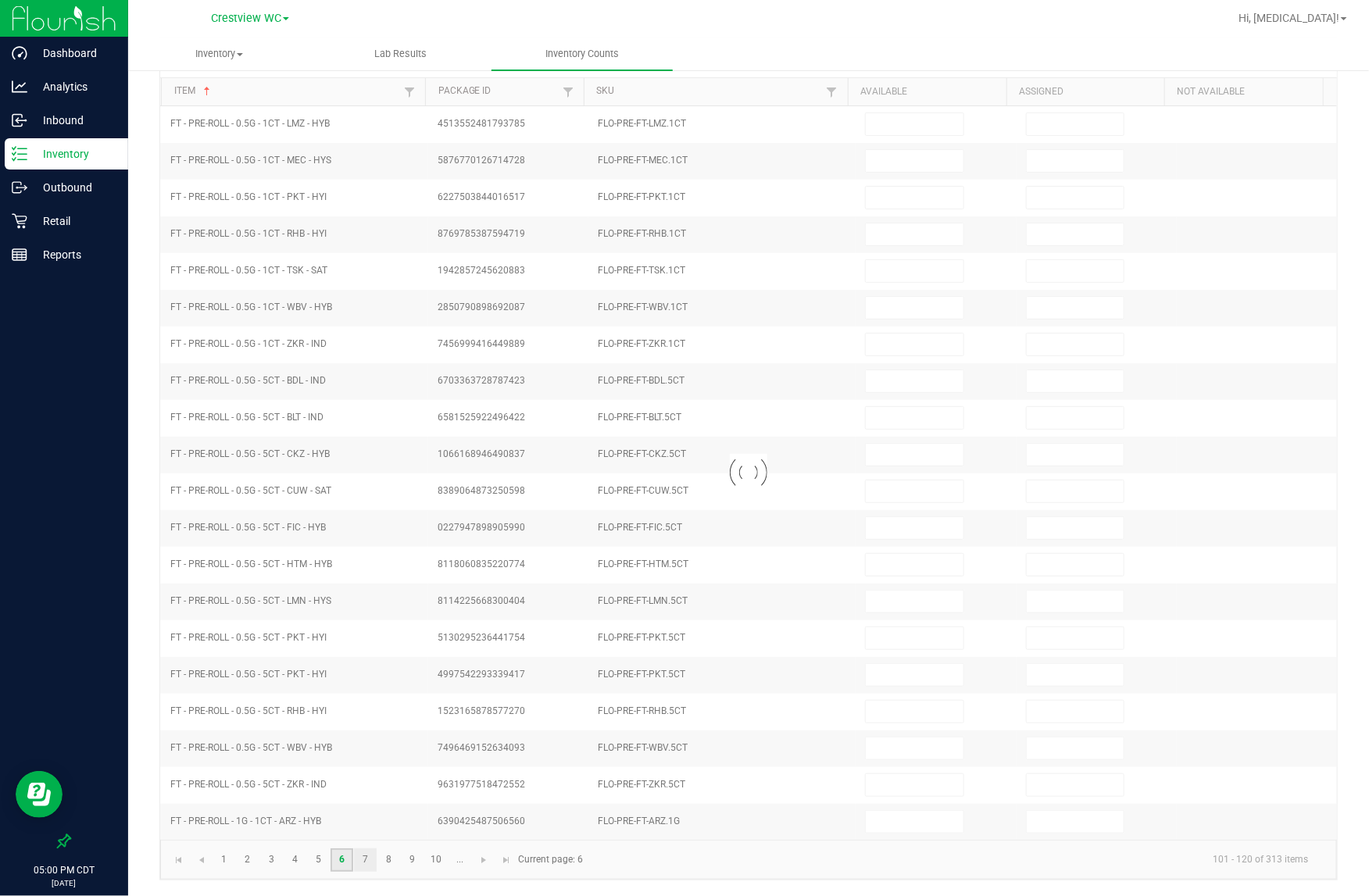
type input "0"
type input "7"
type input "0"
type input "4"
type input "0"
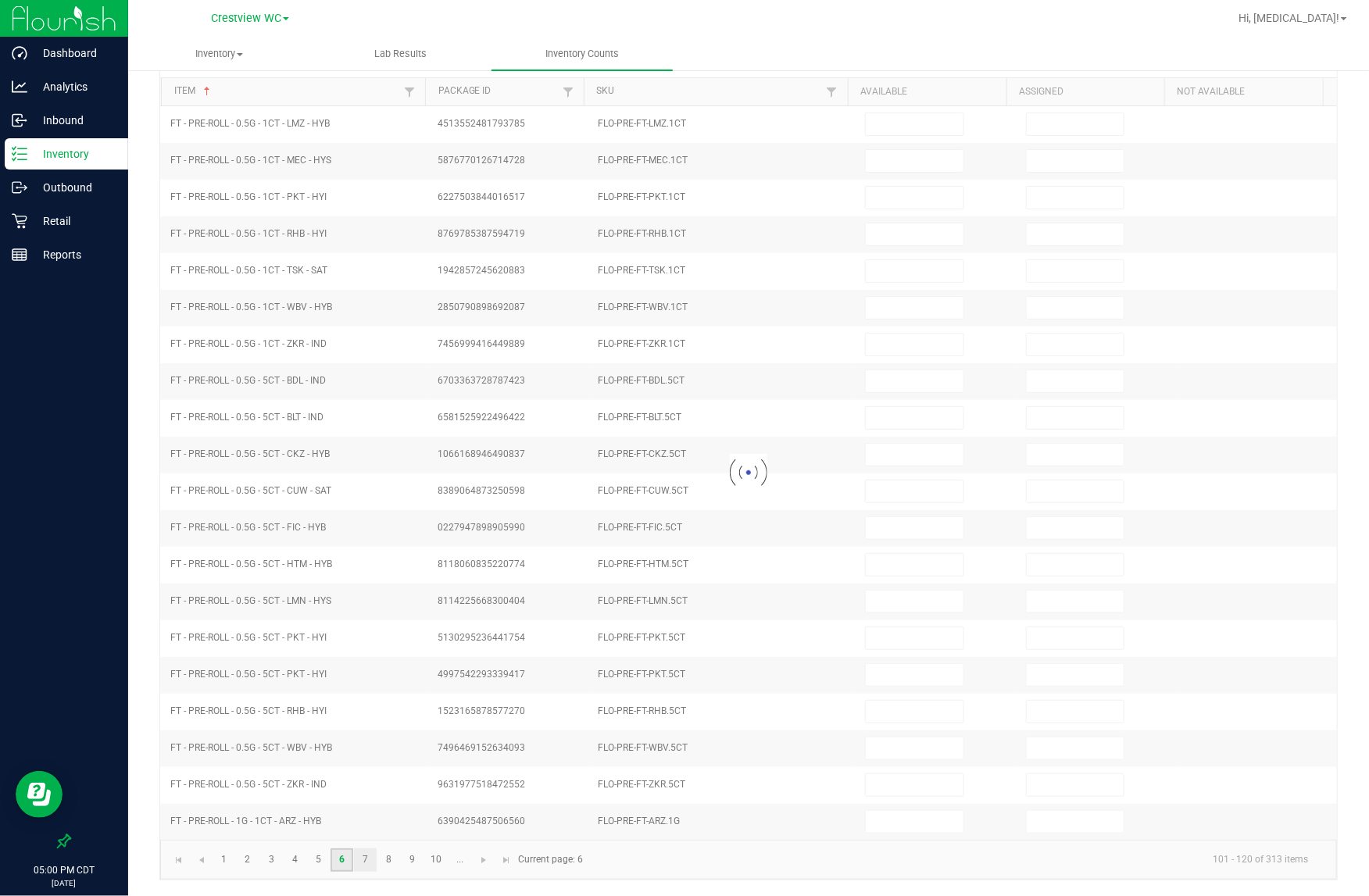
type input "8"
type input "0"
type input "8"
type input "0"
type input "3"
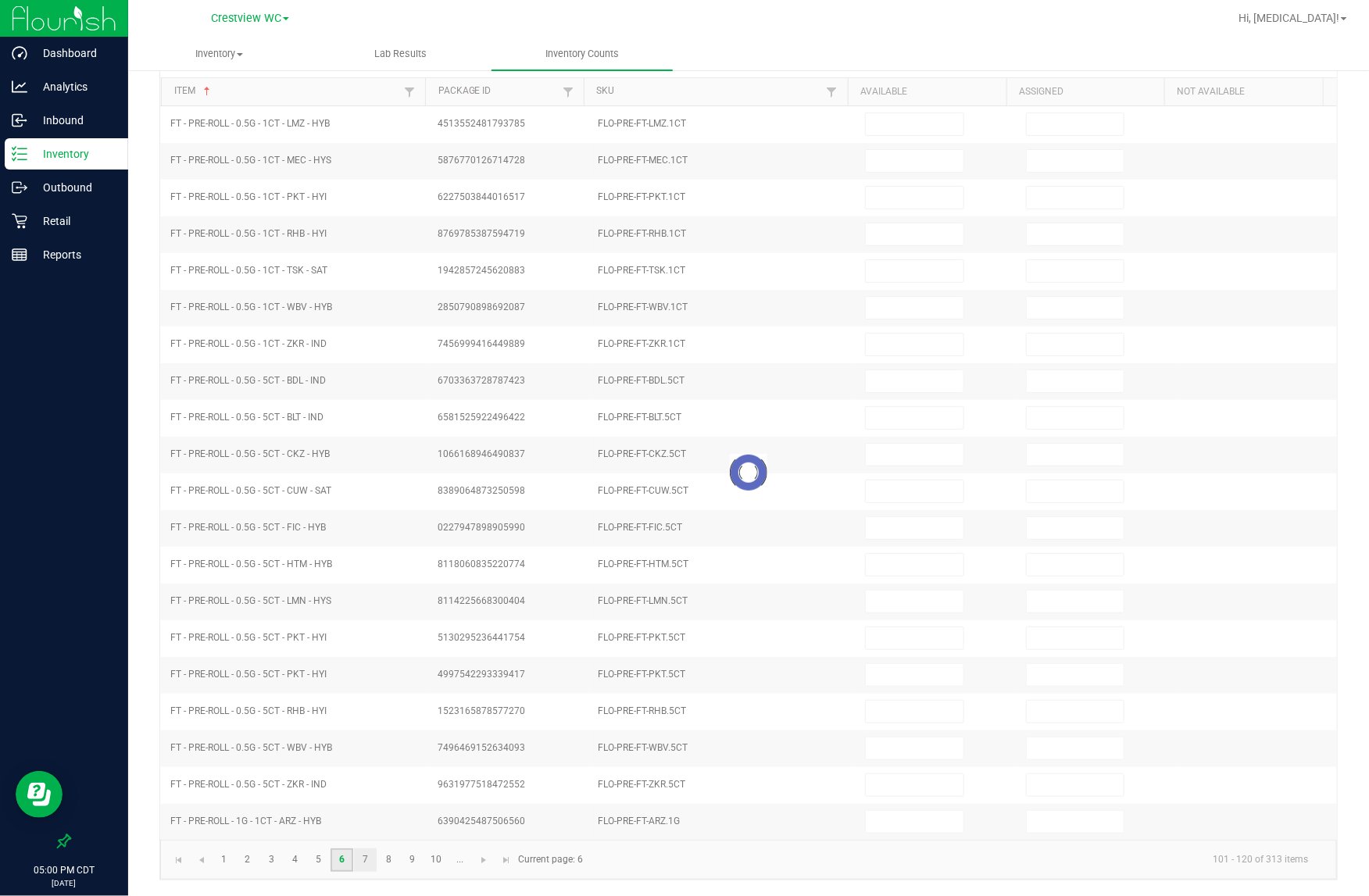
type input "0"
type input "6"
type input "0"
type input "8"
type input "0"
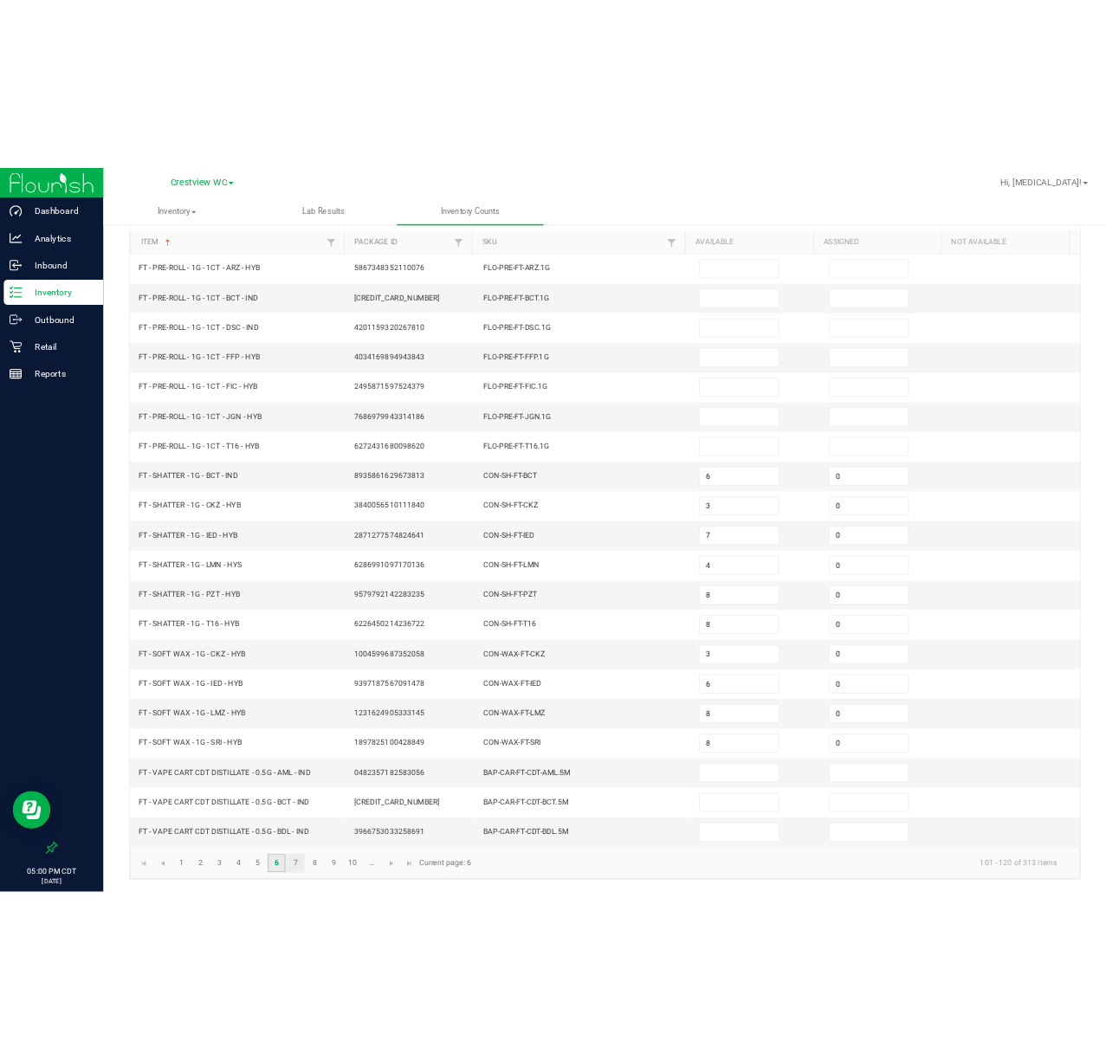
scroll to position [114, 0]
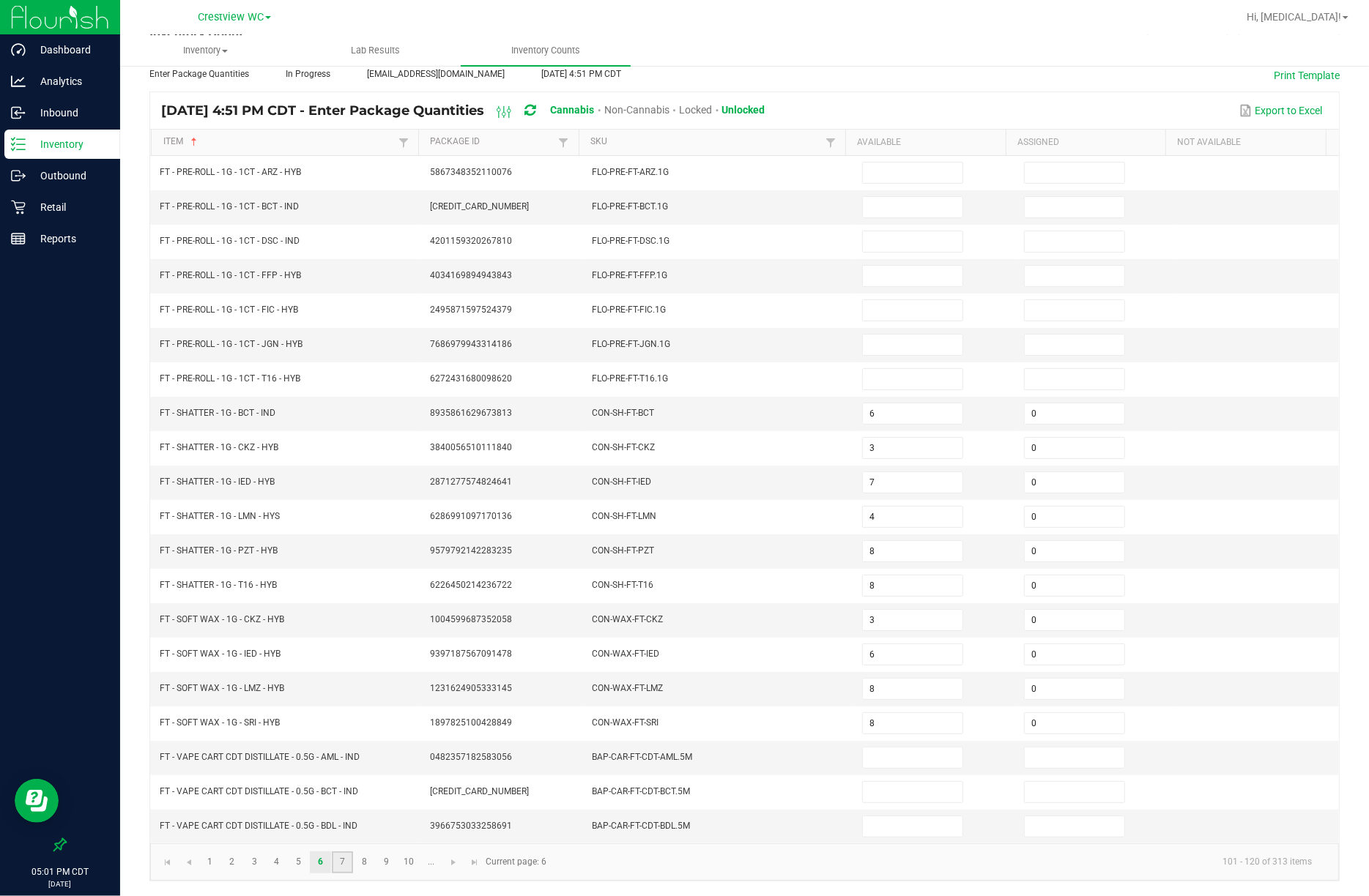
click at [348, 839] on link "7" at bounding box center [342, 862] width 21 height 22
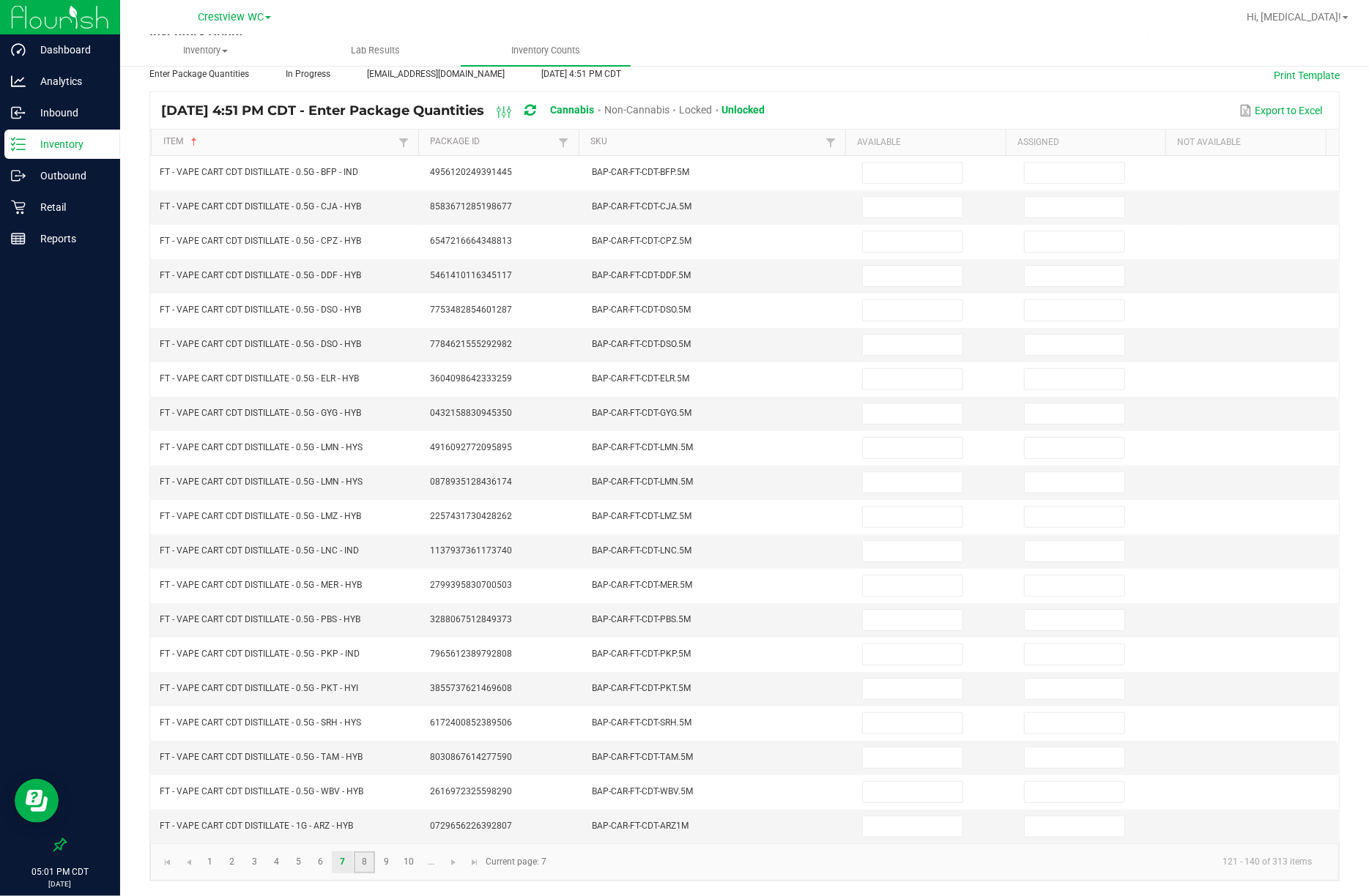
click at [364, 839] on link "8" at bounding box center [364, 862] width 21 height 22
click at [394, 839] on link "9" at bounding box center [386, 862] width 21 height 22
click at [412, 839] on link "10" at bounding box center [408, 862] width 21 height 22
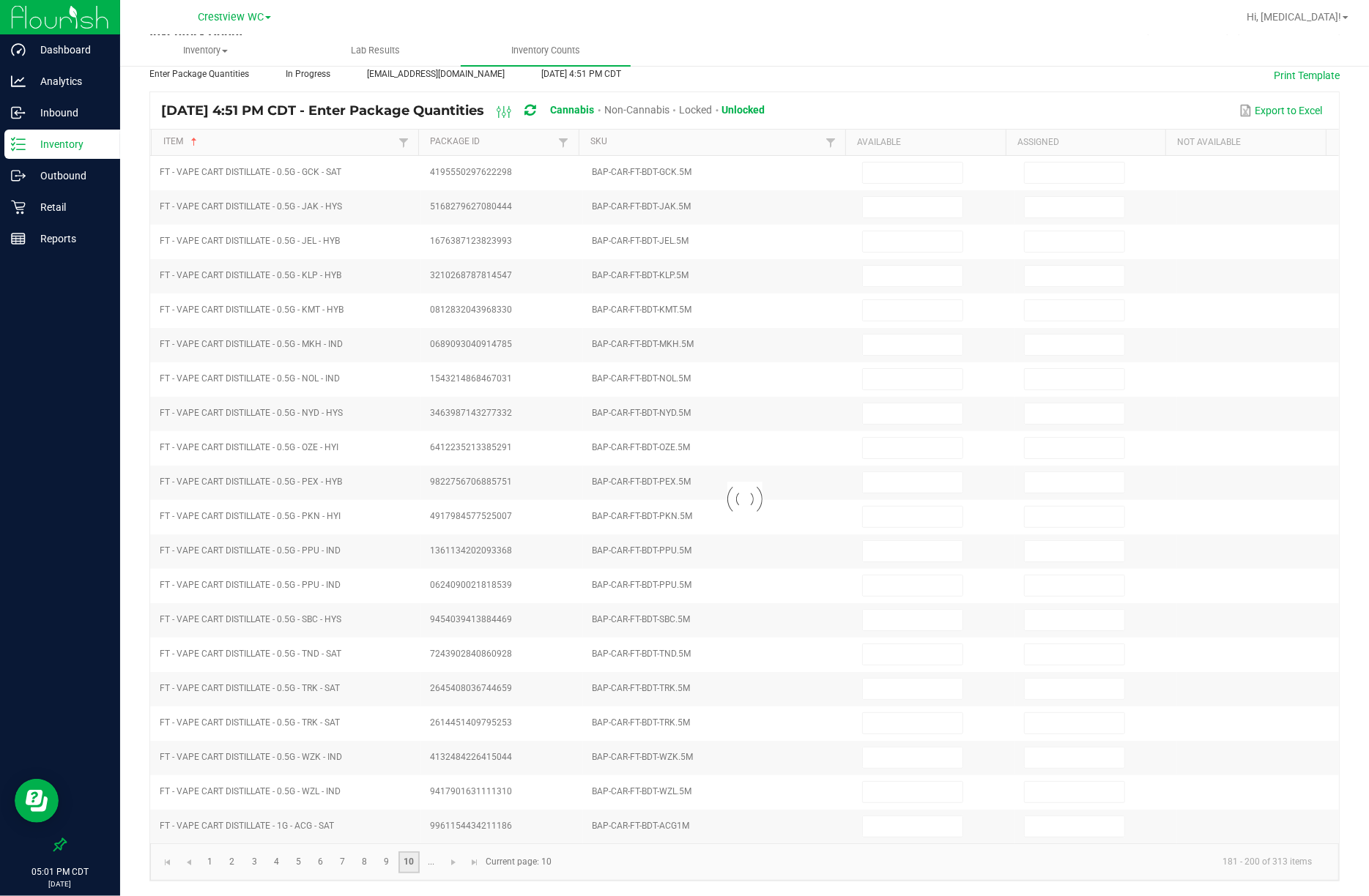
type input "1"
type input "0"
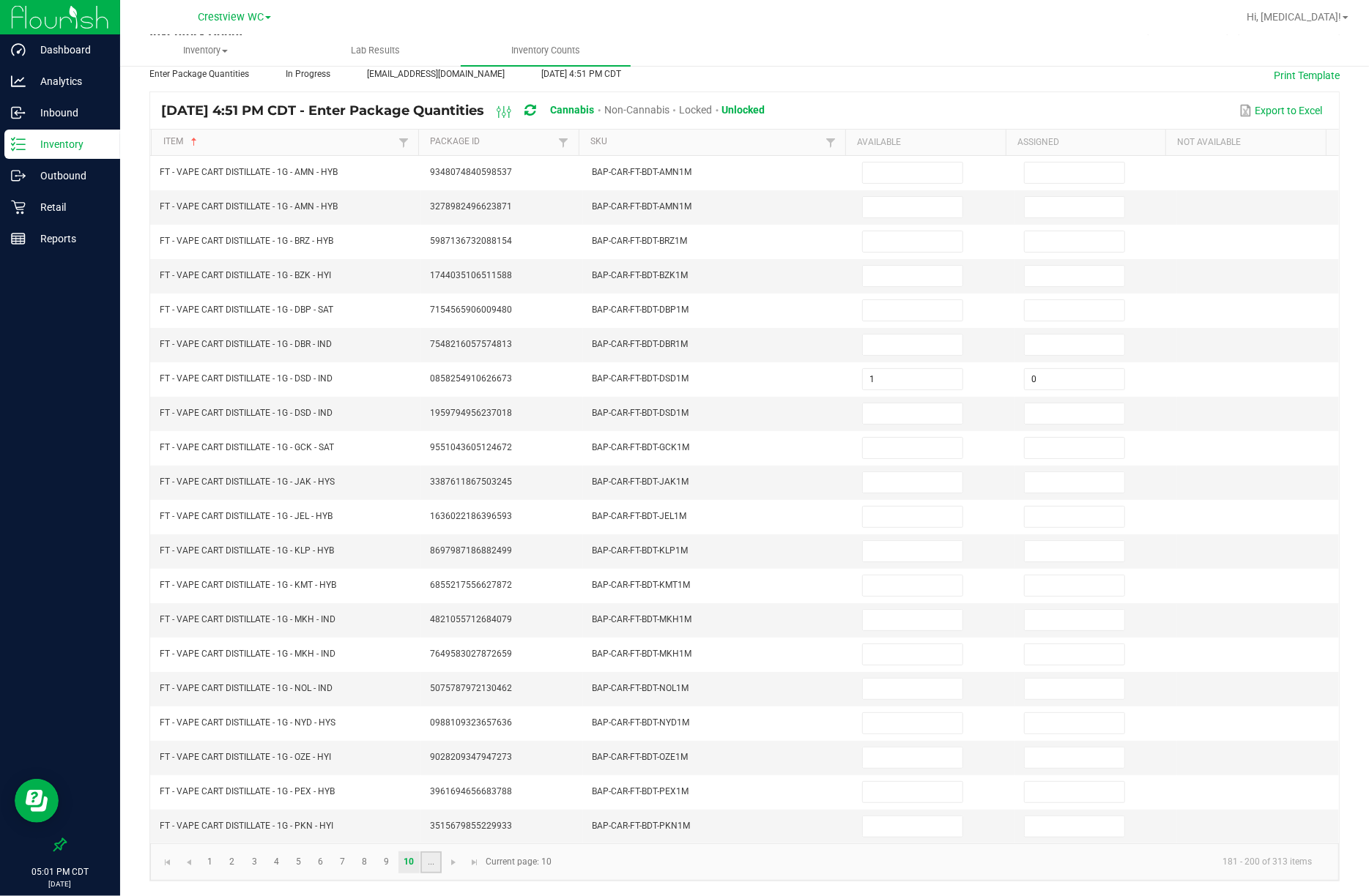
click at [430, 839] on link "..." at bounding box center [430, 862] width 21 height 22
type input "2"
type input "0"
type input "7"
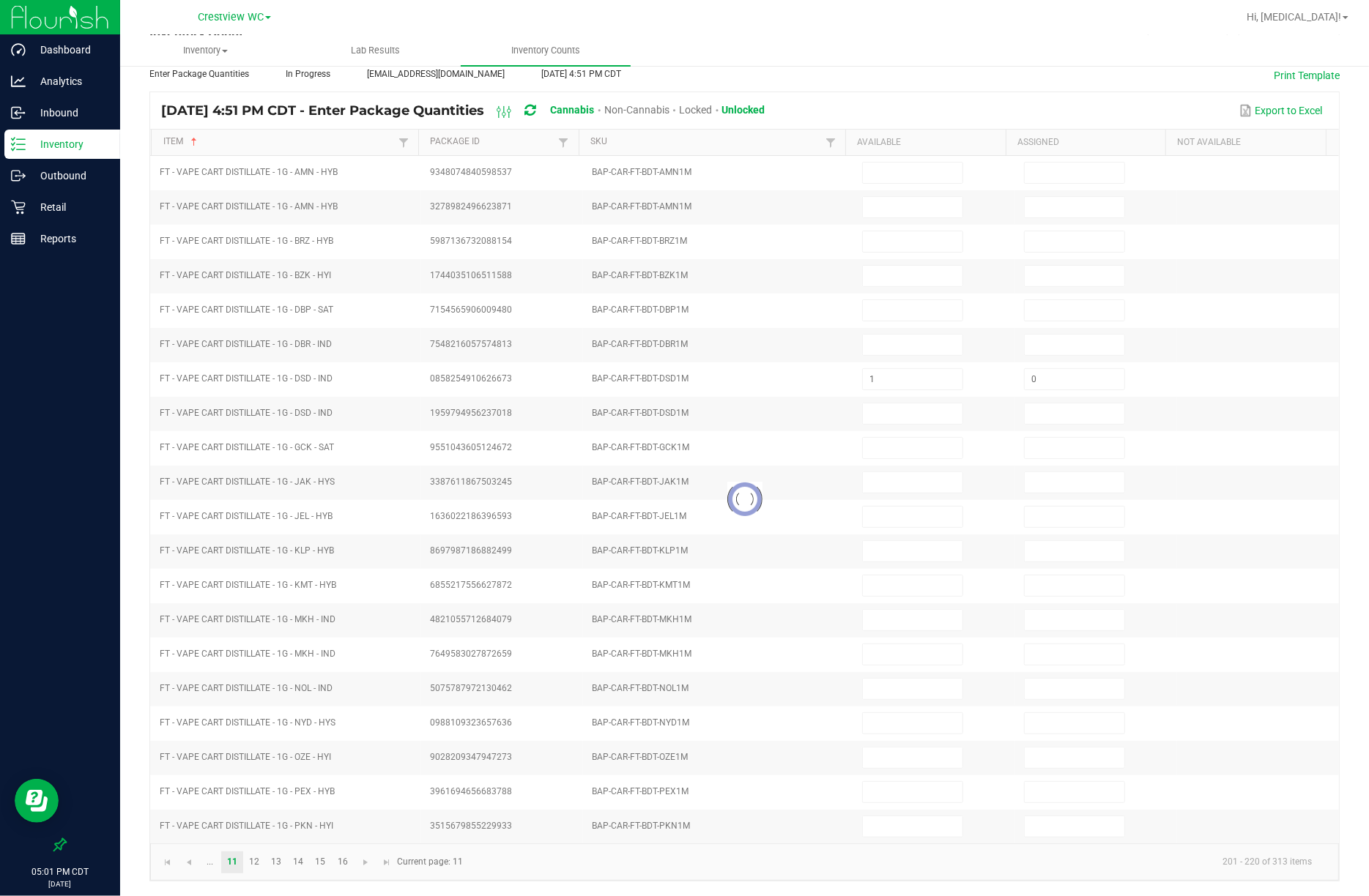
type input "0"
type input "6"
type input "0"
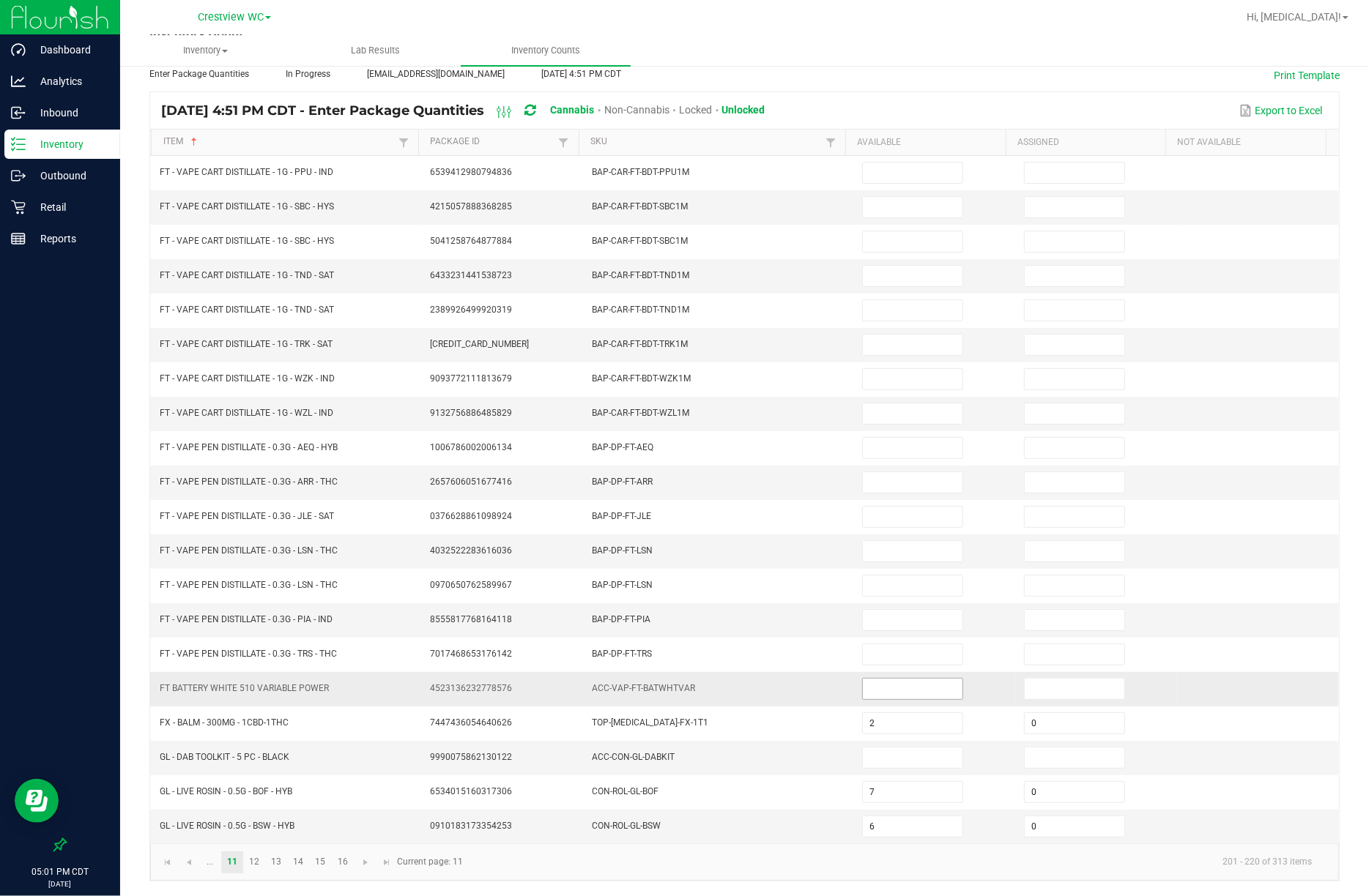
click at [876, 692] on input at bounding box center [912, 689] width 100 height 20
click at [876, 686] on input at bounding box center [912, 689] width 100 height 20
type input "19"
type input "0"
click at [876, 752] on span at bounding box center [915, 757] width 105 height 10
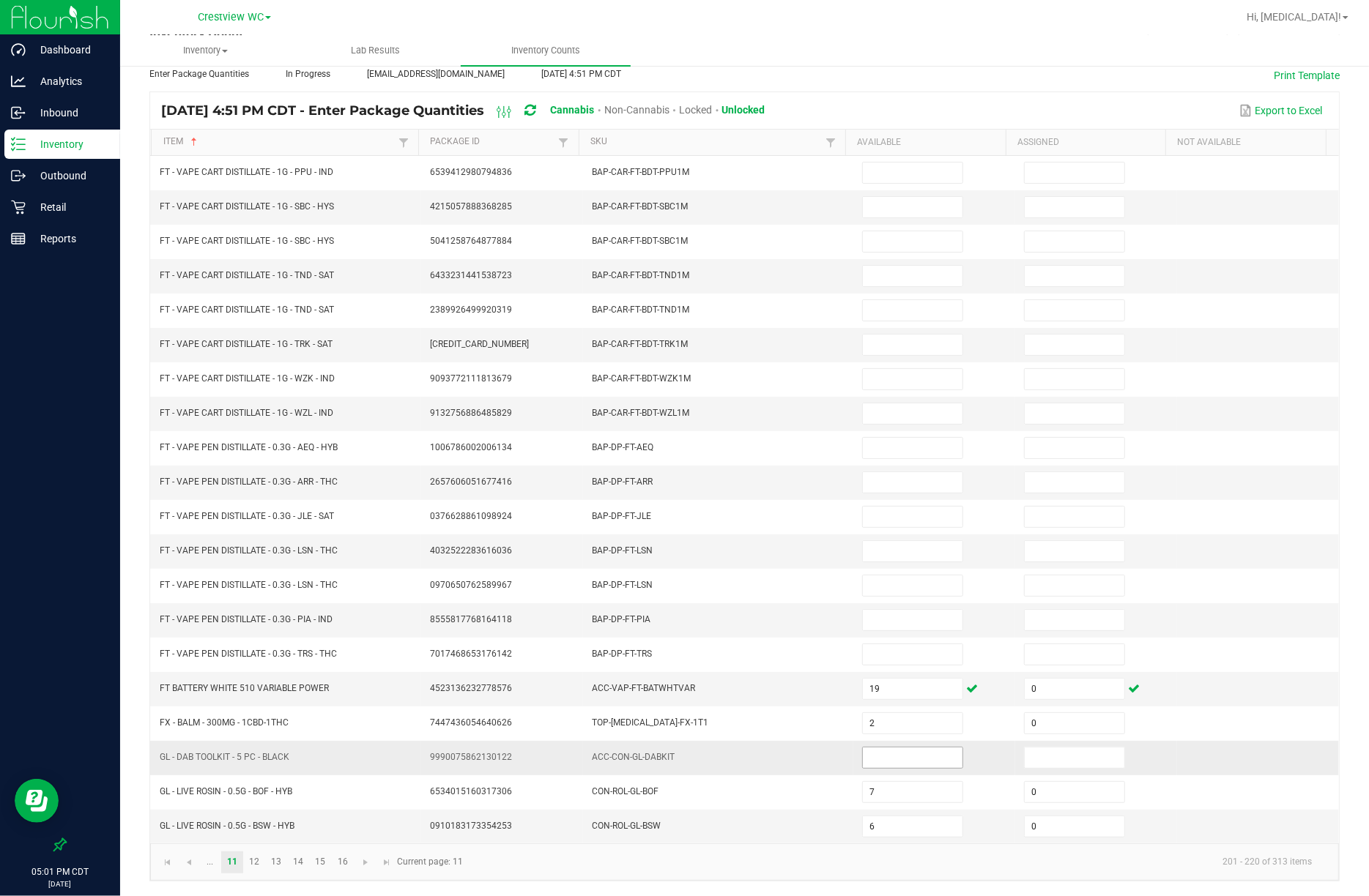
click at [876, 759] on input at bounding box center [912, 757] width 100 height 20
click at [876, 751] on input at bounding box center [912, 757] width 100 height 20
type input "1"
type input "0"
click at [364, 839] on span "Go to the next page" at bounding box center [365, 862] width 12 height 12
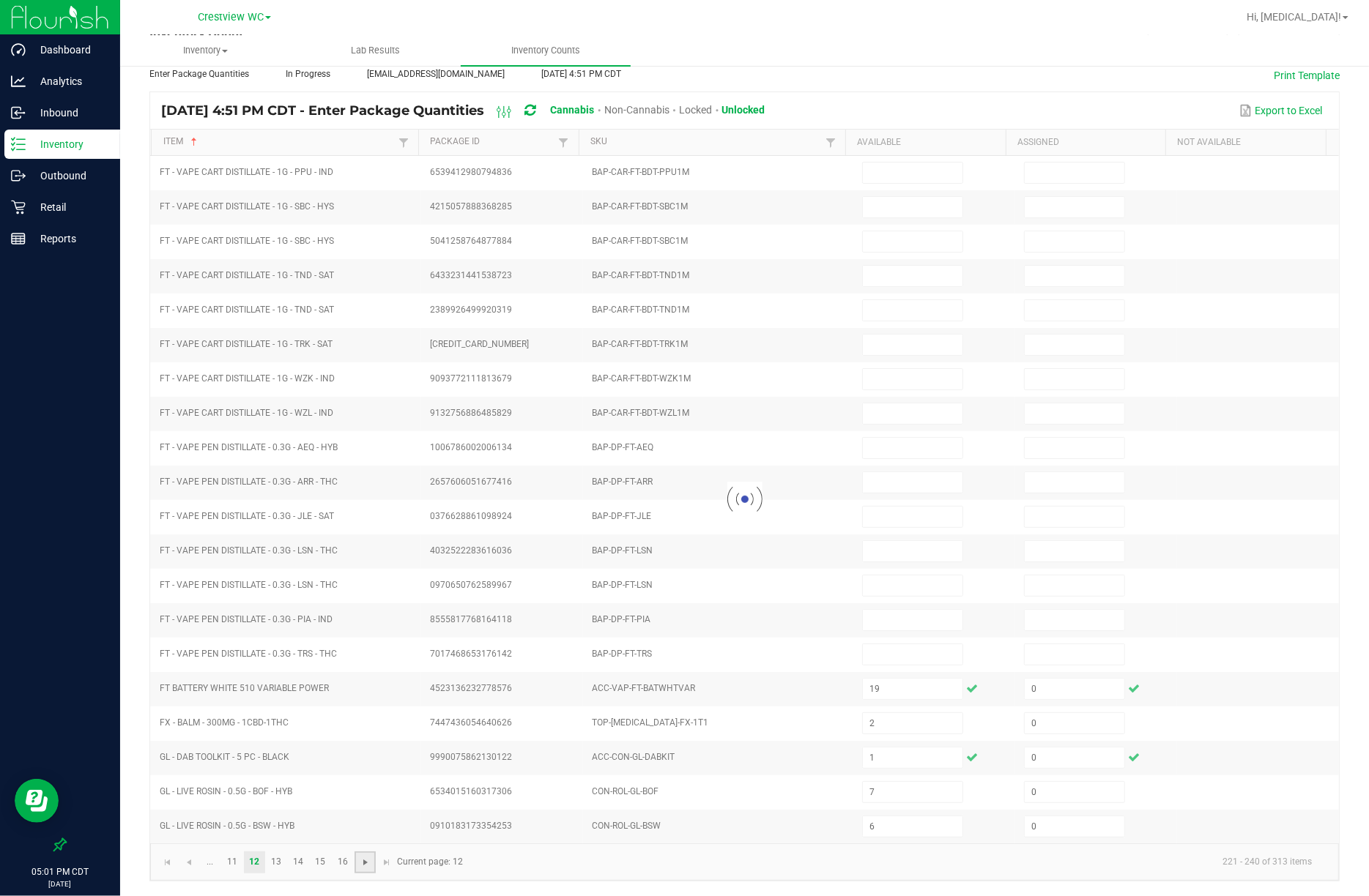
type input "8"
type input "0"
type input "2"
type input "0"
type input "1"
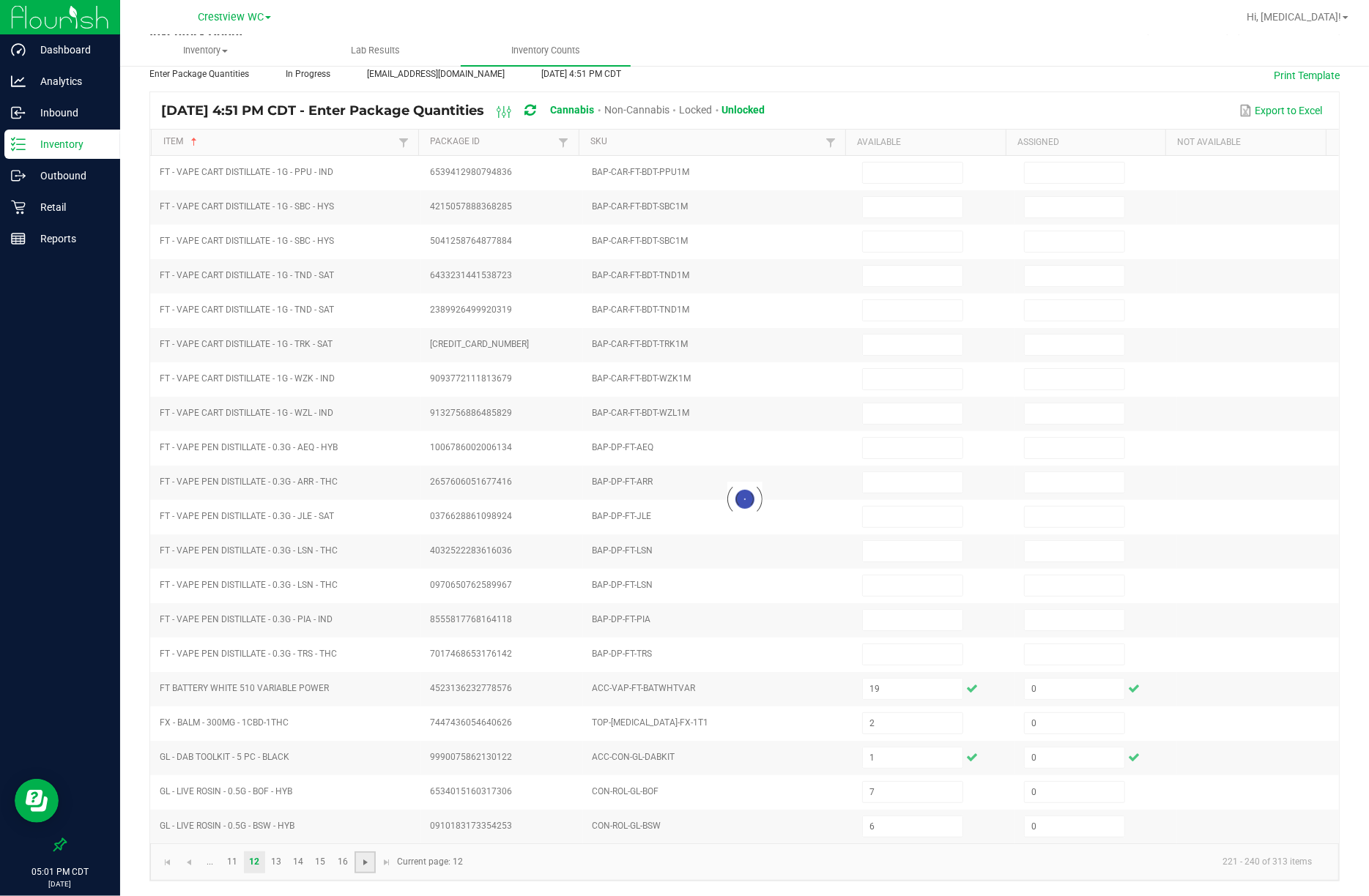
type input "0"
type input "7"
type input "0"
type input "3"
type input "0"
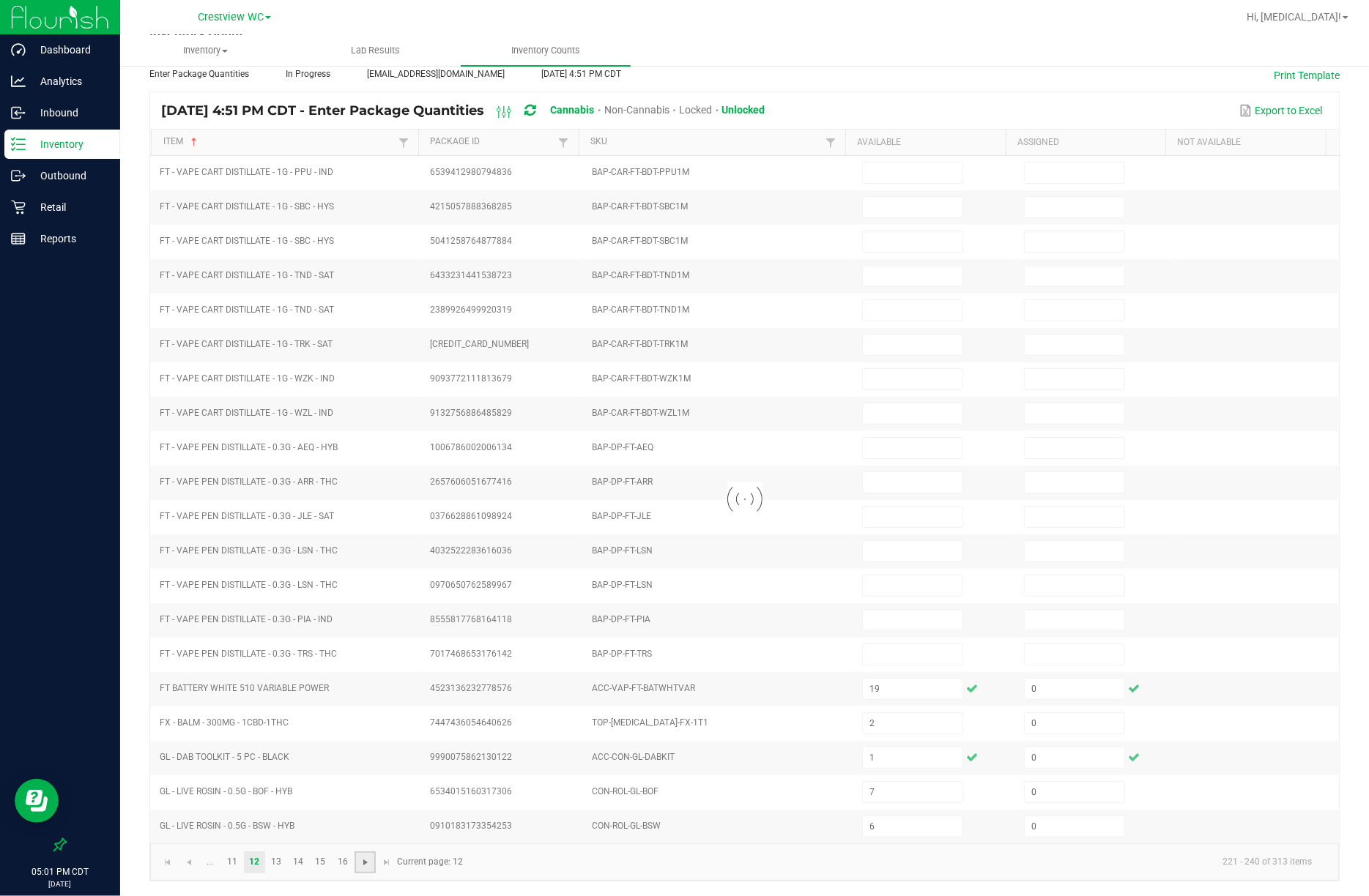
type input "8"
type input "0"
type input "8"
type input "0"
type input "8"
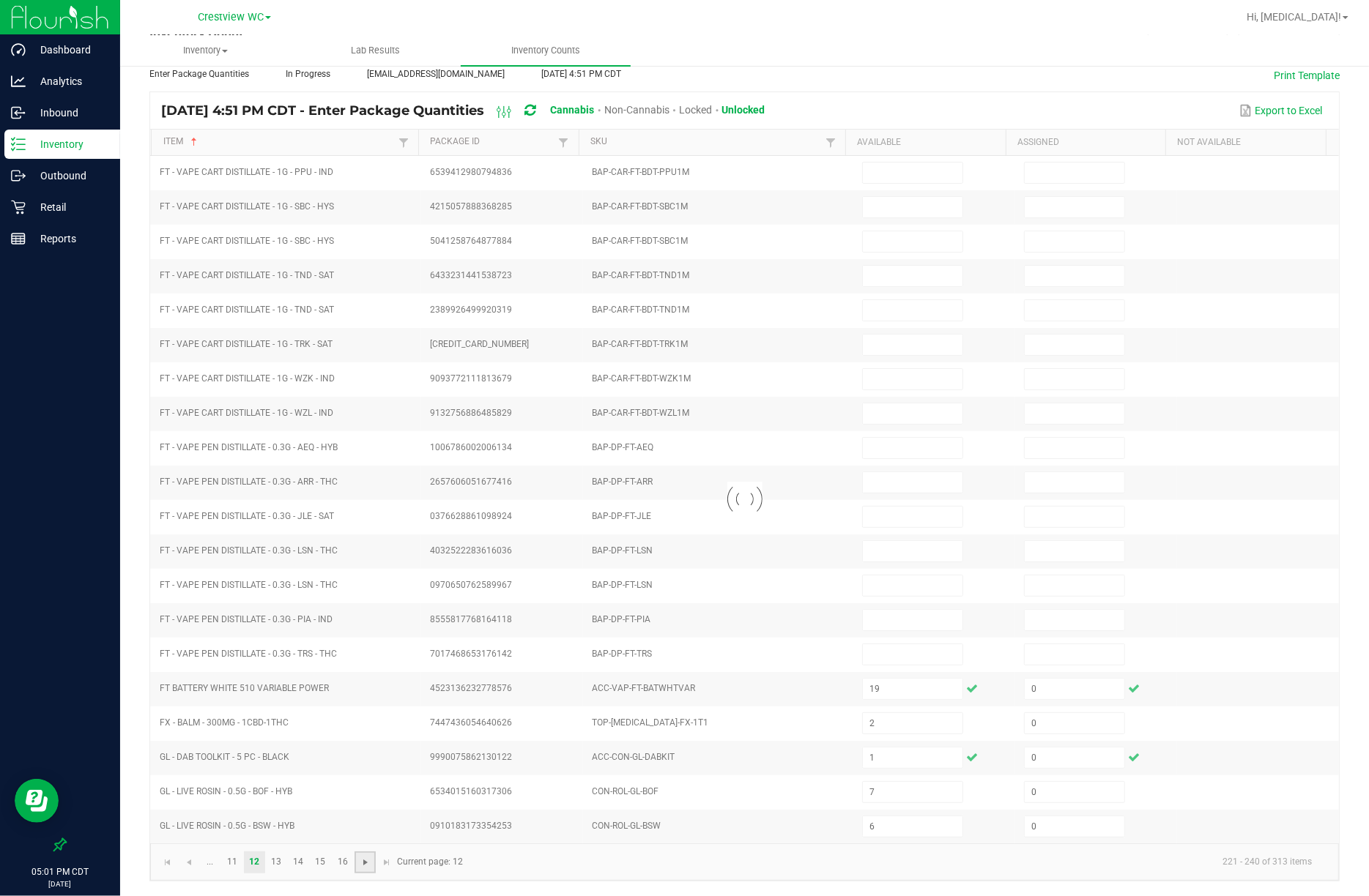
type input "0"
type input "1"
type input "0"
type input "7"
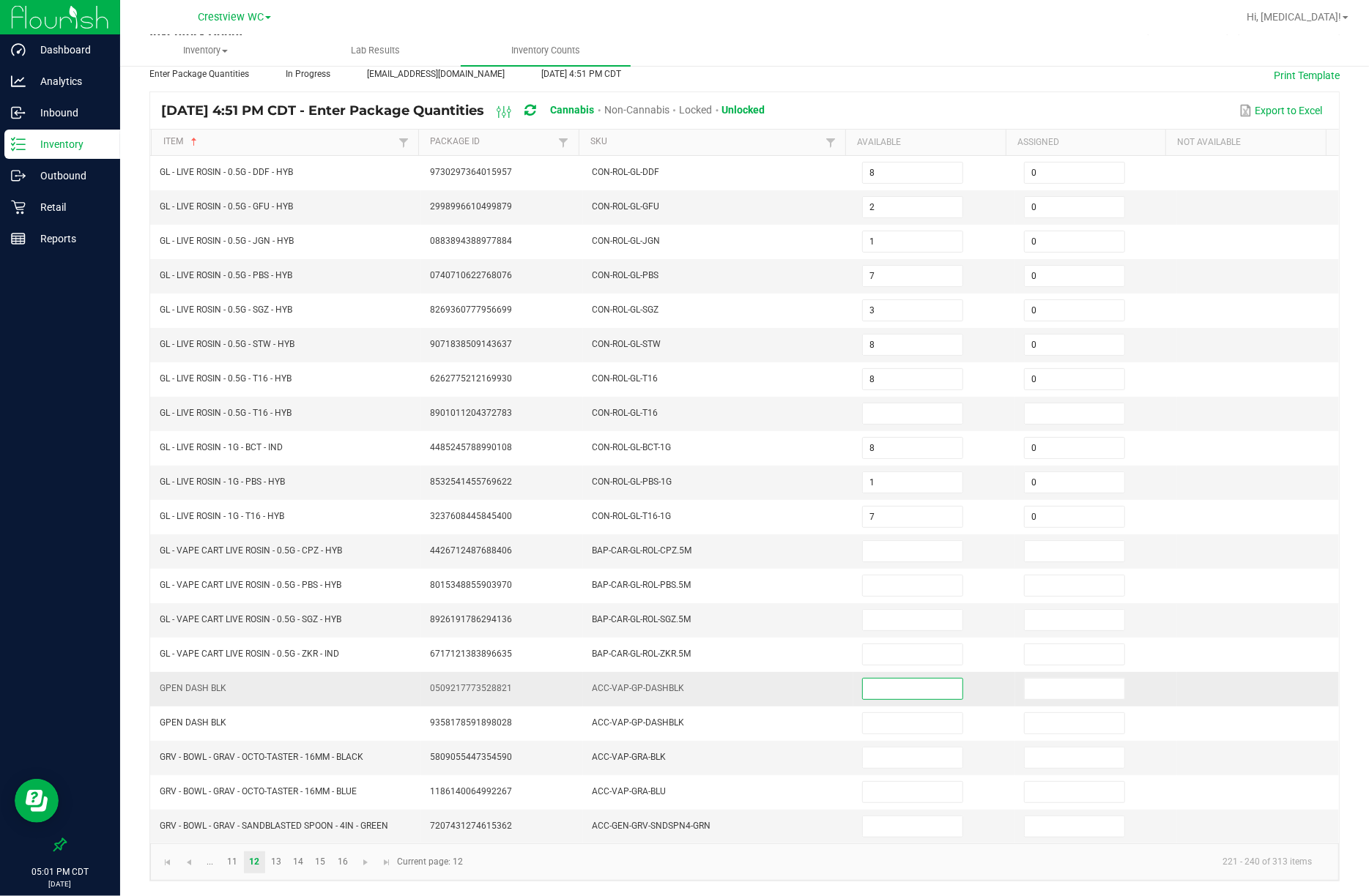
click at [874, 691] on input at bounding box center [912, 689] width 100 height 20
click at [872, 692] on input at bounding box center [912, 689] width 100 height 20
click at [876, 752] on input at bounding box center [912, 757] width 100 height 20
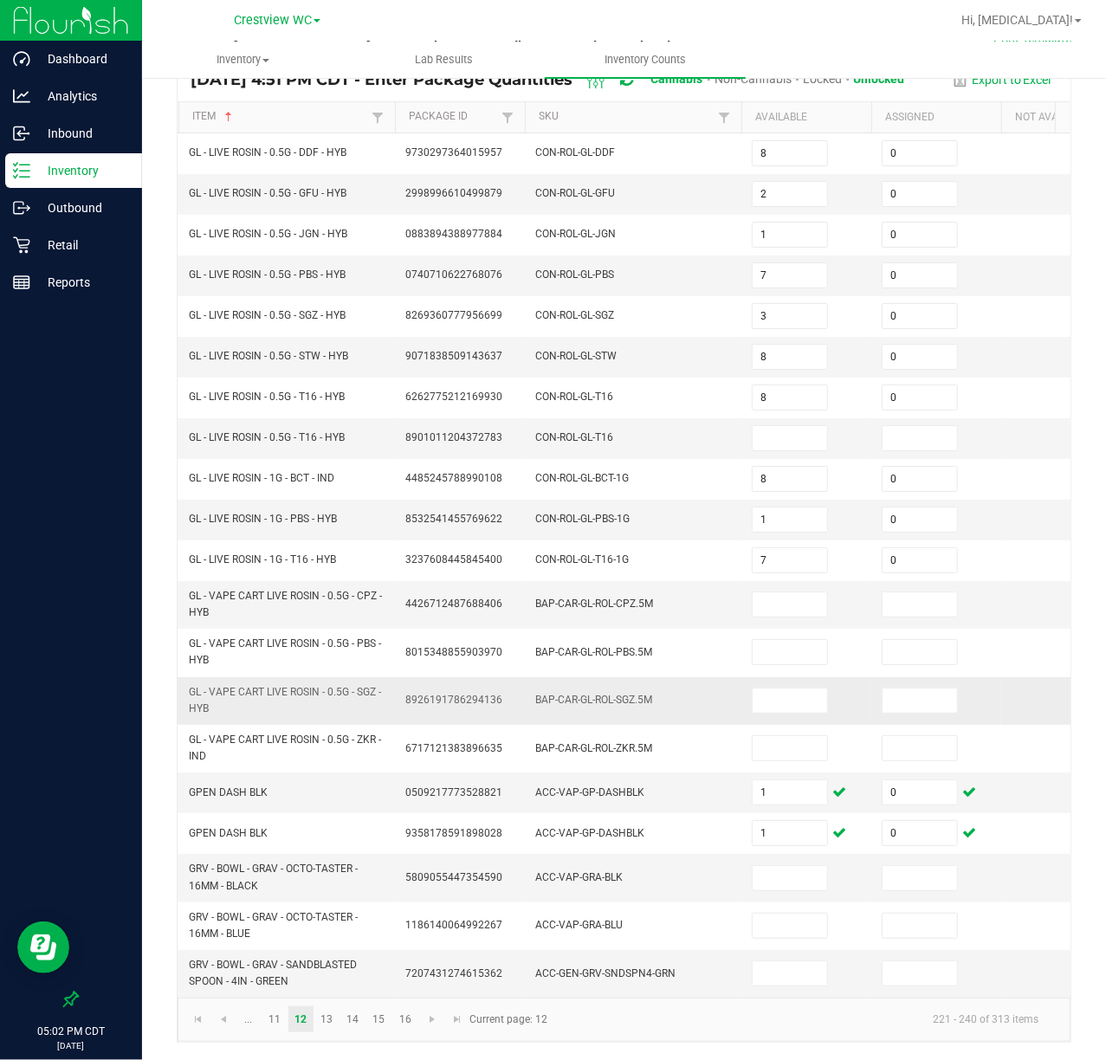
scroll to position [178, 0]
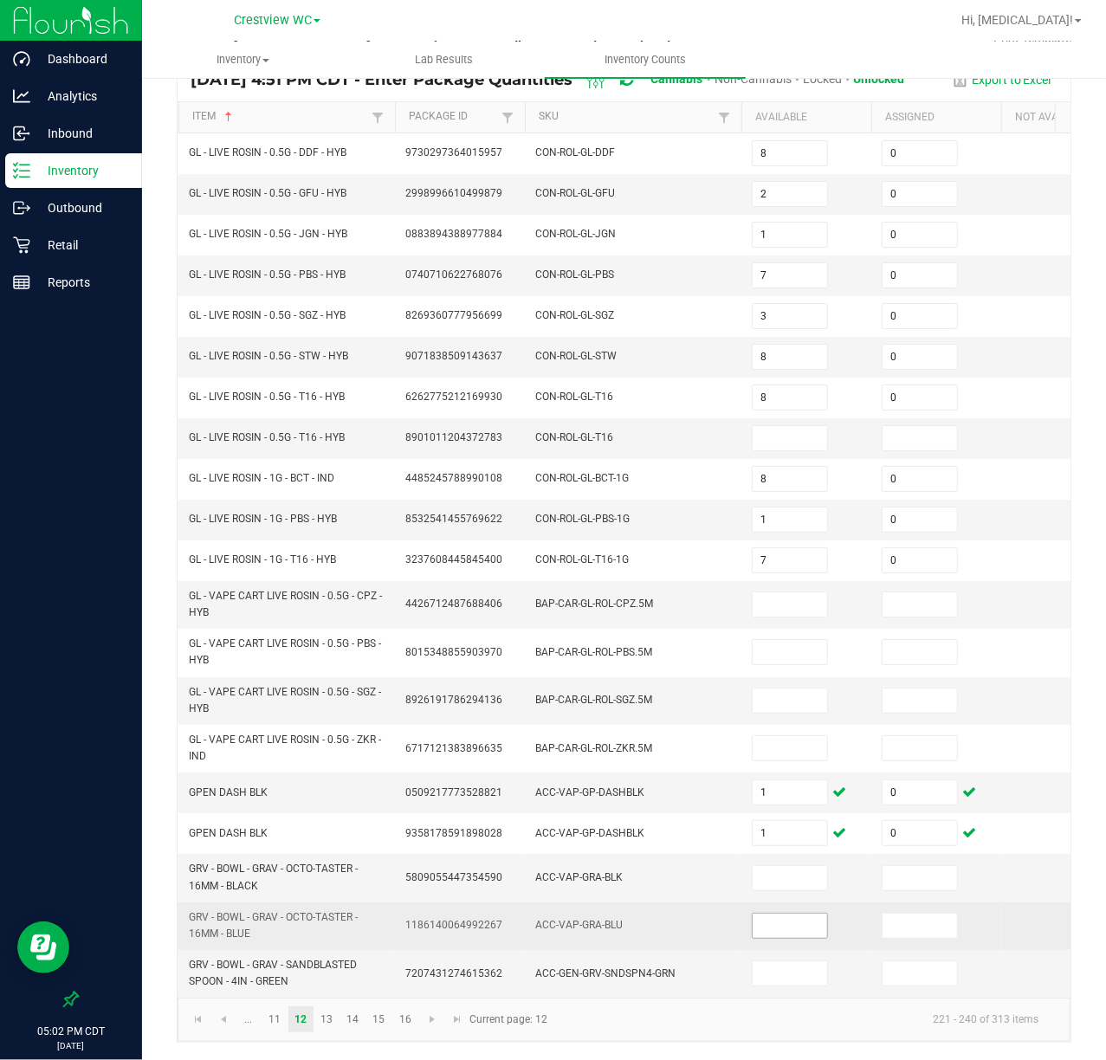
click at [828, 913] on span at bounding box center [790, 926] width 76 height 26
click at [805, 914] on input at bounding box center [790, 926] width 74 height 24
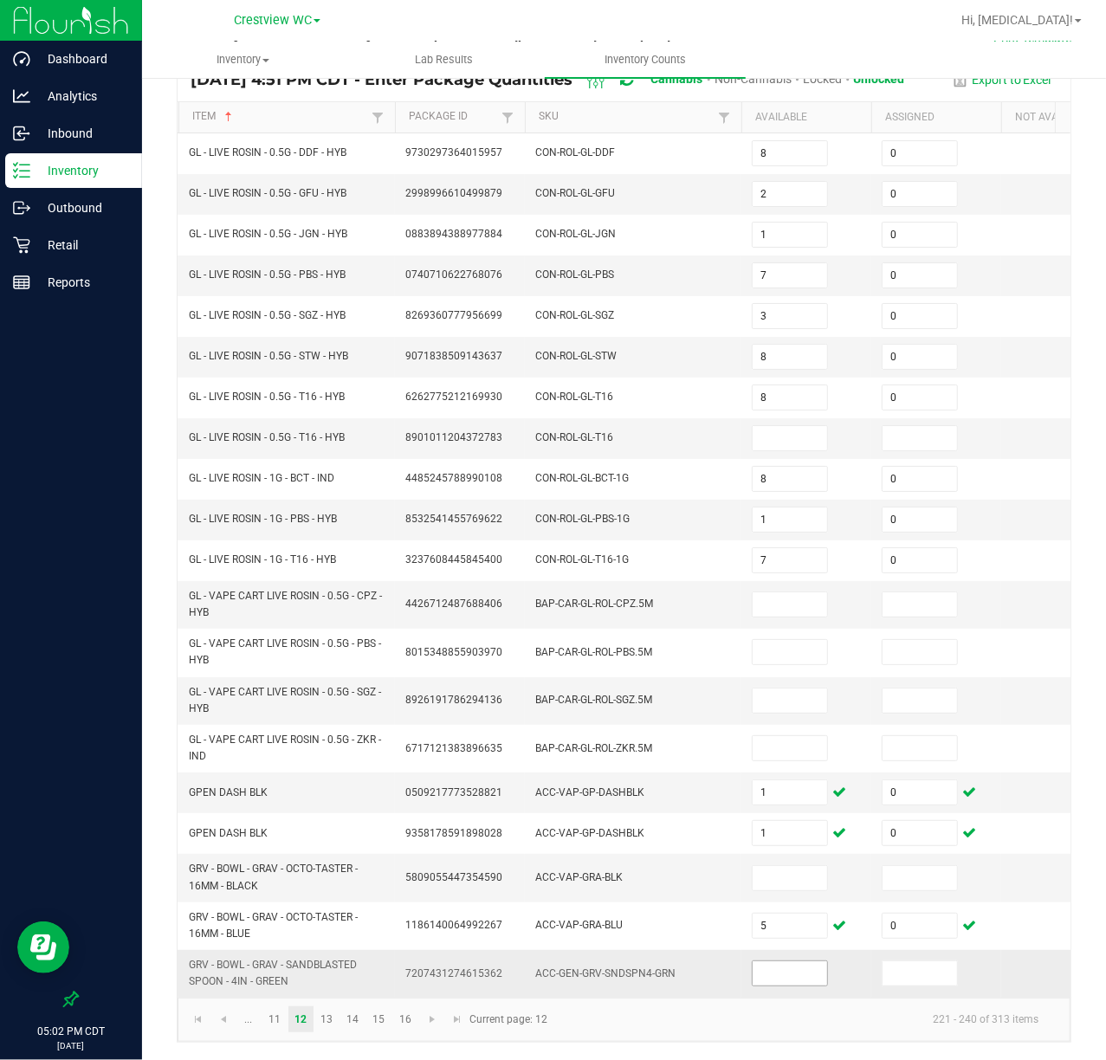
click at [777, 962] on input at bounding box center [790, 974] width 74 height 24
click at [795, 854] on td at bounding box center [806, 878] width 130 height 48
click at [801, 866] on input at bounding box center [790, 878] width 74 height 24
click at [770, 866] on input at bounding box center [790, 878] width 74 height 24
click at [434, 993] on span "Go to the next page" at bounding box center [432, 1020] width 14 height 14
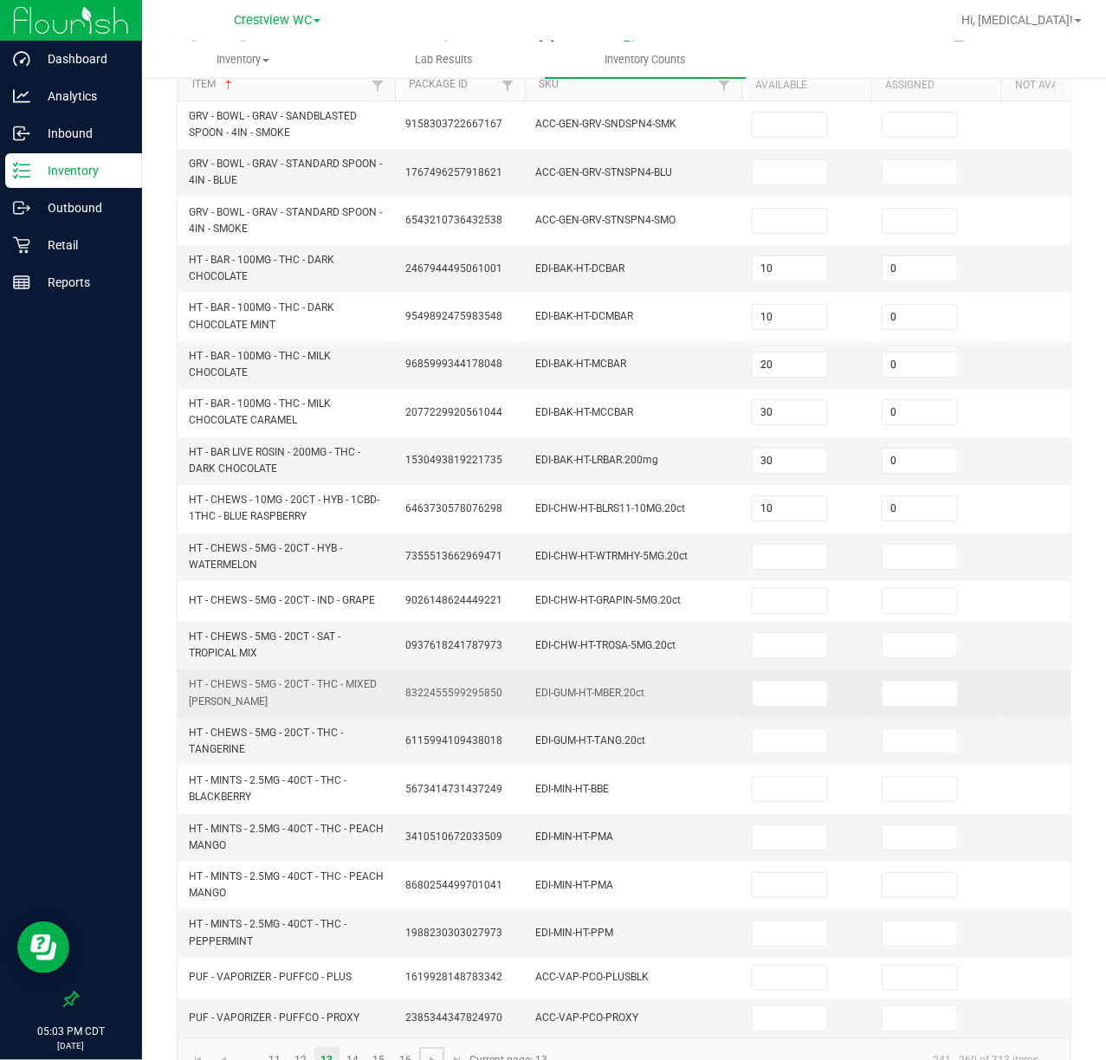
scroll to position [63, 0]
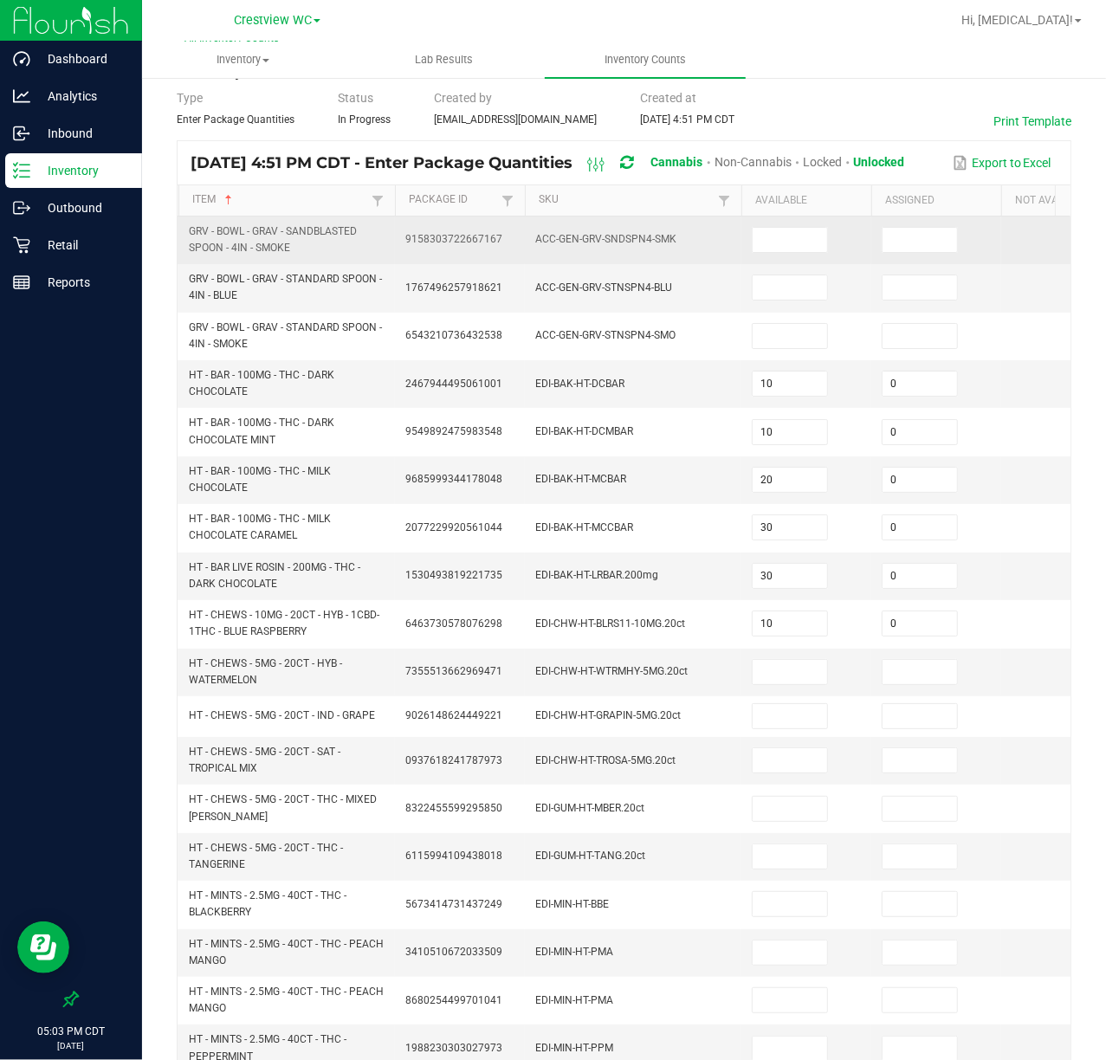
click at [800, 255] on td at bounding box center [806, 241] width 130 height 48
click at [798, 236] on input at bounding box center [790, 240] width 74 height 24
click at [800, 236] on input at bounding box center [790, 240] width 74 height 24
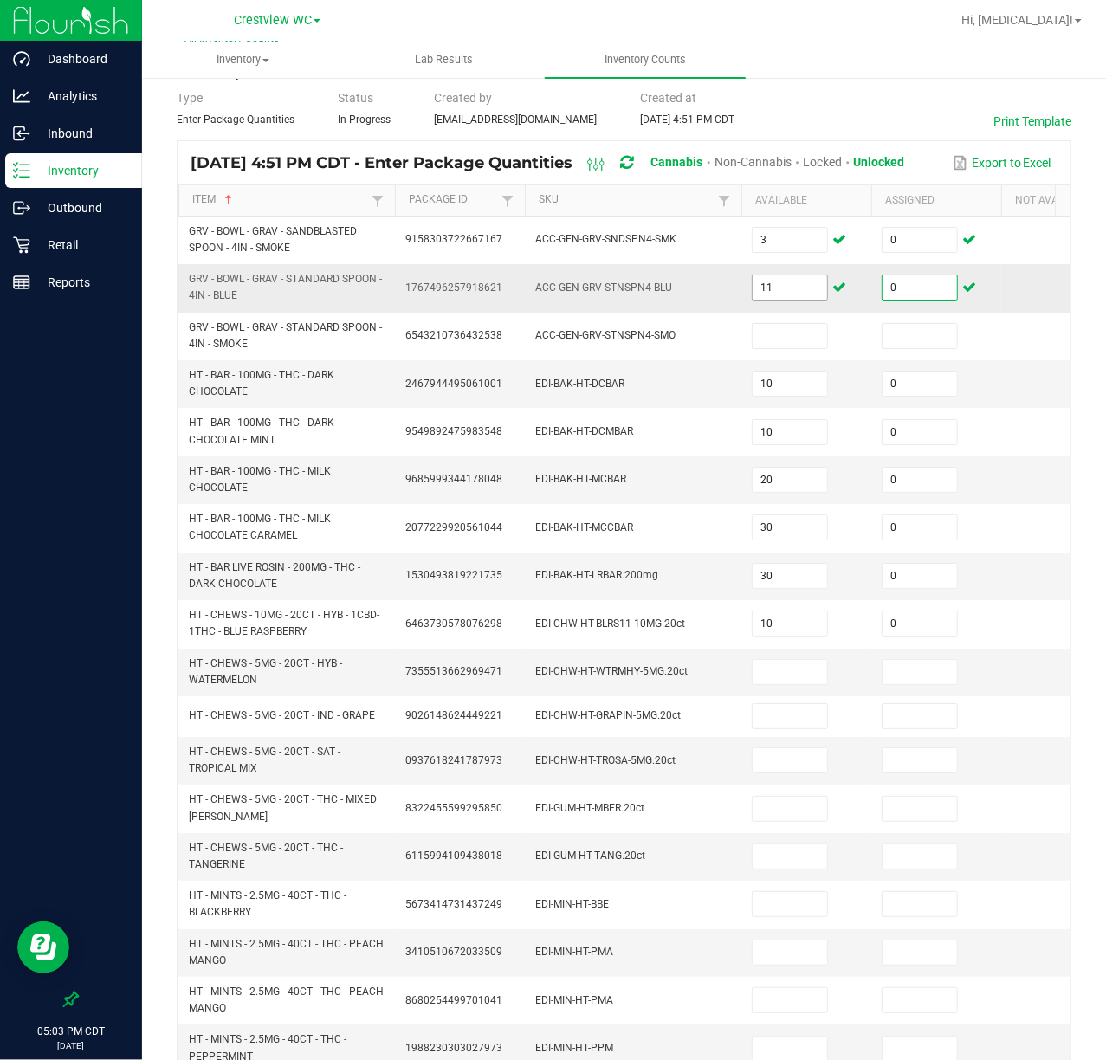
click at [826, 288] on input "11" at bounding box center [790, 287] width 74 height 24
click at [767, 288] on input "11" at bounding box center [790, 287] width 74 height 24
click at [770, 288] on input "11" at bounding box center [790, 287] width 74 height 24
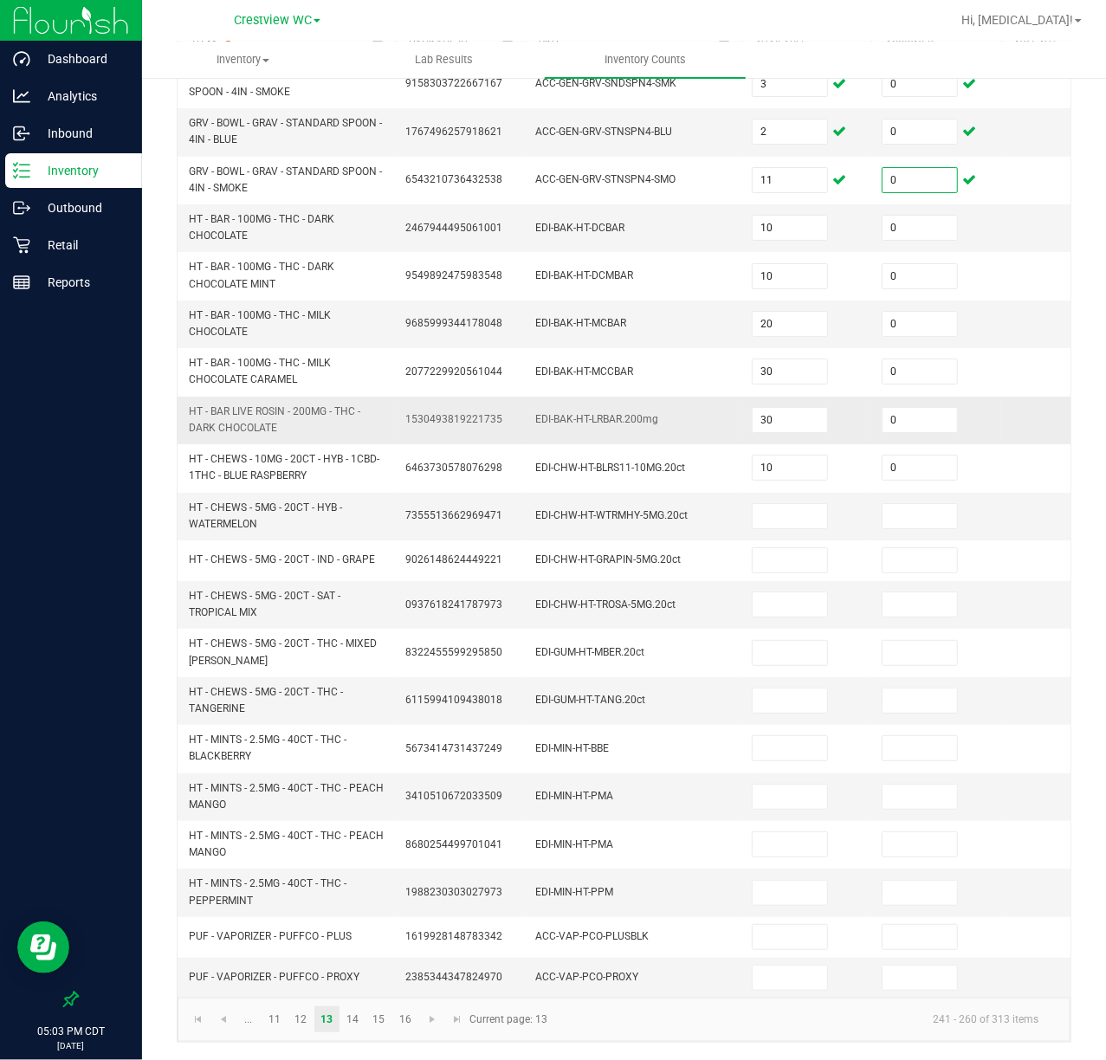
scroll to position [246, 0]
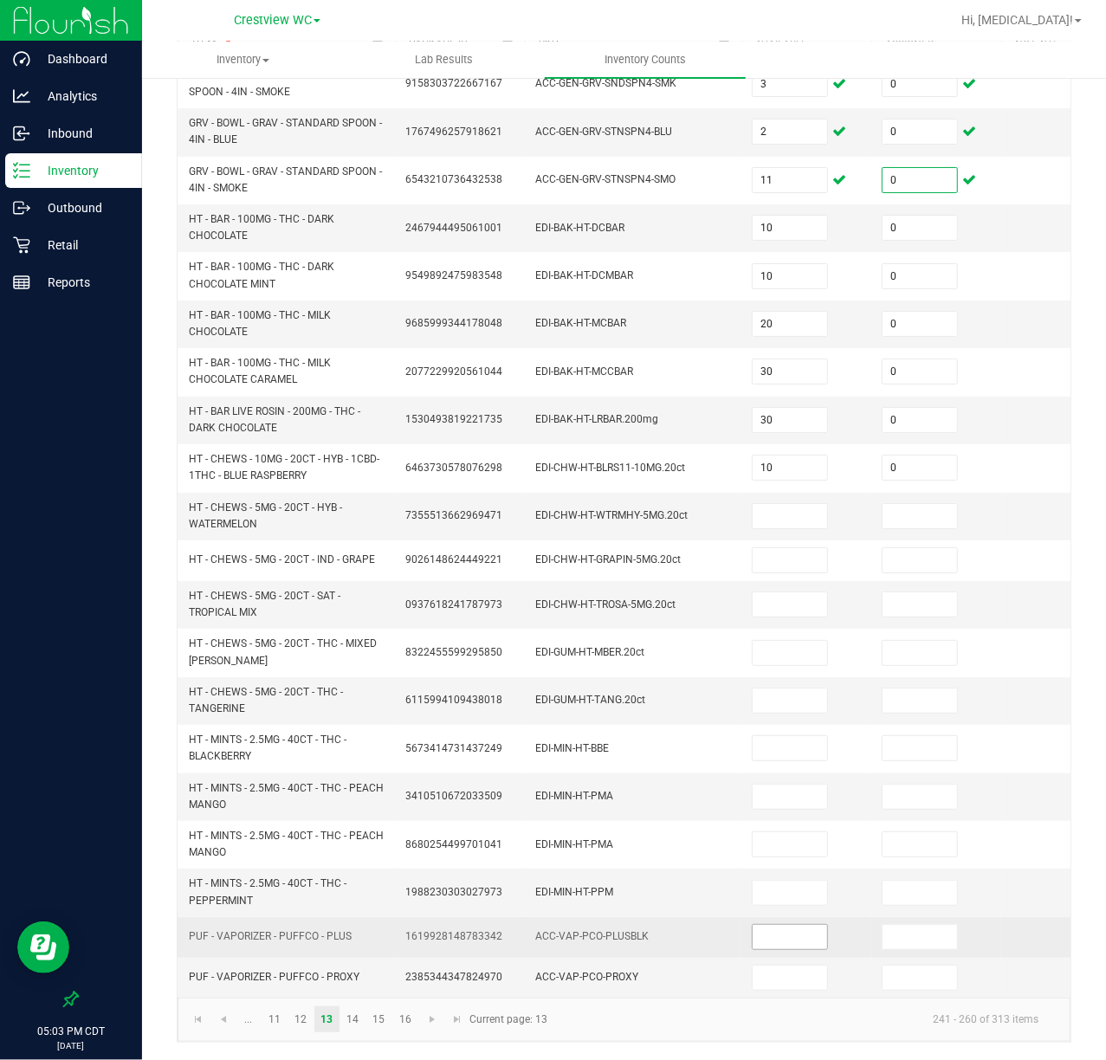
click at [815, 925] on input at bounding box center [790, 937] width 74 height 24
click at [819, 917] on td at bounding box center [806, 937] width 130 height 41
click at [800, 925] on input at bounding box center [790, 937] width 74 height 24
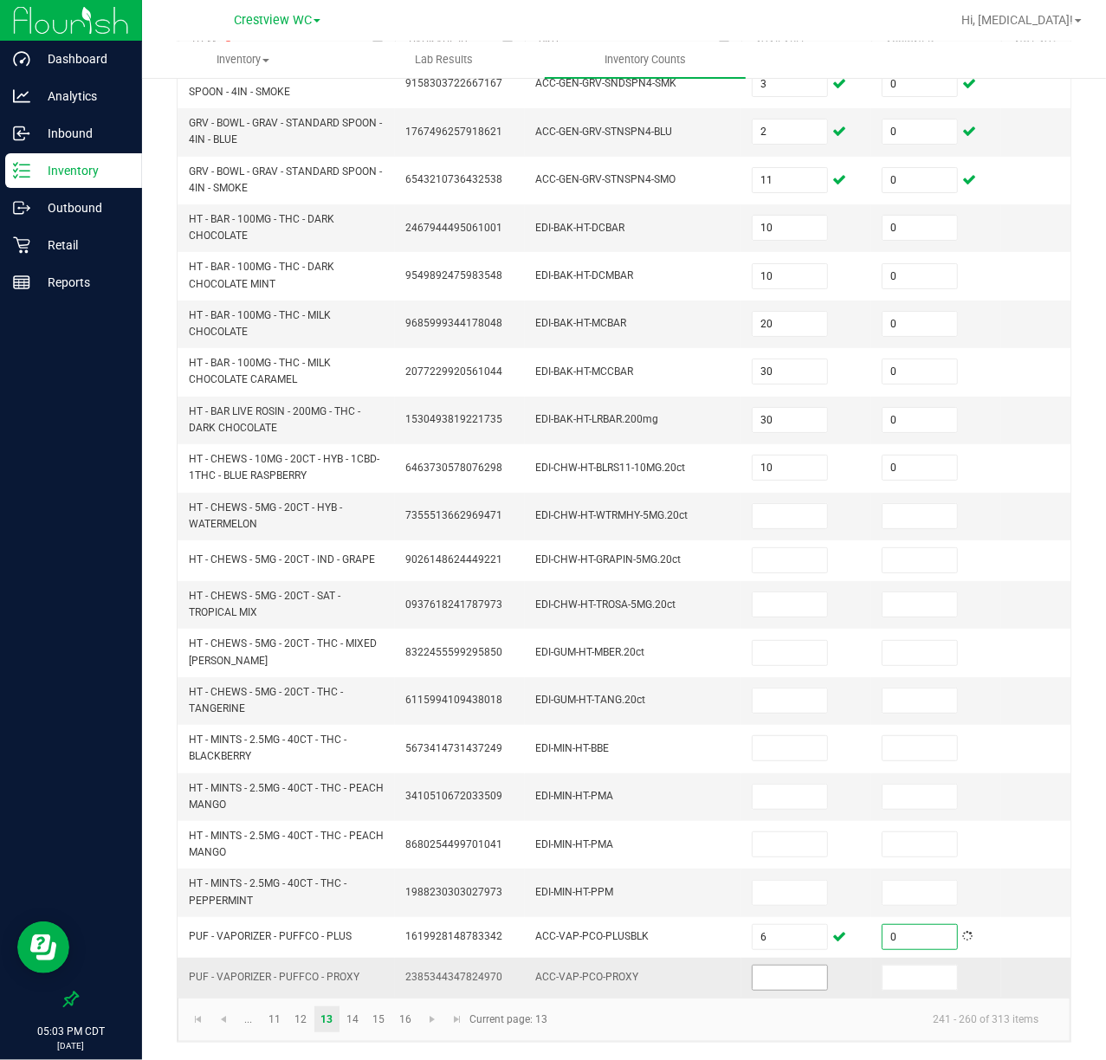
click at [788, 966] on input at bounding box center [790, 978] width 74 height 24
click at [792, 958] on td at bounding box center [806, 978] width 130 height 40
click at [792, 966] on input at bounding box center [790, 978] width 74 height 24
click at [431, 993] on span "Go to the next page" at bounding box center [432, 1020] width 14 height 14
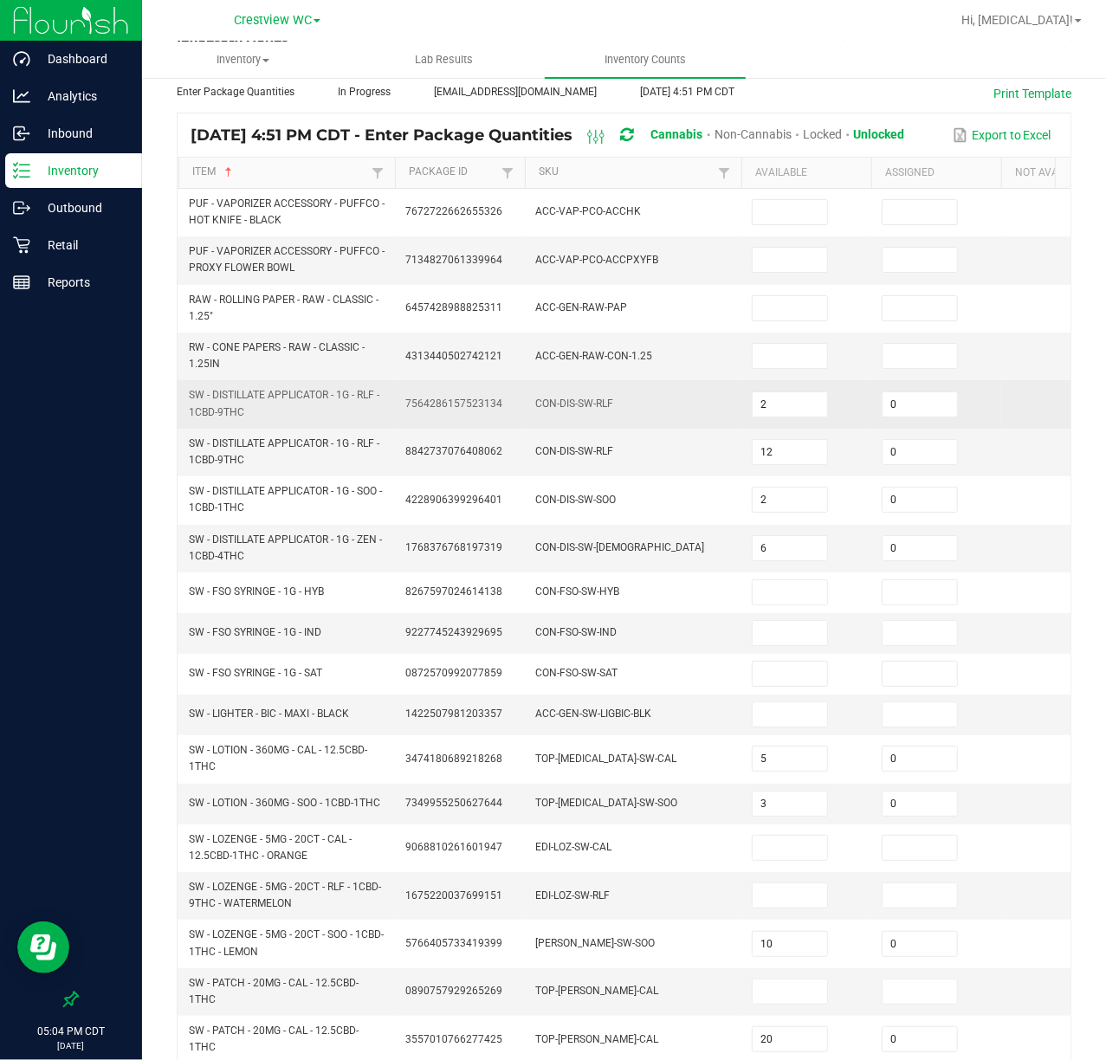
scroll to position [0, 0]
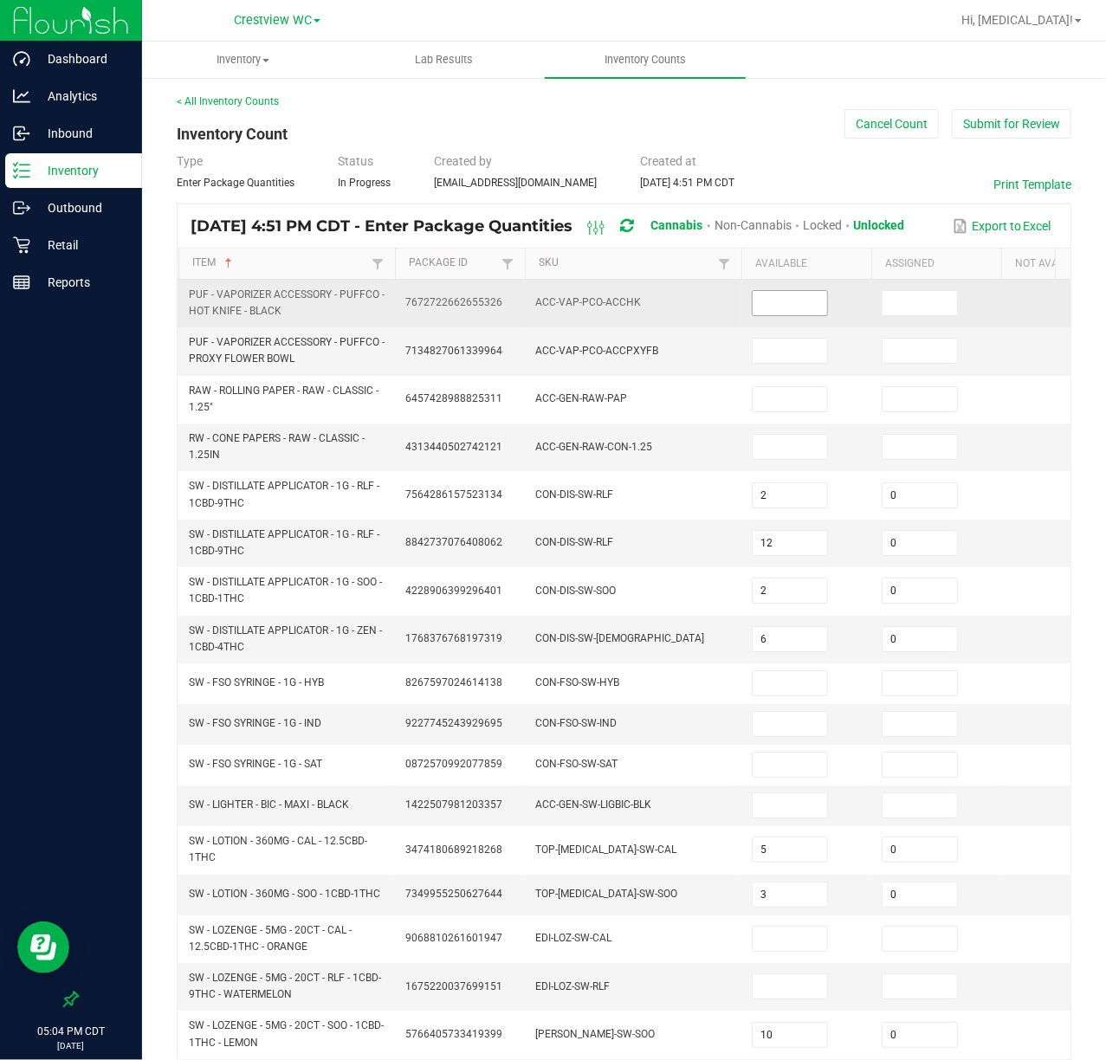
click at [794, 305] on input at bounding box center [790, 303] width 74 height 24
click at [822, 298] on input at bounding box center [790, 303] width 74 height 24
click at [808, 296] on input at bounding box center [790, 303] width 74 height 24
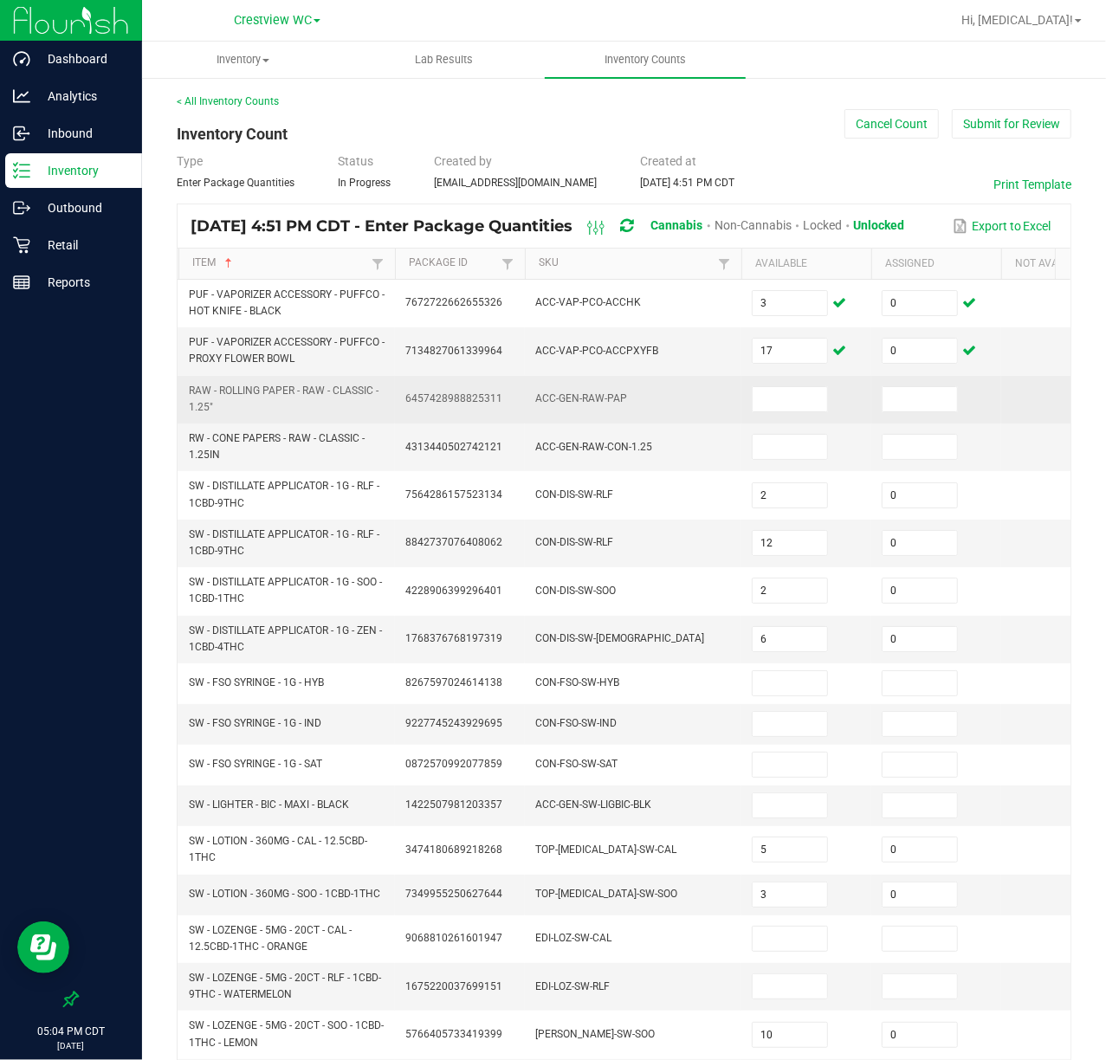
click at [747, 393] on td at bounding box center [806, 400] width 130 height 48
click at [767, 392] on input at bounding box center [790, 399] width 74 height 24
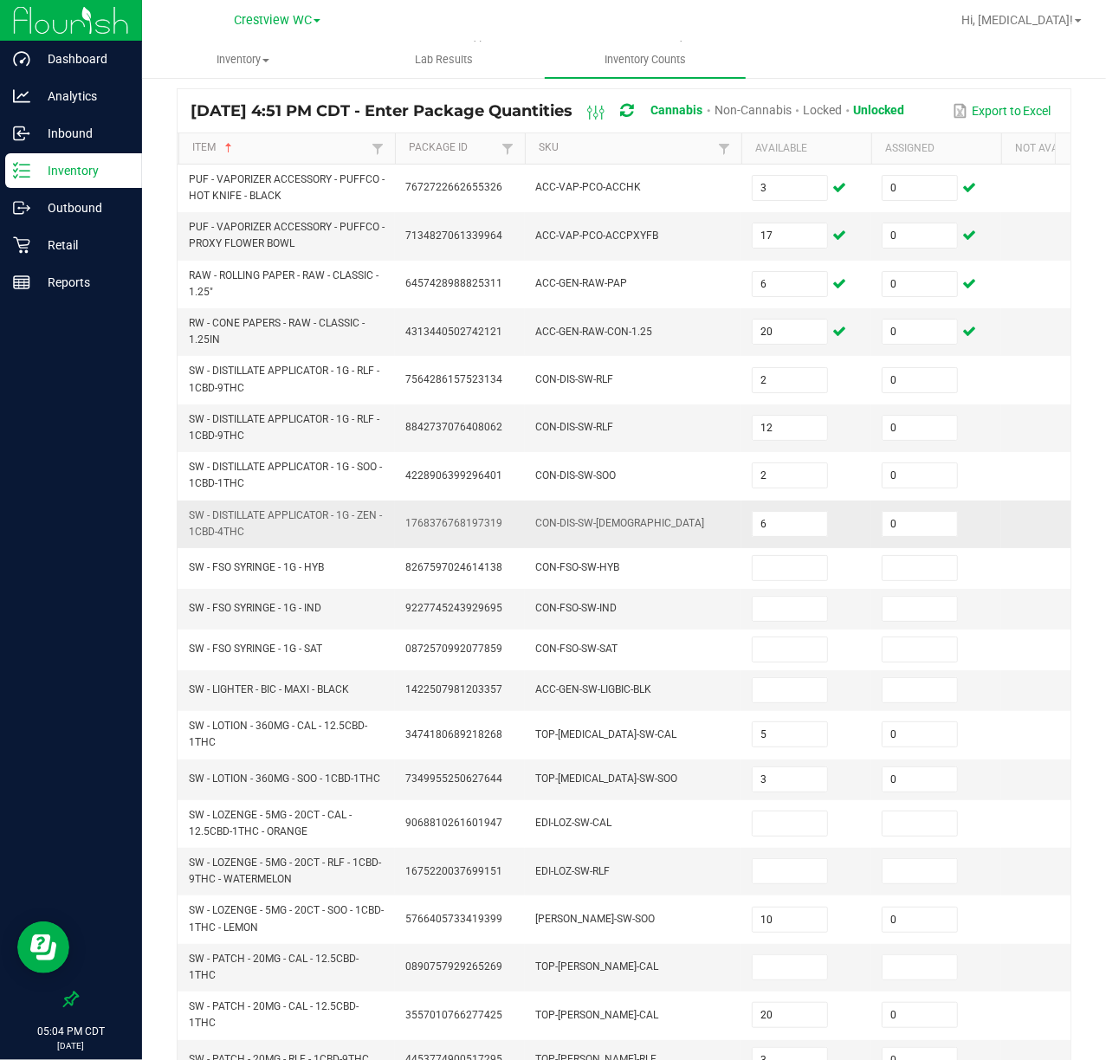
scroll to position [226, 0]
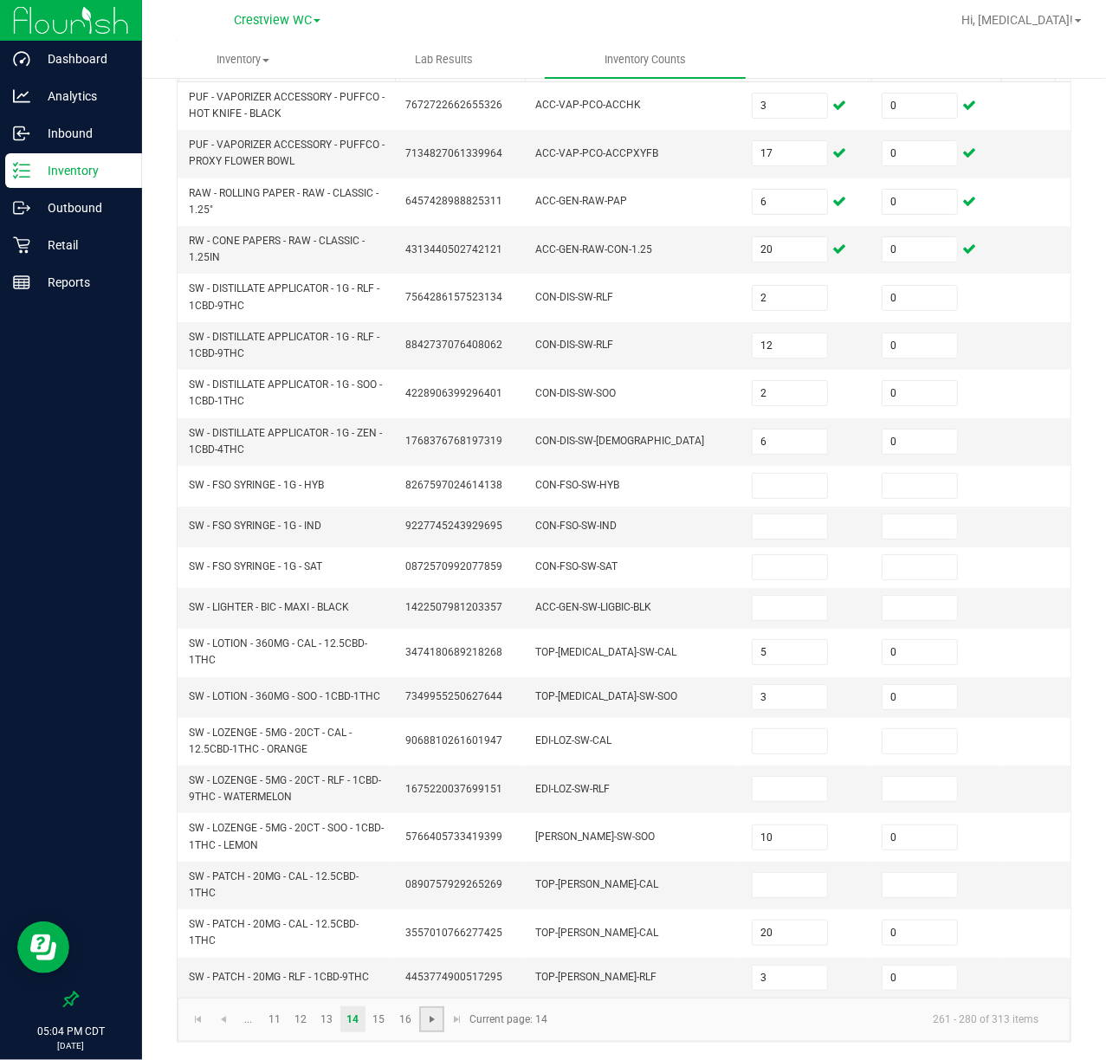
click at [430, 993] on span "Go to the next page" at bounding box center [432, 1020] width 14 height 14
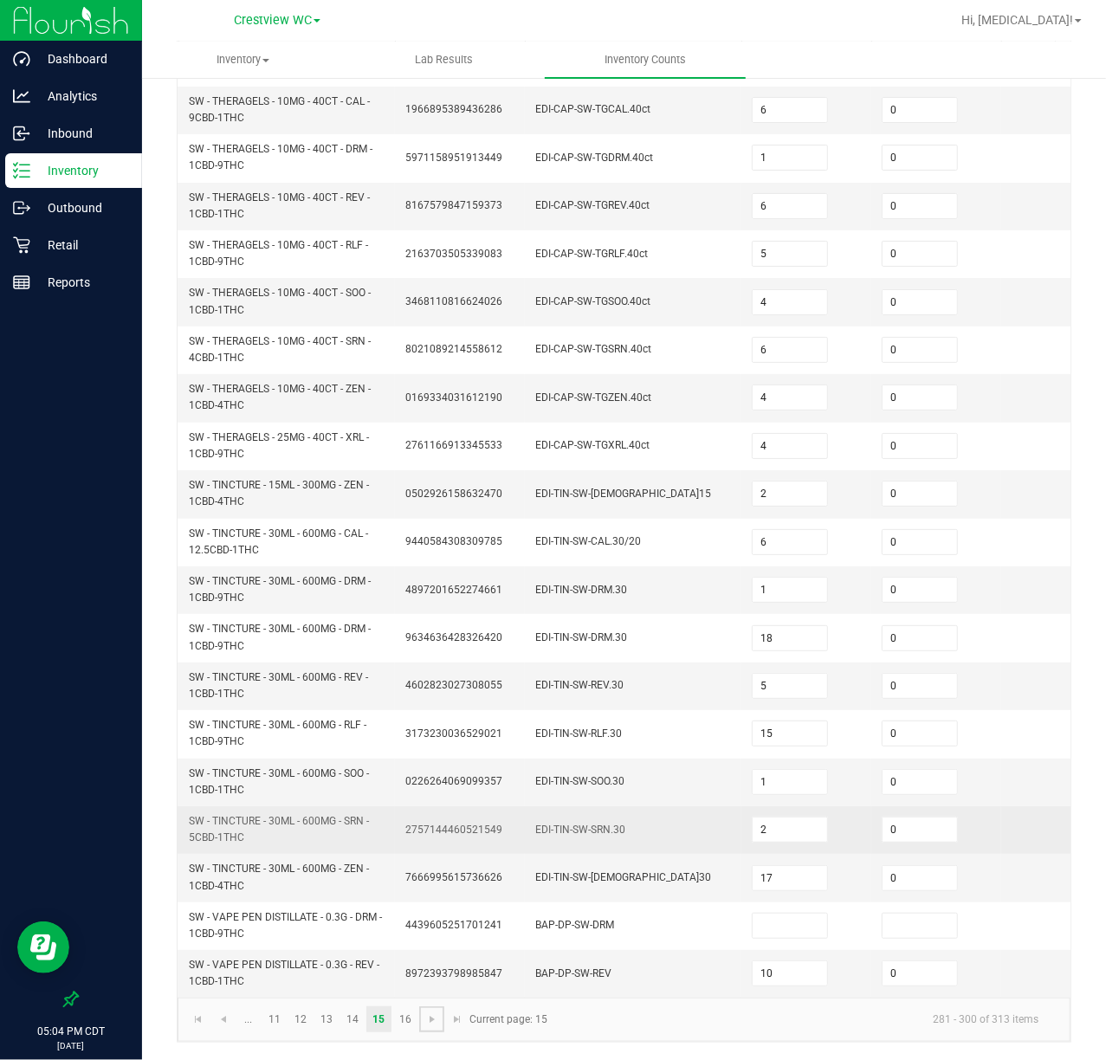
scroll to position [260, 0]
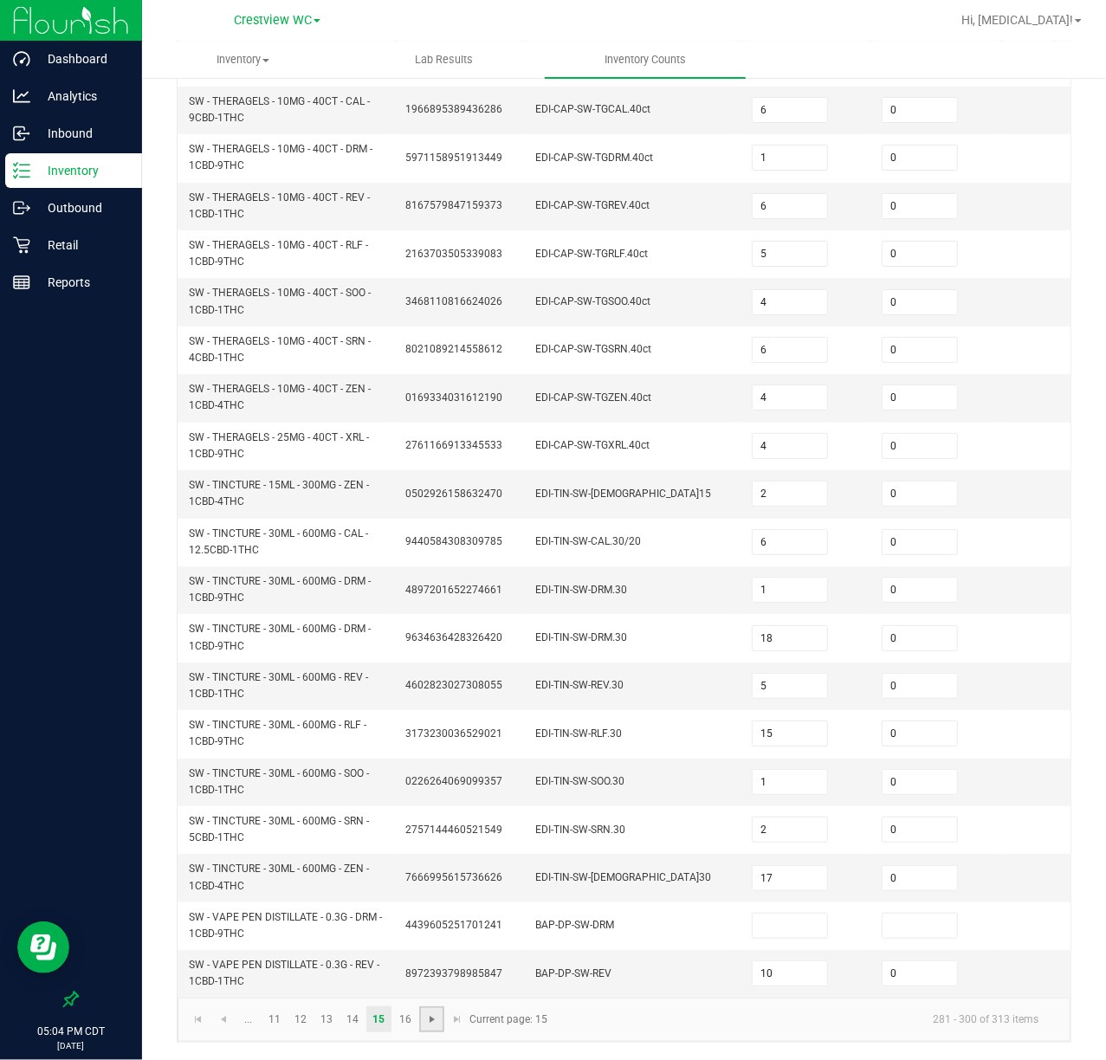
click at [434, 993] on span "Go to the next page" at bounding box center [432, 1020] width 14 height 14
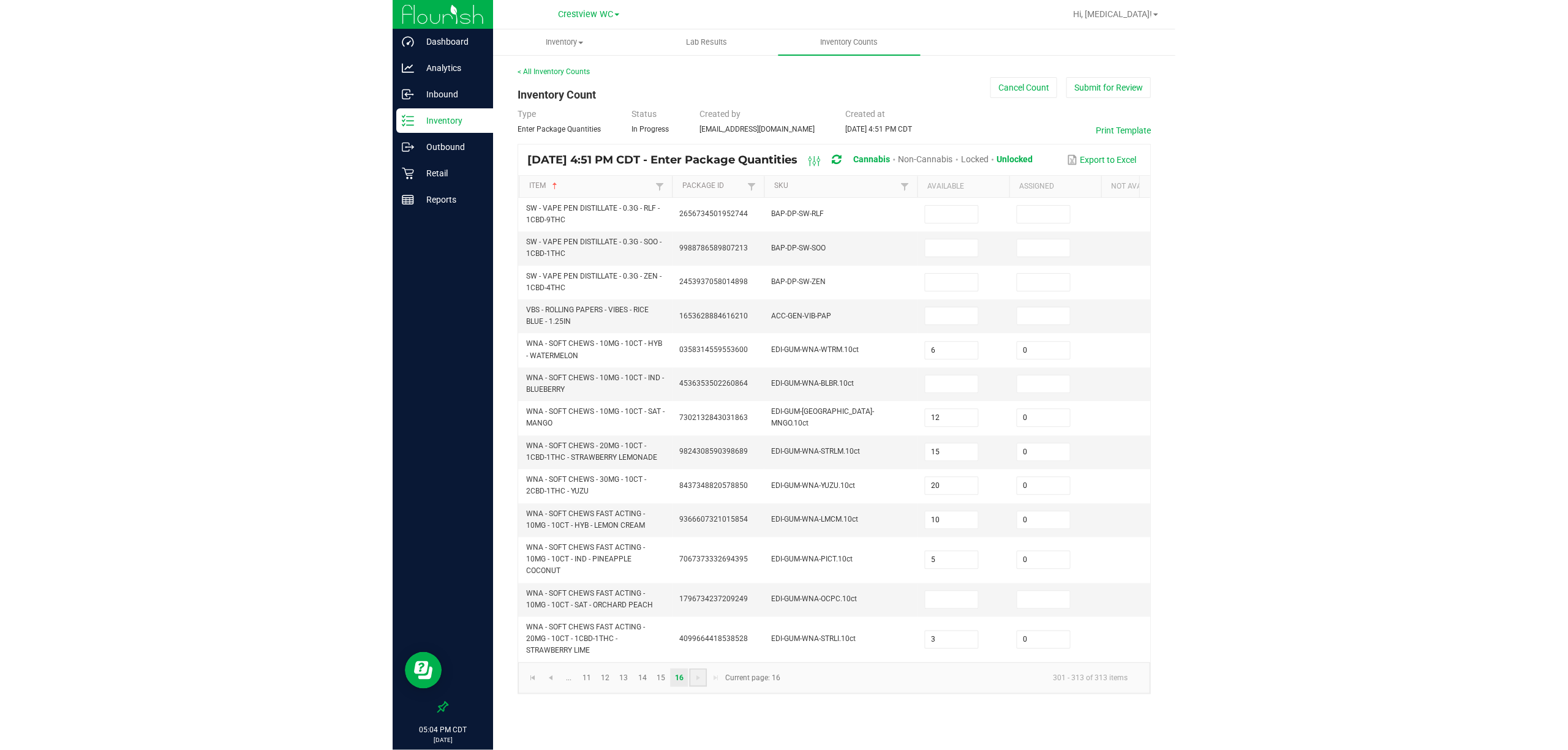
scroll to position [0, 0]
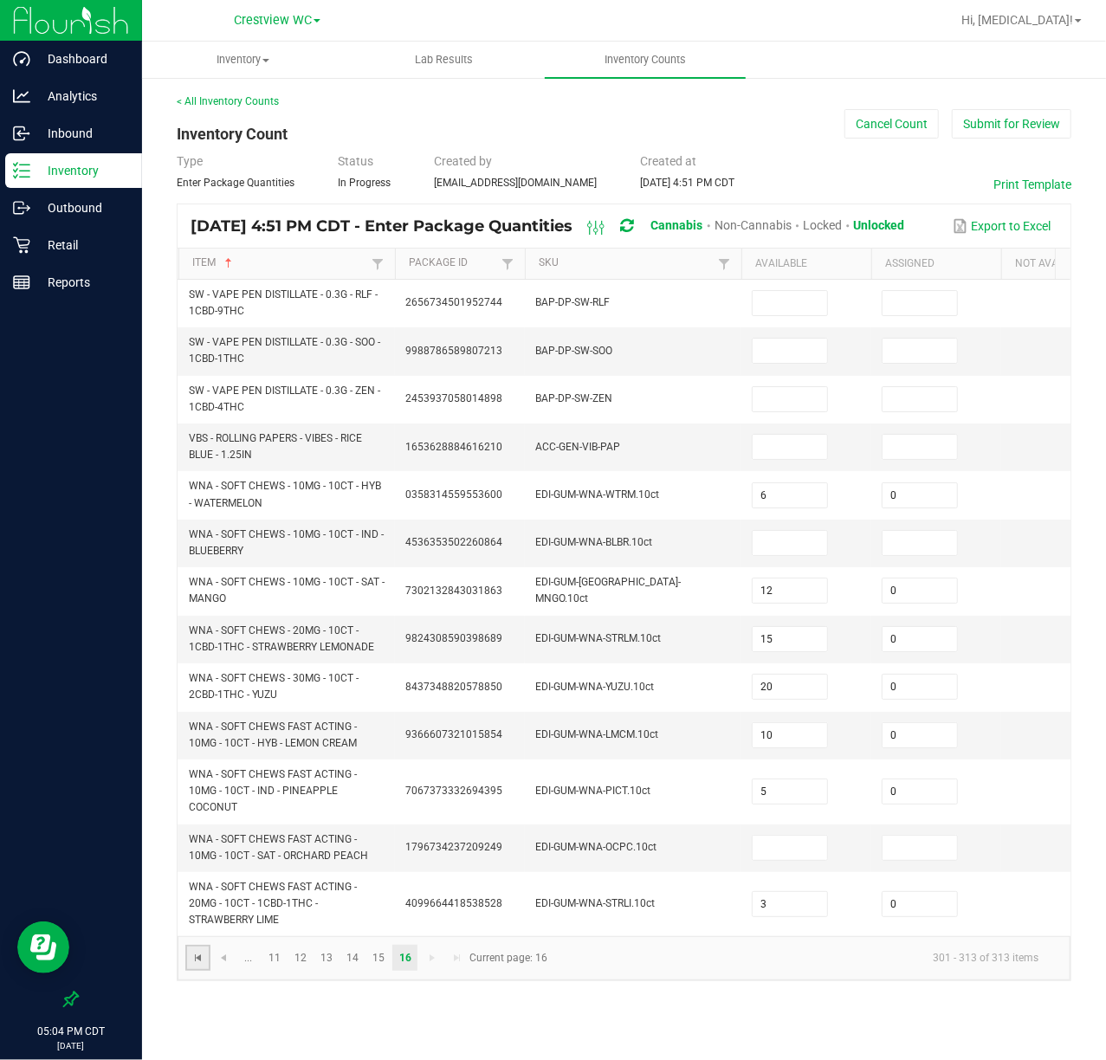
click at [204, 965] on span "Go to the first page" at bounding box center [198, 958] width 14 height 14
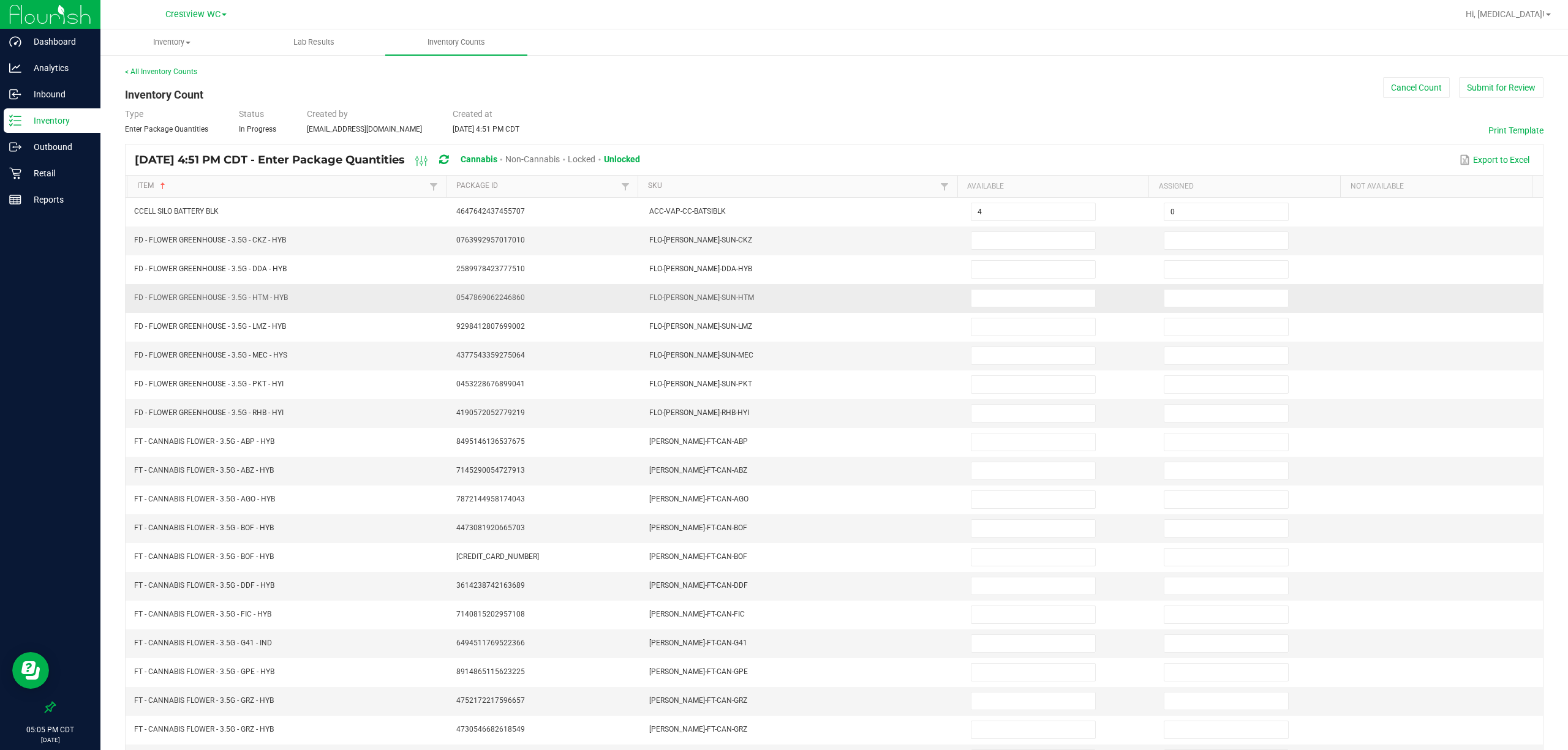
scroll to position [80, 0]
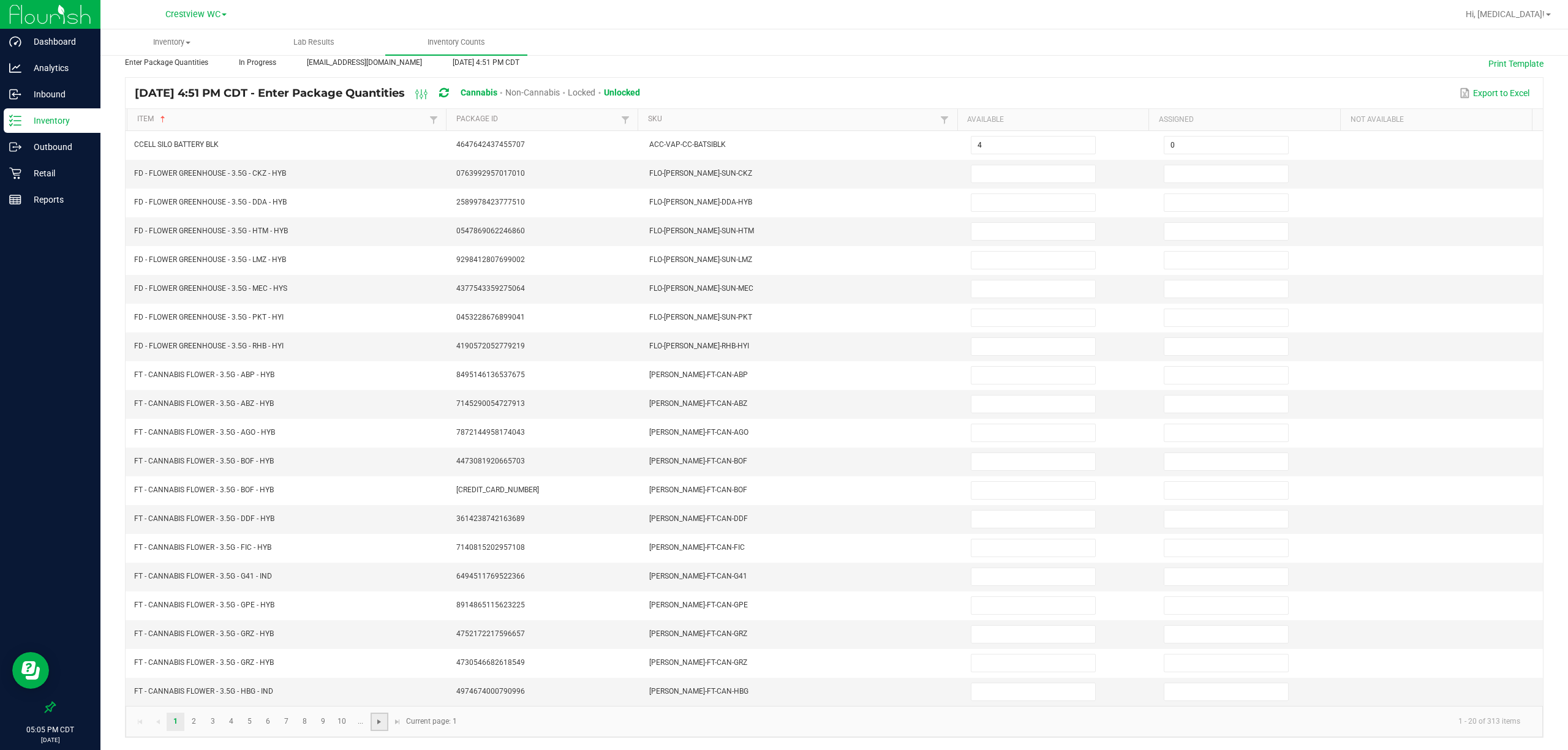
click at [378, 702] on span "Go to the next page" at bounding box center [379, 722] width 10 height 10
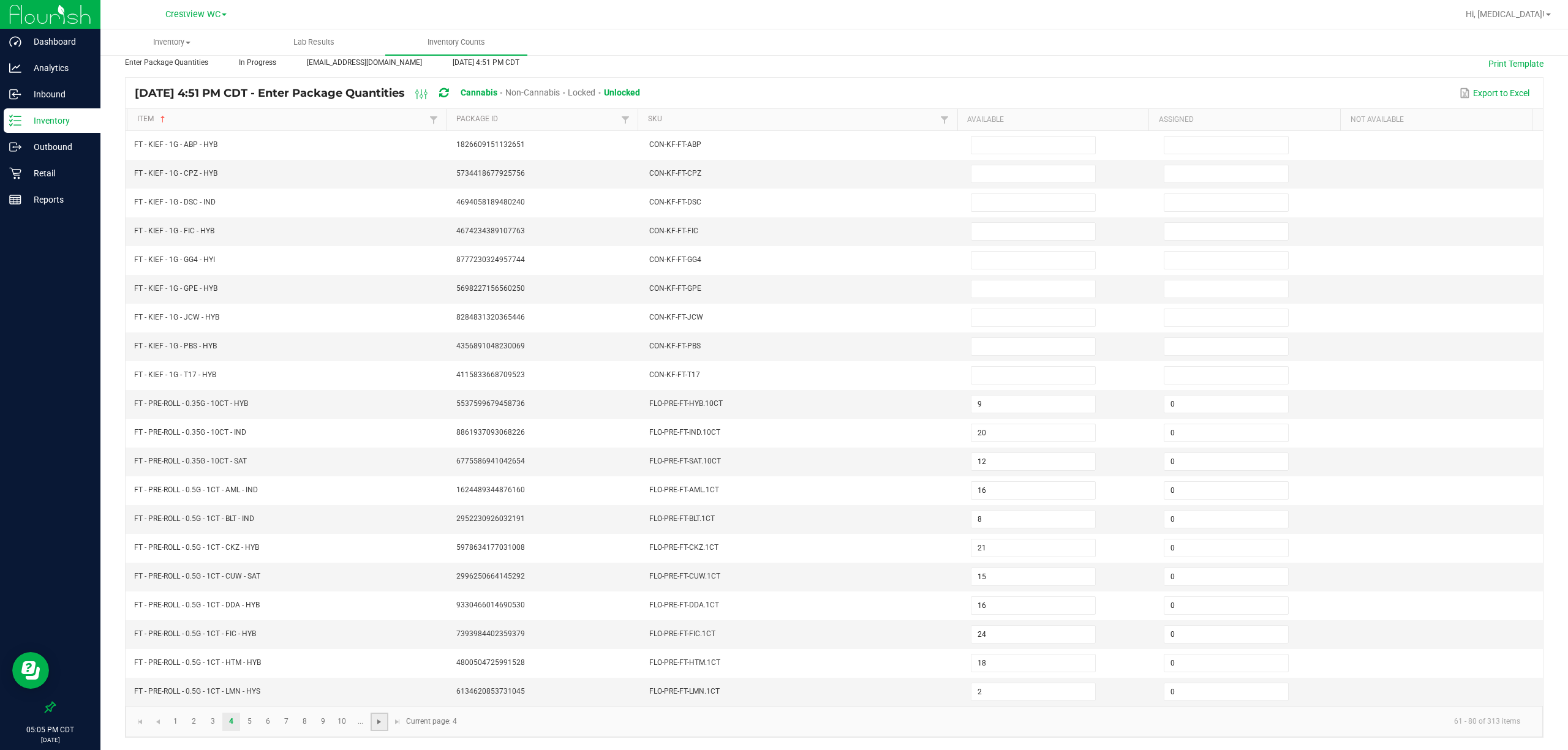
click at [378, 702] on span "Go to the next page" at bounding box center [379, 722] width 10 height 10
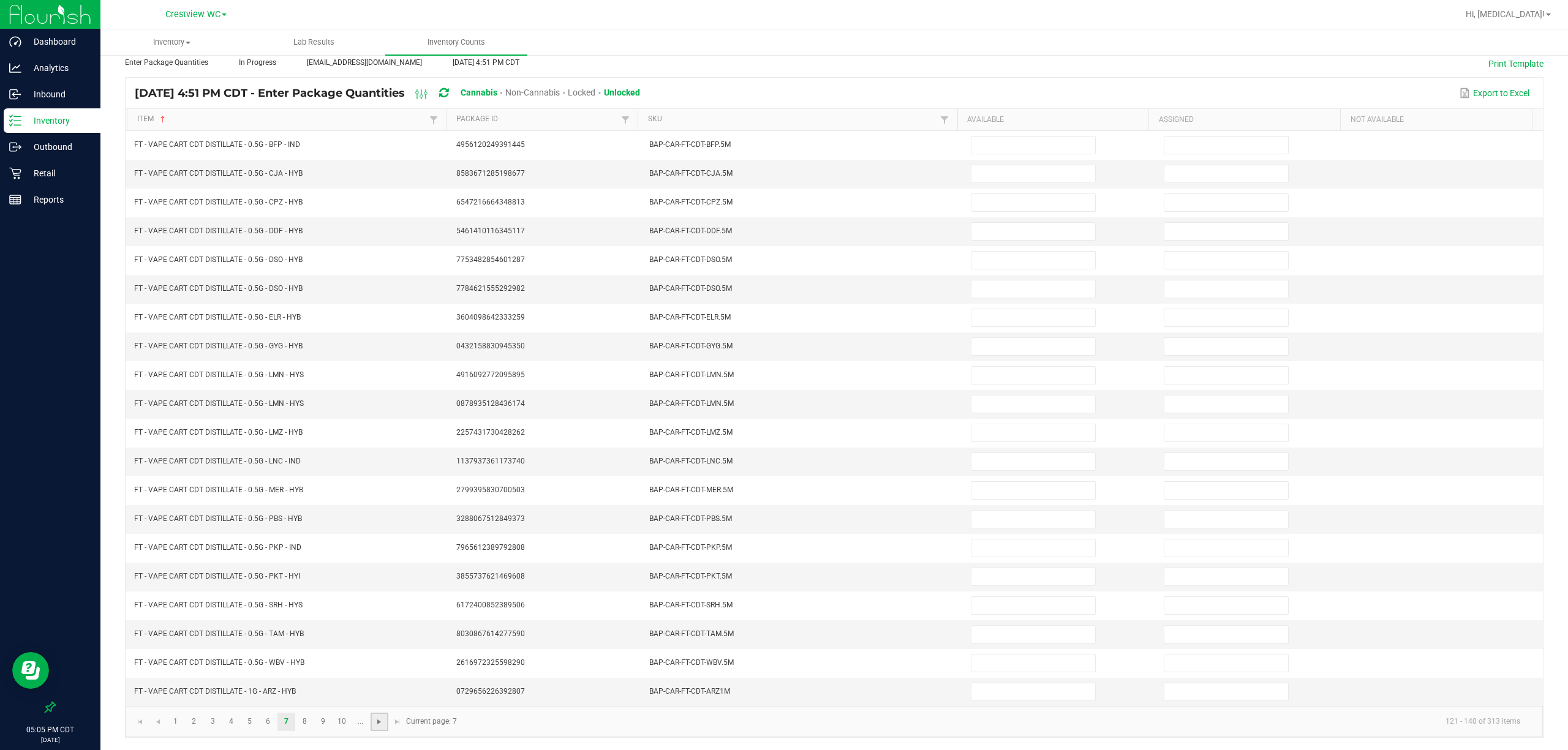
click at [378, 702] on span "Go to the next page" at bounding box center [379, 722] width 10 height 10
click at [310, 702] on span "Go to the next page" at bounding box center [305, 722] width 10 height 10
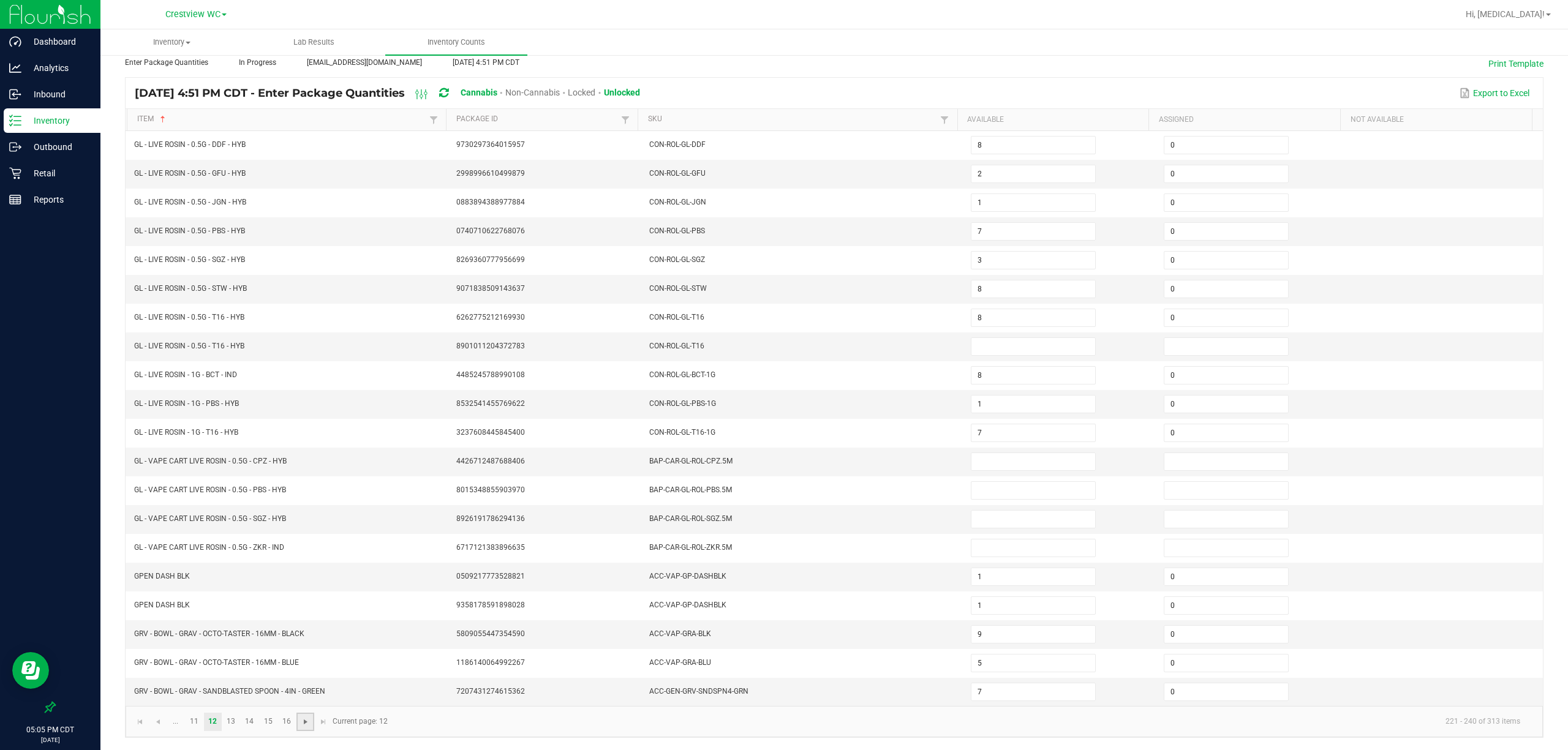
click at [310, 702] on span "Go to the next page" at bounding box center [305, 722] width 10 height 10
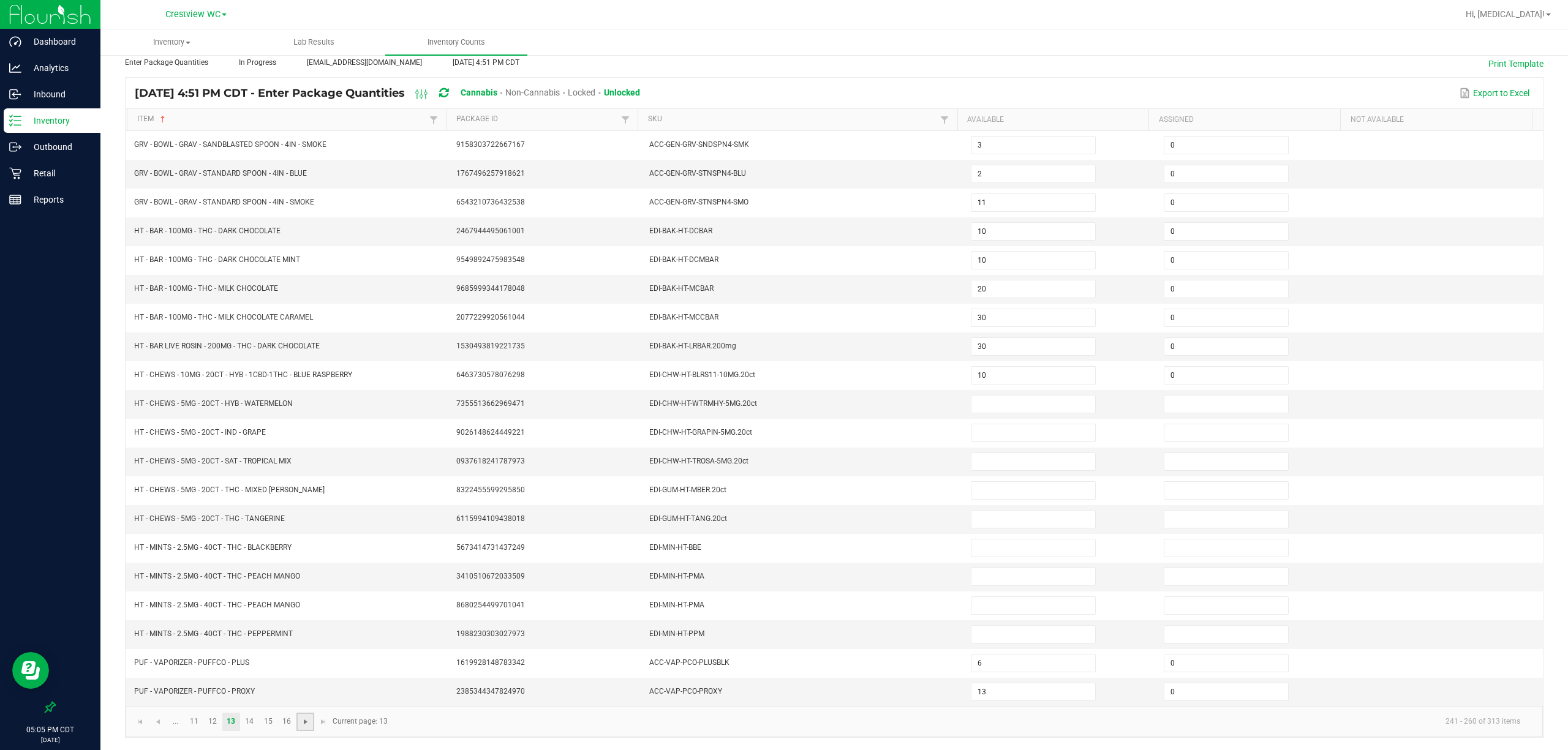
click at [310, 702] on span "Go to the next page" at bounding box center [305, 722] width 10 height 10
click at [732, 458] on input at bounding box center [1033, 462] width 124 height 17
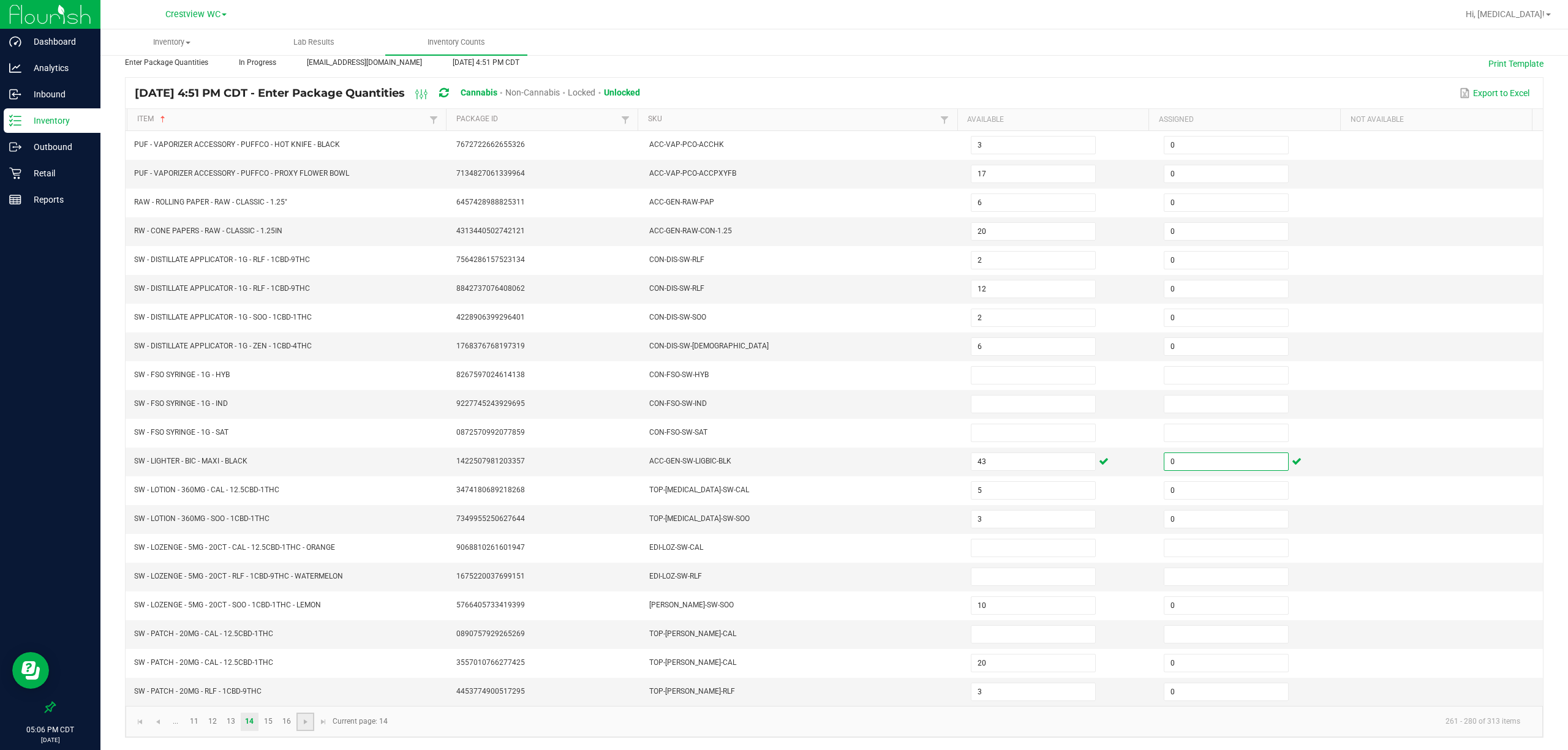
click at [303, 702] on link at bounding box center [305, 722] width 18 height 18
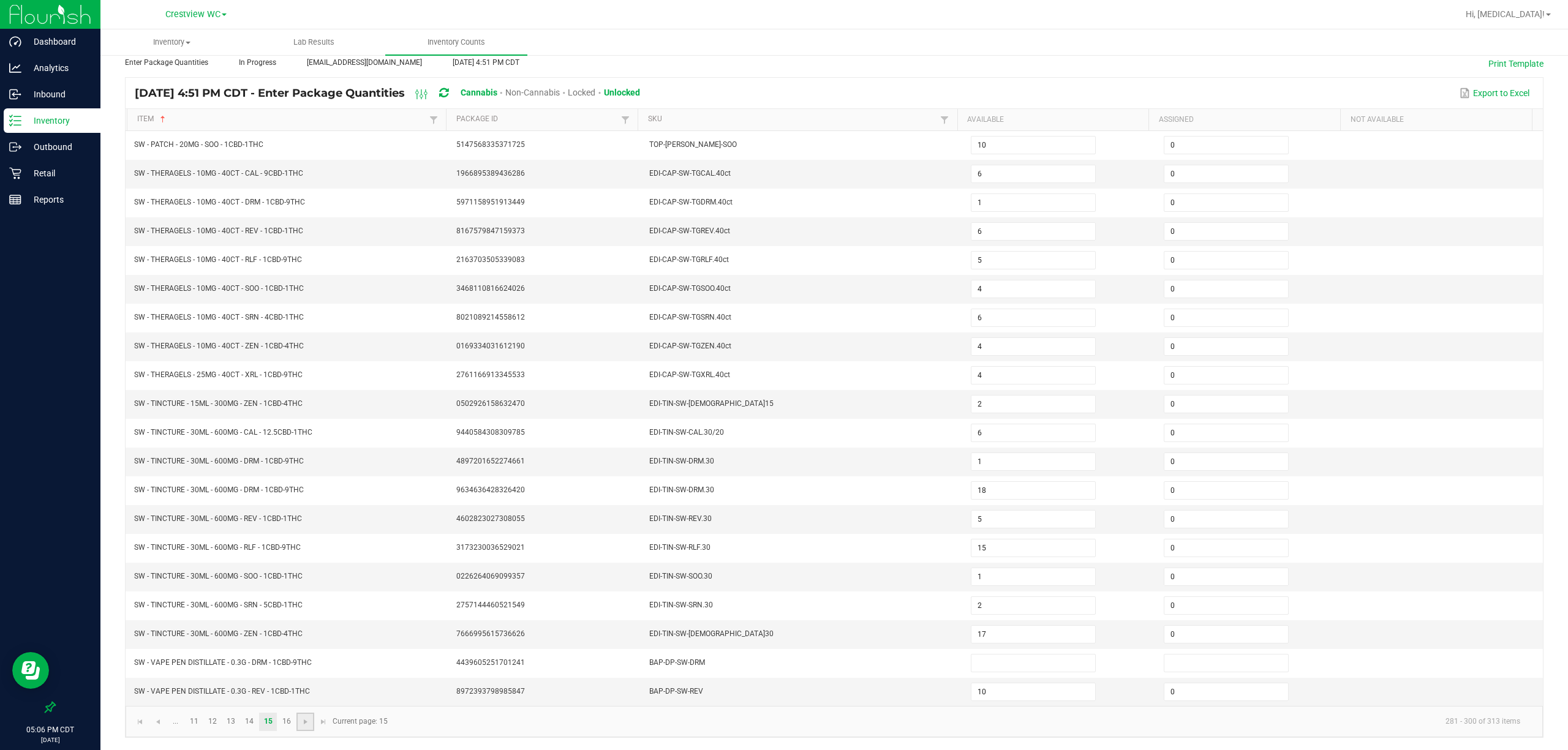
click at [303, 702] on link at bounding box center [305, 722] width 18 height 18
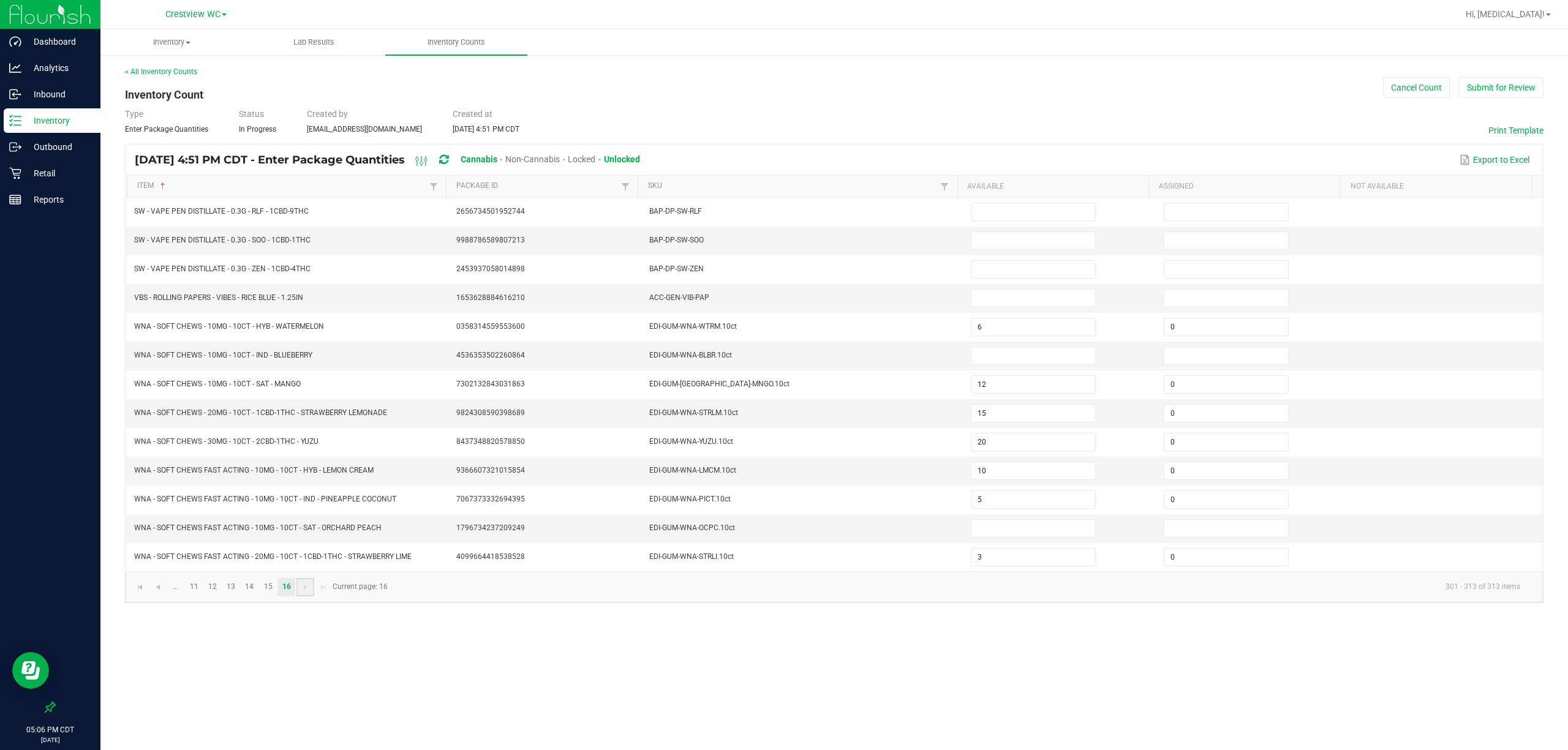
scroll to position [0, 0]
click at [144, 592] on span "Go to the first page" at bounding box center [140, 587] width 10 height 10
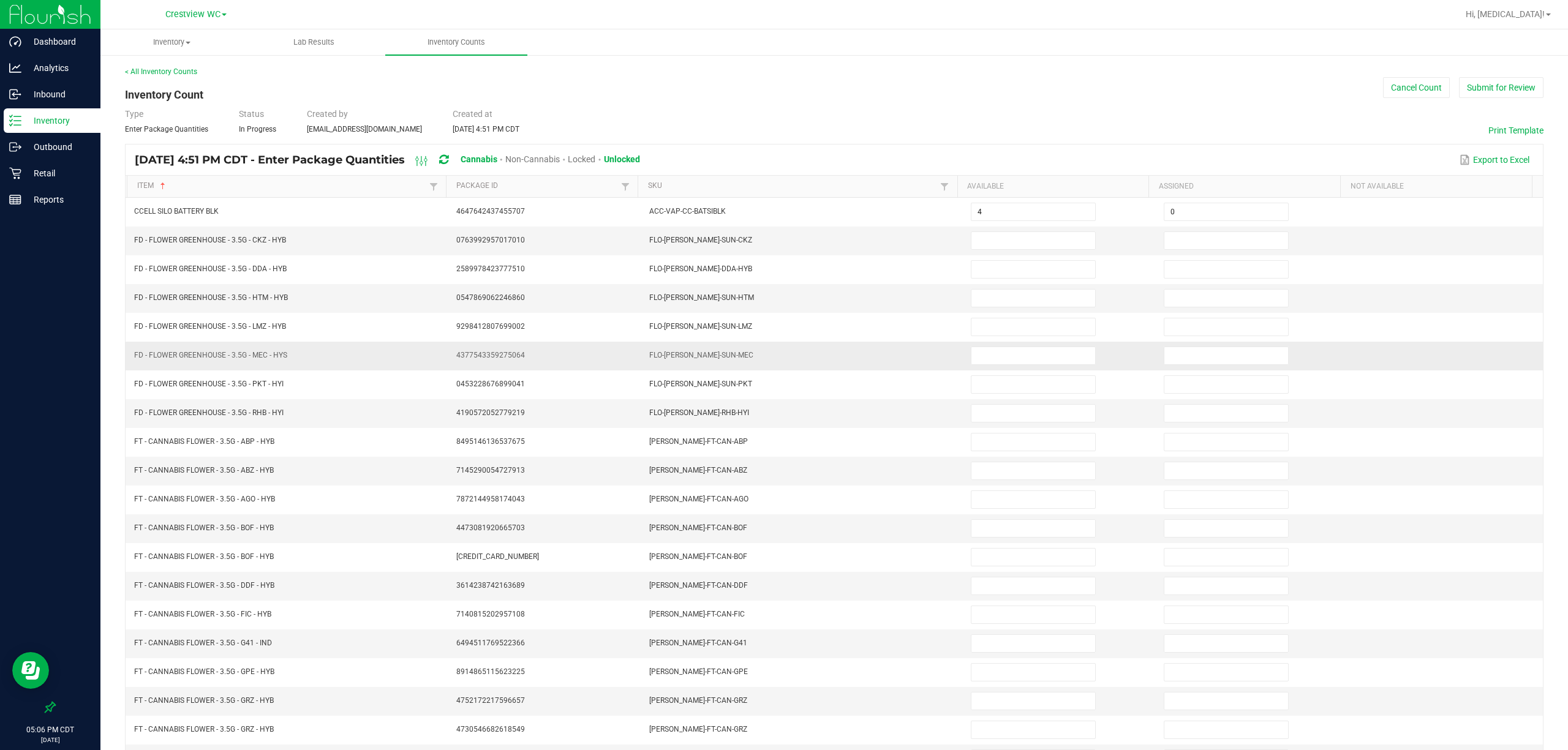
scroll to position [80, 0]
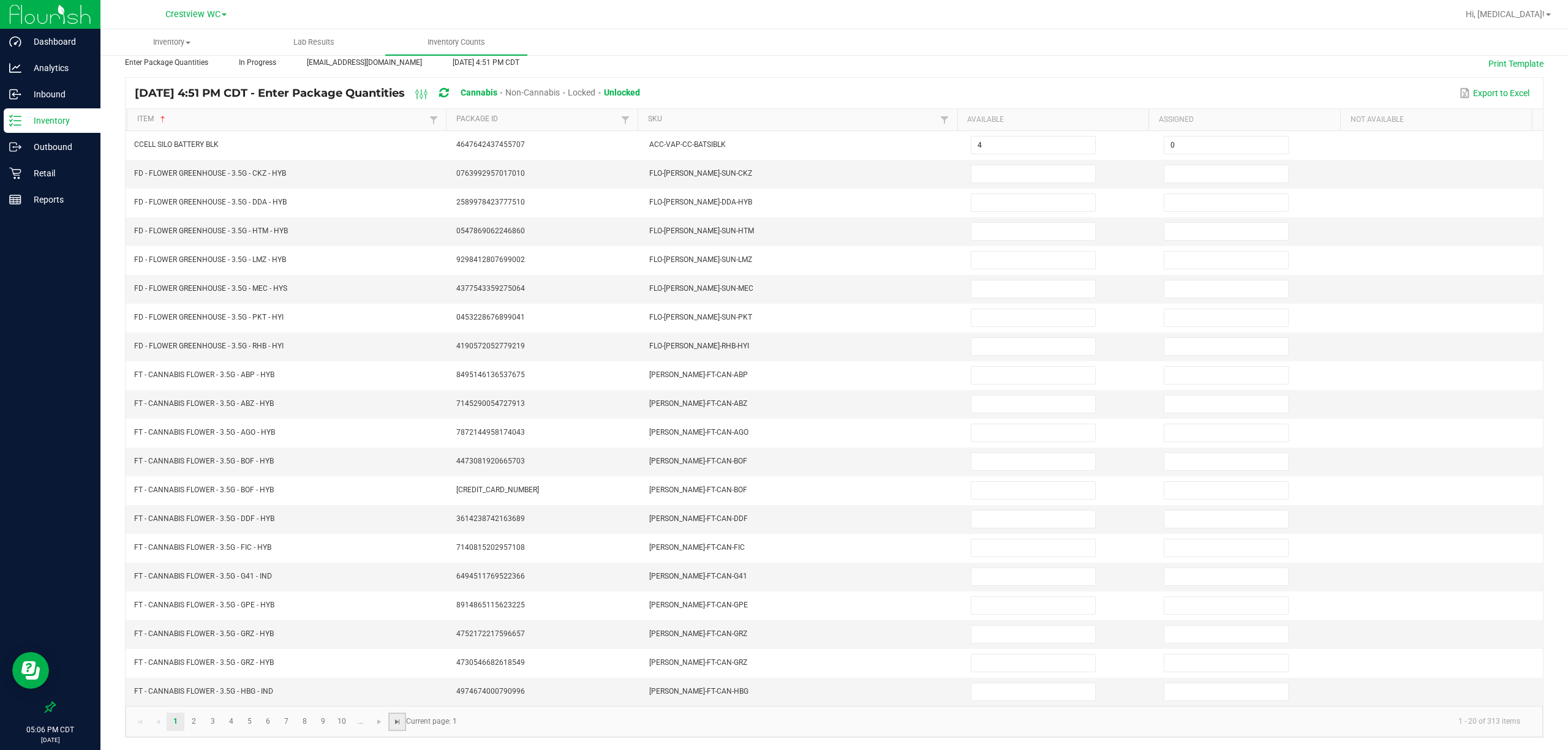
click at [392, 702] on span "Go to the last page" at bounding box center [397, 722] width 10 height 10
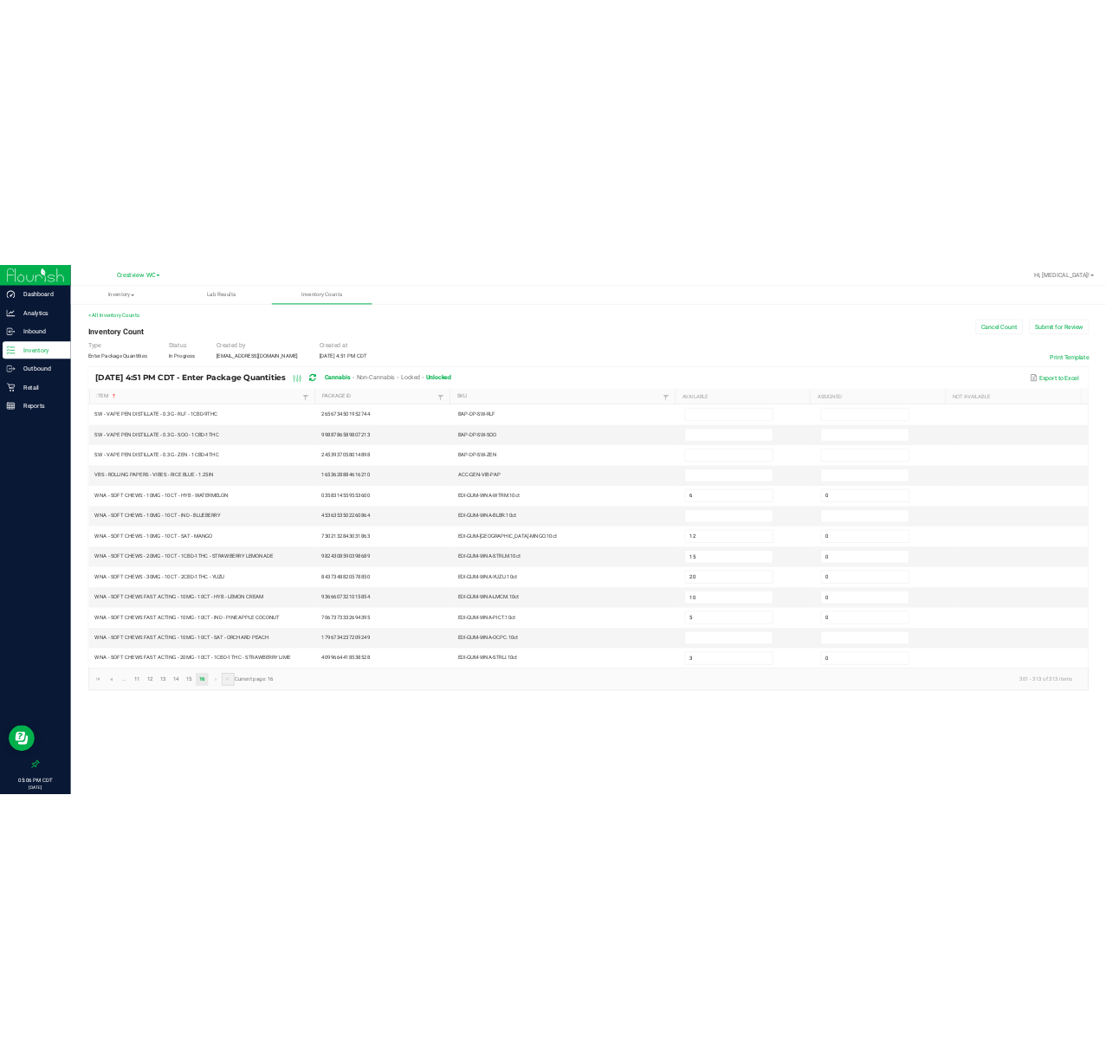
scroll to position [0, 0]
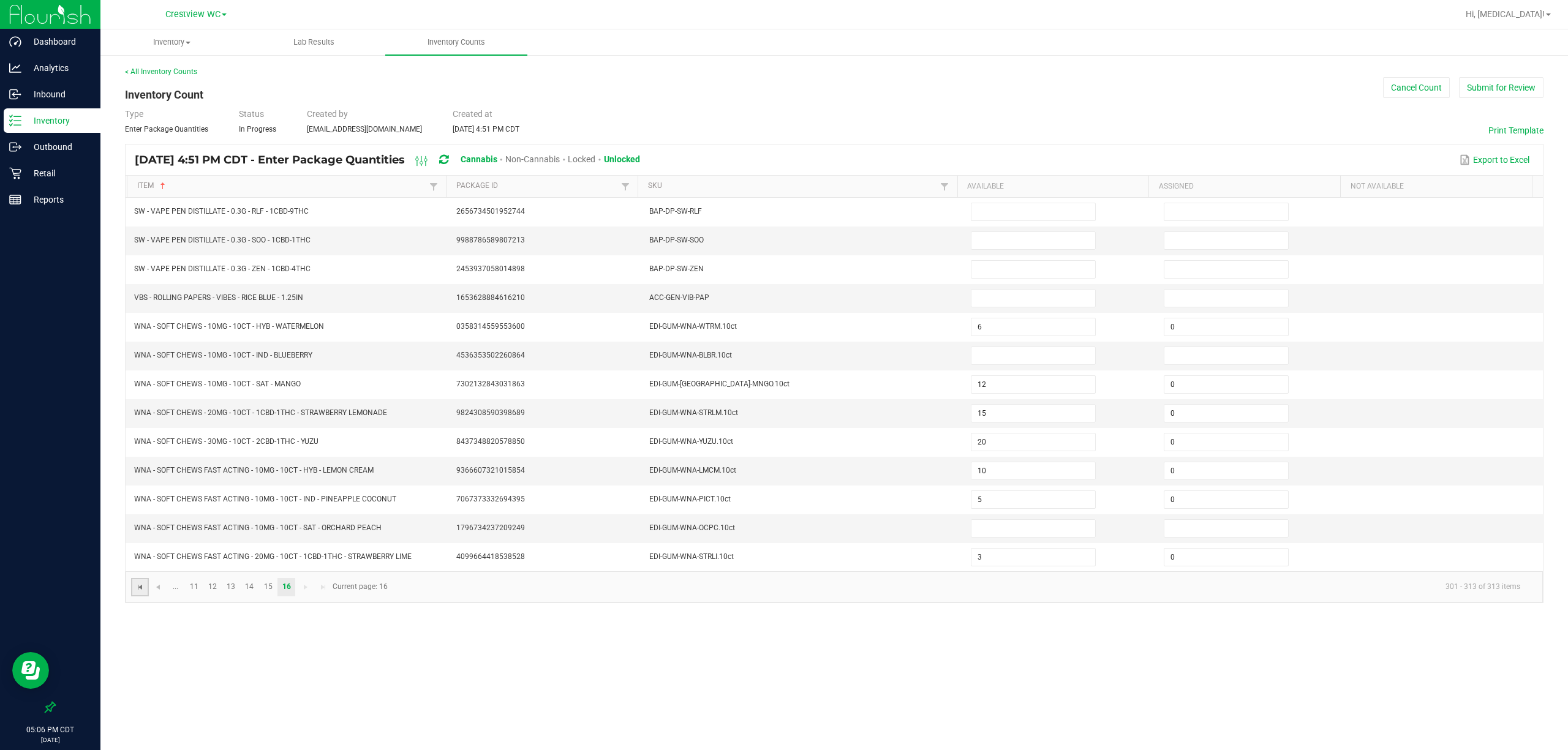
click at [141, 592] on span "Go to the first page" at bounding box center [140, 587] width 10 height 10
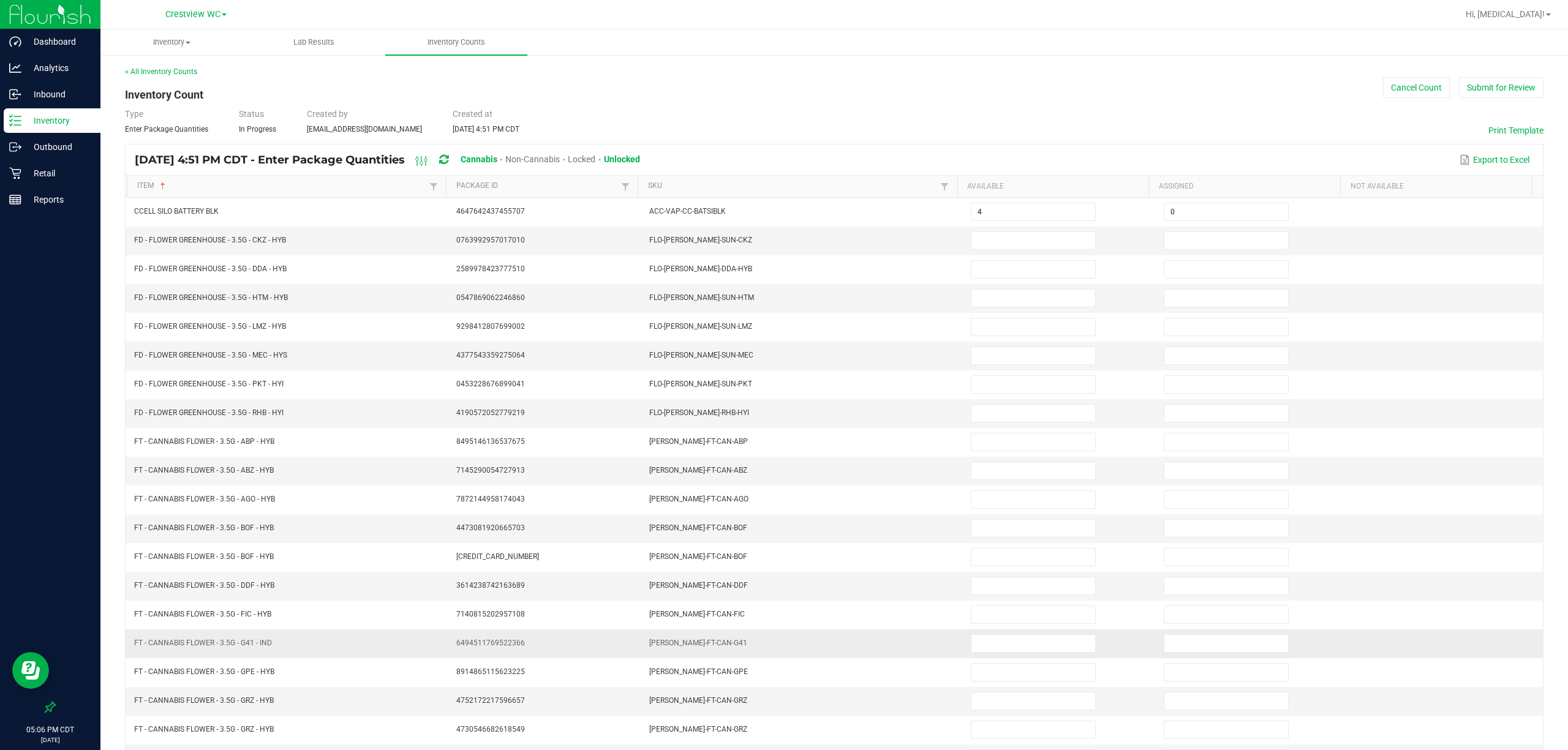
click at [199, 648] on span "FT - CANNABIS FLOWER - 3.5G - G41 - IND" at bounding box center [203, 643] width 138 height 8
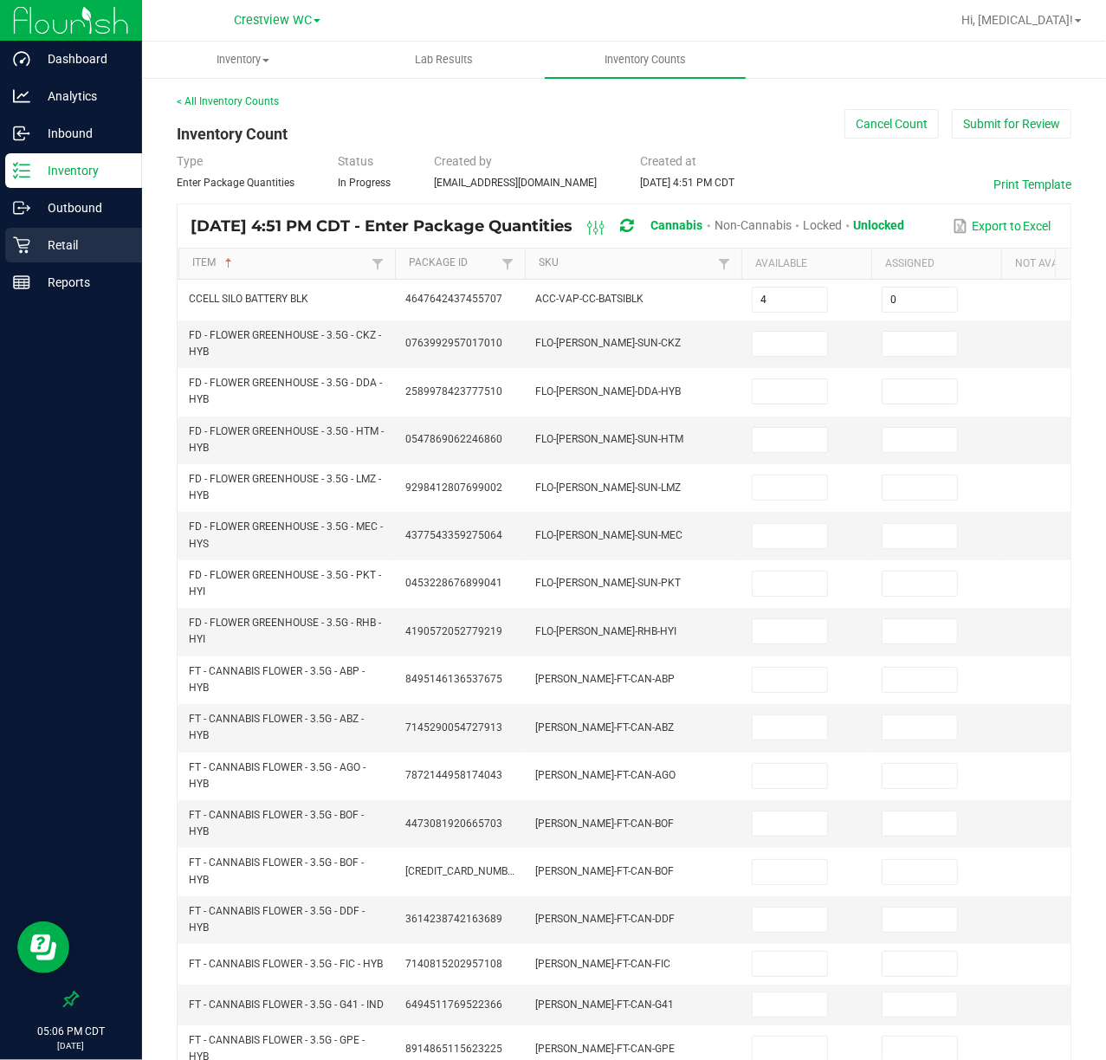
click at [53, 257] on div "Retail" at bounding box center [73, 245] width 137 height 35
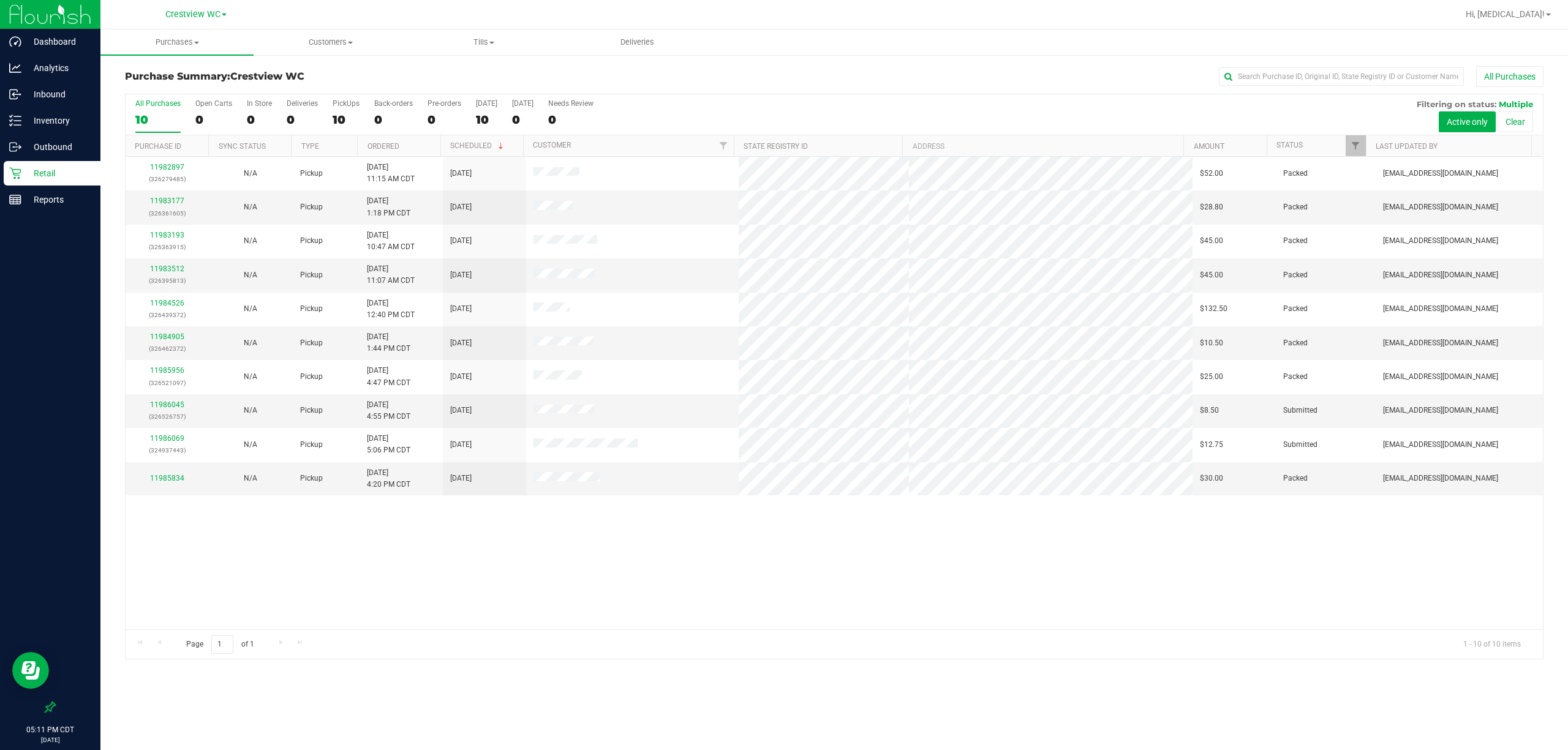
click at [711, 574] on div "11982897 (326279485) N/A Pickup [DATE] 11:15 AM CDT 9/21/2025 $52.00 Packed [EM…" at bounding box center [834, 393] width 1417 height 473
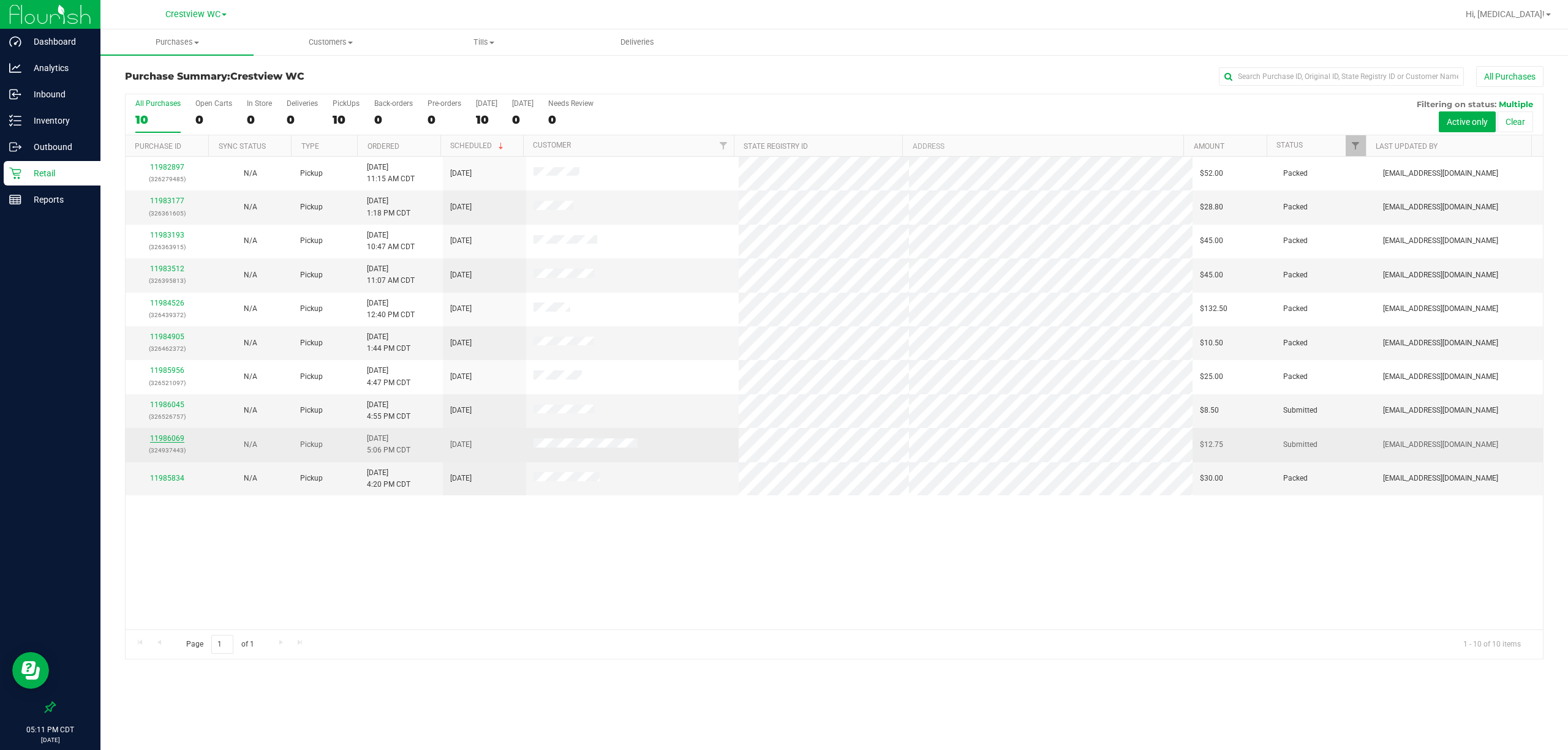
click at [170, 442] on link "11986069" at bounding box center [167, 438] width 35 height 8
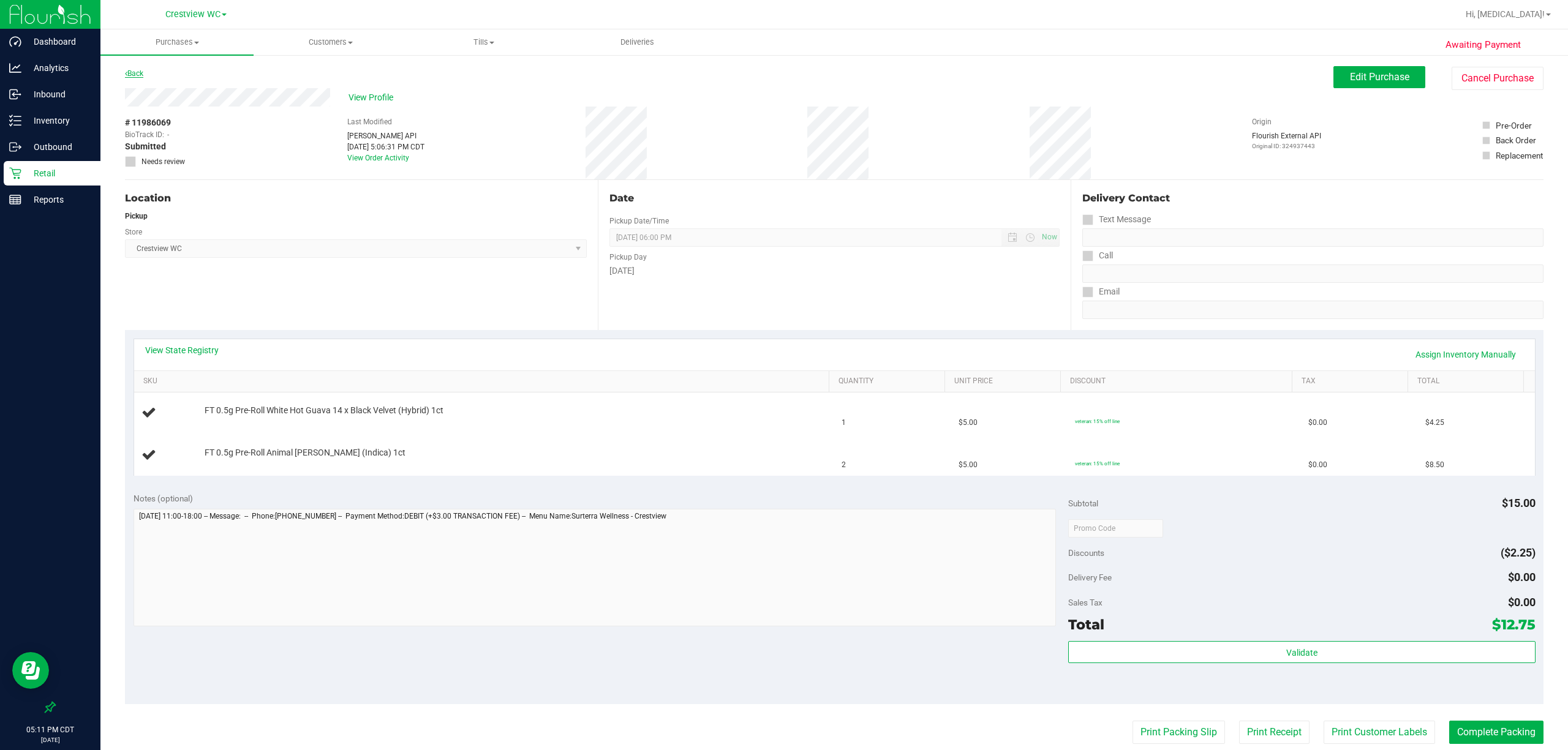
click at [139, 71] on link "Back" at bounding box center [134, 74] width 18 height 8
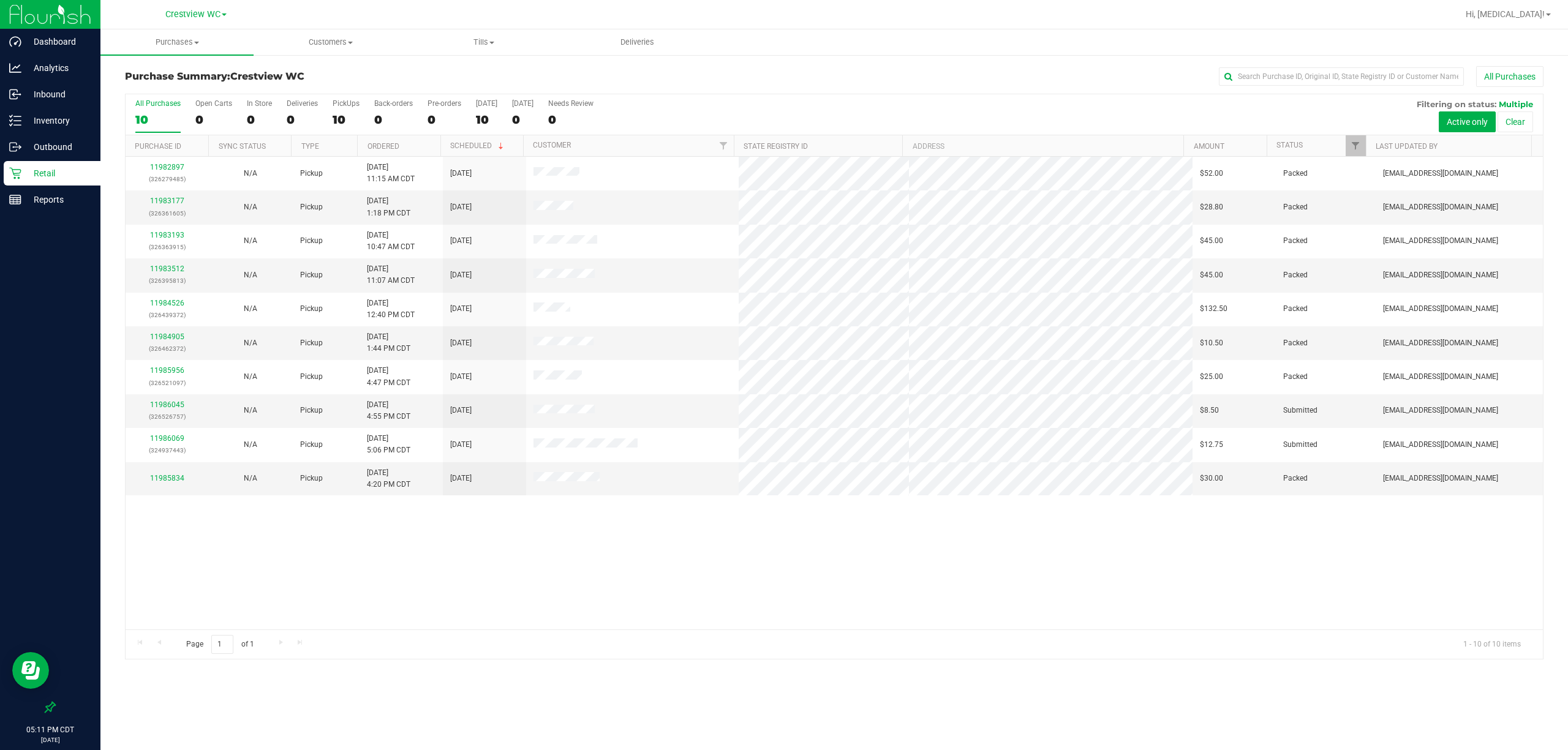
click at [469, 581] on div "11982897 (326279485) N/A Pickup [DATE] 11:15 AM CDT 9/21/2025 $52.00 Packed [EM…" at bounding box center [834, 393] width 1417 height 473
click at [160, 409] on link "11986045" at bounding box center [167, 405] width 35 height 8
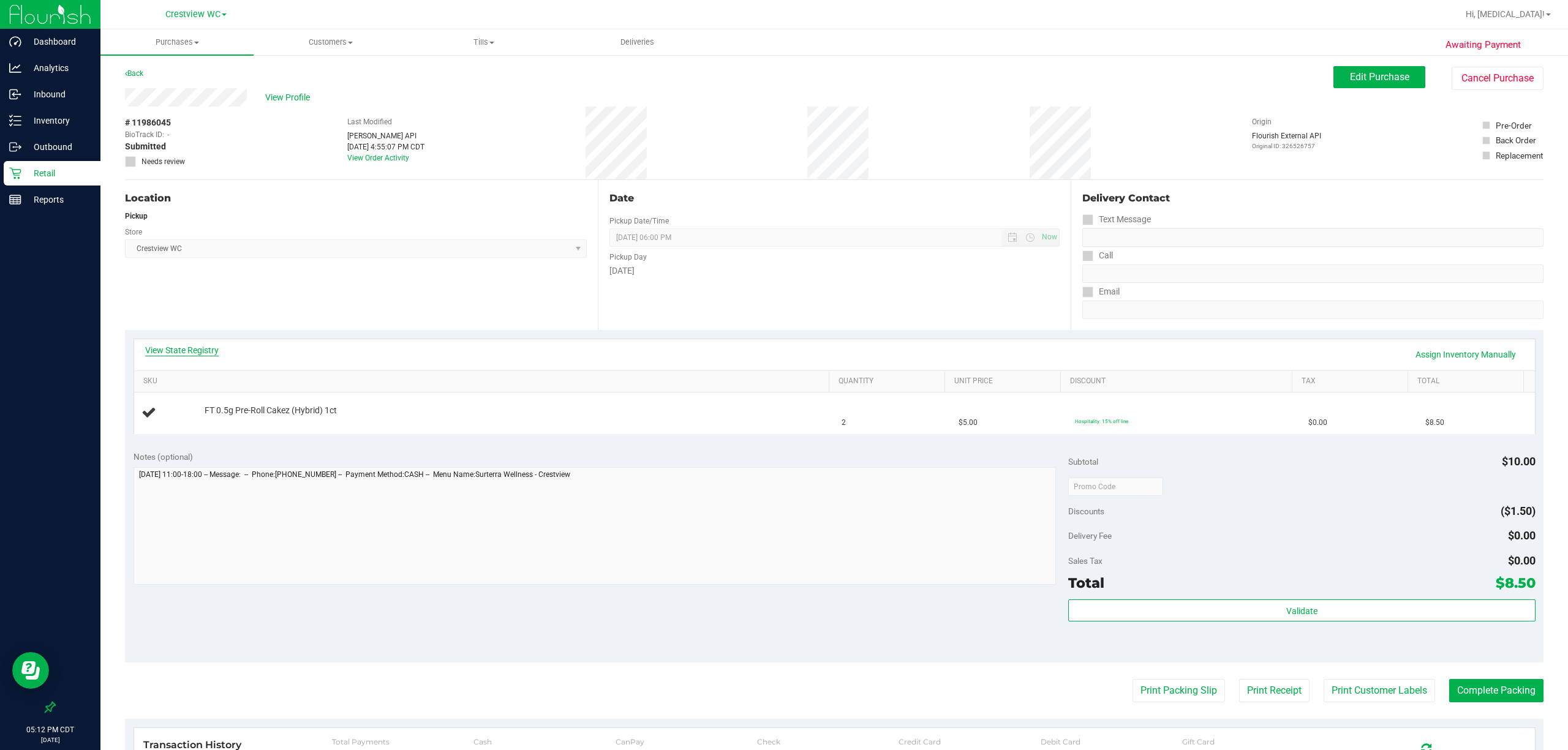
click at [165, 350] on link "View State Registry" at bounding box center [182, 350] width 74 height 12
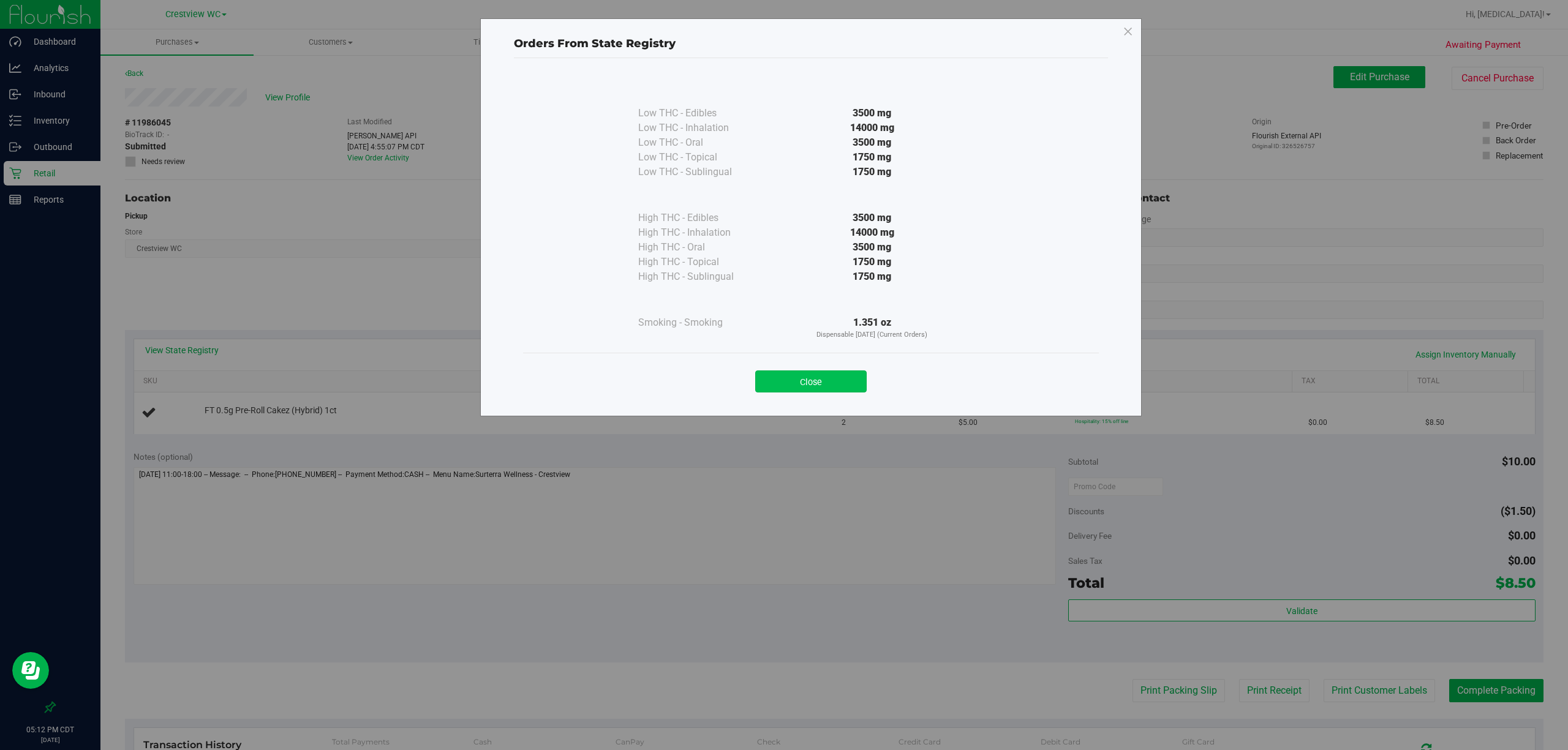
click at [732, 391] on button "Close" at bounding box center [811, 381] width 112 height 22
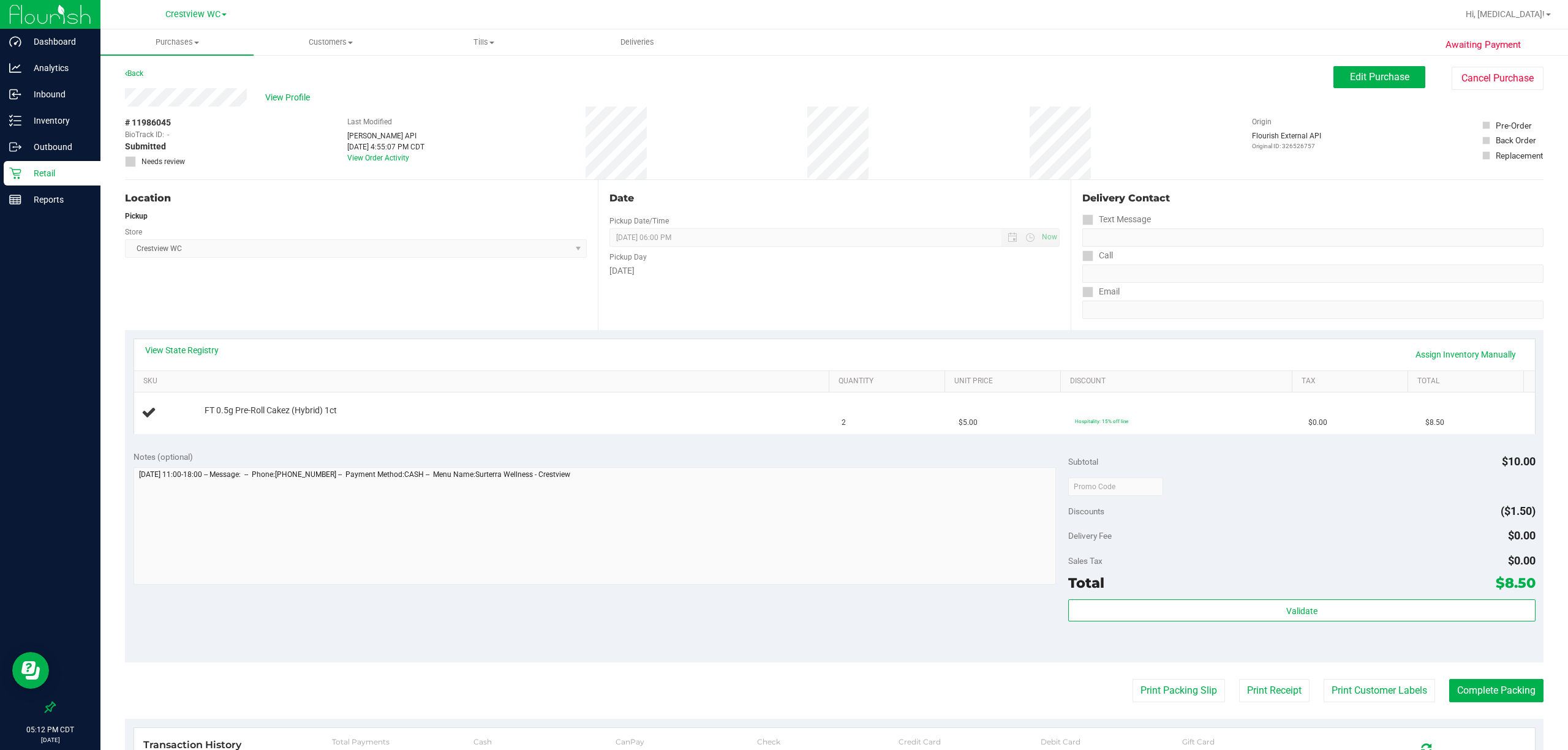
click at [405, 315] on div "Location Pickup Store Crestview WC Select Store [PERSON_NAME][GEOGRAPHIC_DATA] …" at bounding box center [361, 255] width 473 height 150
click at [42, 168] on p "Retail" at bounding box center [58, 173] width 74 height 15
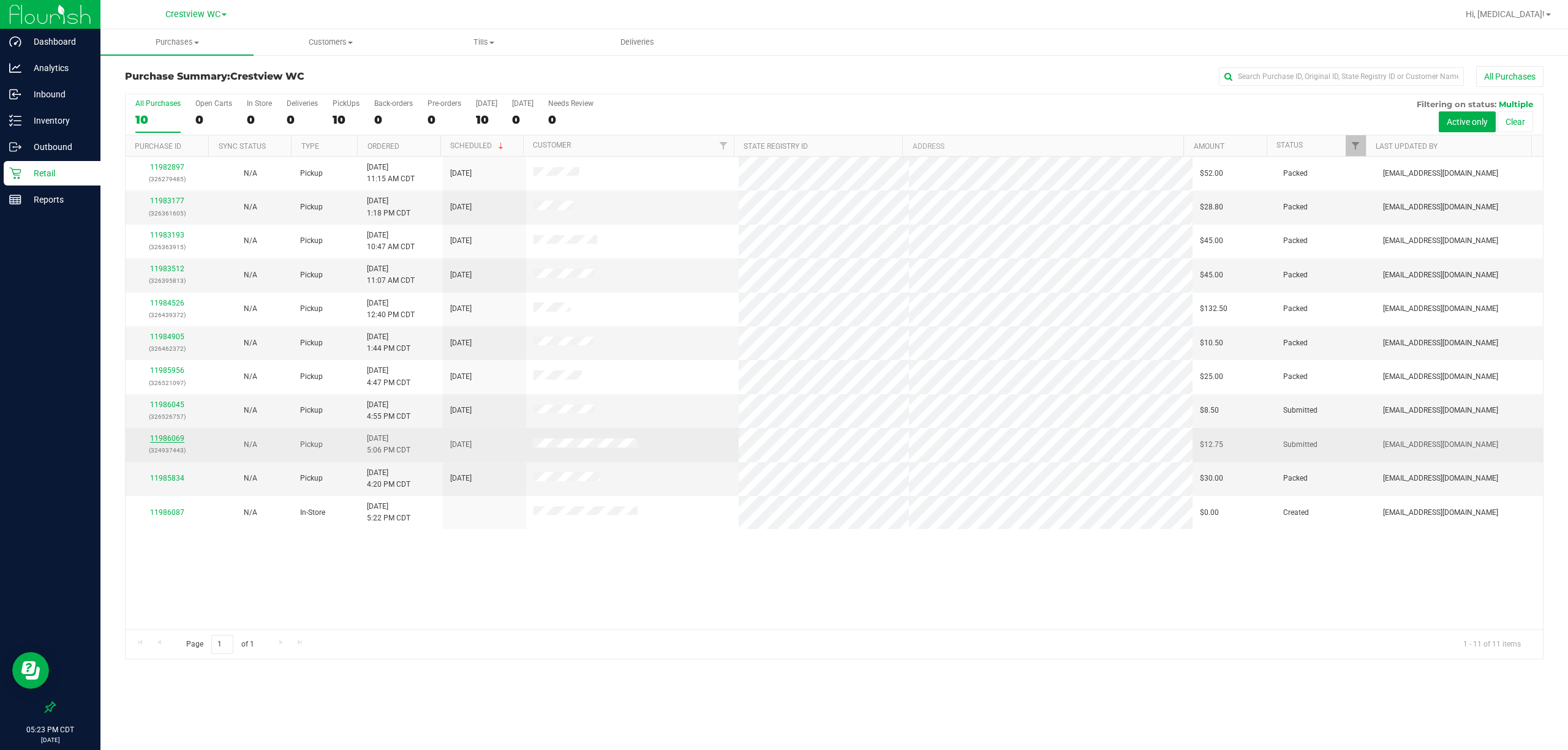
click at [167, 443] on link "11986069" at bounding box center [167, 438] width 35 height 8
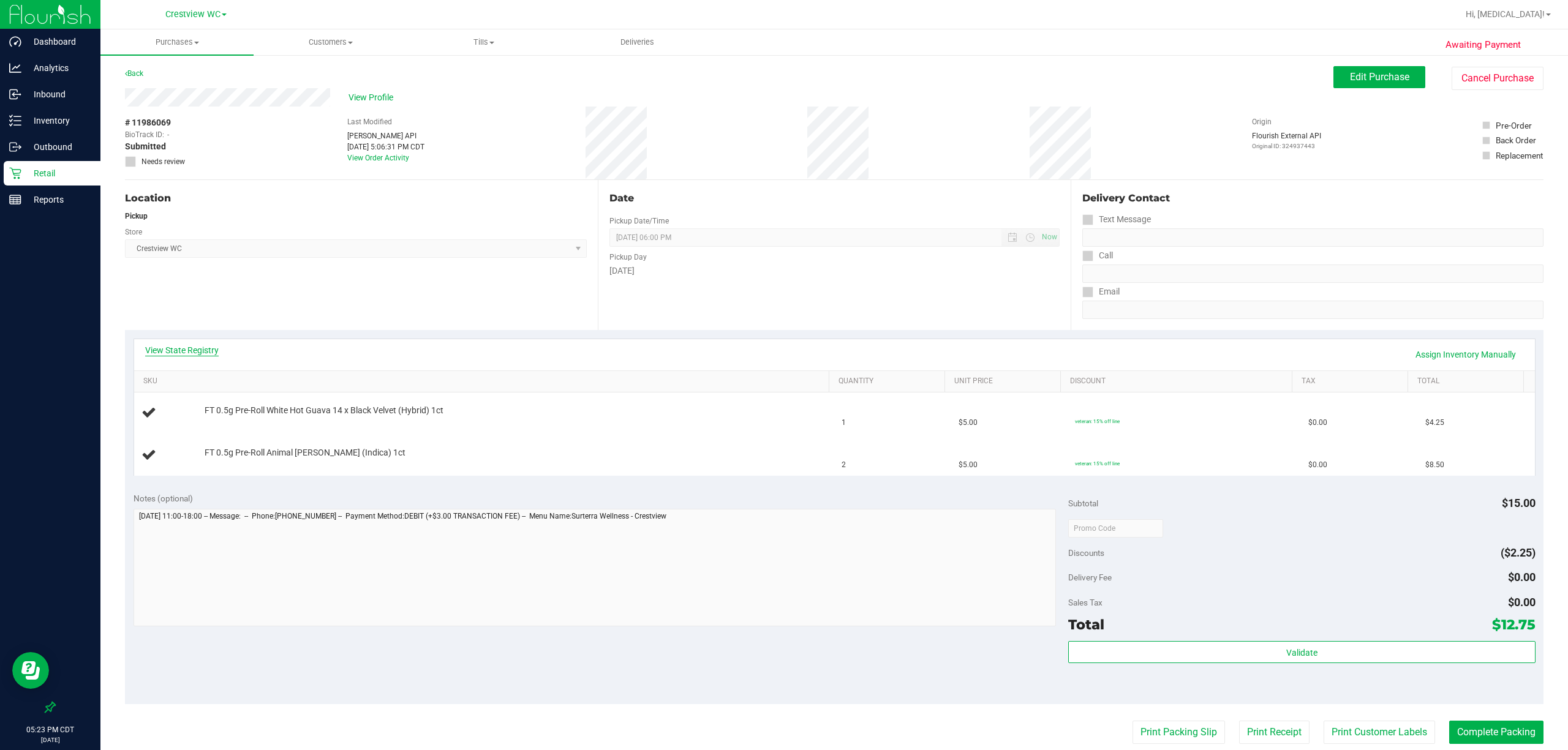
click at [194, 346] on link "View State Registry" at bounding box center [182, 350] width 74 height 12
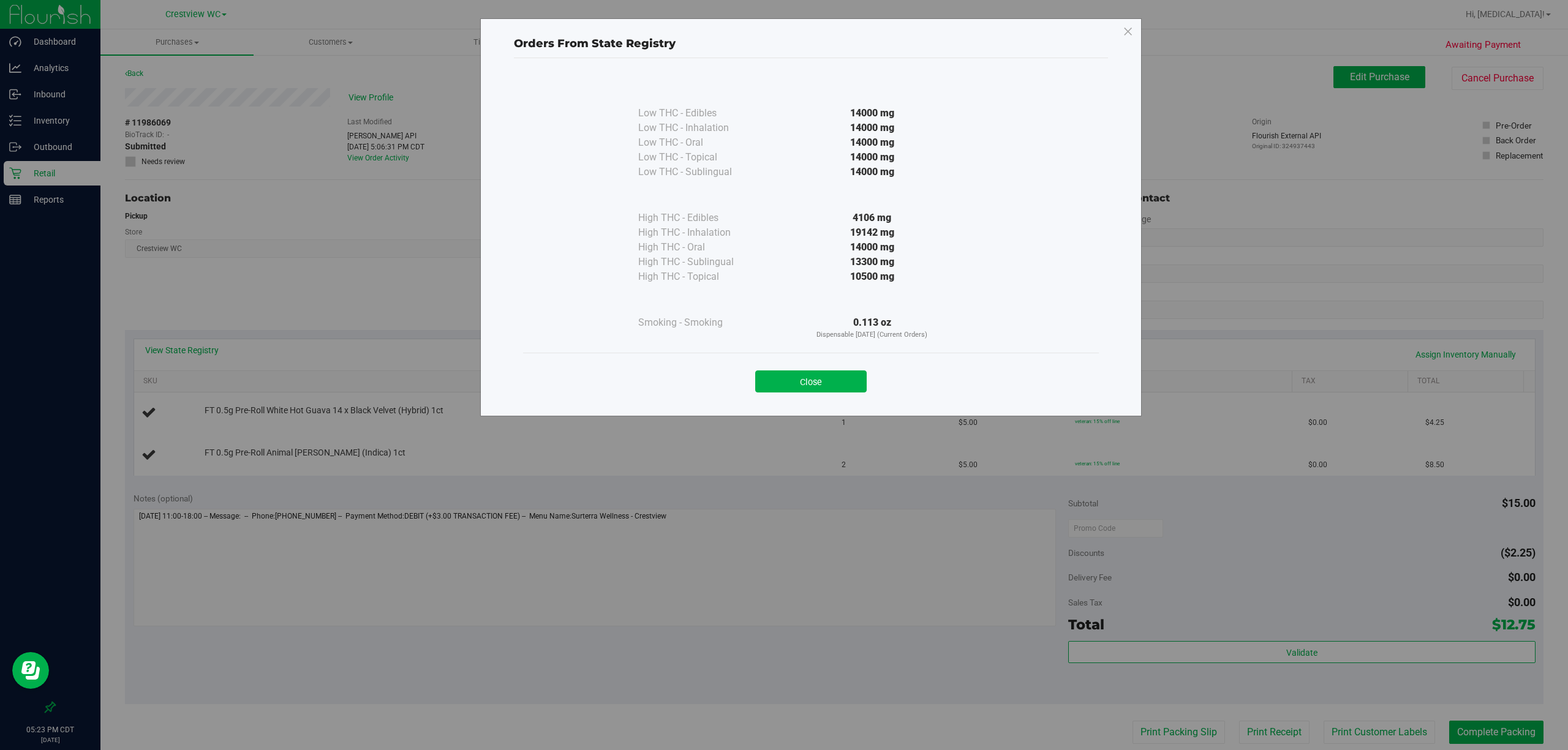
click at [732, 358] on div "Close" at bounding box center [811, 377] width 575 height 49
click at [732, 377] on button "Close" at bounding box center [811, 381] width 112 height 22
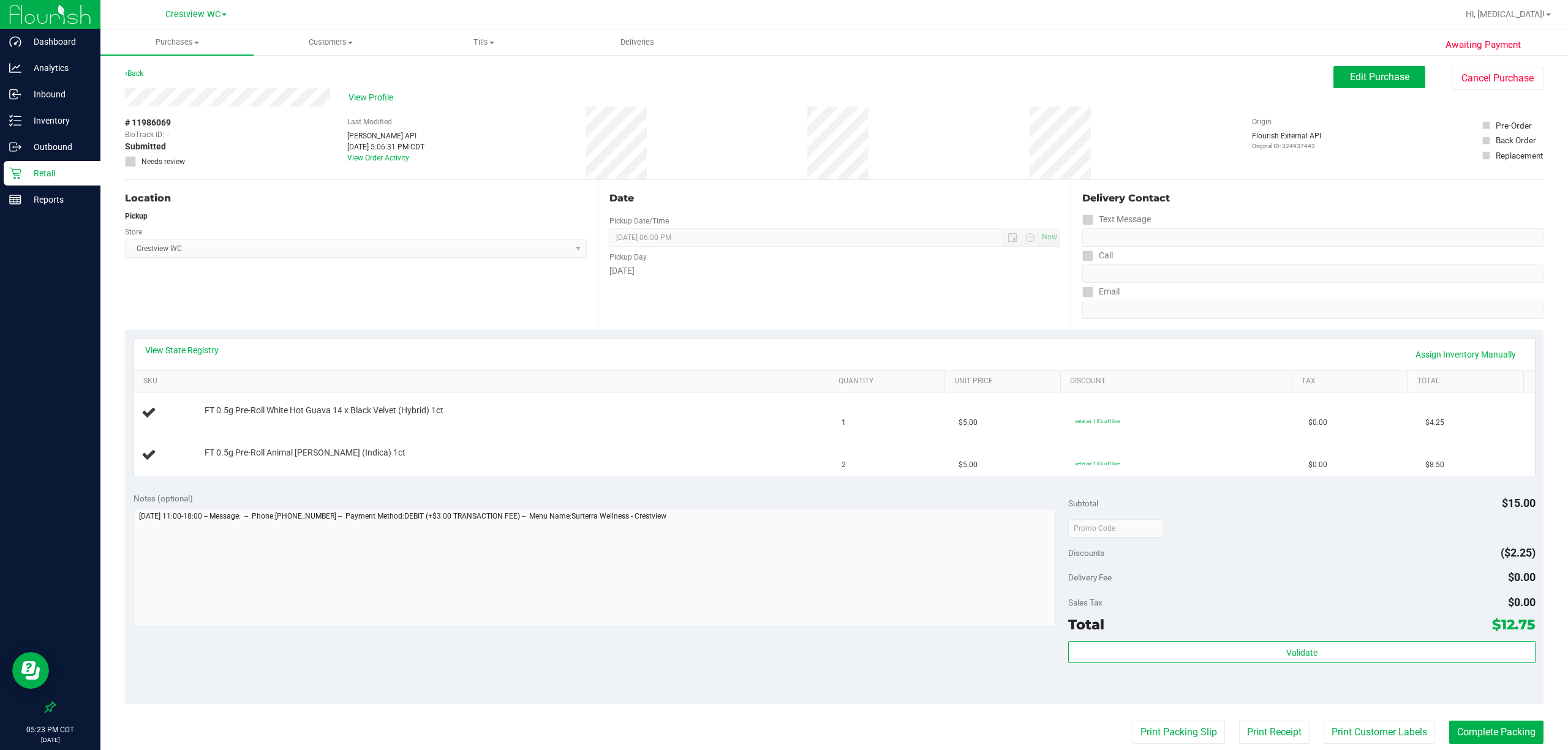
click at [33, 166] on p "Retail" at bounding box center [58, 173] width 74 height 15
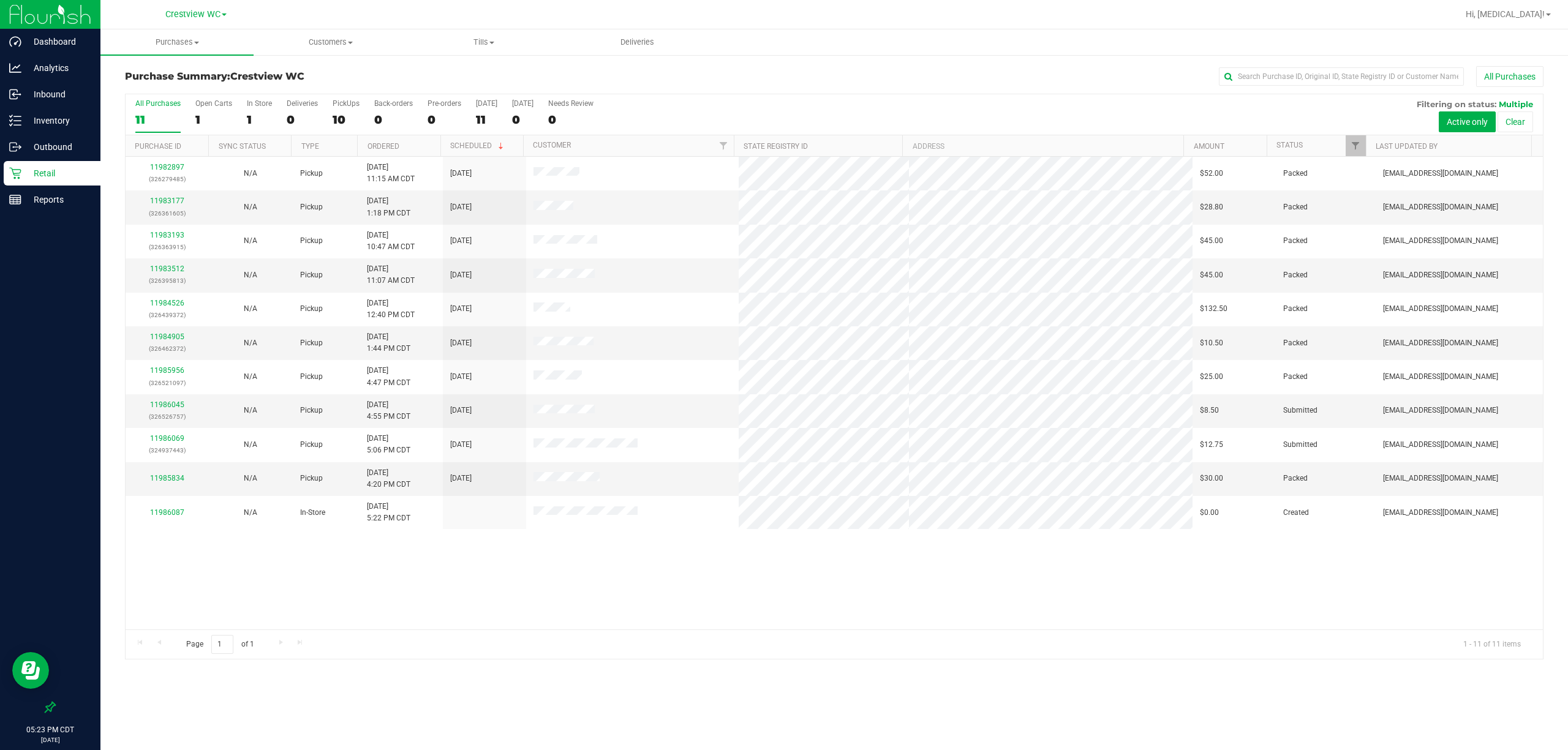
click at [478, 622] on div "11982897 (326279485) N/A Pickup [DATE] 11:15 AM CDT 9/21/2025 $52.00 Packed [EM…" at bounding box center [834, 393] width 1417 height 473
click at [468, 593] on div "11982897 (326279485) N/A Pickup [DATE] 11:15 AM CDT 9/21/2025 $52.00 Packed [EM…" at bounding box center [834, 393] width 1417 height 473
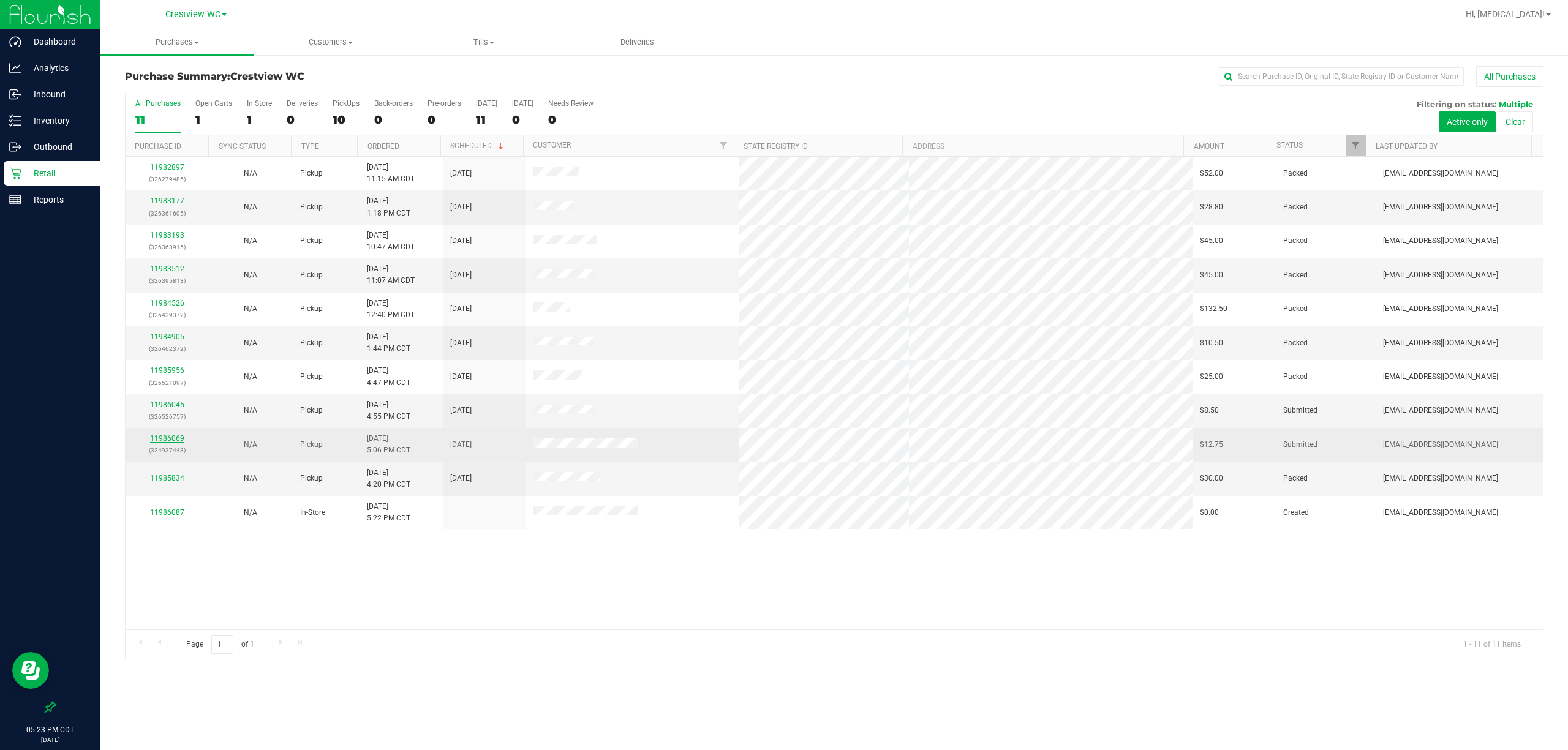
click at [169, 441] on link "11986069" at bounding box center [167, 438] width 35 height 8
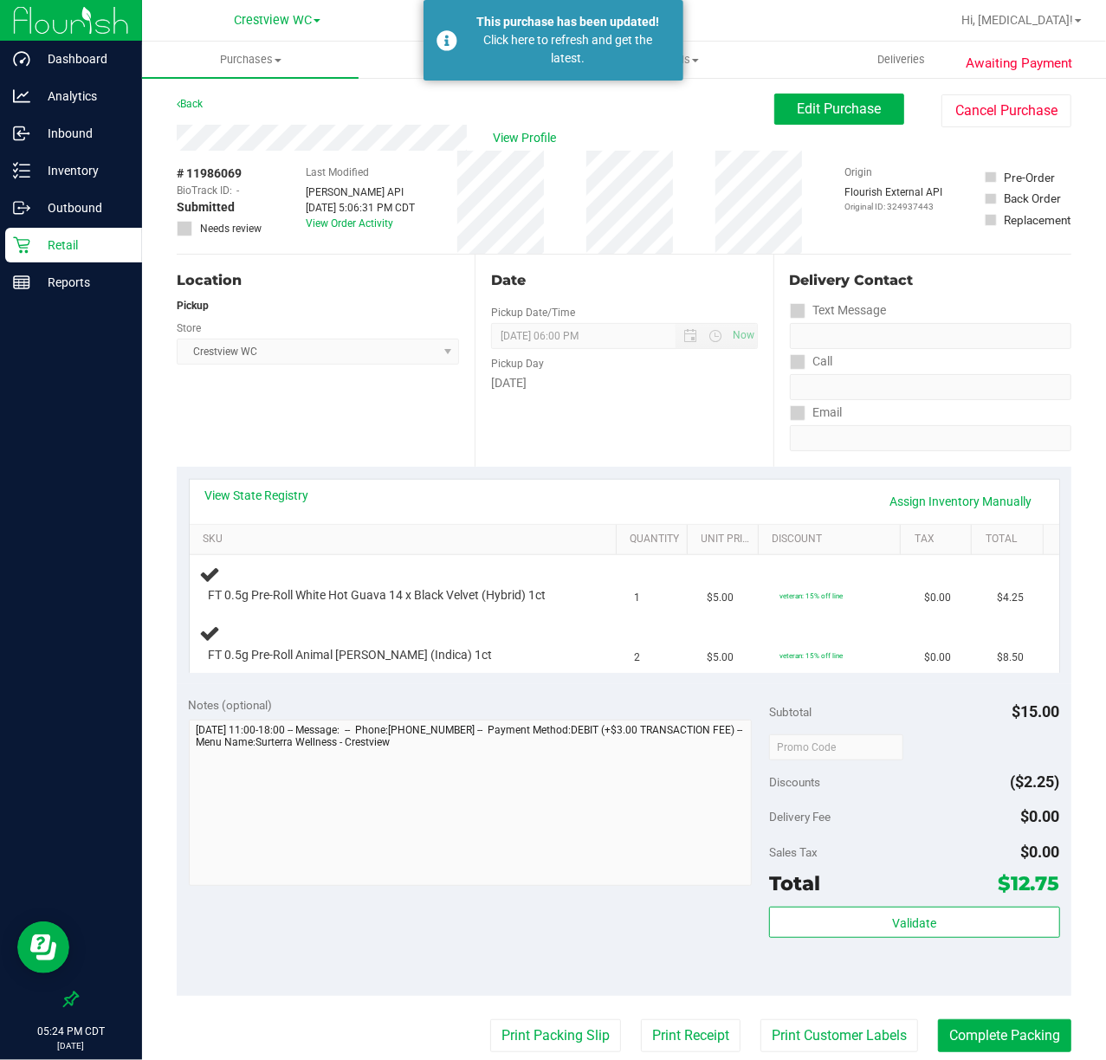
click at [50, 244] on p "Retail" at bounding box center [82, 245] width 104 height 21
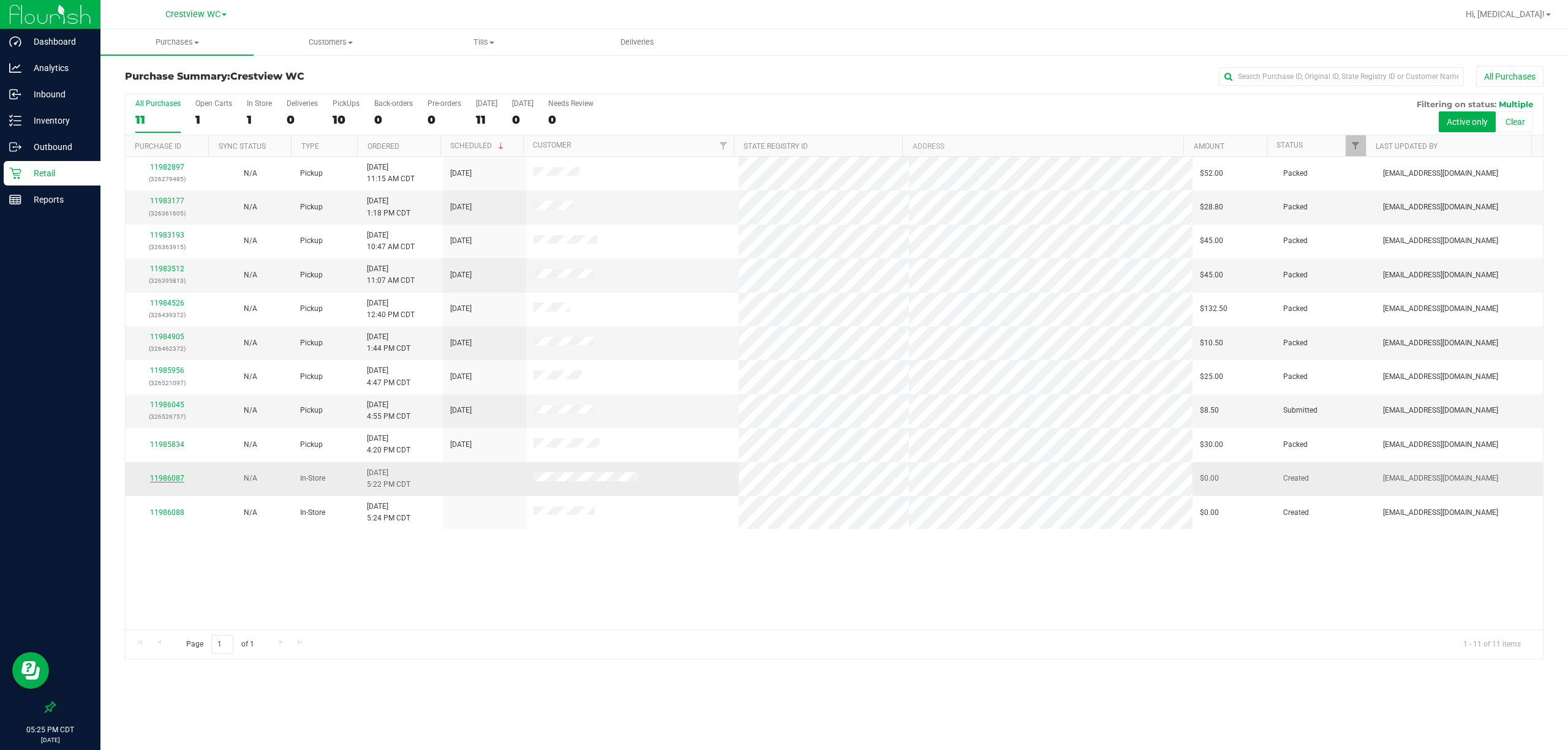
click at [174, 481] on link "11986087" at bounding box center [167, 478] width 35 height 8
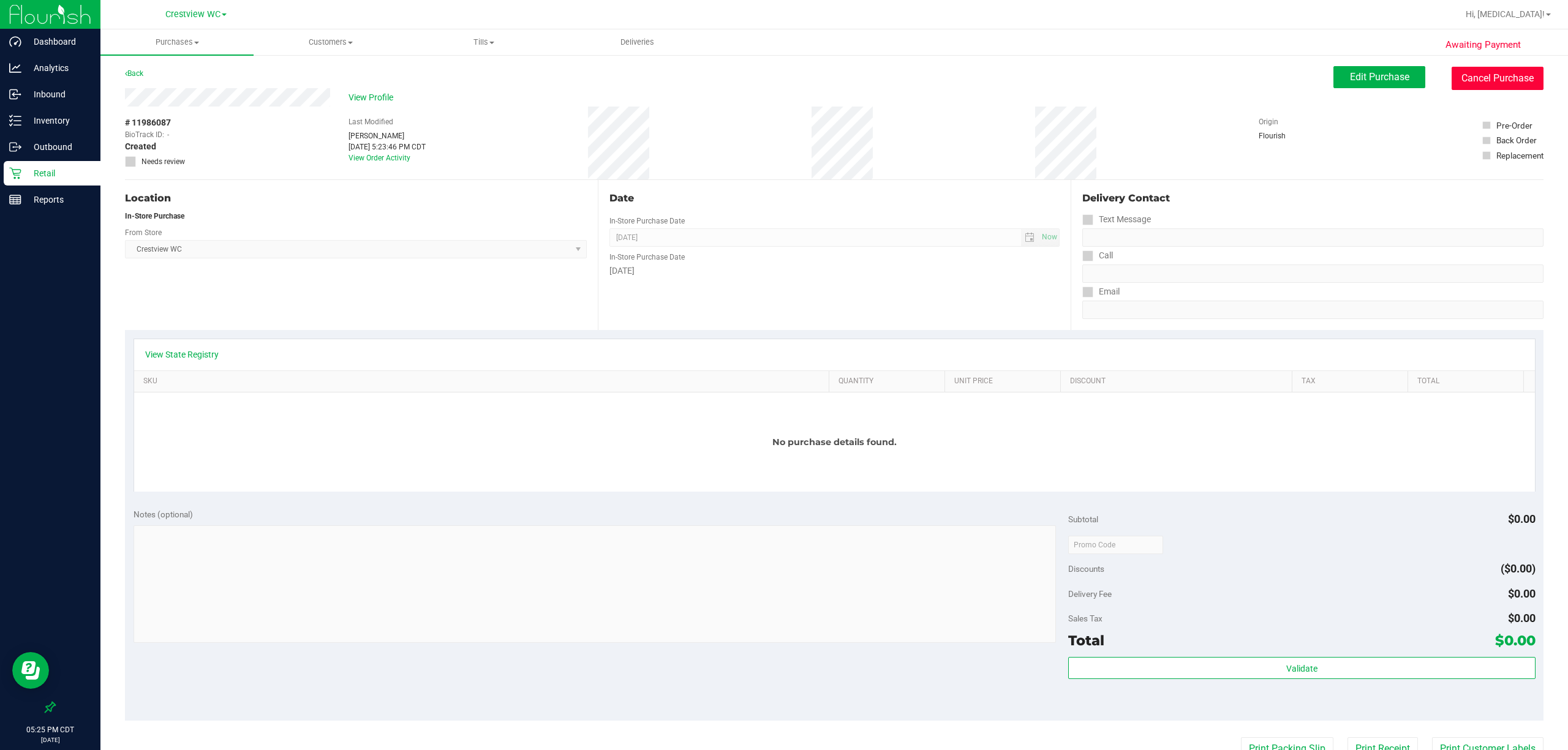
click at [732, 74] on button "Cancel Purchase" at bounding box center [1497, 78] width 92 height 23
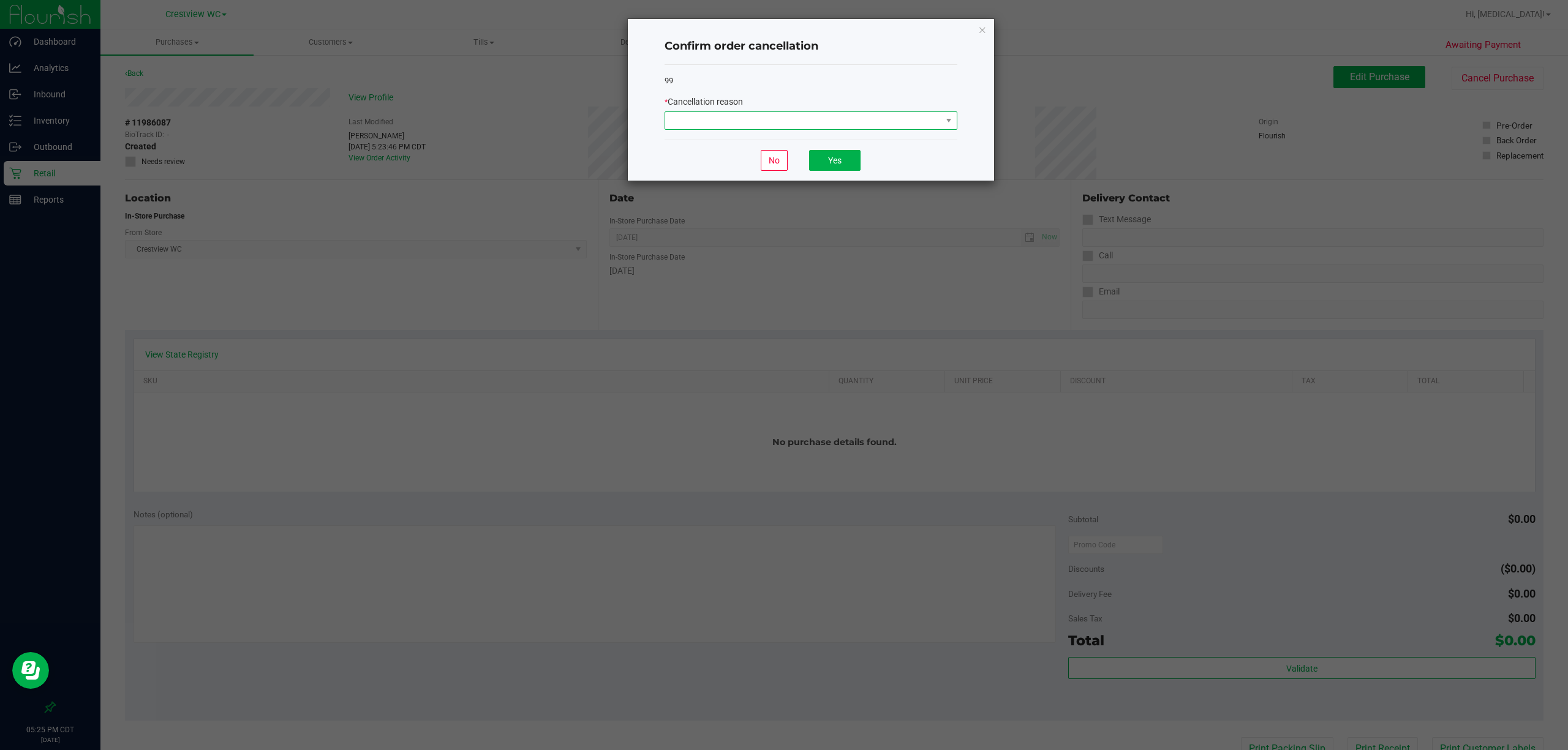
click at [732, 123] on span at bounding box center [803, 121] width 276 height 17
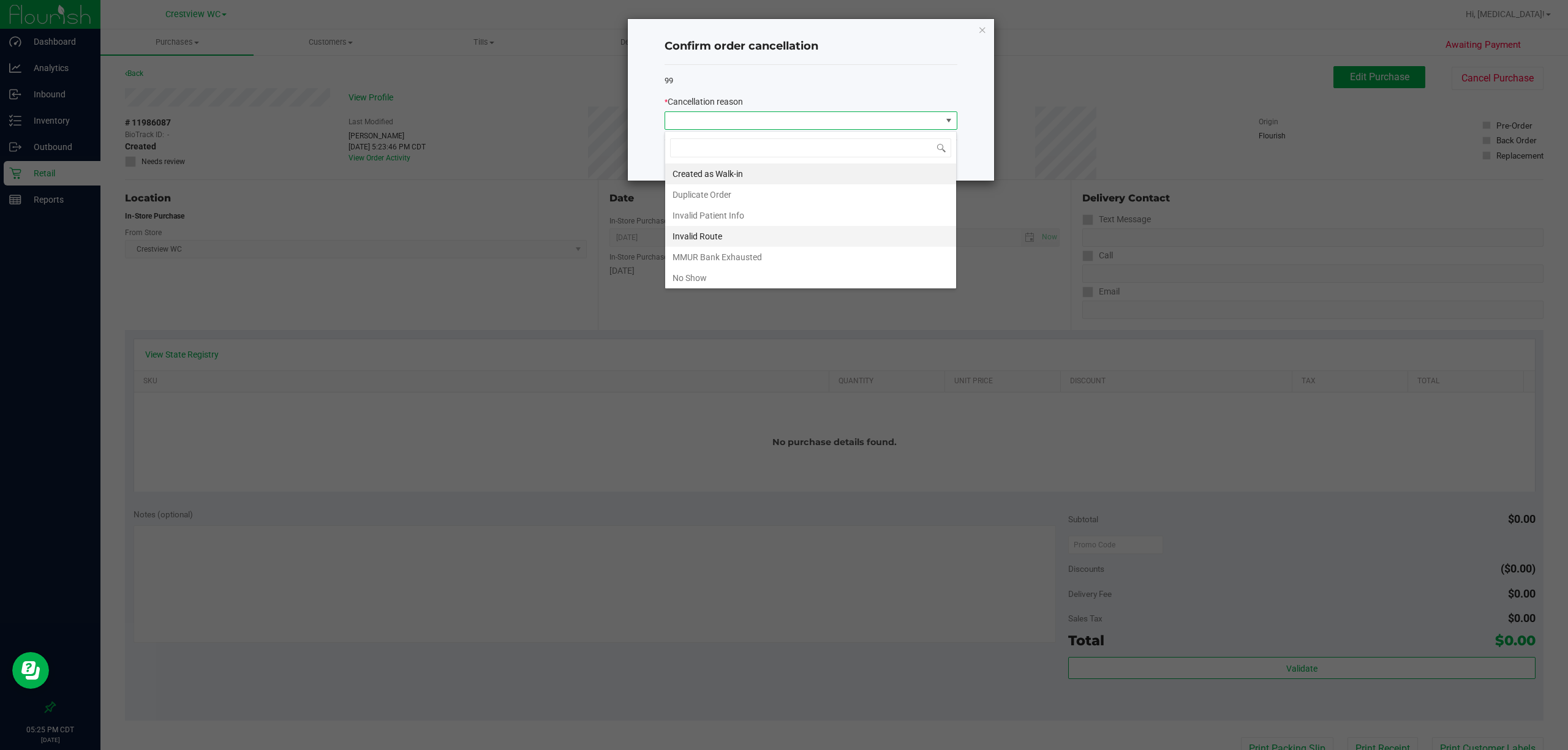
scroll to position [18, 292]
click at [732, 253] on li "MMUR Bank Exhausted" at bounding box center [810, 257] width 291 height 20
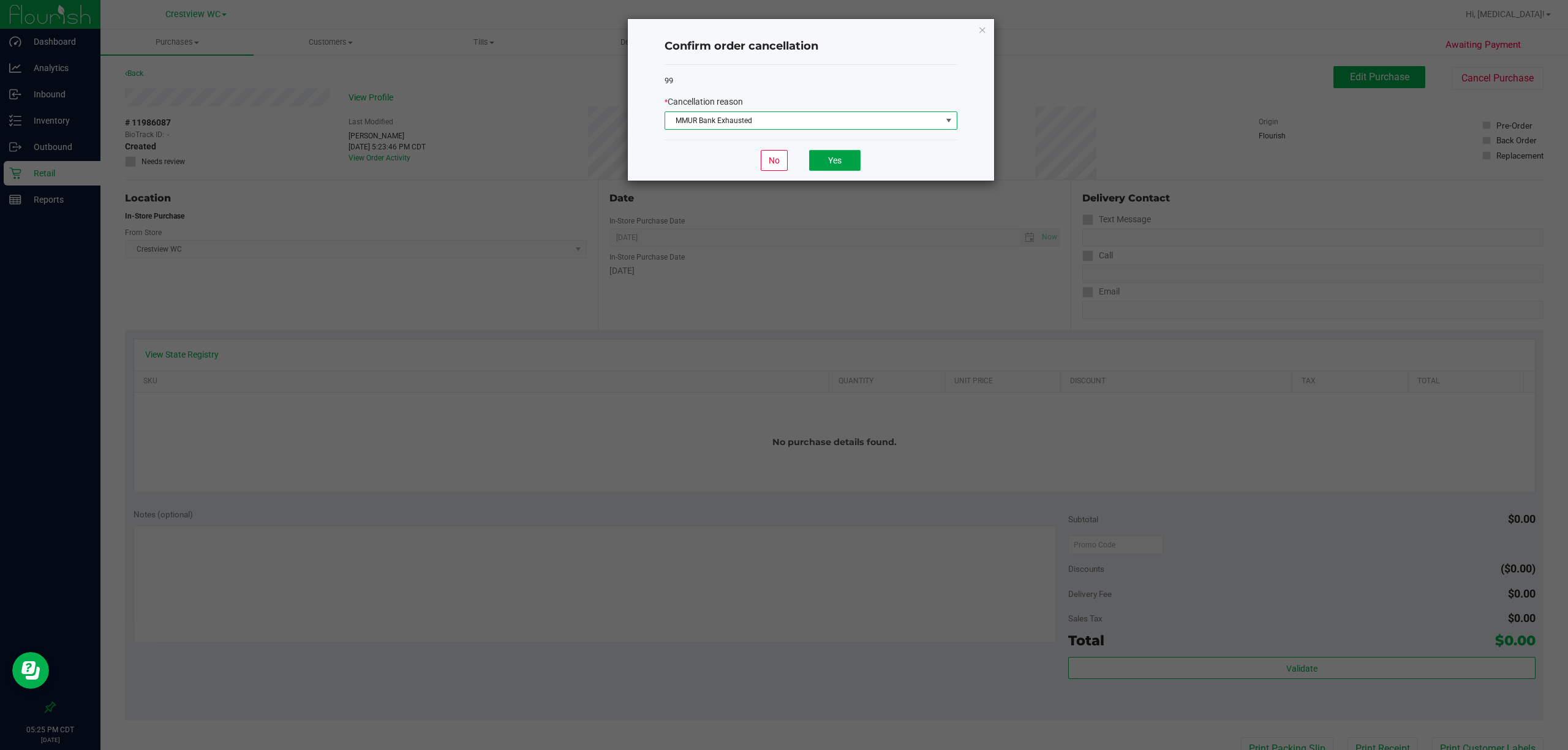
click at [732, 158] on button "Yes" at bounding box center [834, 160] width 52 height 20
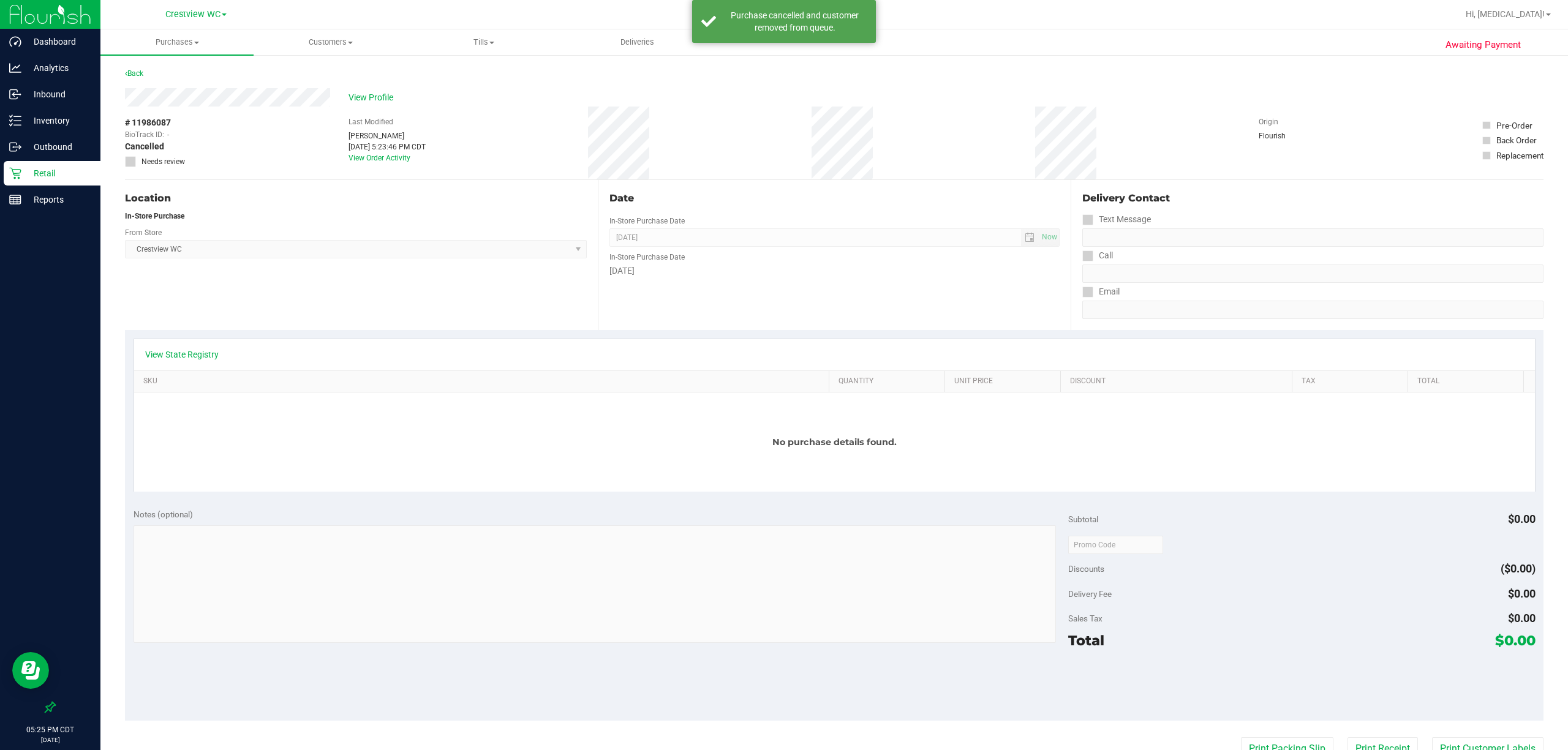
click at [52, 170] on p "Retail" at bounding box center [58, 173] width 74 height 15
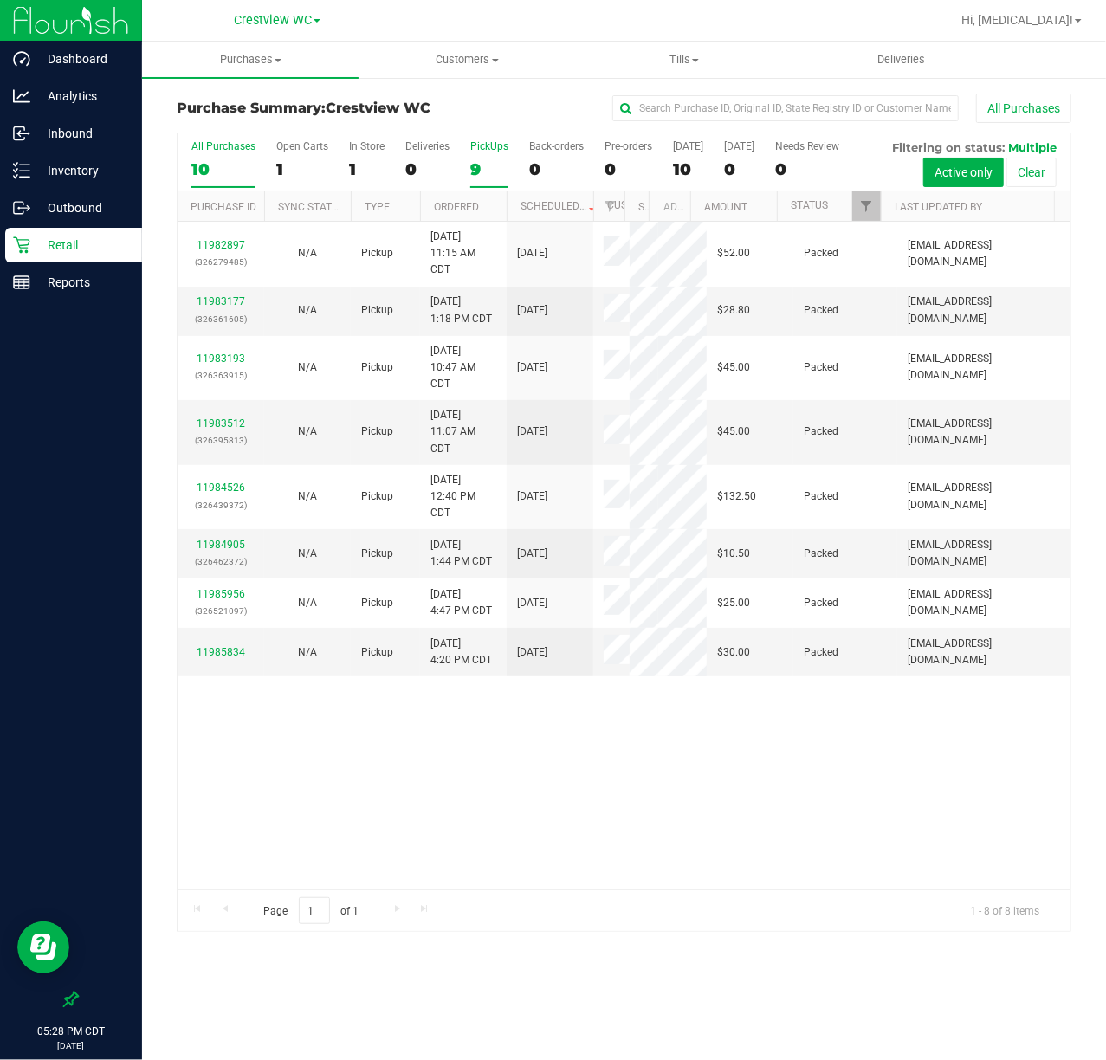
click at [479, 165] on div "9" at bounding box center [489, 169] width 38 height 20
click at [0, 0] on input "PickUps 9" at bounding box center [0, 0] width 0 height 0
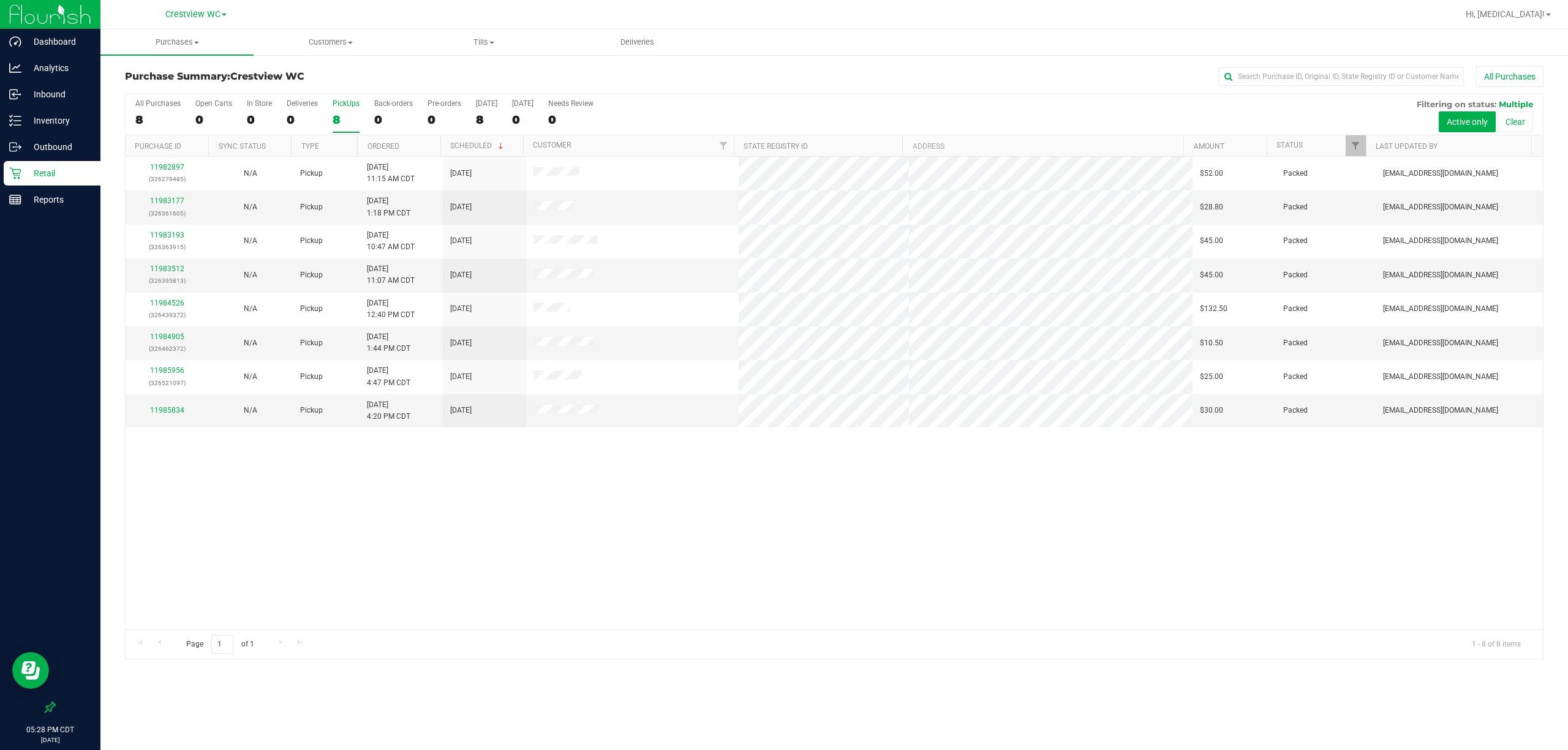
click at [620, 486] on div "11982897 (326279485) N/A Pickup [DATE] 11:15 AM CDT 9/21/2025 $52.00 Packed [EM…" at bounding box center [834, 393] width 1417 height 473
click at [732, 537] on div "11982897 (326279485) N/A Pickup [DATE] 11:15 AM CDT 9/21/2025 $52.00 Packed [EM…" at bounding box center [834, 393] width 1417 height 473
click at [333, 118] on div "8" at bounding box center [346, 119] width 27 height 14
click at [0, 0] on input "PickUps 8" at bounding box center [0, 0] width 0 height 0
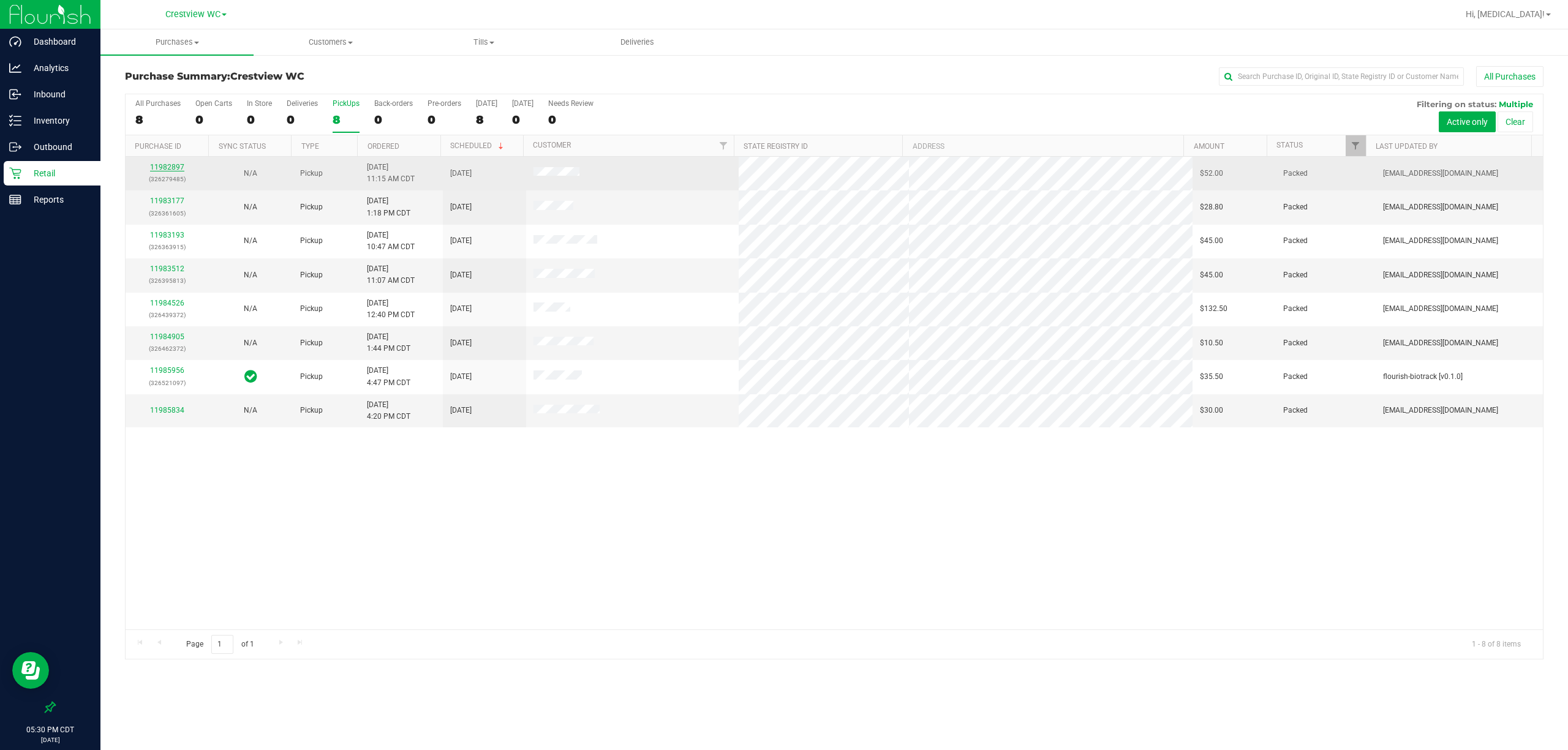
click at [167, 172] on link "11982897" at bounding box center [167, 167] width 35 height 8
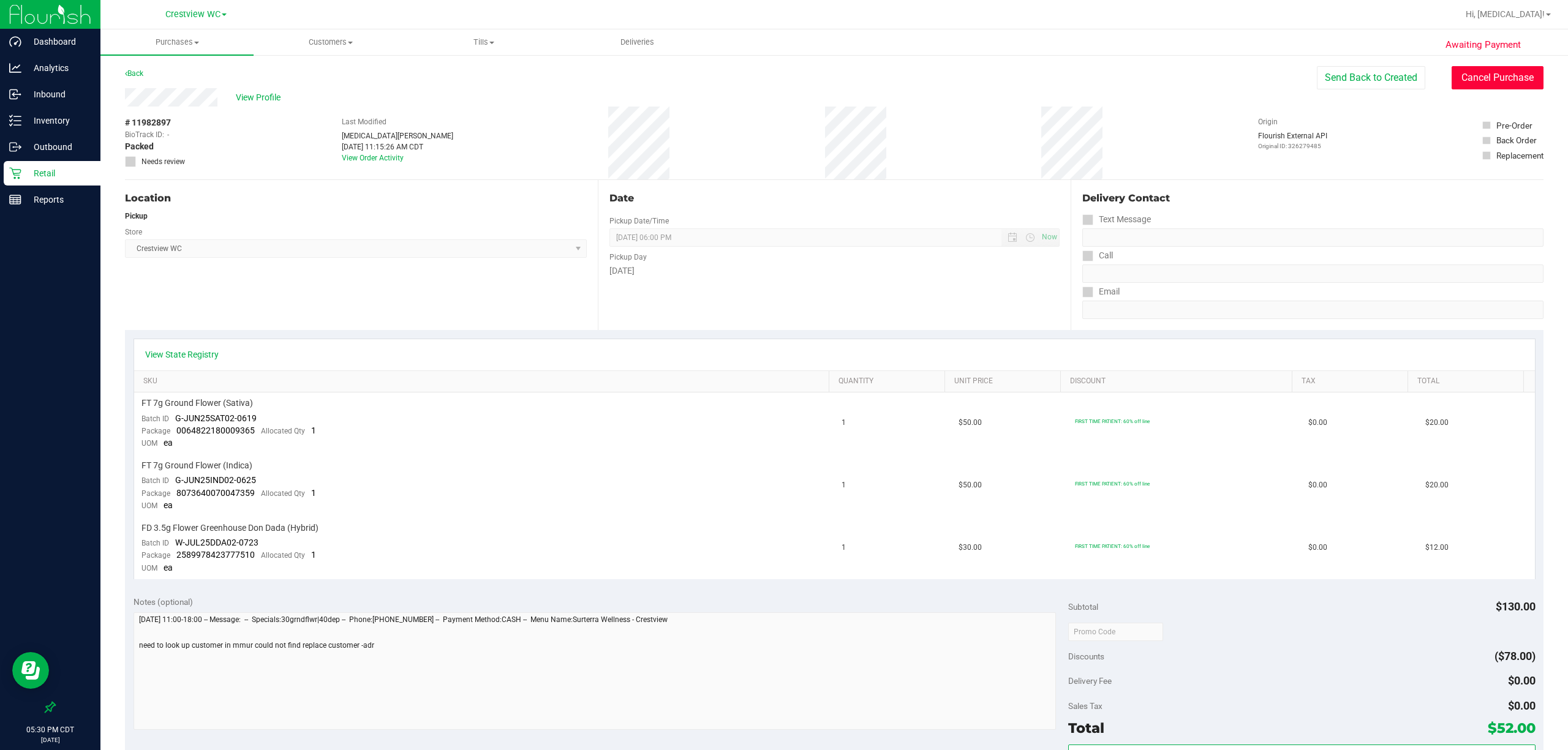
click at [732, 82] on button "Cancel Purchase" at bounding box center [1497, 78] width 92 height 23
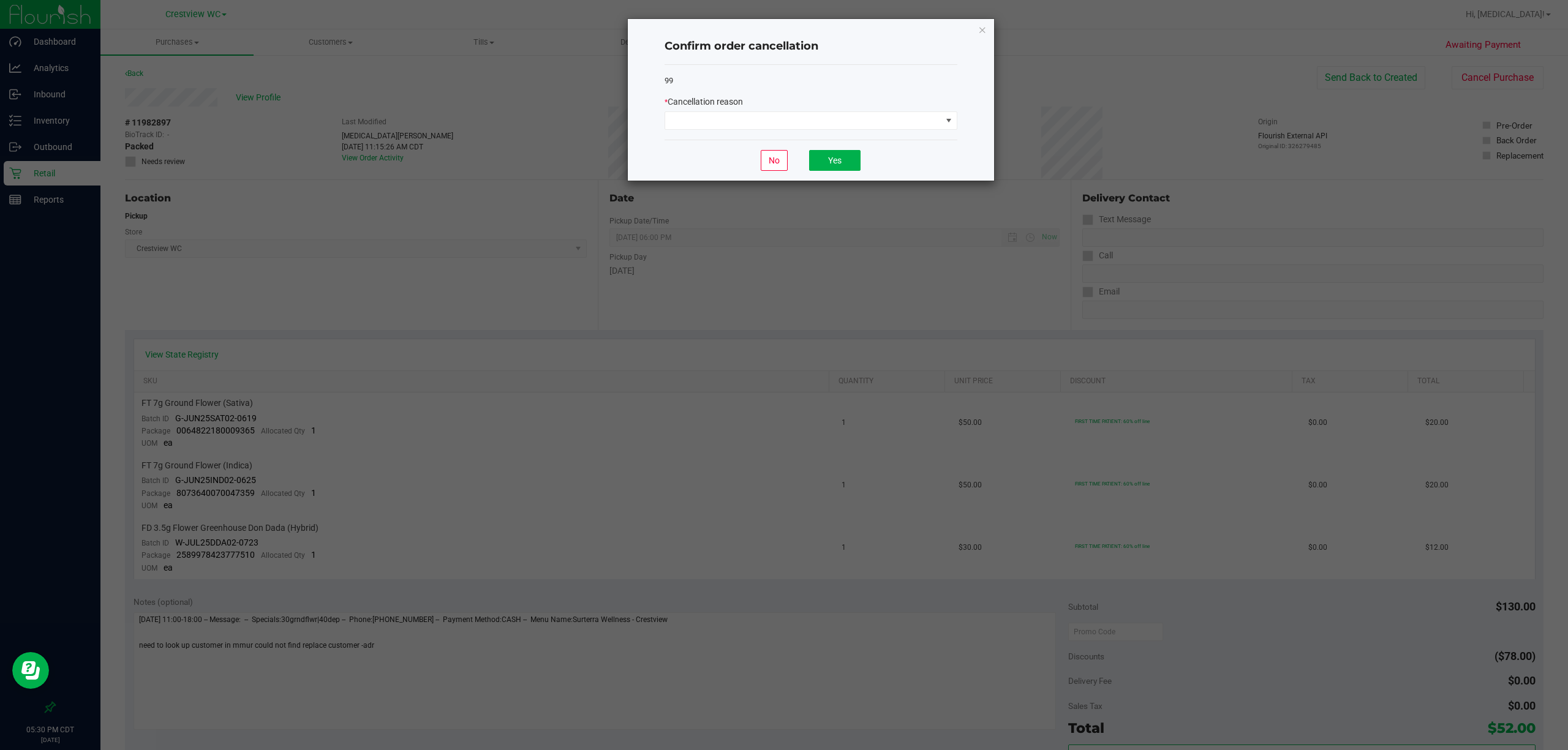
click at [732, 110] on div "* Cancellation reason" at bounding box center [811, 112] width 293 height 35
click at [732, 117] on span at bounding box center [803, 121] width 276 height 17
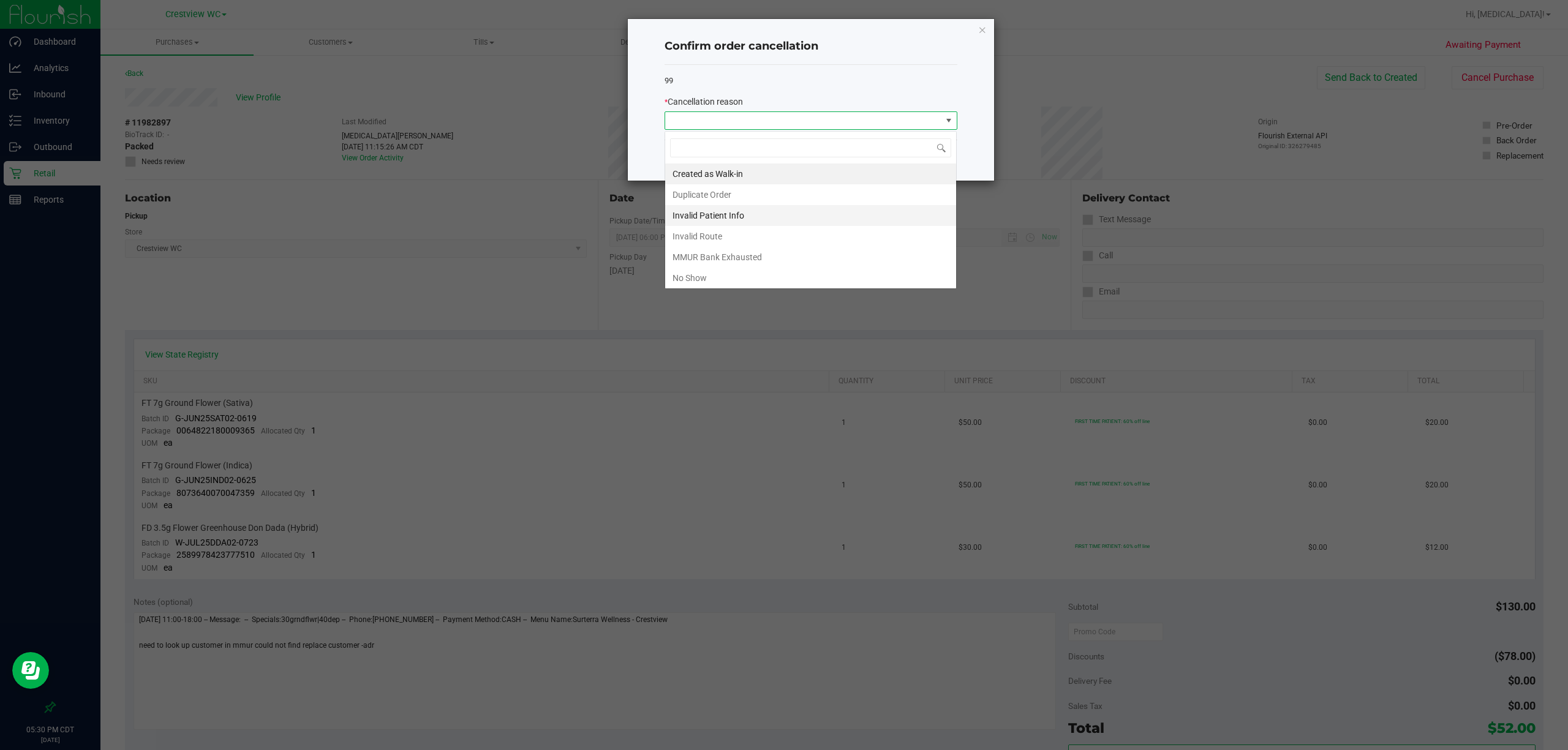
scroll to position [18, 292]
click at [732, 277] on li "No Show" at bounding box center [810, 278] width 291 height 20
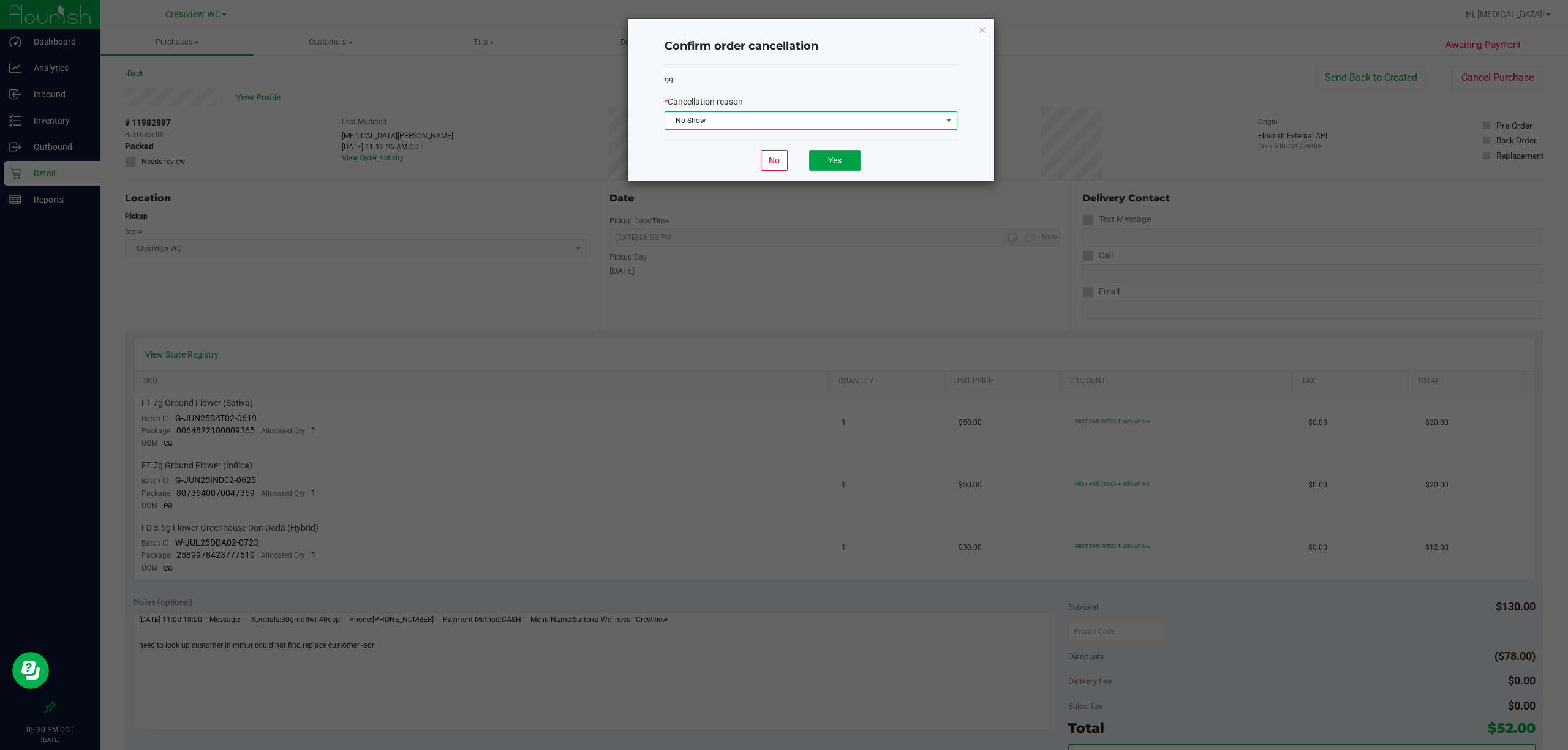
click at [732, 162] on button "Yes" at bounding box center [834, 160] width 52 height 20
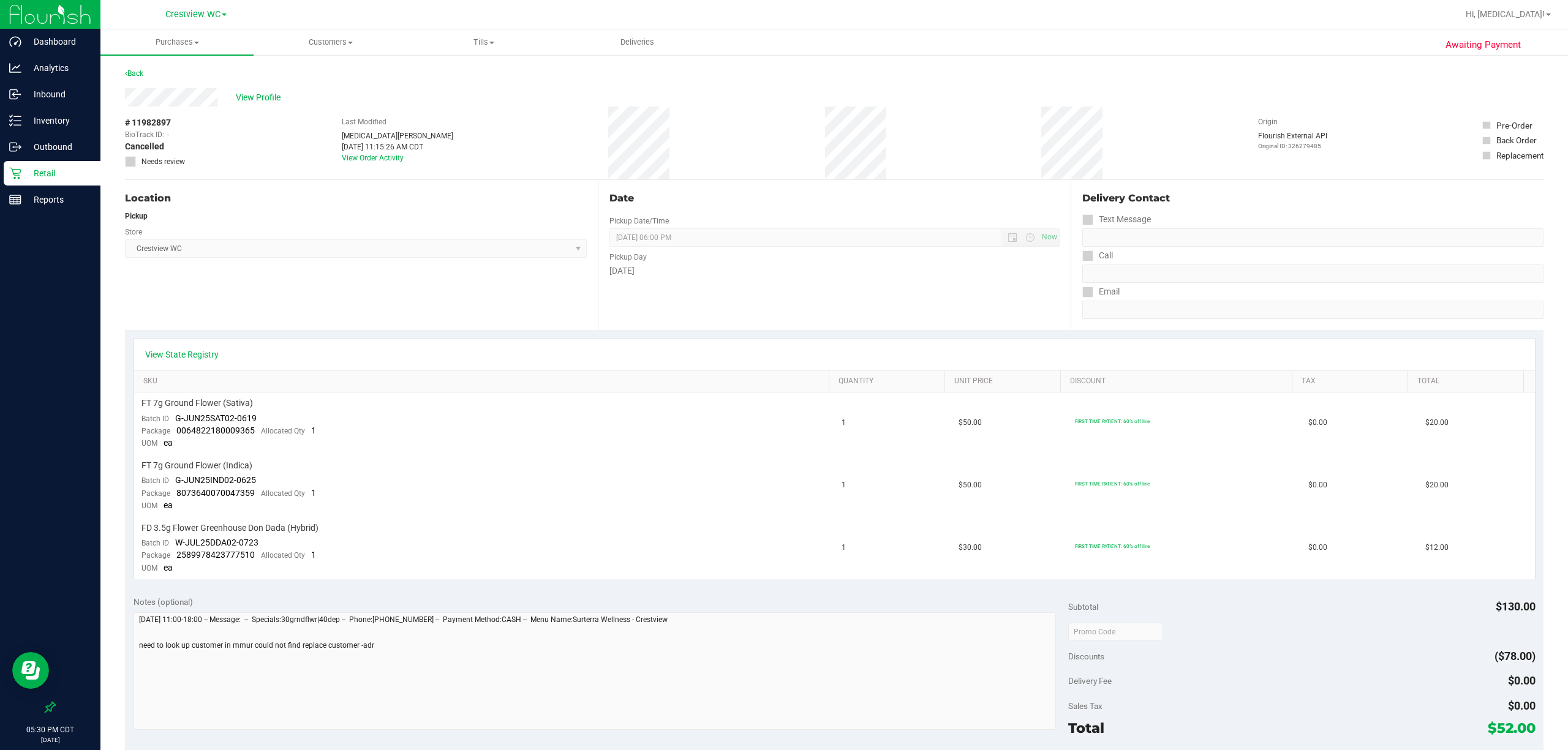
click at [40, 165] on div "Retail" at bounding box center [52, 173] width 97 height 25
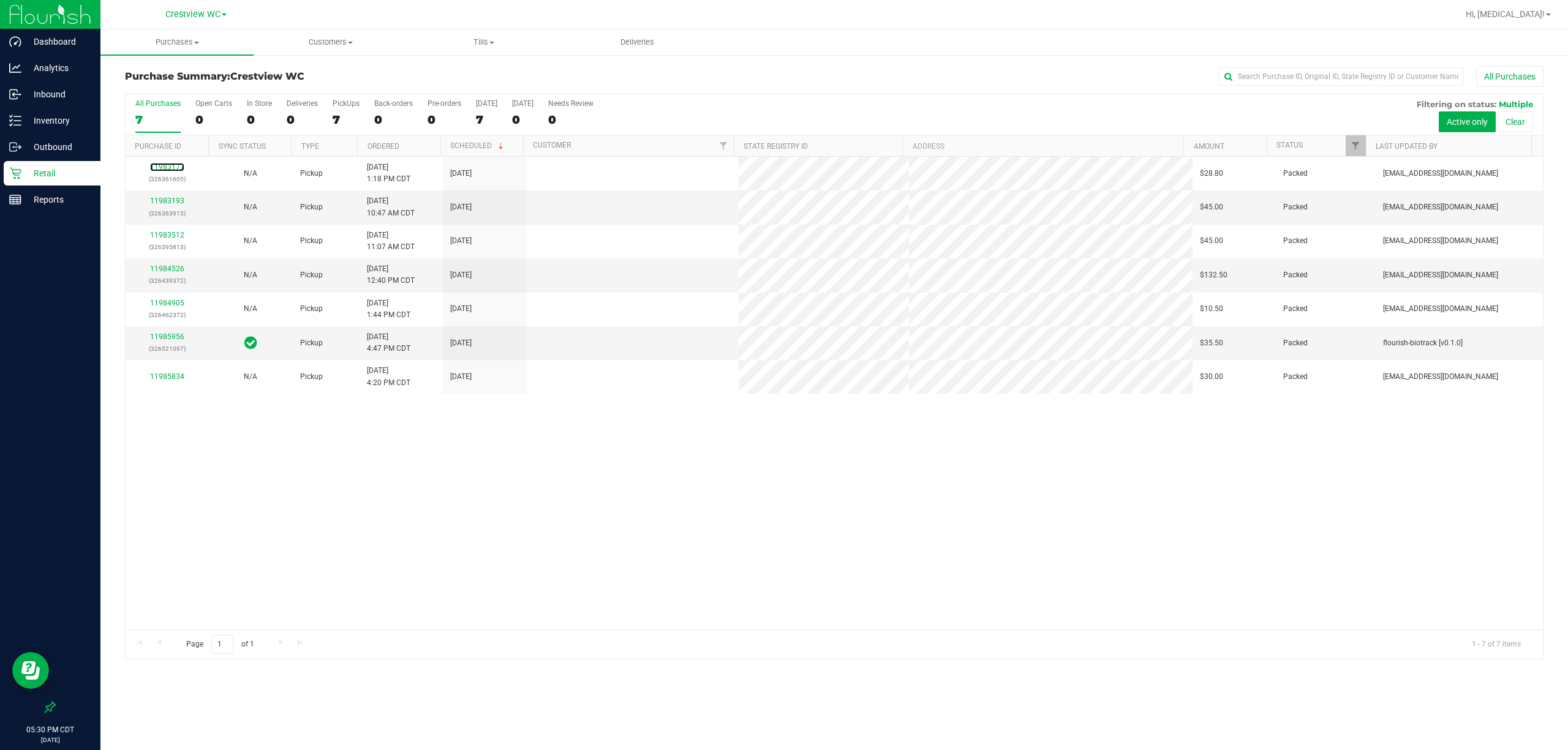
click at [172, 165] on link "11983177" at bounding box center [167, 167] width 35 height 8
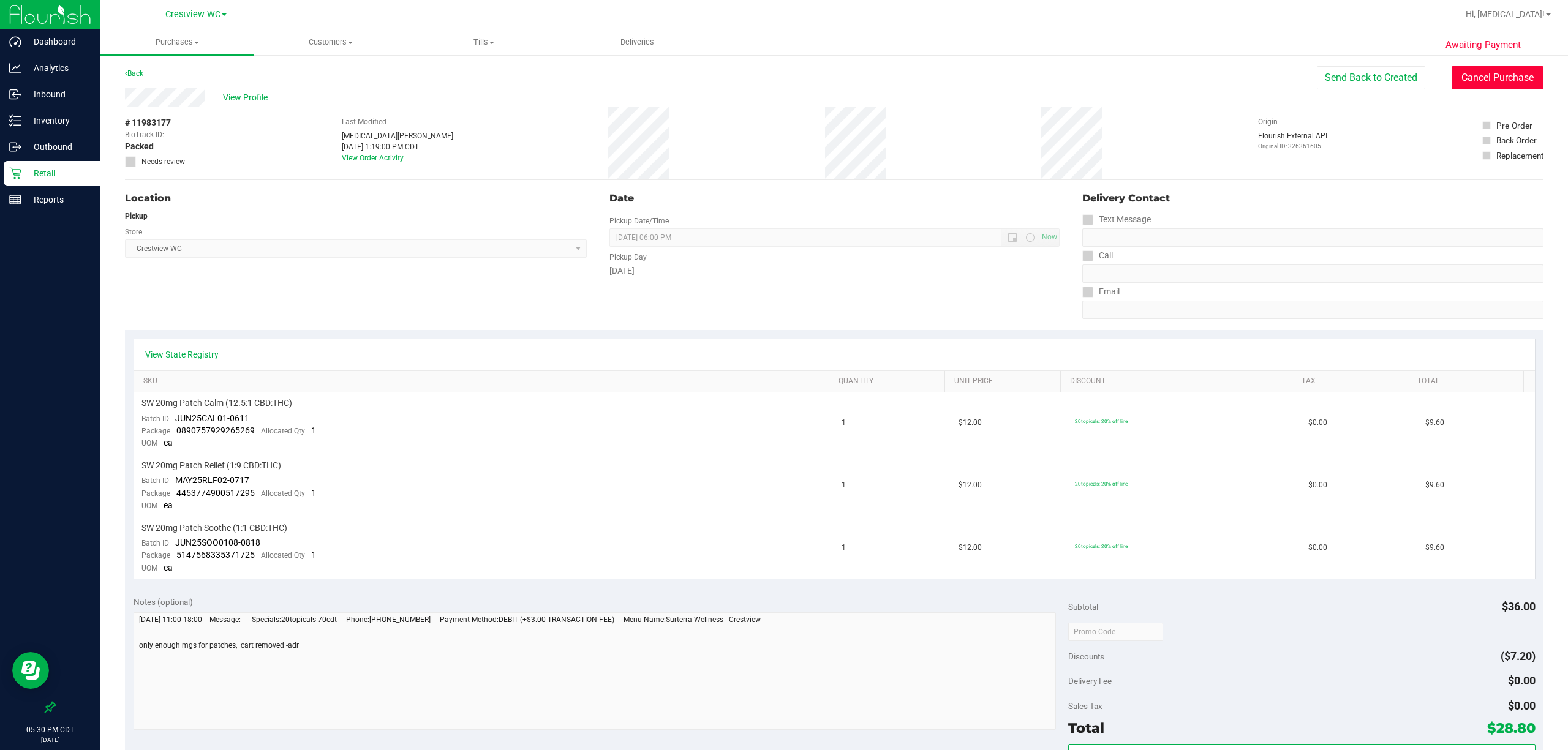
click at [732, 76] on button "Cancel Purchase" at bounding box center [1497, 78] width 92 height 23
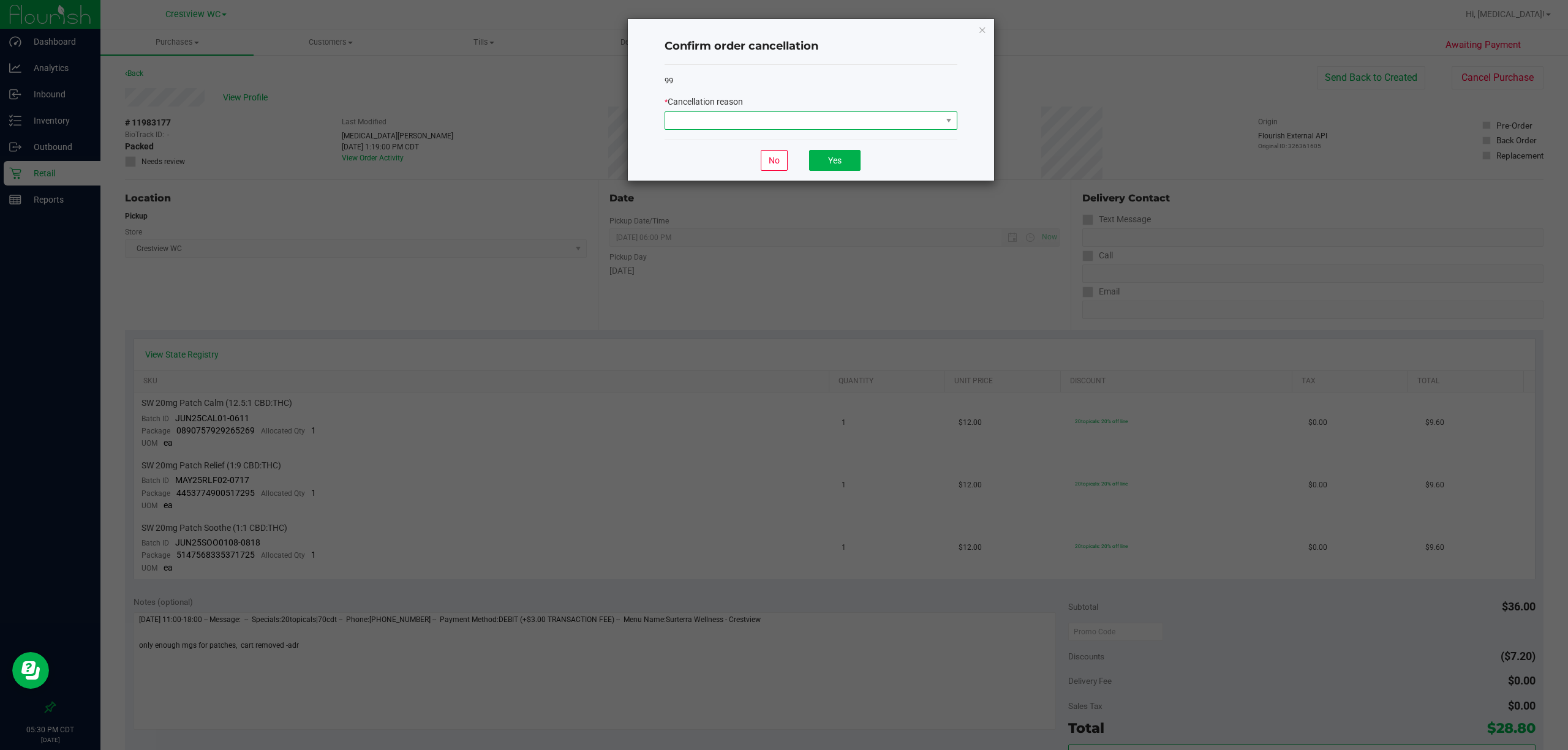
click at [732, 123] on span at bounding box center [803, 121] width 276 height 17
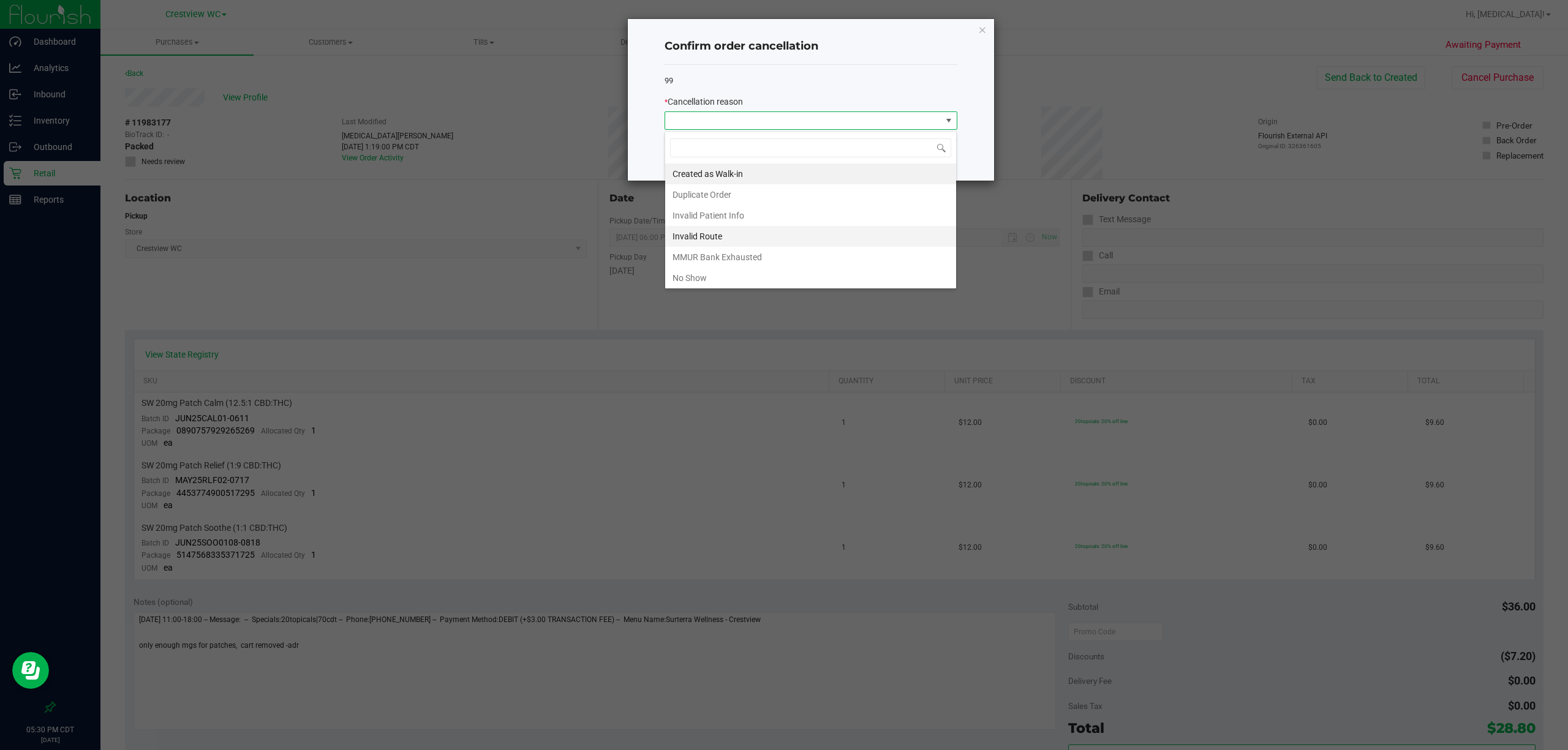
scroll to position [18, 292]
click at [727, 277] on li "No Show" at bounding box center [810, 278] width 291 height 20
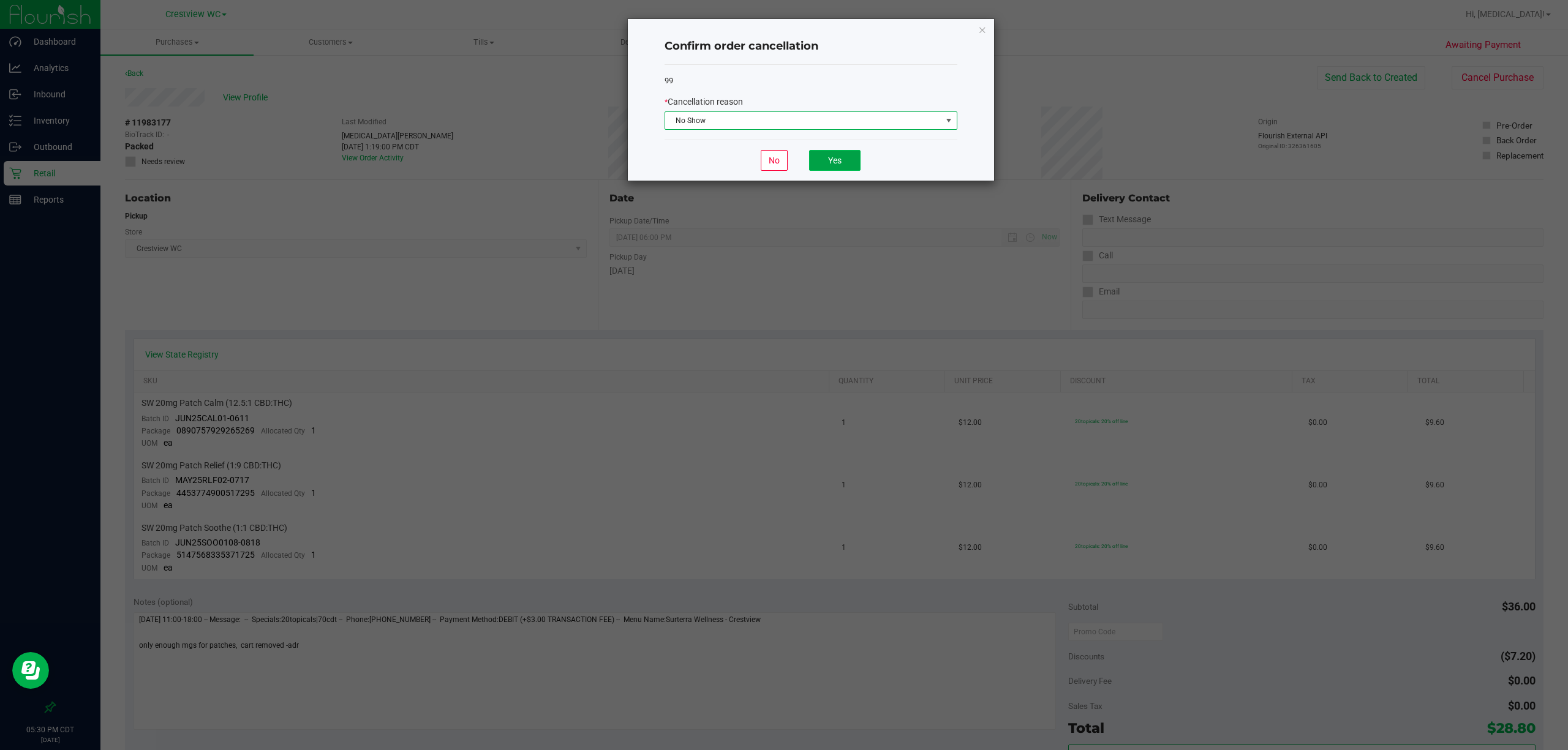
click at [732, 160] on button "Yes" at bounding box center [834, 160] width 52 height 20
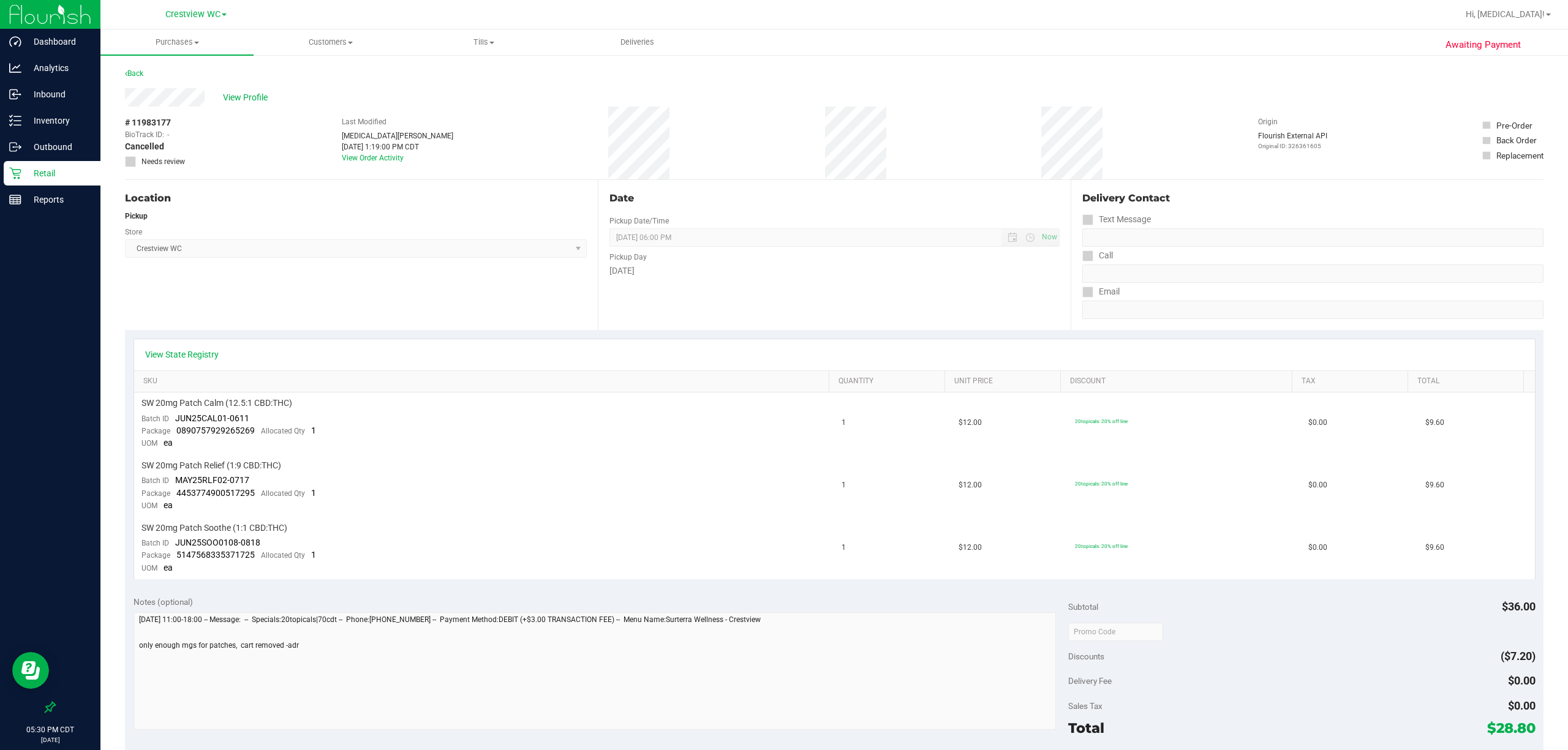
click at [54, 170] on p "Retail" at bounding box center [58, 173] width 74 height 15
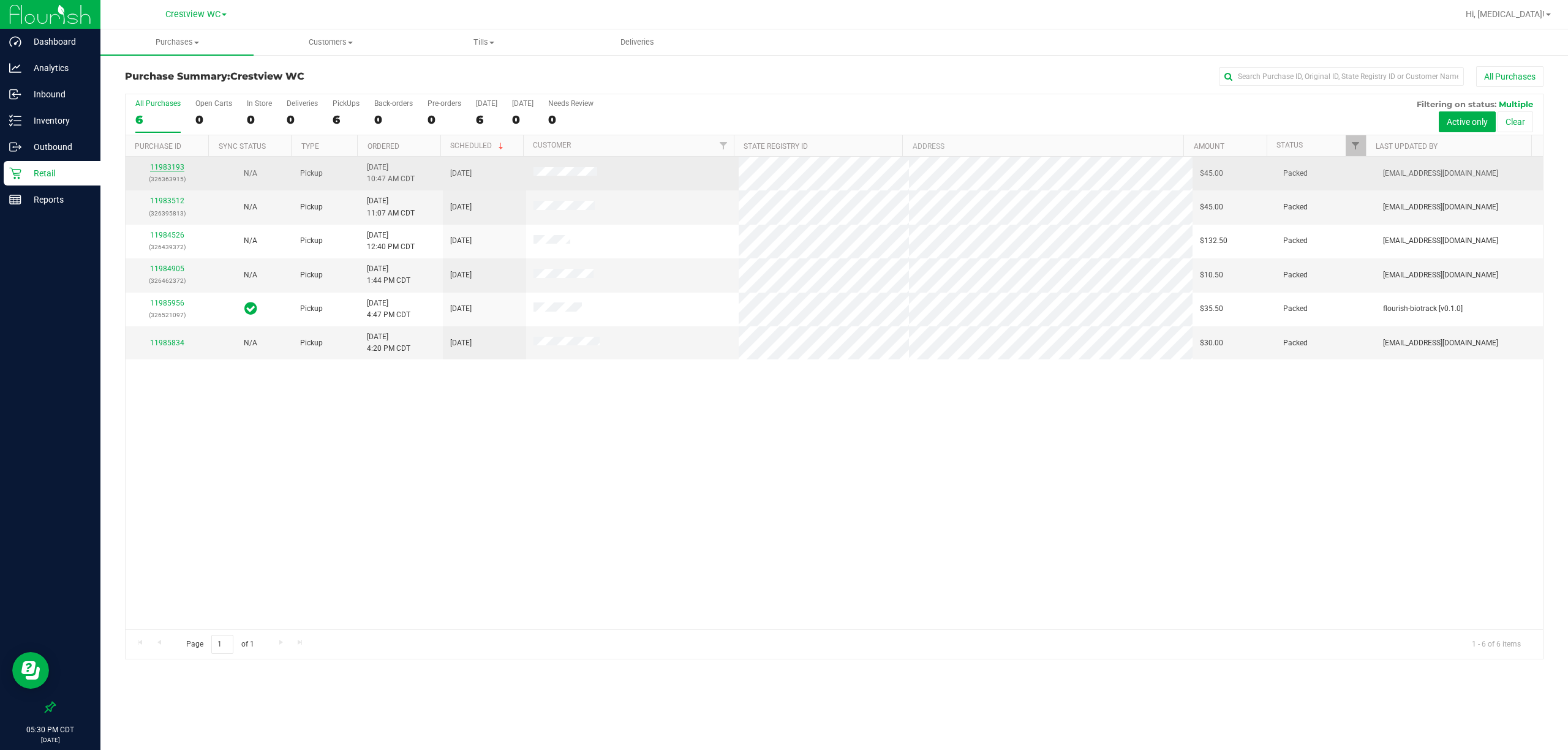
click at [170, 170] on link "11983193" at bounding box center [167, 167] width 35 height 8
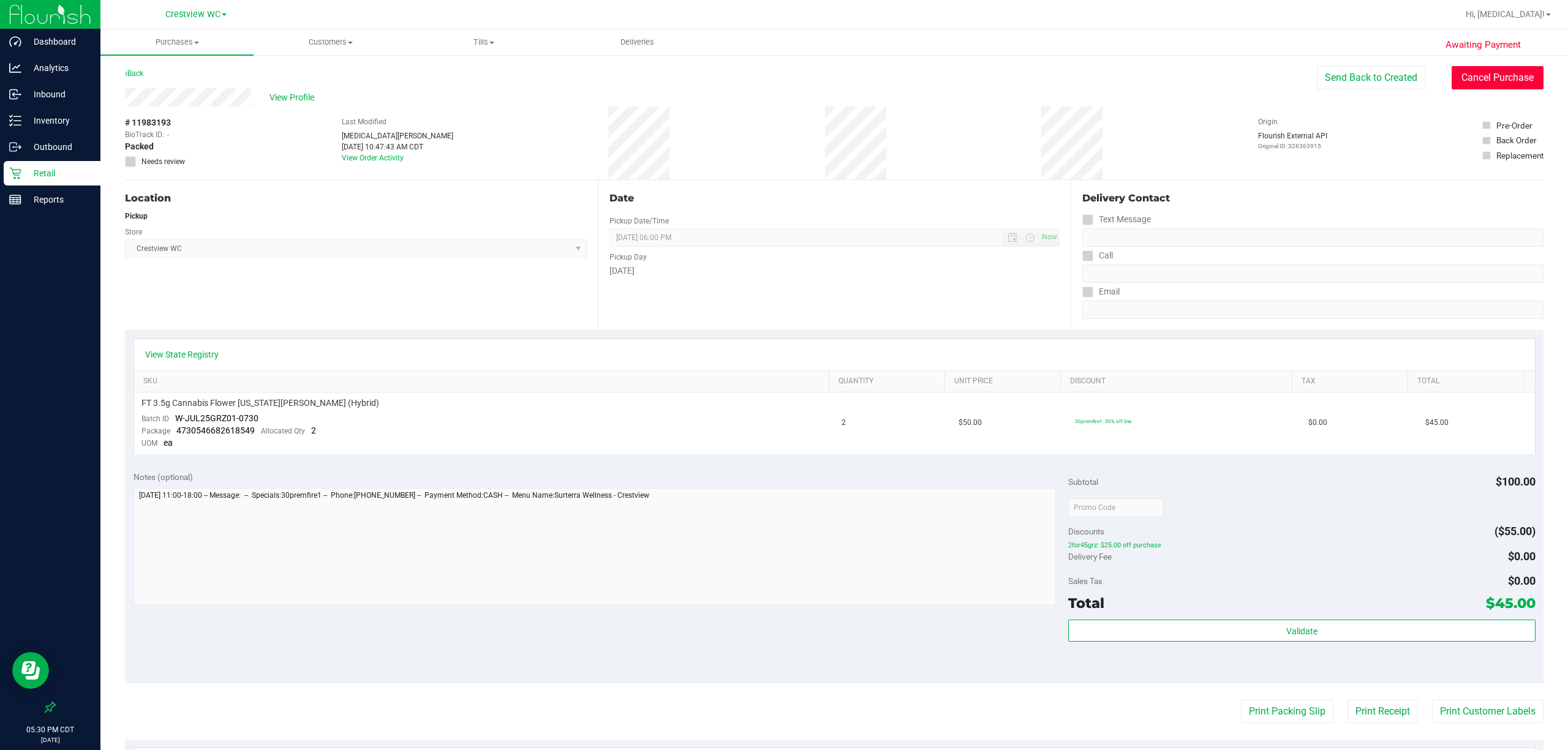
click at [732, 72] on button "Cancel Purchase" at bounding box center [1497, 78] width 92 height 23
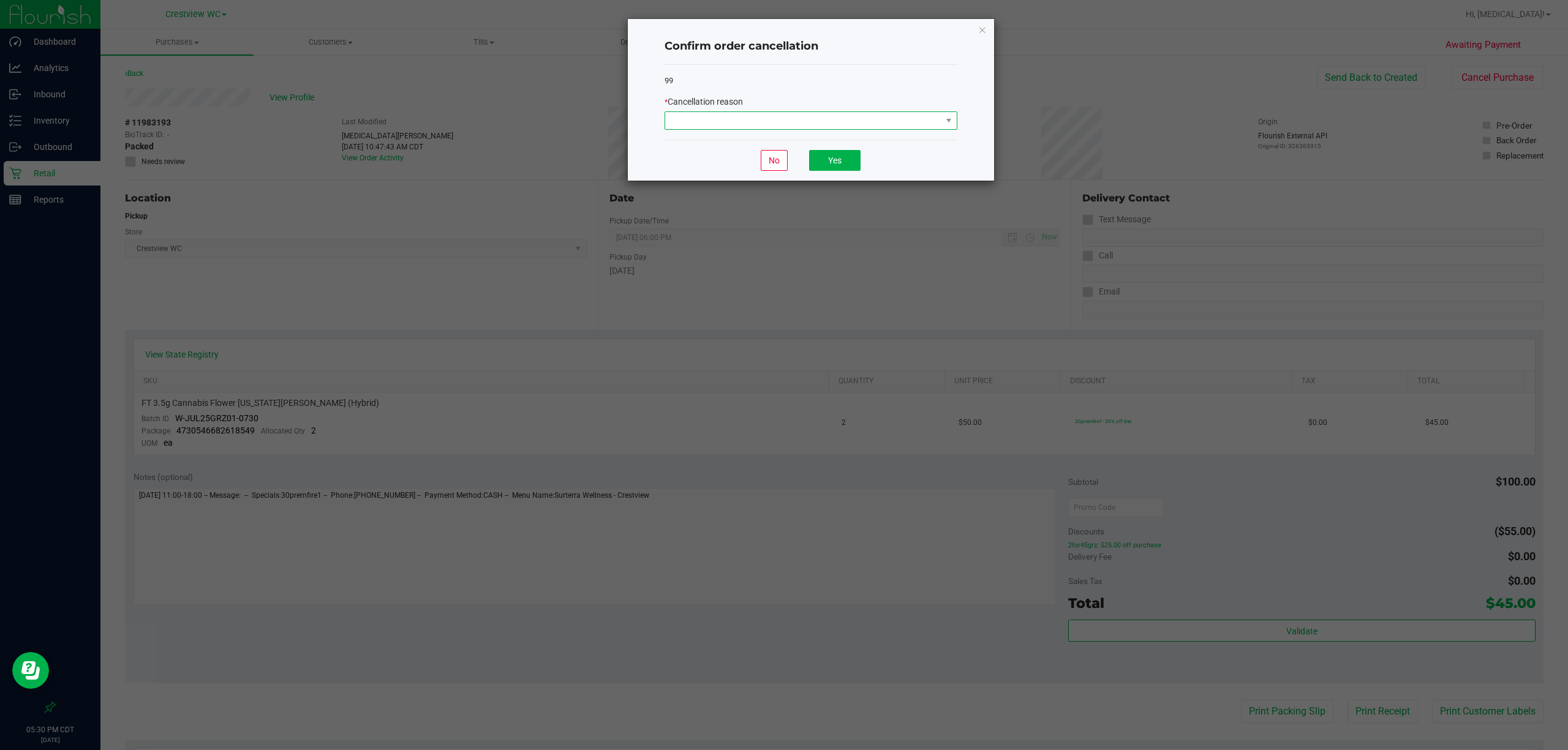
click at [732, 125] on span at bounding box center [803, 121] width 276 height 17
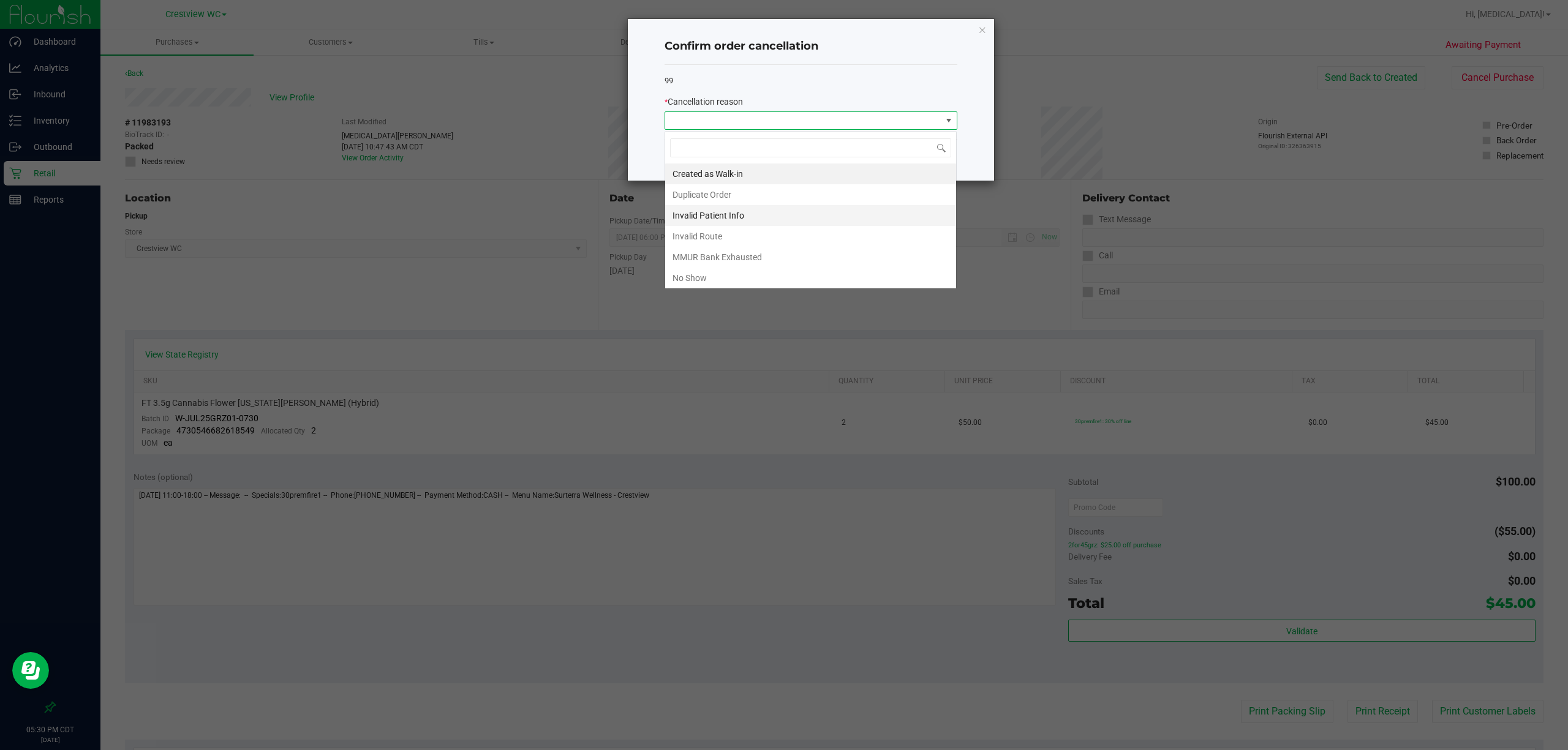
scroll to position [18, 292]
click at [692, 284] on li "No Show" at bounding box center [810, 278] width 291 height 20
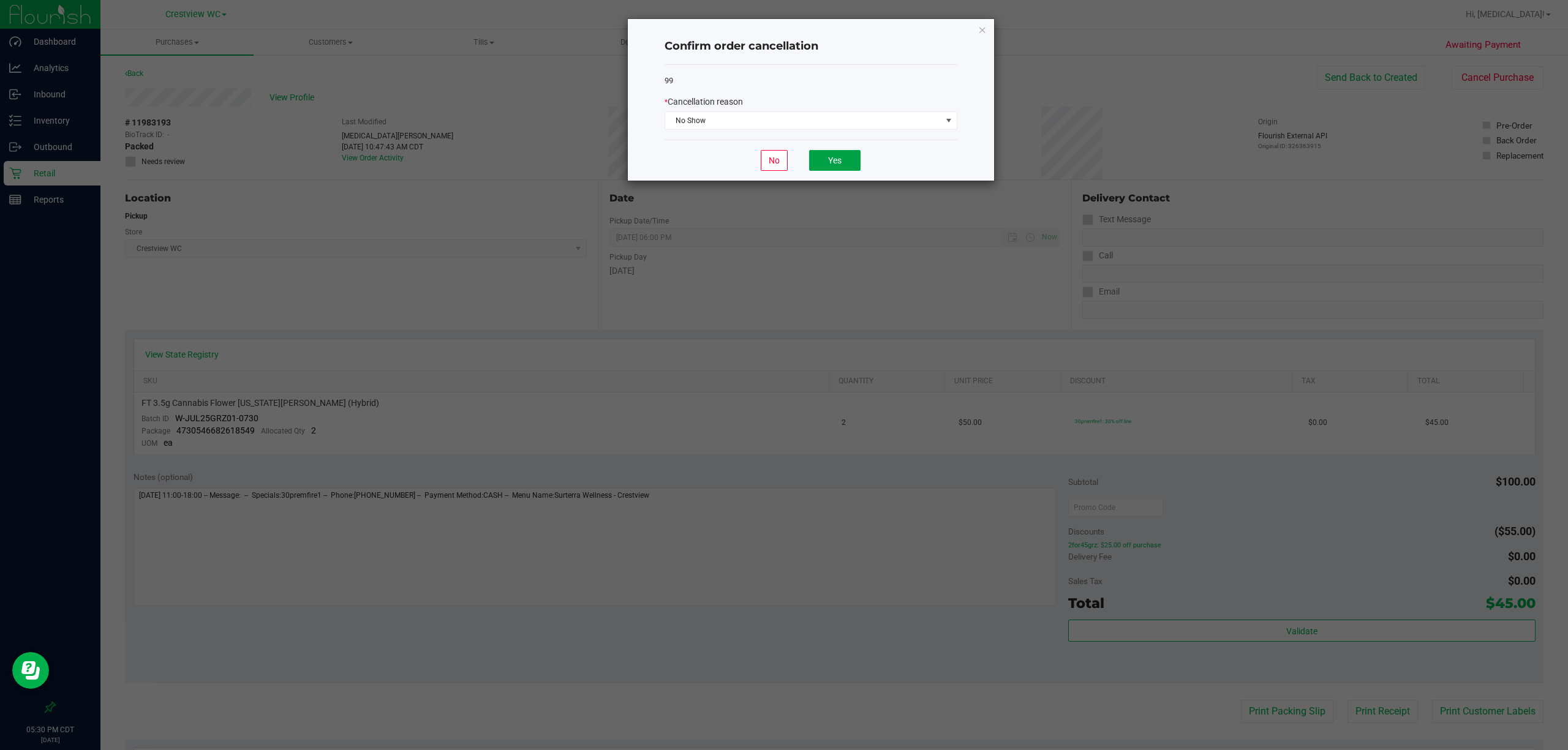
drag, startPoint x: 811, startPoint y: 163, endPoint x: 741, endPoint y: 180, distance: 72.0
click at [732, 163] on button "Yes" at bounding box center [834, 160] width 52 height 20
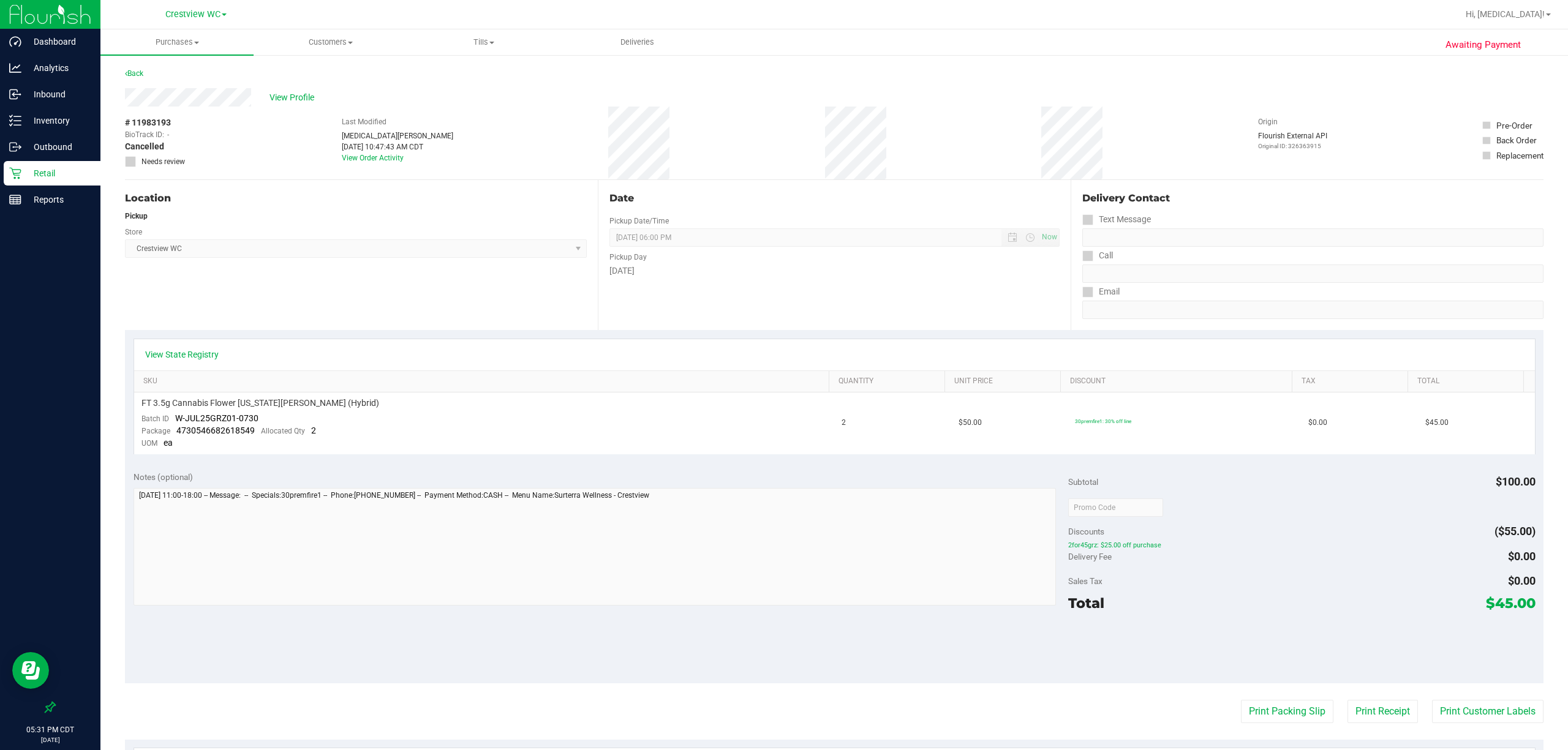
click at [43, 172] on p "Retail" at bounding box center [58, 173] width 74 height 15
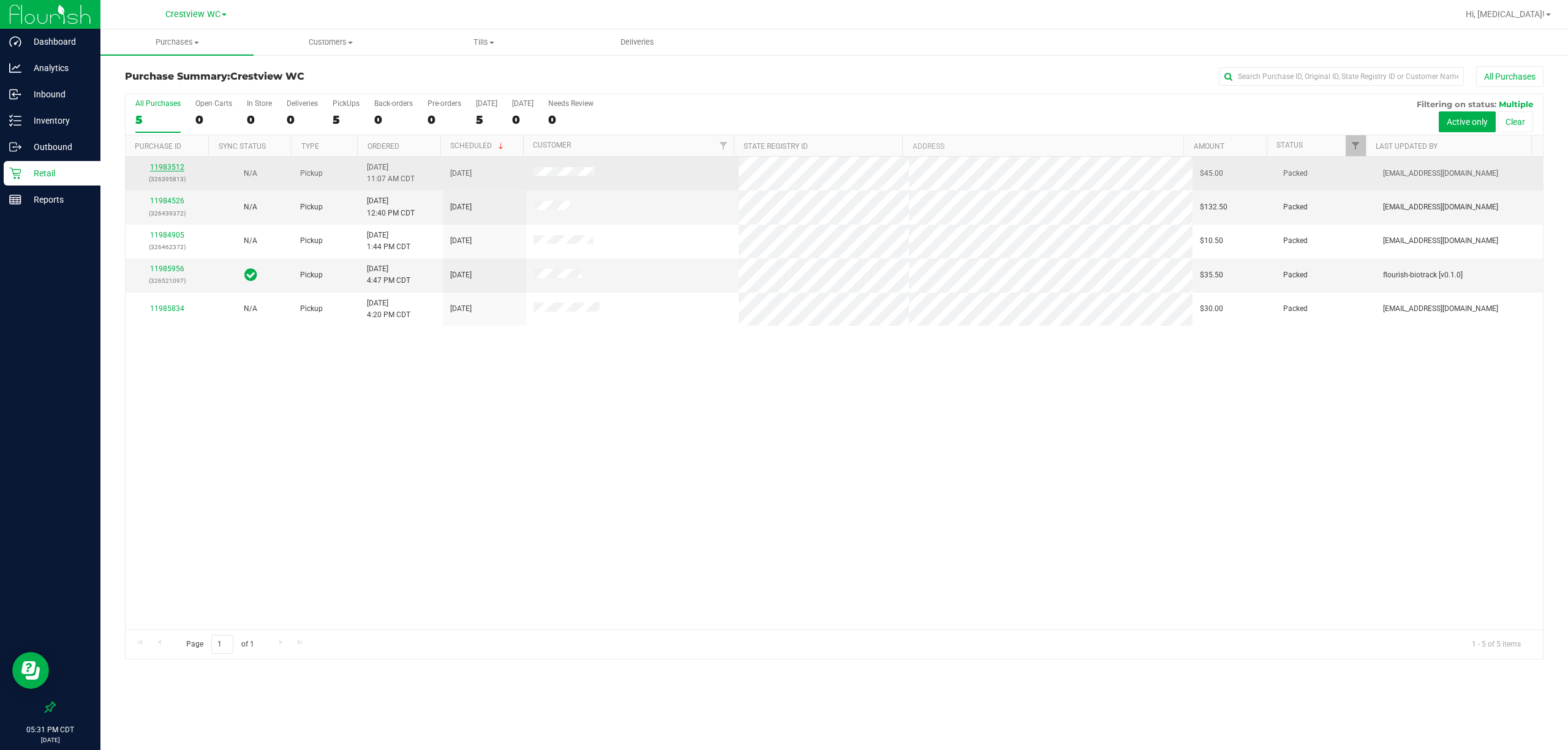
click at [175, 167] on link "11983512" at bounding box center [167, 167] width 35 height 8
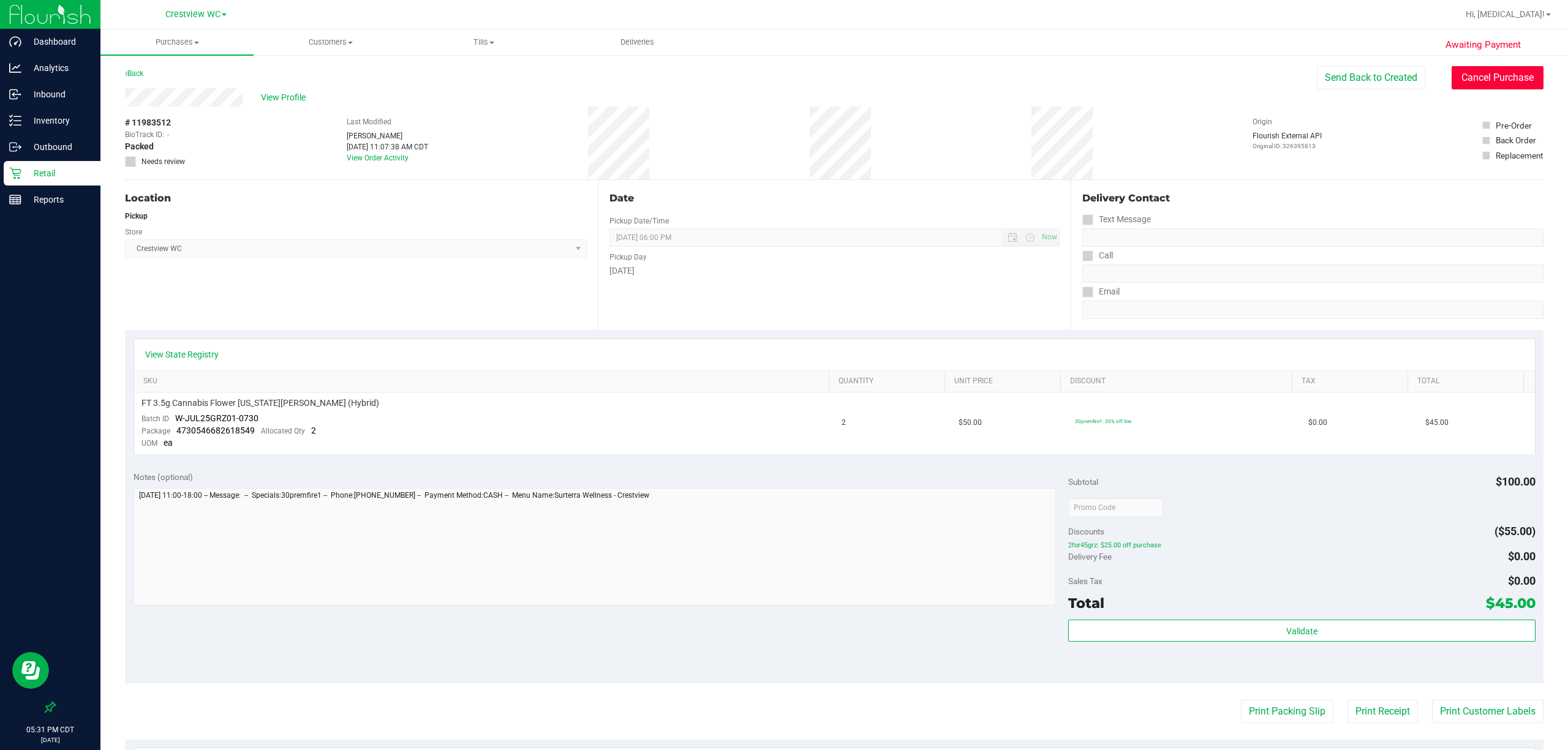
click at [732, 81] on button "Cancel Purchase" at bounding box center [1497, 78] width 92 height 23
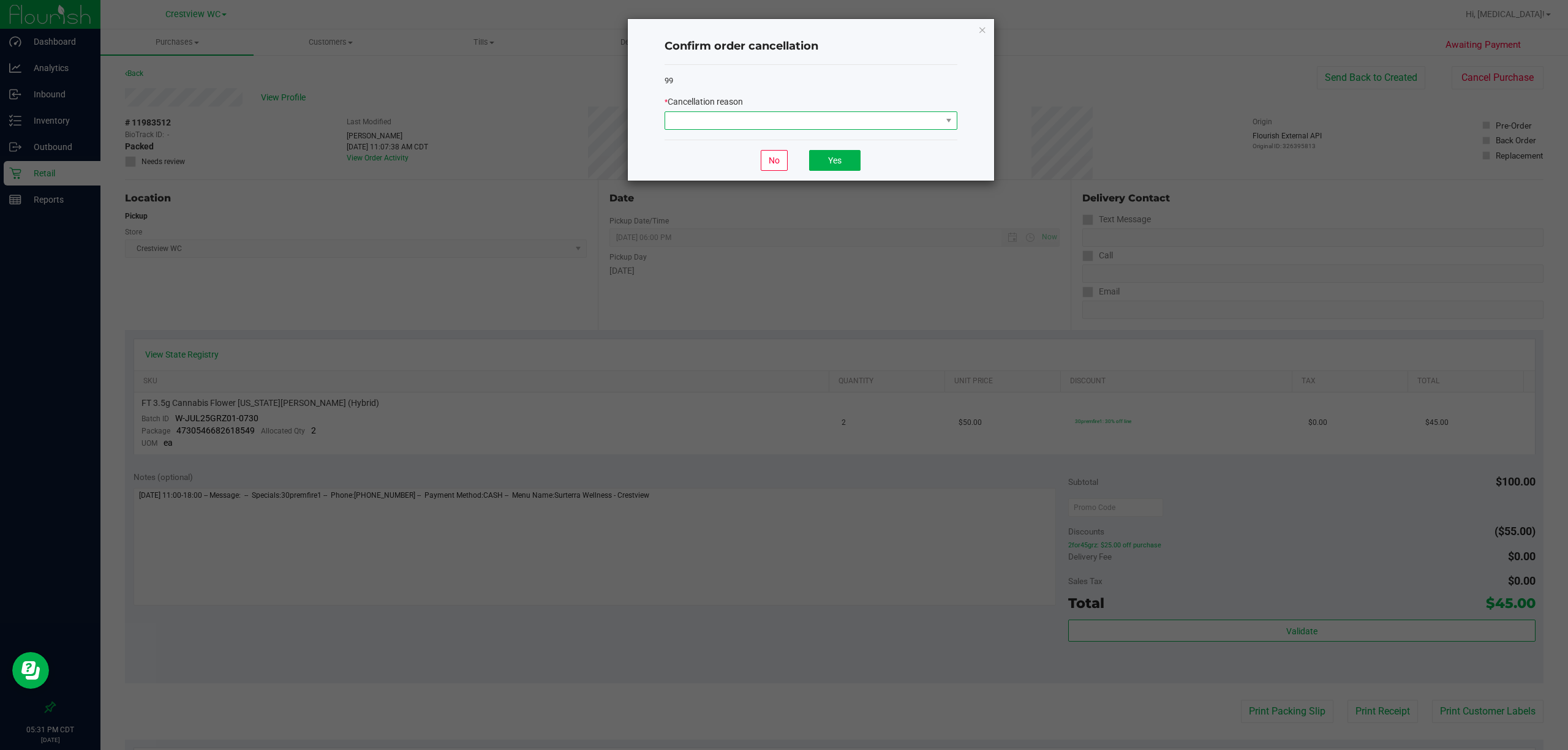
click at [732, 123] on span at bounding box center [803, 121] width 276 height 17
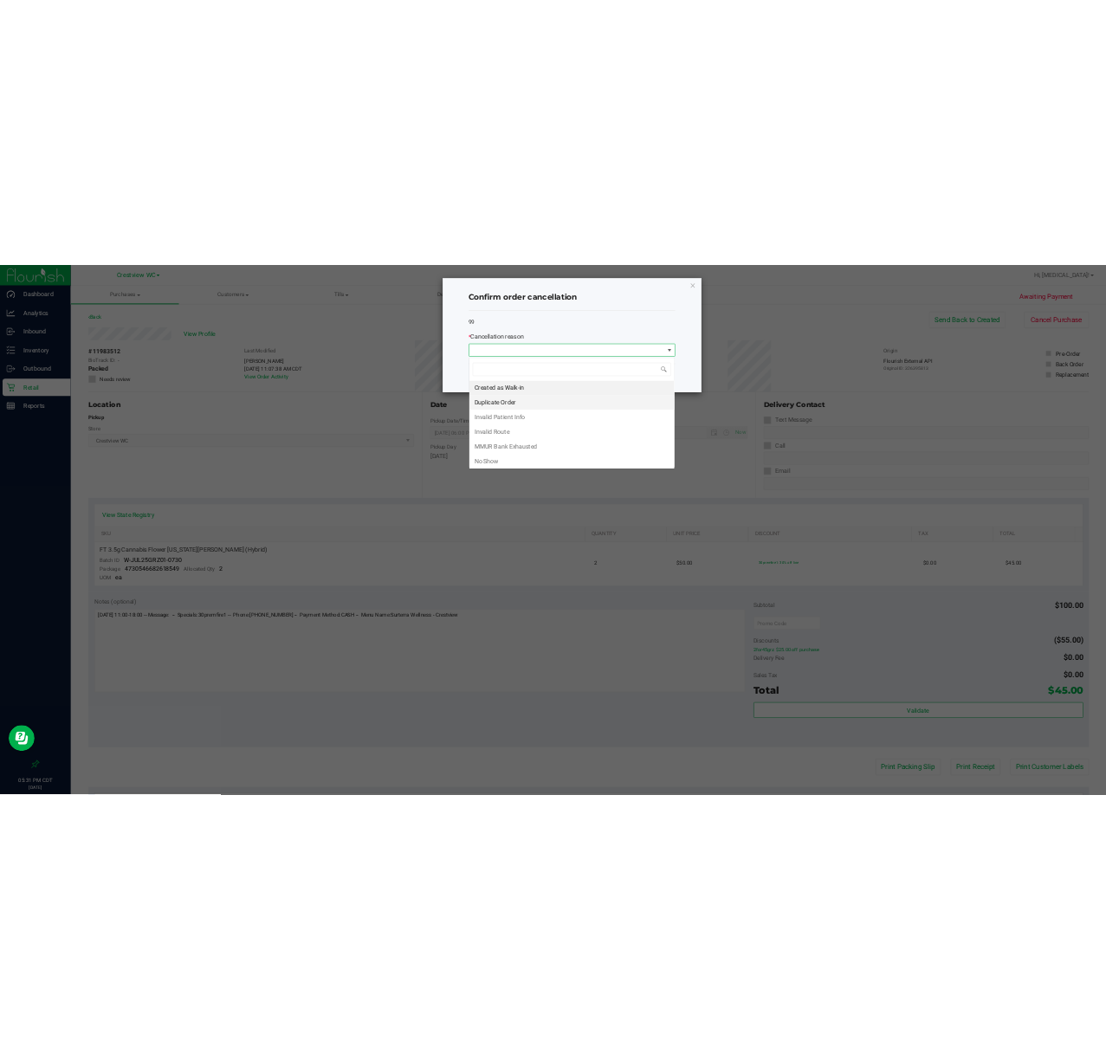
scroll to position [26, 413]
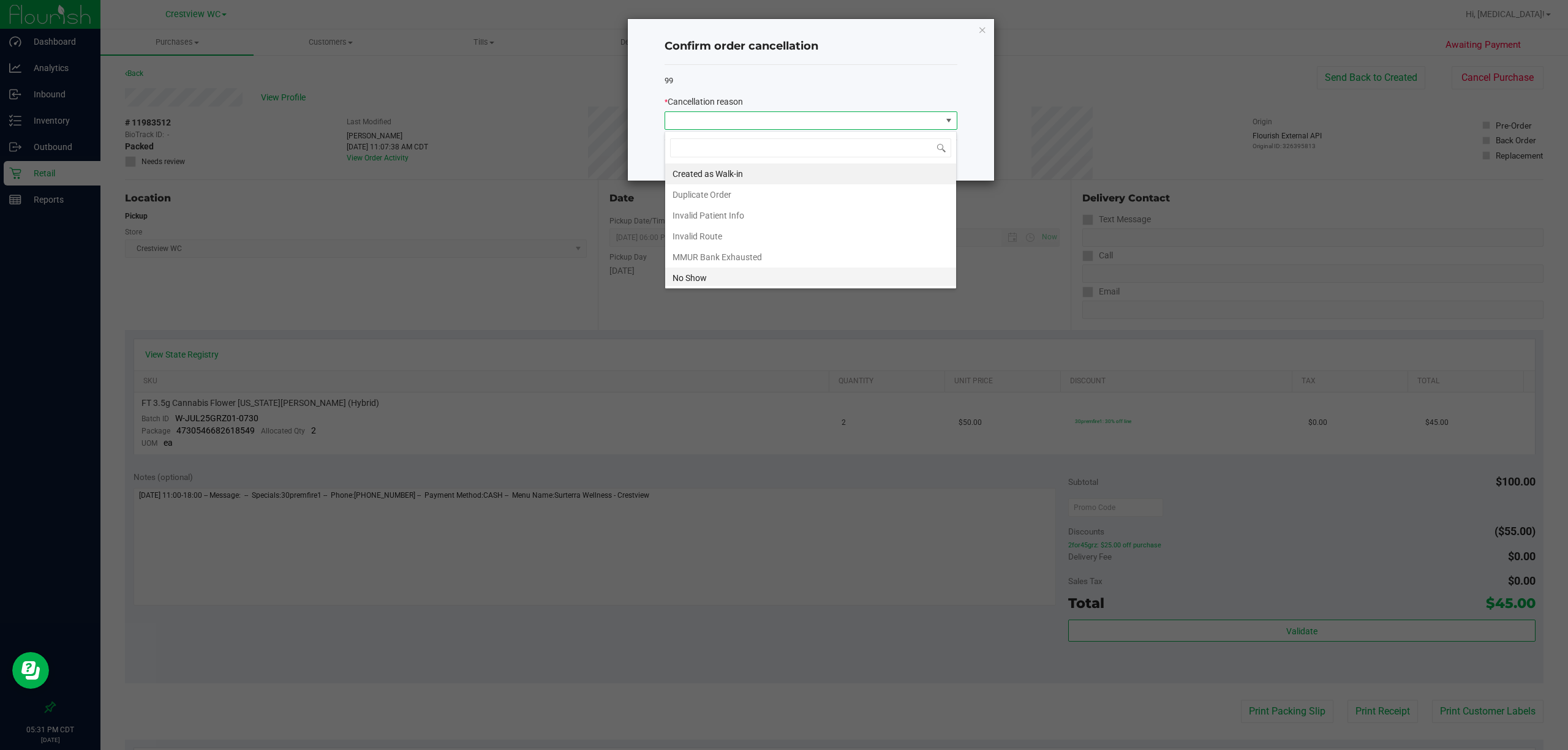
click at [732, 279] on li "No Show" at bounding box center [810, 278] width 291 height 20
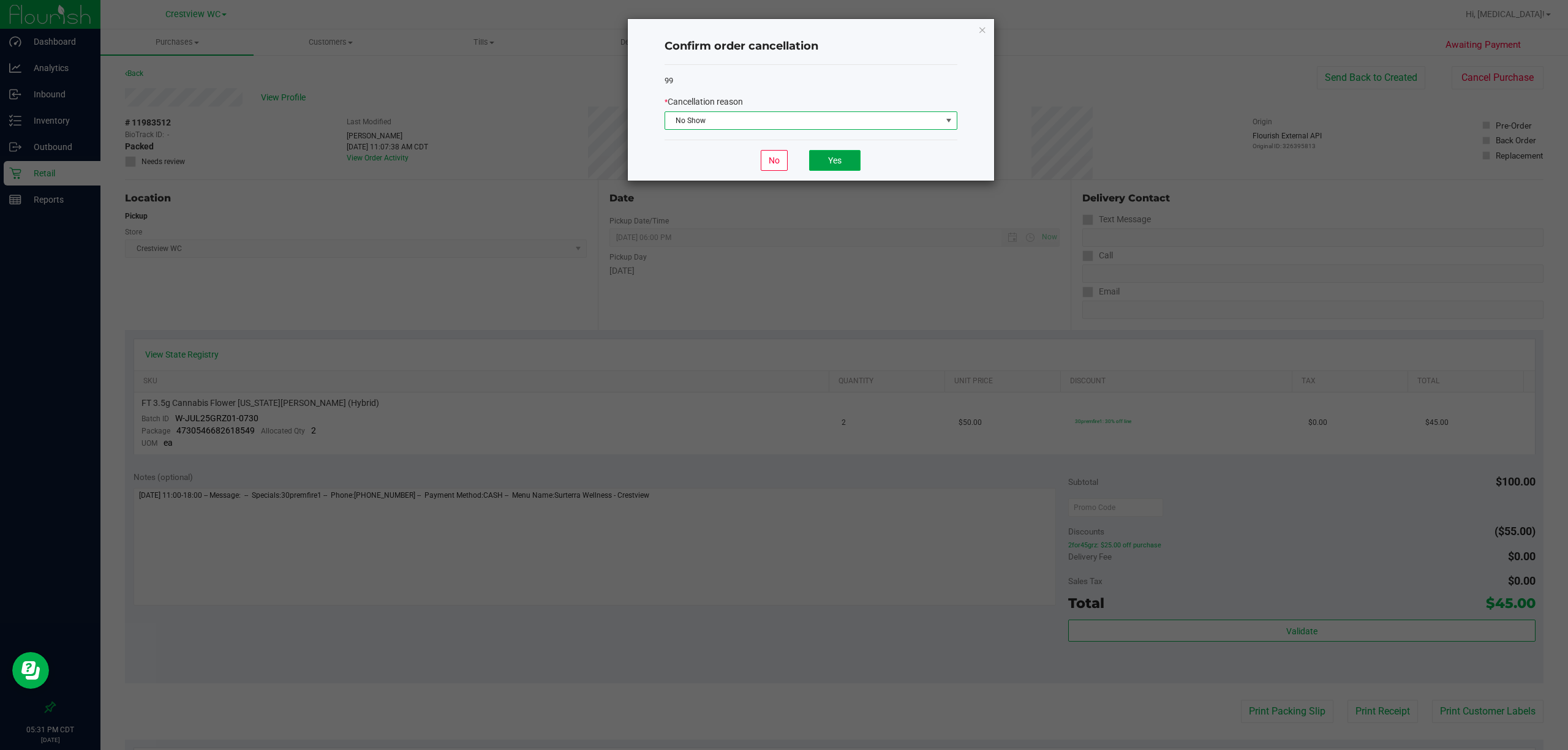
click at [732, 163] on button "Yes" at bounding box center [834, 160] width 52 height 20
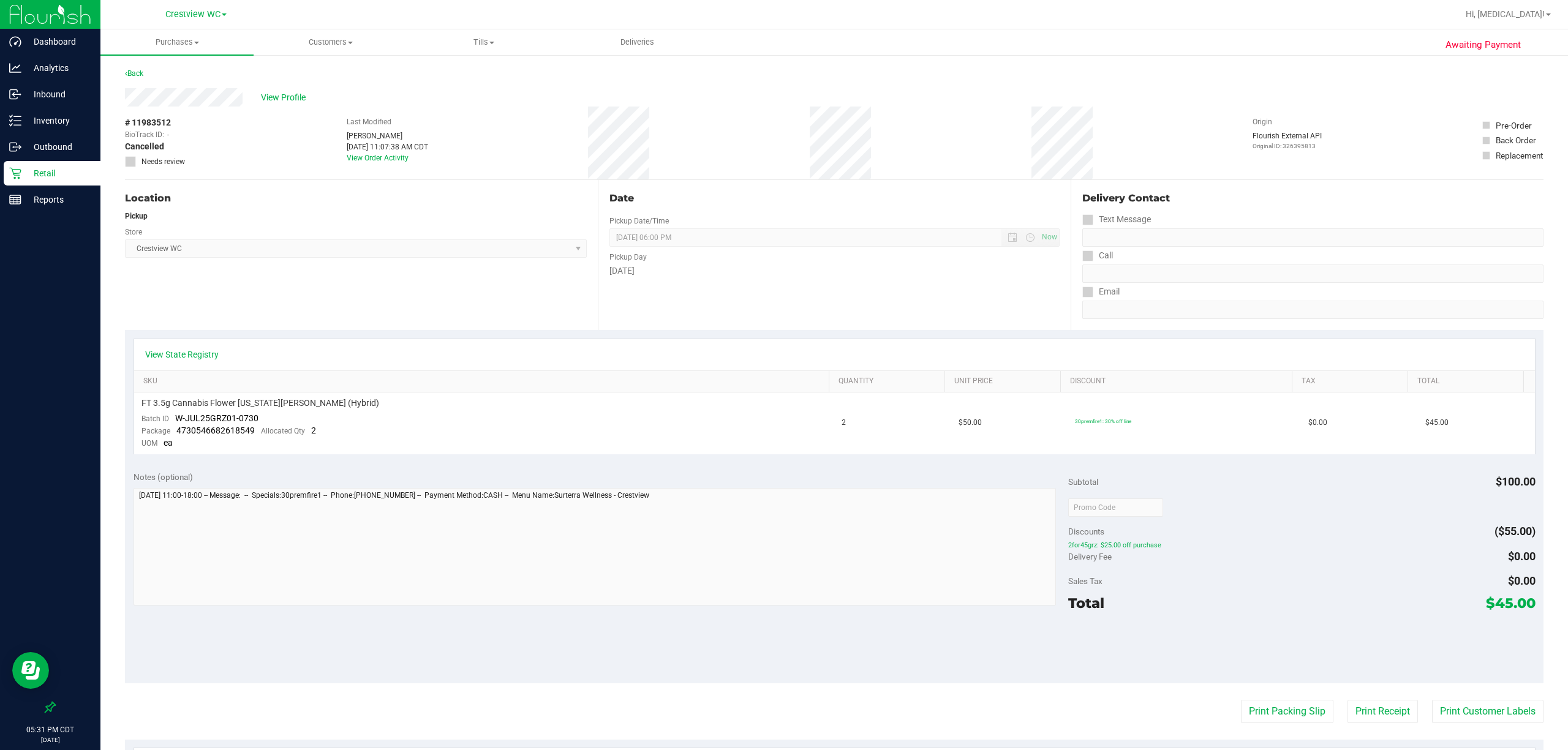
click at [28, 175] on p "Retail" at bounding box center [58, 173] width 74 height 15
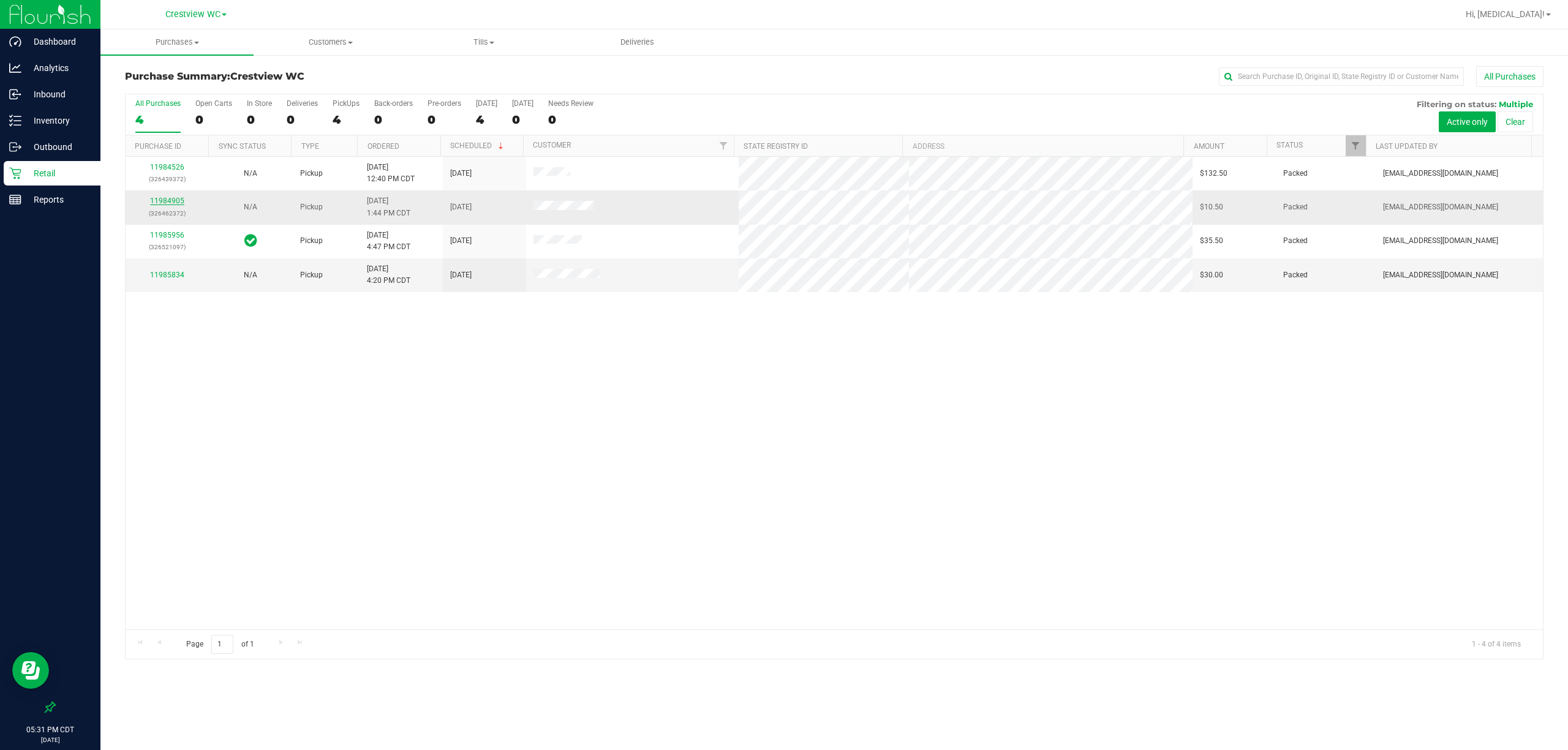
click at [164, 201] on link "11984905" at bounding box center [167, 201] width 35 height 8
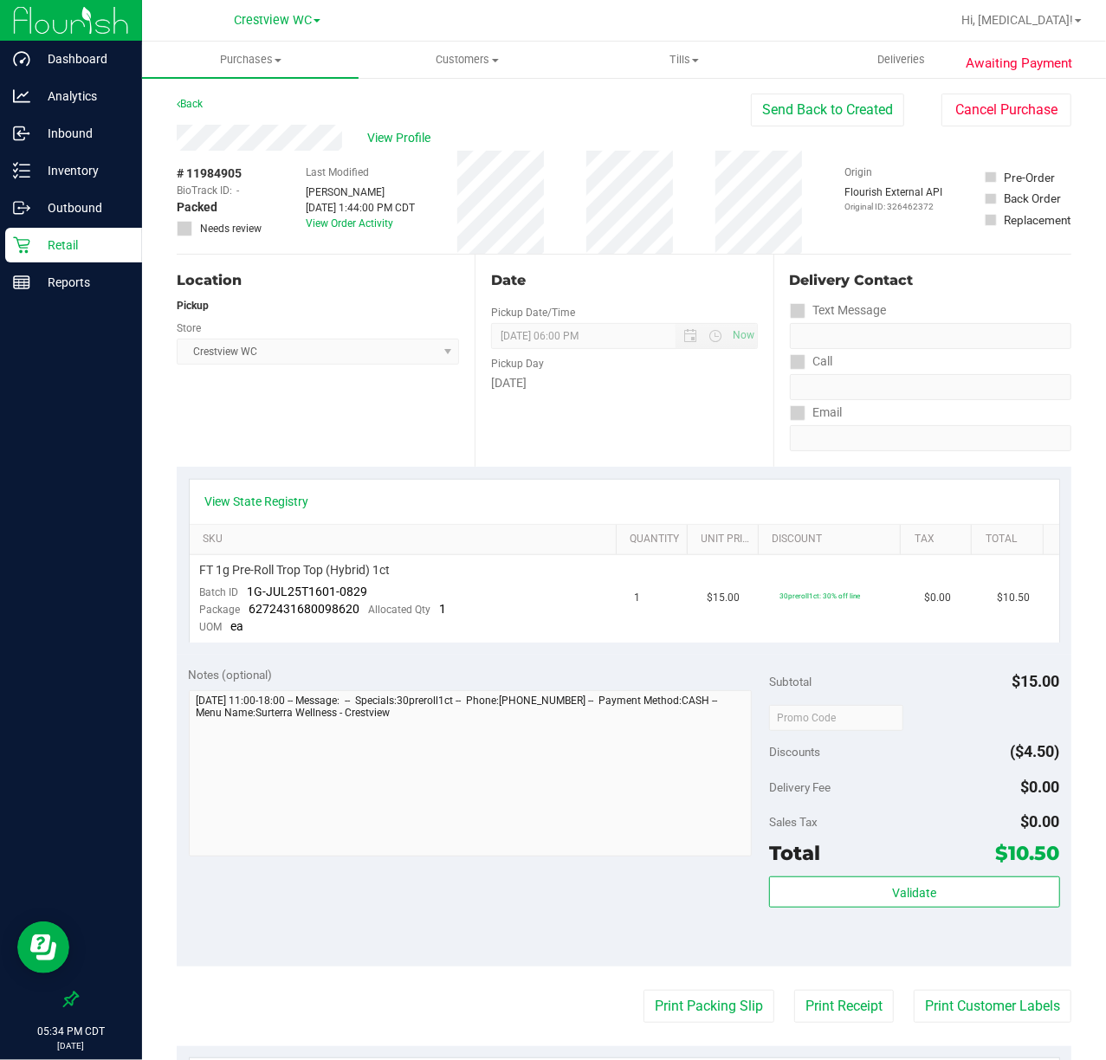
click at [61, 244] on p "Retail" at bounding box center [82, 245] width 104 height 21
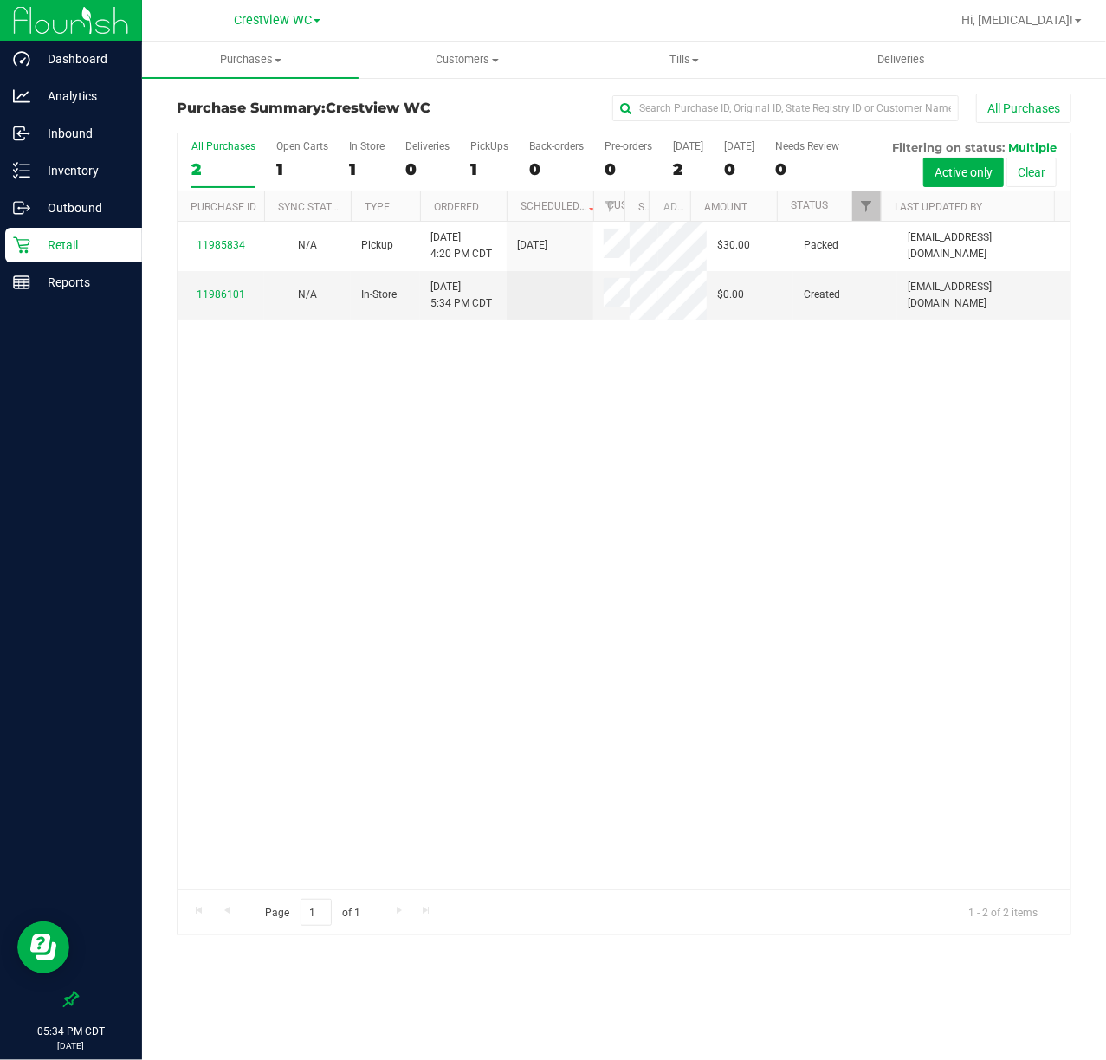
click at [262, 392] on div "11985834 N/A Pickup [DATE] 4:20 PM CDT 9/21/2025 $30.00 Packed [EMAIL_ADDRESS][…" at bounding box center [624, 556] width 893 height 668
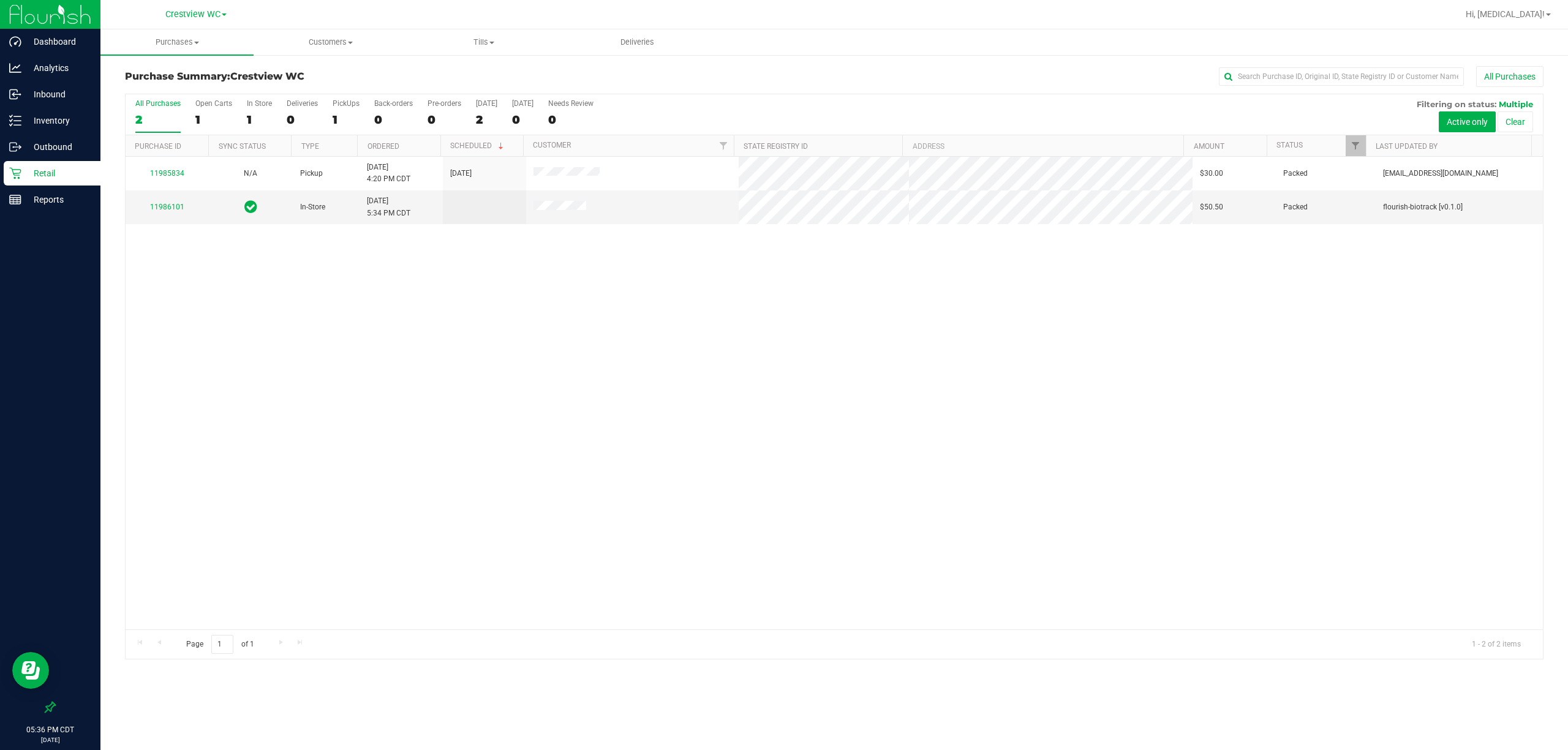
click at [662, 344] on div "11985834 N/A Pickup [DATE] 4:20 PM CDT 9/21/2025 $30.00 Packed [EMAIL_ADDRESS][…" at bounding box center [834, 393] width 1417 height 473
click at [40, 169] on p "Retail" at bounding box center [58, 173] width 74 height 15
click at [42, 167] on p "Retail" at bounding box center [58, 173] width 74 height 15
click at [414, 353] on div "11985834 N/A Pickup [DATE] 4:20 PM CDT 9/21/2025 $30.00 Packed [EMAIL_ADDRESS][…" at bounding box center [834, 393] width 1417 height 473
click at [47, 174] on p "Retail" at bounding box center [58, 173] width 74 height 15
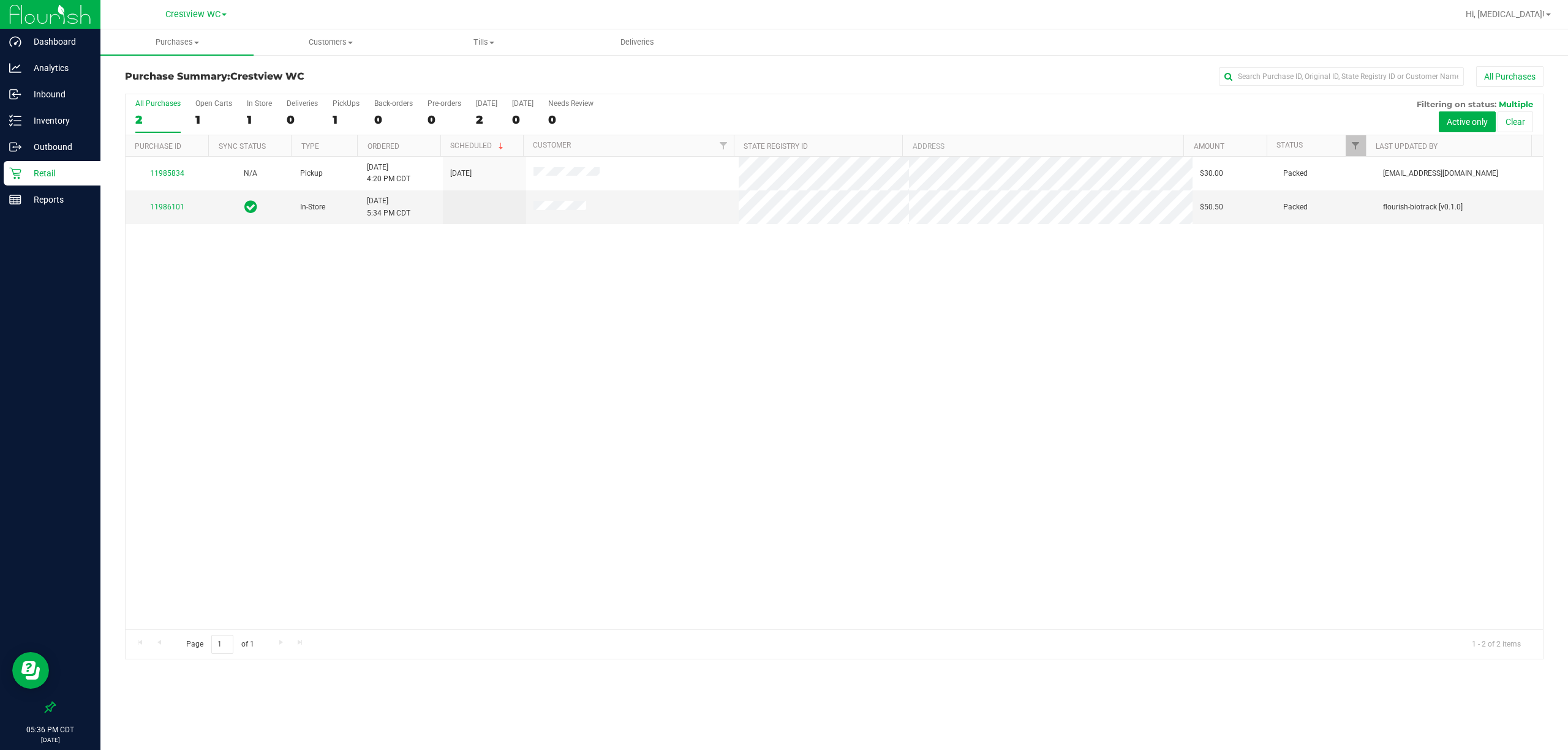
click at [547, 368] on div "11985834 N/A Pickup [DATE] 4:20 PM CDT 9/21/2025 $30.00 Packed [EMAIL_ADDRESS][…" at bounding box center [834, 393] width 1417 height 473
click at [349, 101] on div "PickUps" at bounding box center [346, 103] width 27 height 8
click at [0, 0] on input "PickUps 1" at bounding box center [0, 0] width 0 height 0
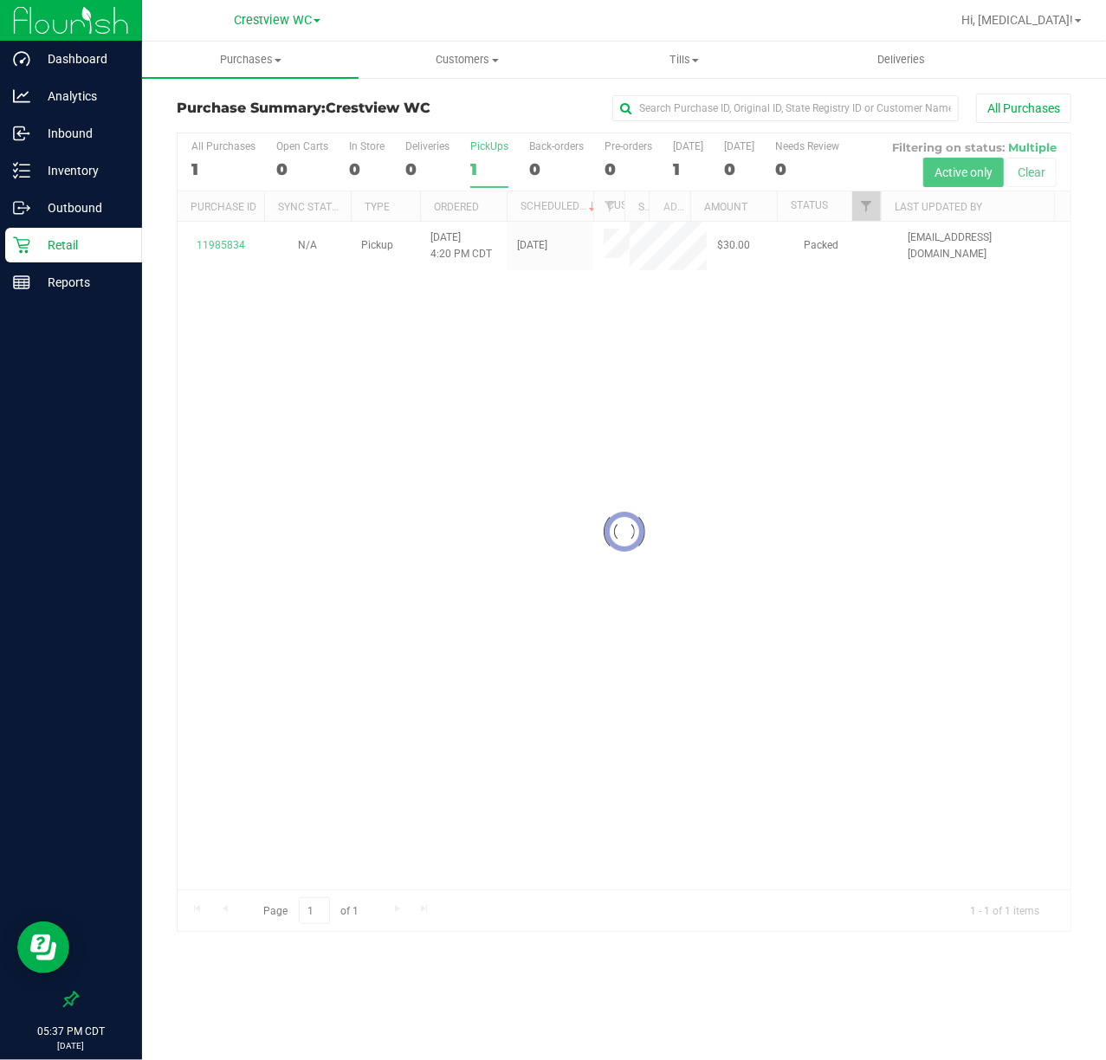
drag, startPoint x: 655, startPoint y: 421, endPoint x: 499, endPoint y: 312, distance: 190.3
click at [655, 421] on div at bounding box center [624, 532] width 893 height 798
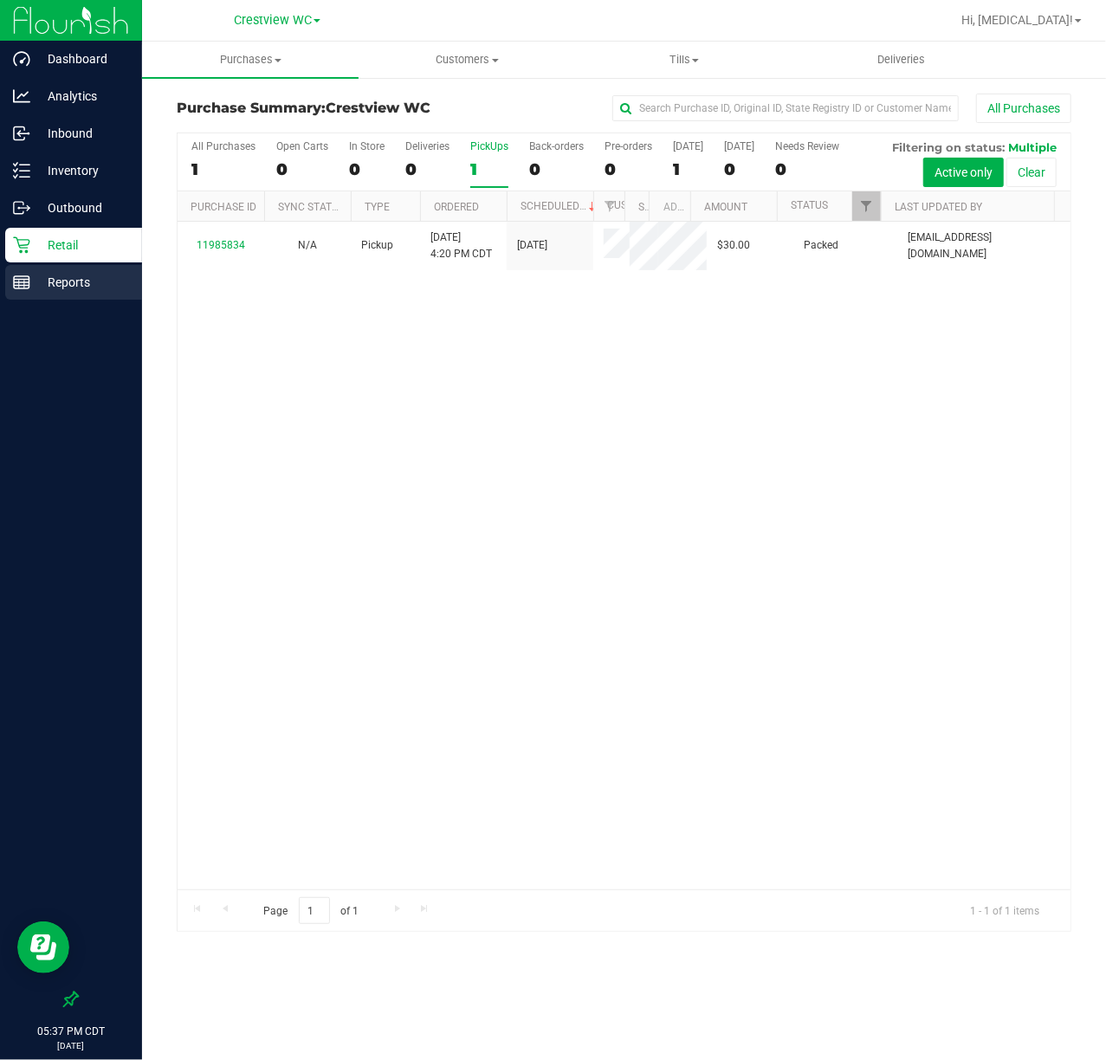
click at [120, 289] on p "Reports" at bounding box center [82, 282] width 104 height 21
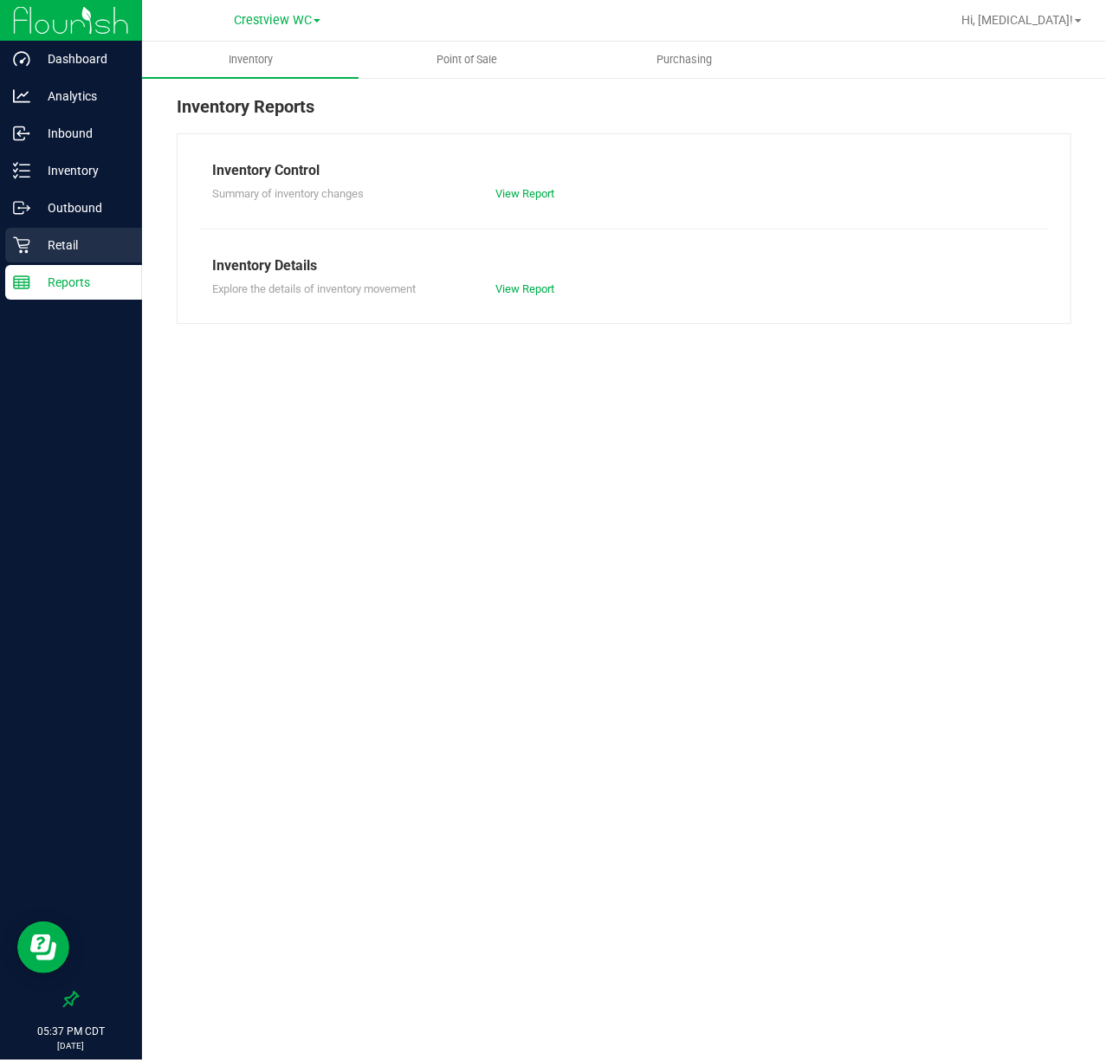
click at [98, 260] on div "Retail" at bounding box center [73, 245] width 137 height 35
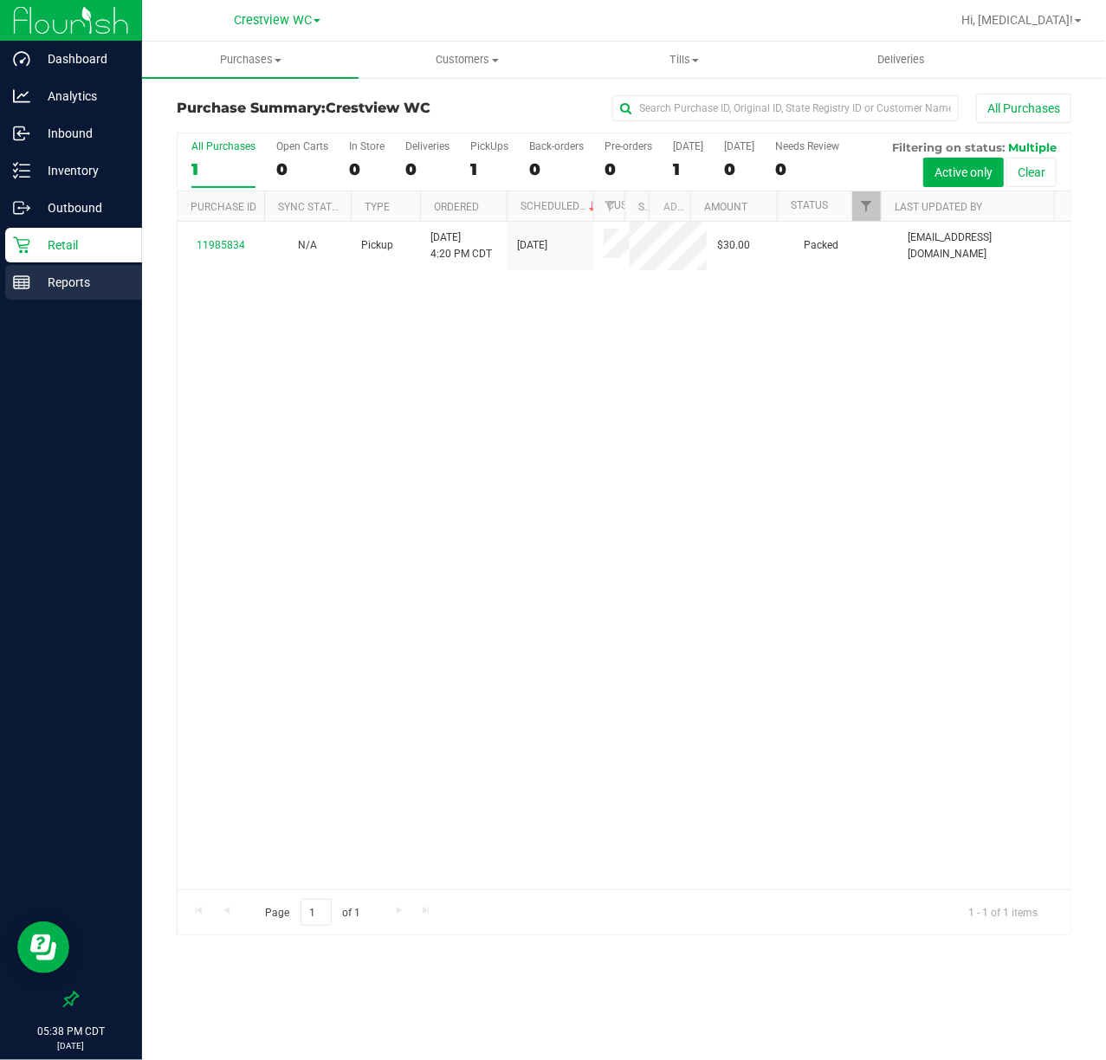
click at [70, 278] on p "Reports" at bounding box center [82, 282] width 104 height 21
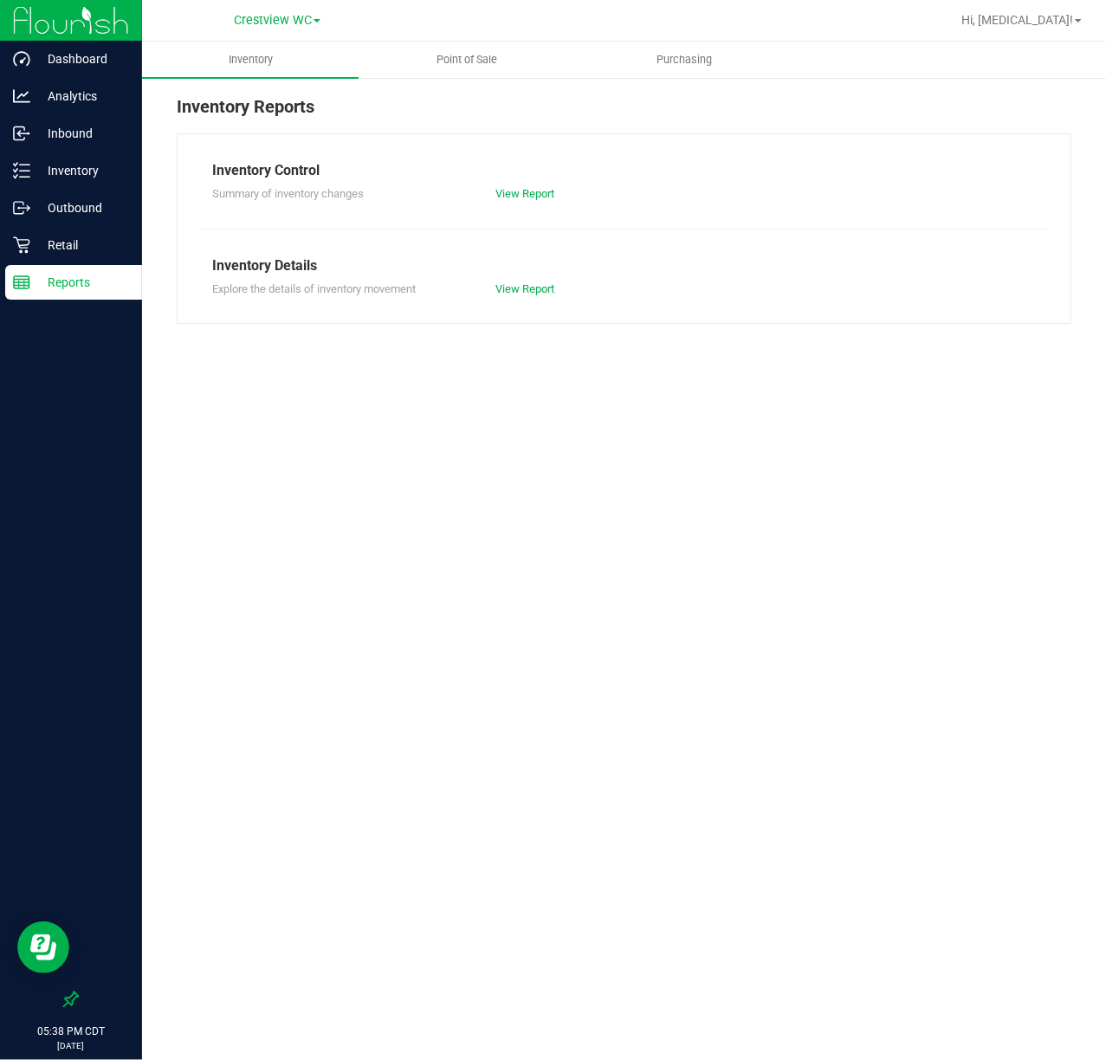
click at [832, 805] on div "Inventory Point of Sale Purchasing Inventory Reports Inventory Control Summary …" at bounding box center [624, 551] width 964 height 1019
click at [57, 230] on div "Retail" at bounding box center [73, 245] width 137 height 35
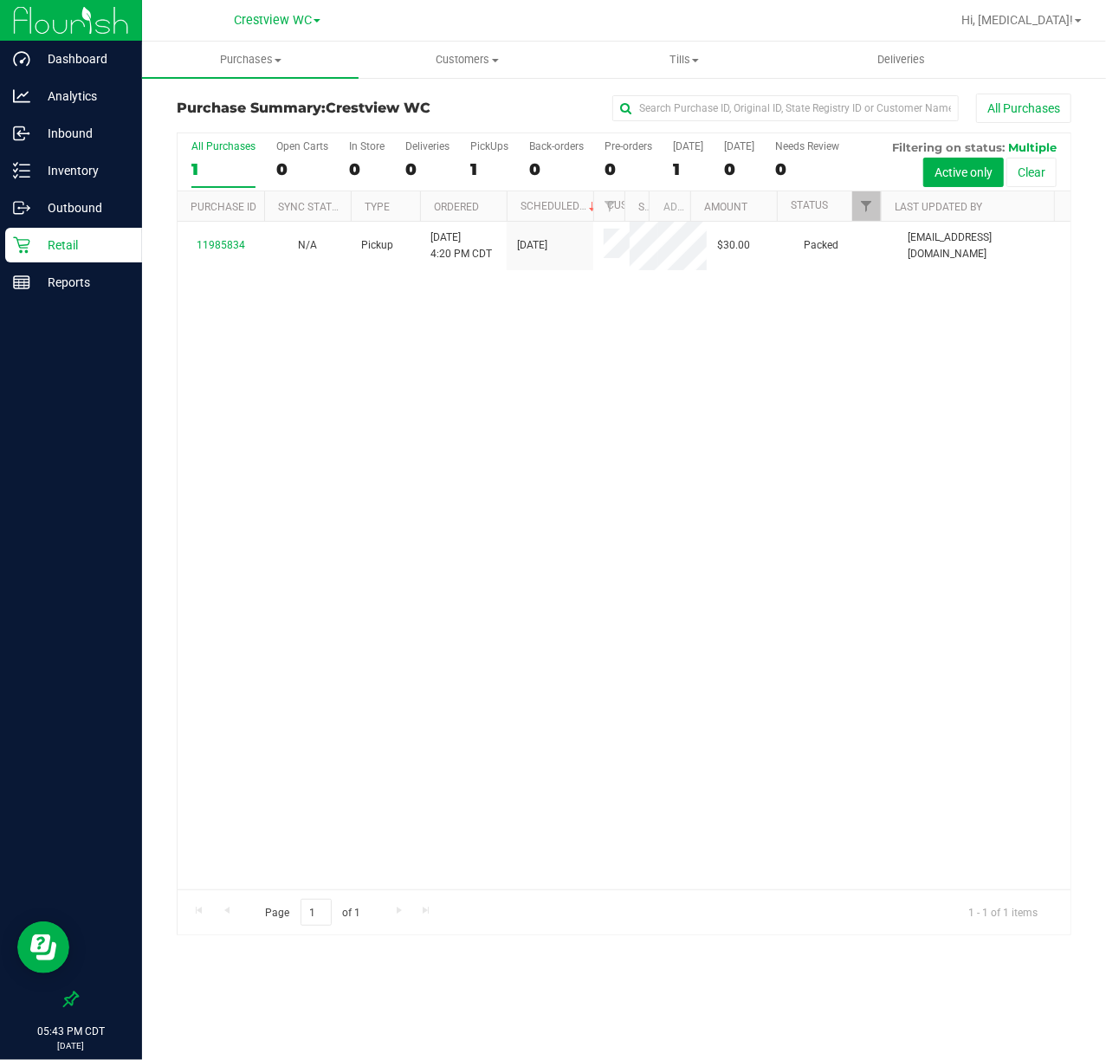
click at [458, 592] on div "11985834 N/A Pickup [DATE] 4:20 PM CDT 9/21/2025 $30.00 Packed [EMAIL_ADDRESS][…" at bounding box center [624, 556] width 893 height 668
click at [486, 161] on div "1" at bounding box center [489, 169] width 38 height 20
click at [0, 0] on input "PickUps 1" at bounding box center [0, 0] width 0 height 0
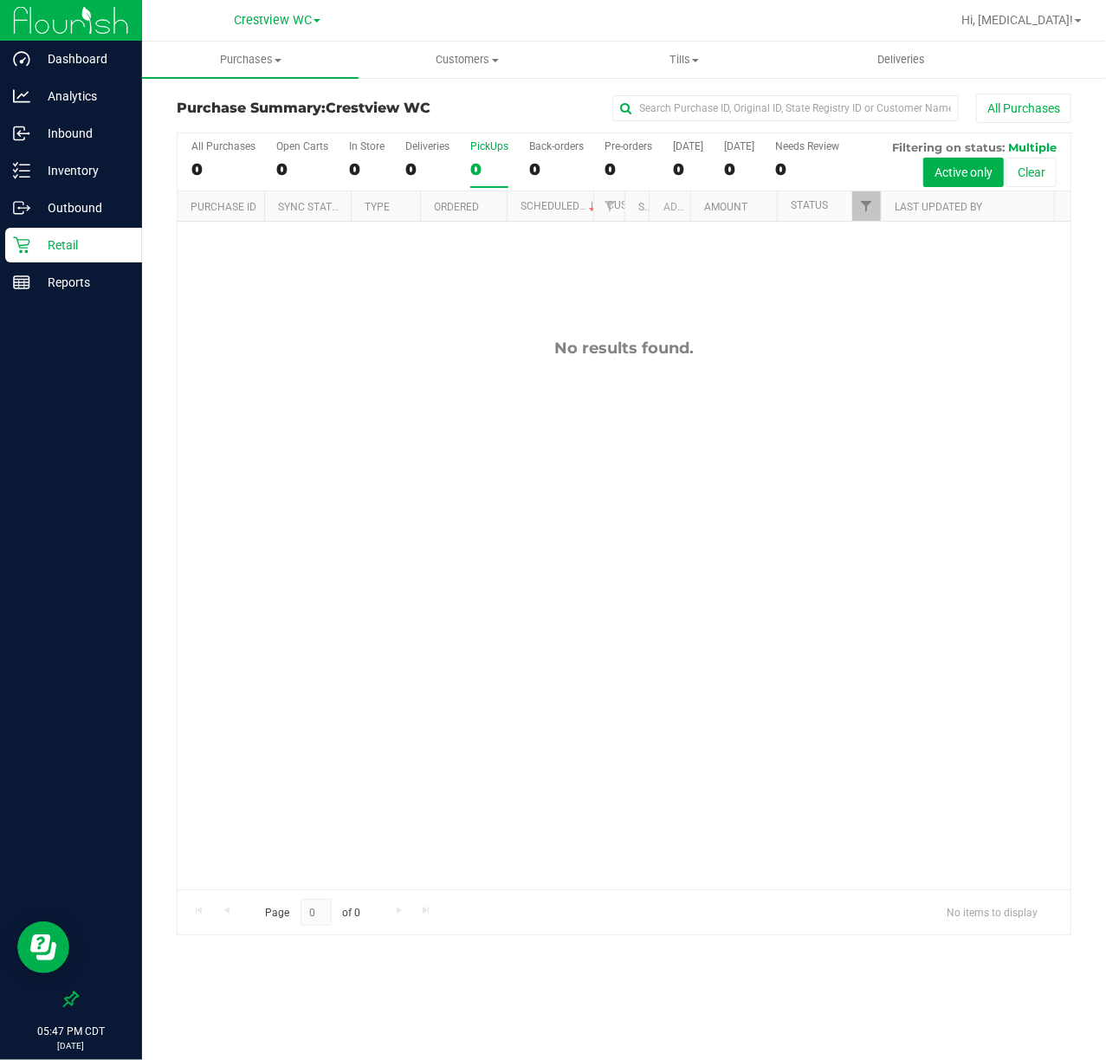
click at [88, 243] on p "Retail" at bounding box center [82, 245] width 104 height 21
click at [94, 274] on p "Reports" at bounding box center [82, 282] width 104 height 21
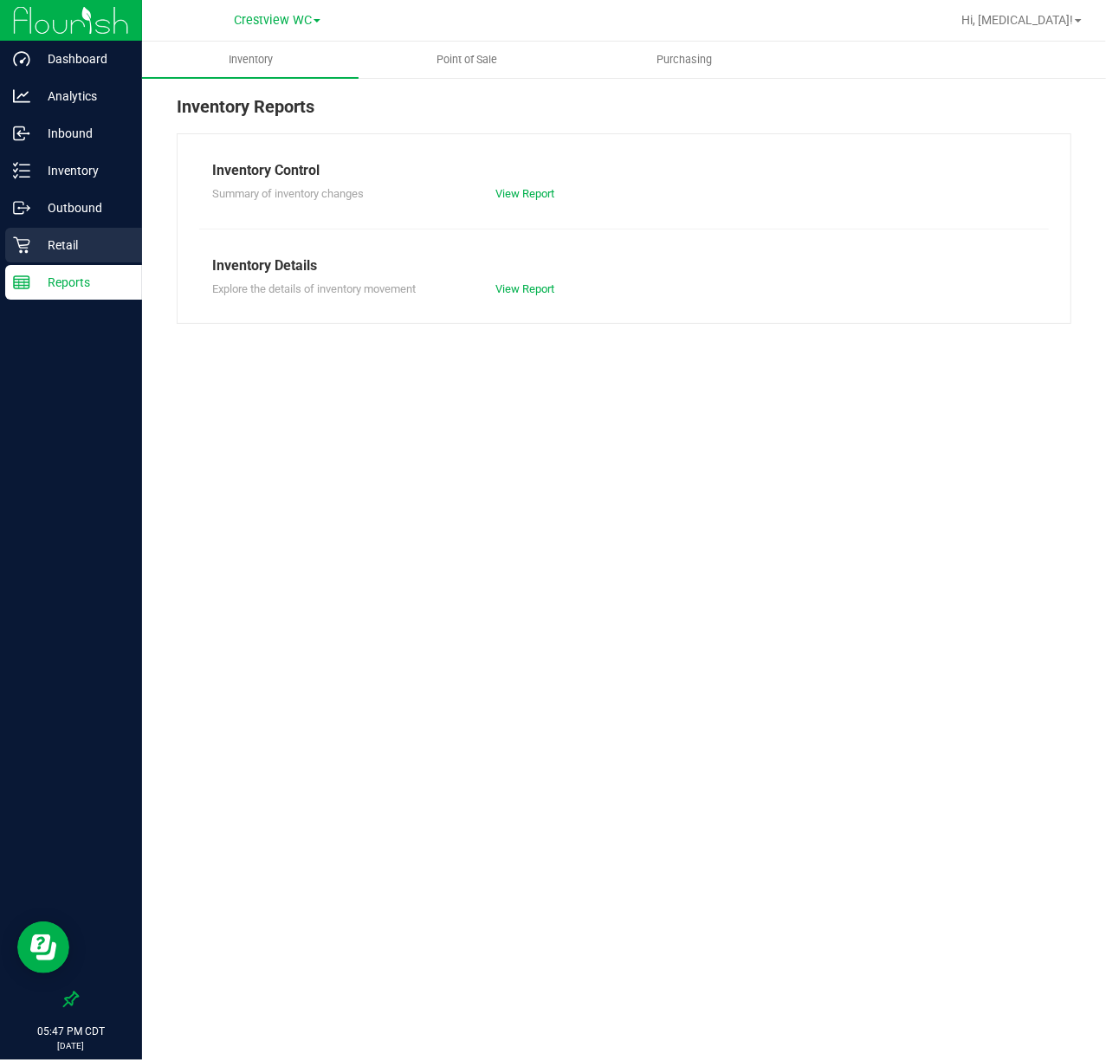
click at [94, 241] on p "Retail" at bounding box center [82, 245] width 104 height 21
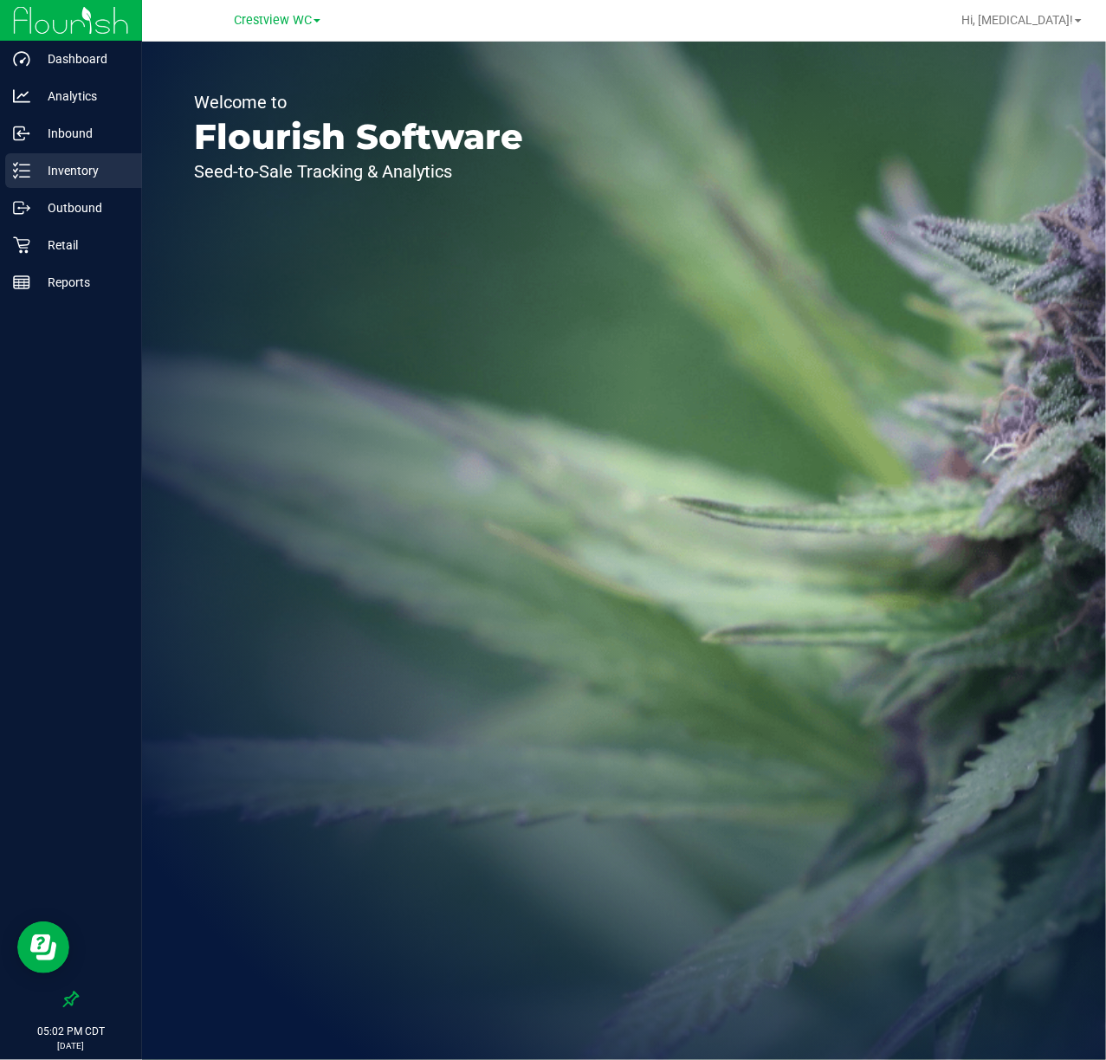
click at [73, 170] on p "Inventory" at bounding box center [82, 170] width 104 height 21
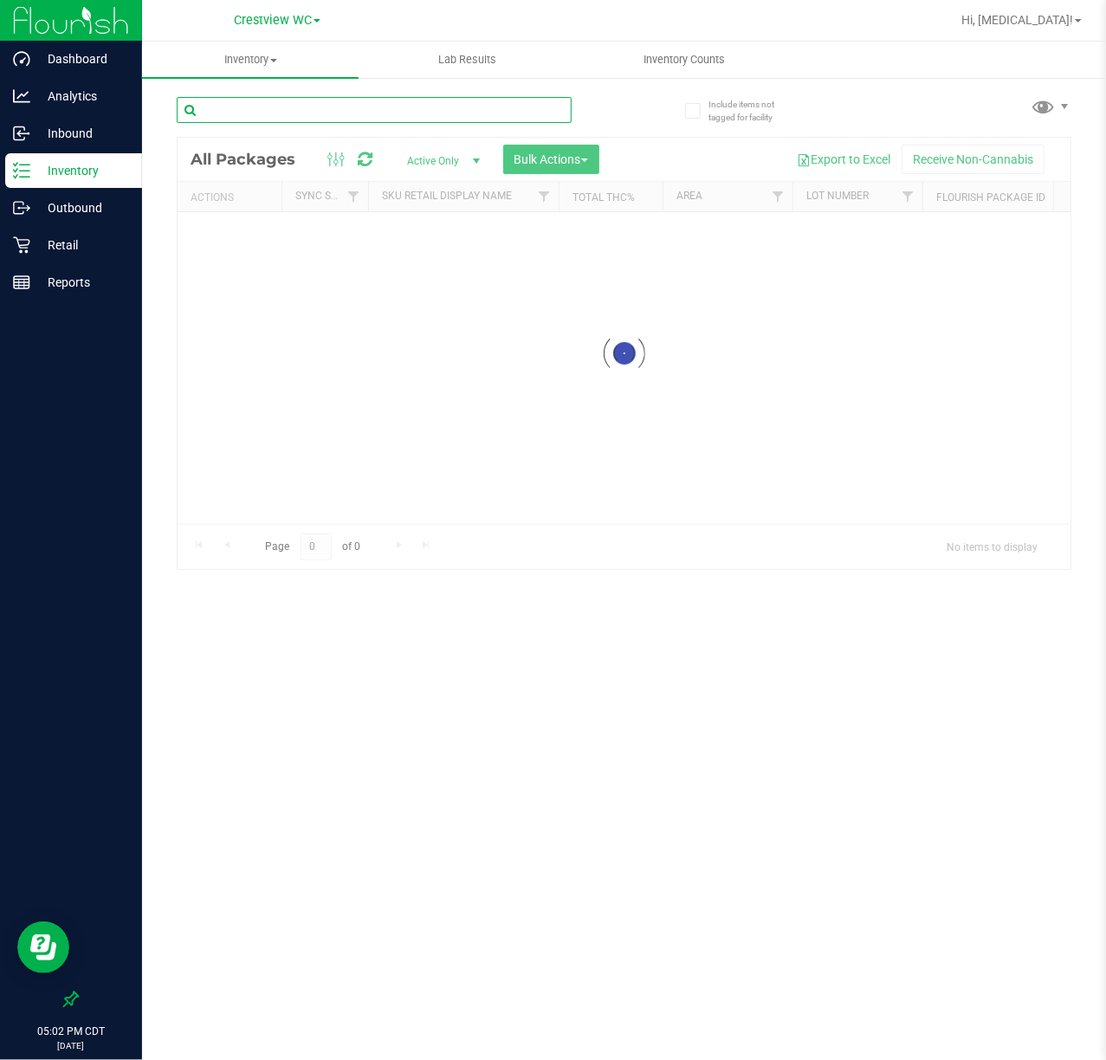
click at [284, 108] on input "text" at bounding box center [374, 110] width 395 height 26
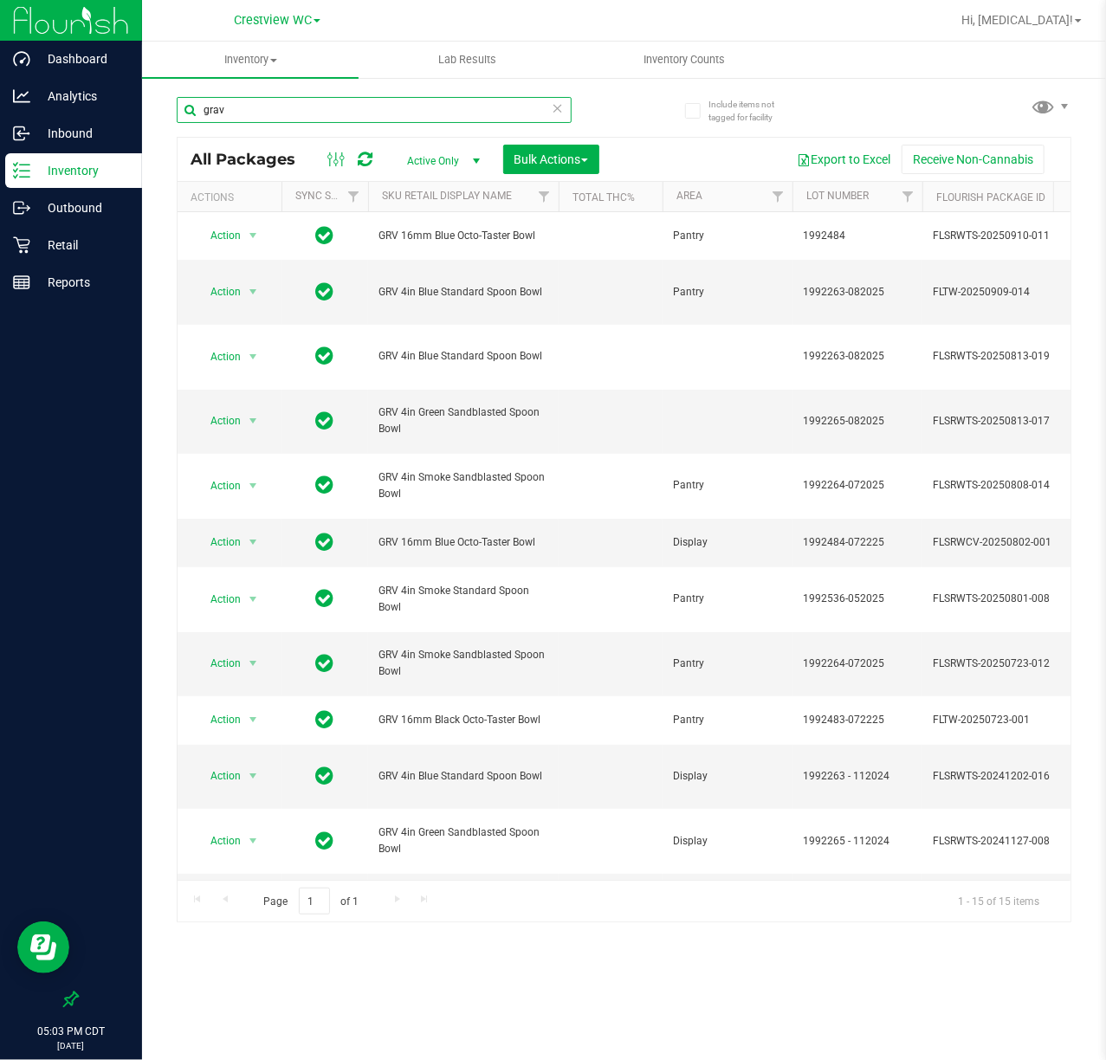
click at [284, 113] on input "grav" at bounding box center [374, 110] width 395 height 26
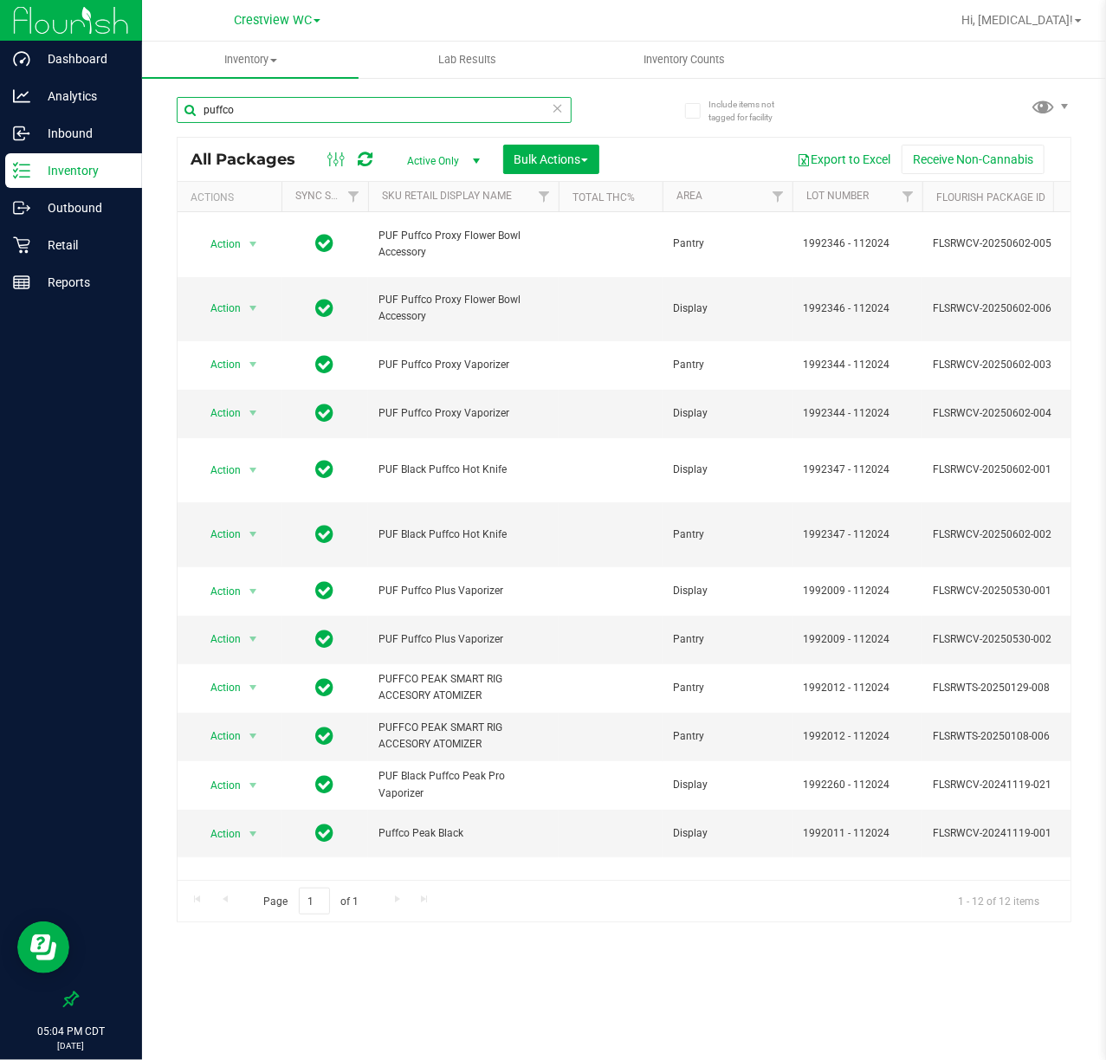
click at [300, 109] on input "puffco" at bounding box center [374, 110] width 395 height 26
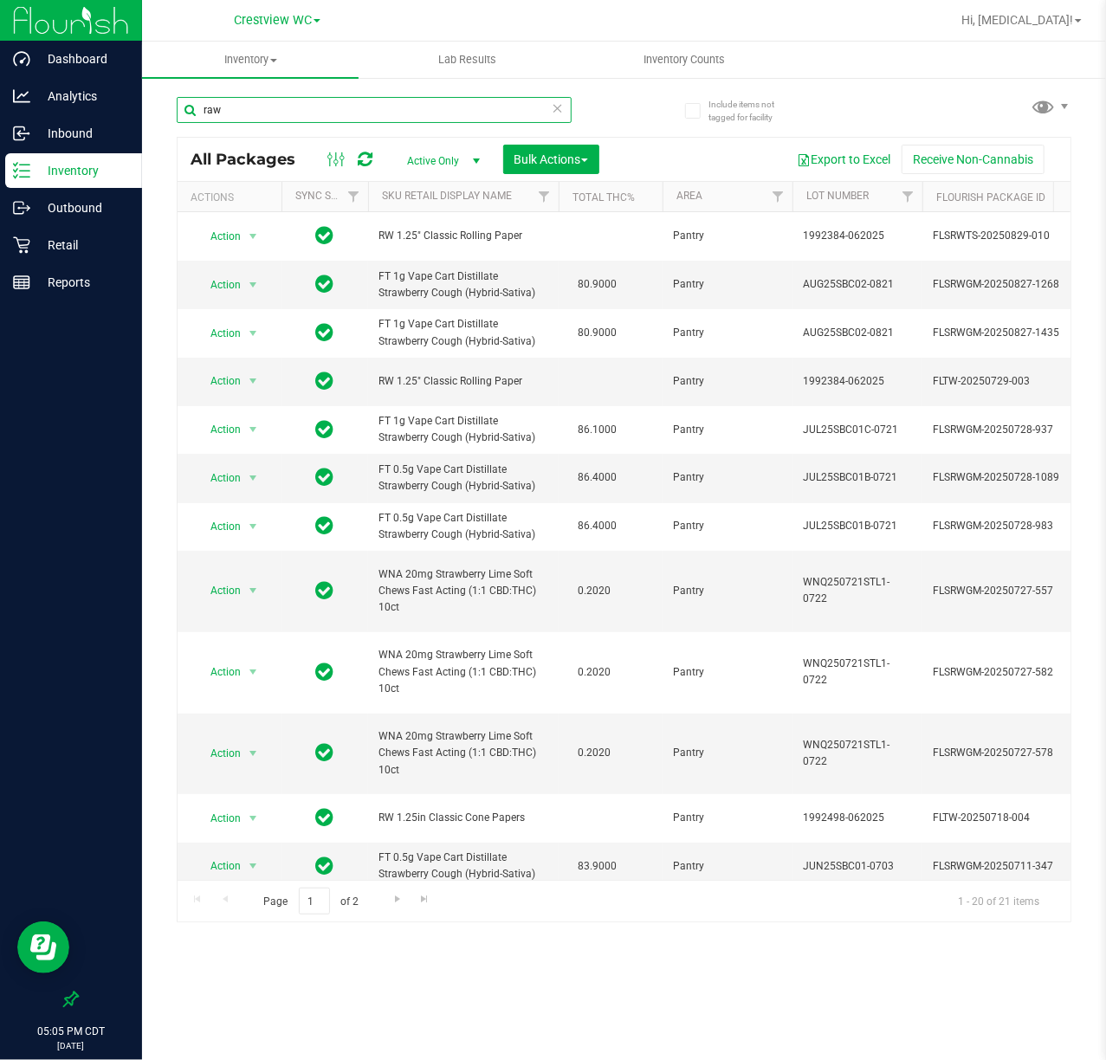
click at [309, 112] on input "raw" at bounding box center [374, 110] width 395 height 26
click at [310, 112] on input "raw" at bounding box center [374, 110] width 395 height 26
type input "bic"
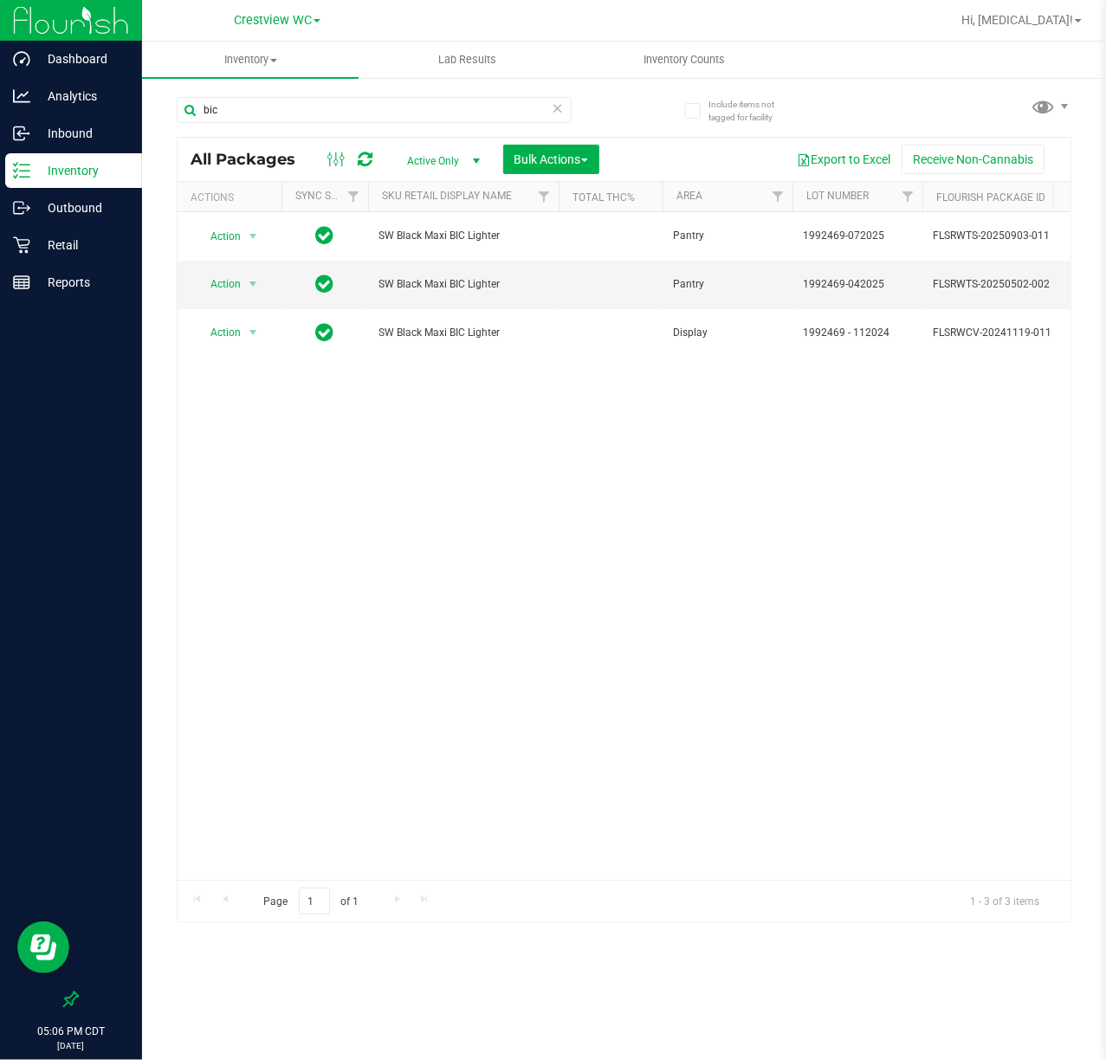
click at [495, 603] on div "Action Action Edit attributes Global inventory Locate package Package audit log…" at bounding box center [624, 546] width 893 height 668
